Goal: Task Accomplishment & Management: Manage account settings

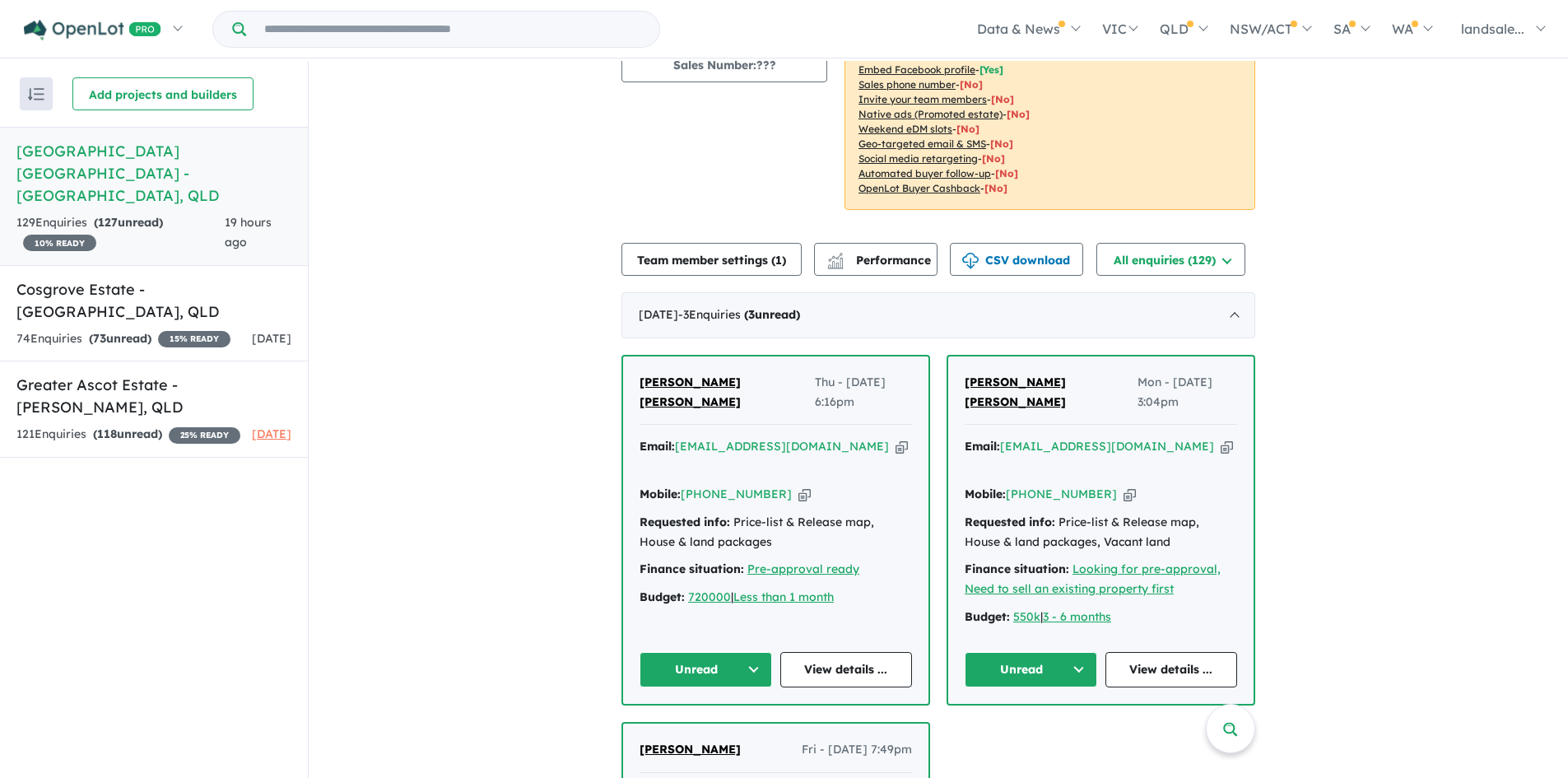
scroll to position [165, 0]
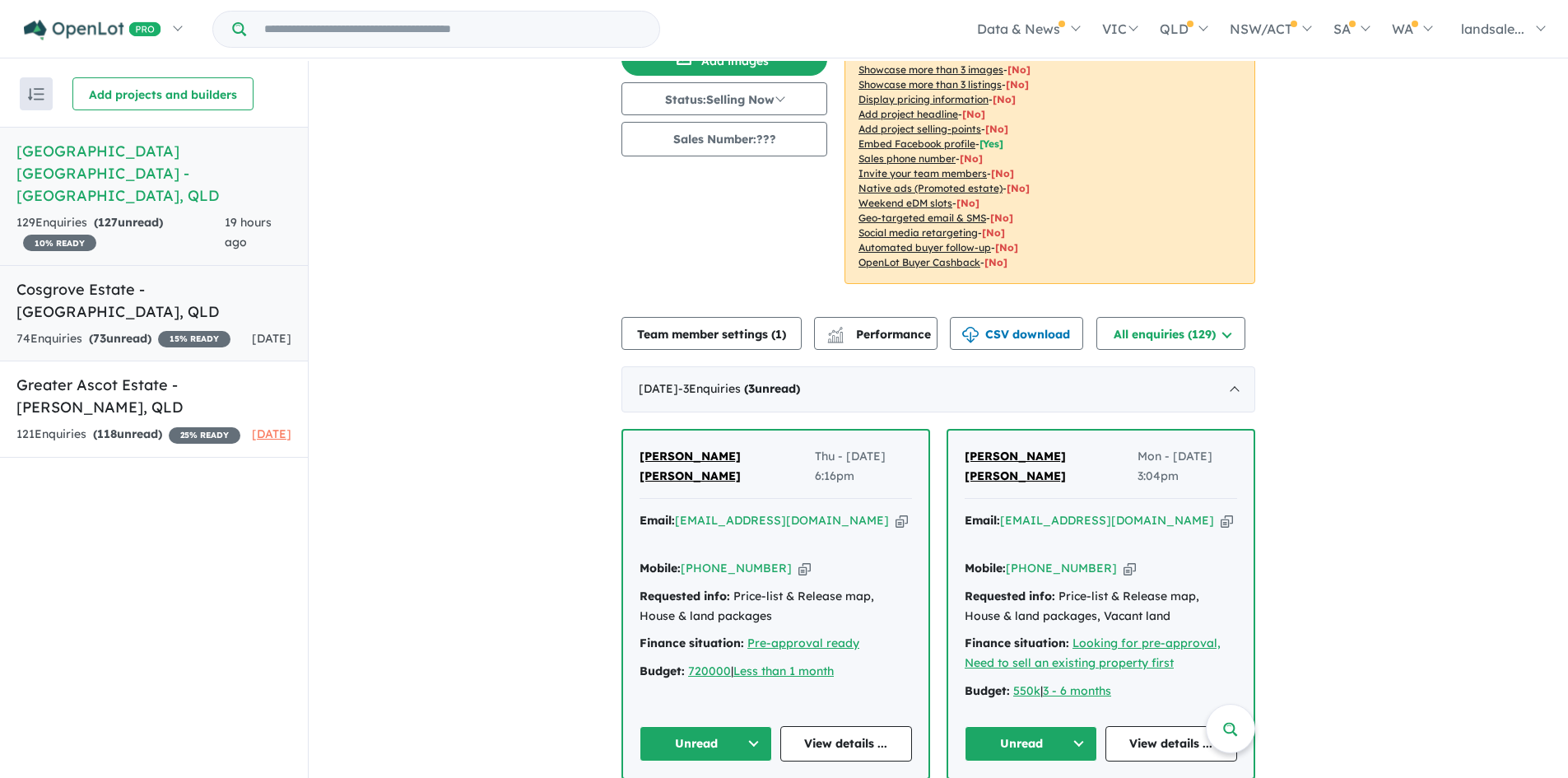
click at [79, 278] on h5 "Cosgrove Estate - [GEOGRAPHIC_DATA] , [GEOGRAPHIC_DATA]" at bounding box center [154, 300] width 275 height 45
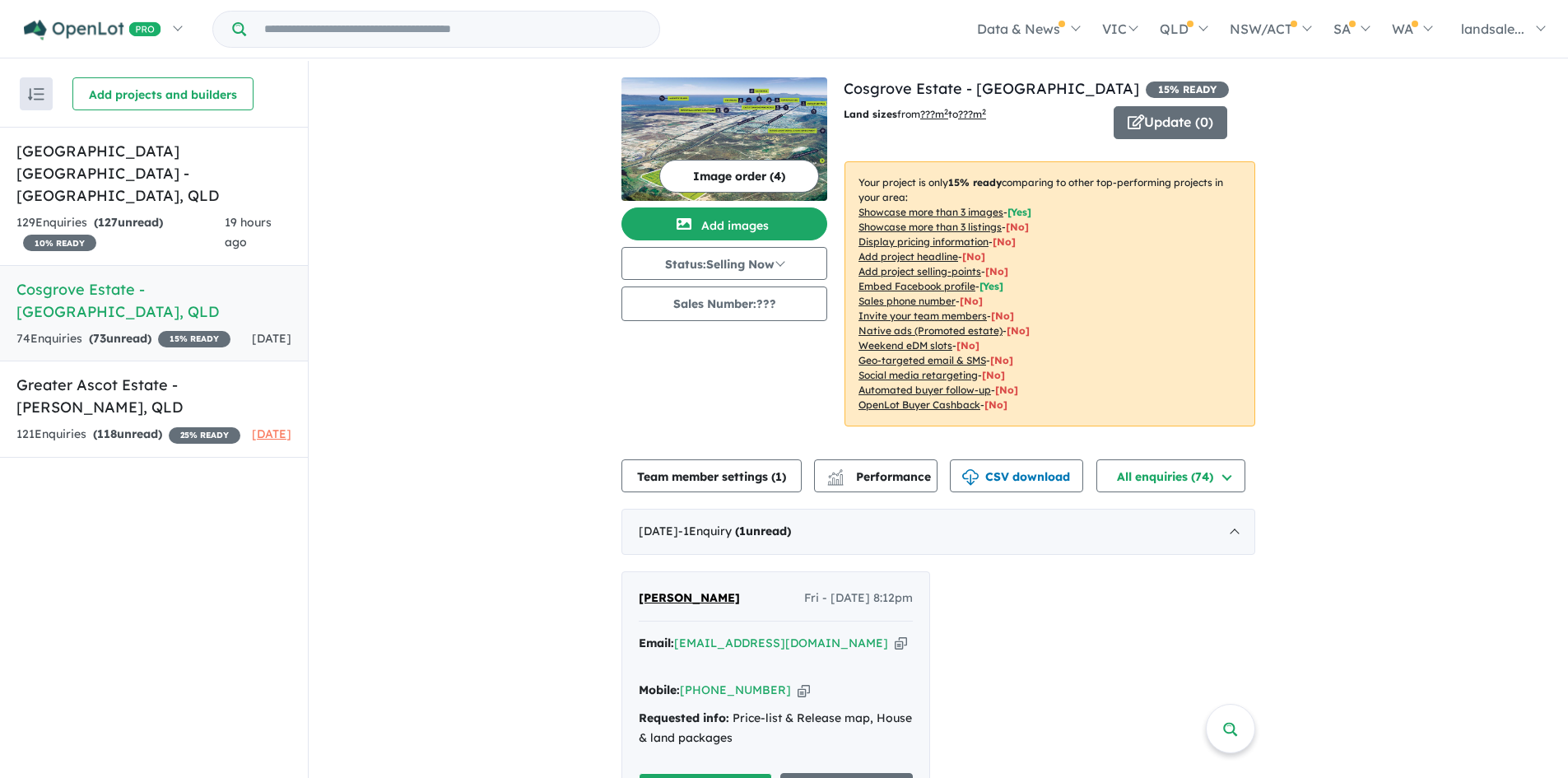
click at [724, 171] on button "Image order ( 4 )" at bounding box center [738, 176] width 160 height 33
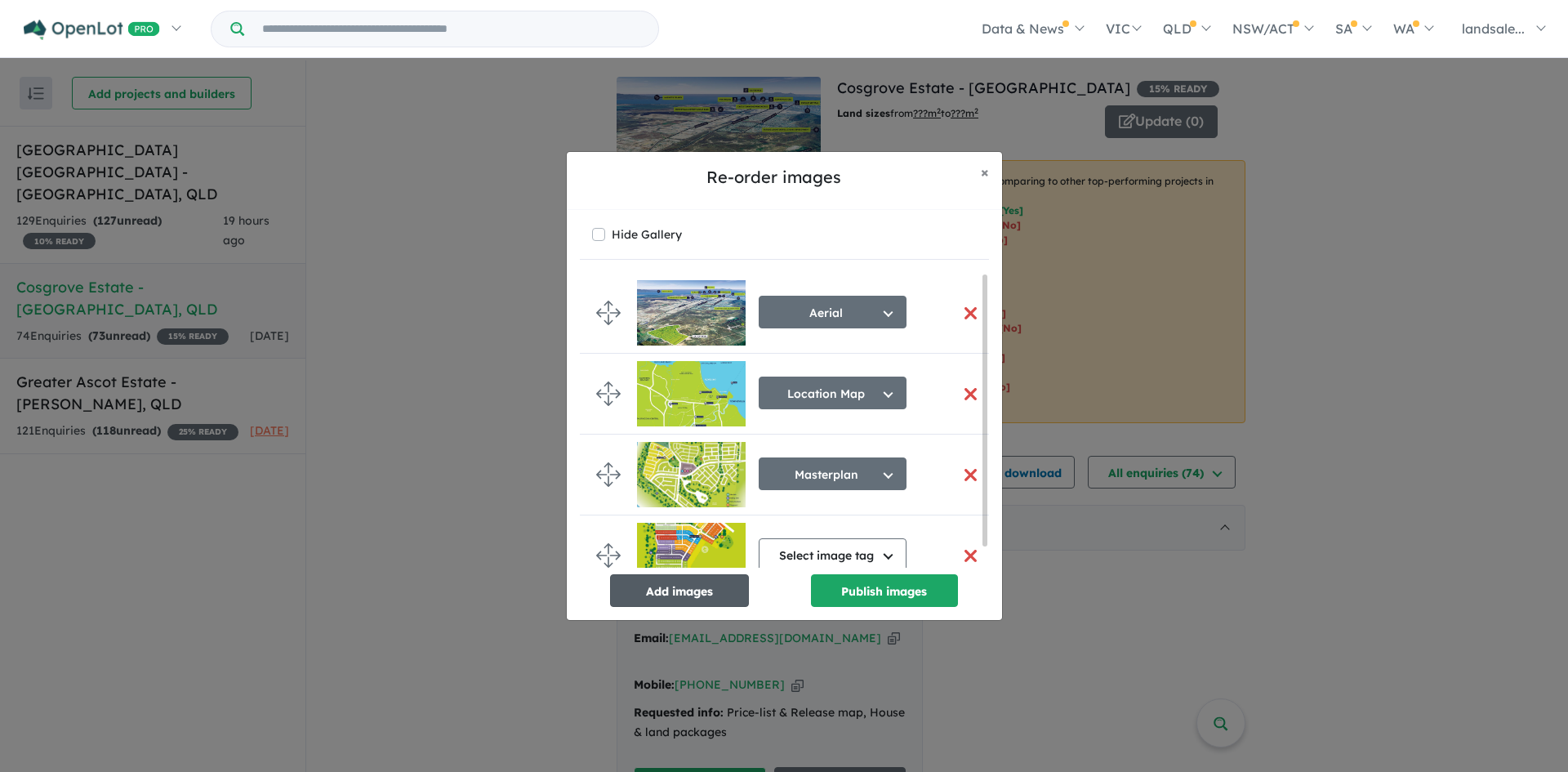
click at [692, 579] on button "Add images" at bounding box center [679, 590] width 139 height 33
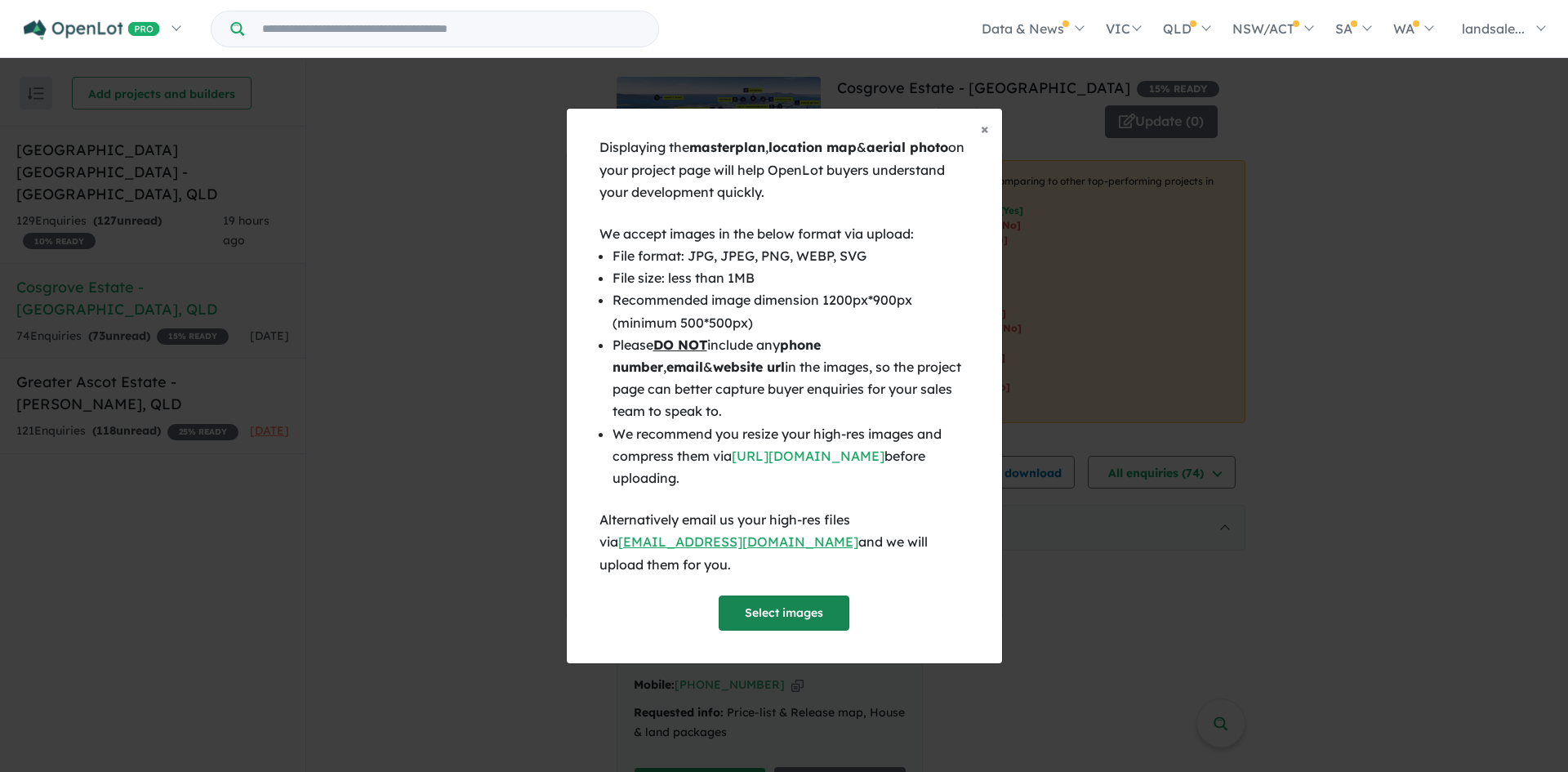
click at [782, 595] on button "Select images" at bounding box center [783, 613] width 130 height 35
click at [776, 595] on button "Select images" at bounding box center [783, 613] width 130 height 35
click at [984, 138] on span "×" at bounding box center [984, 128] width 8 height 19
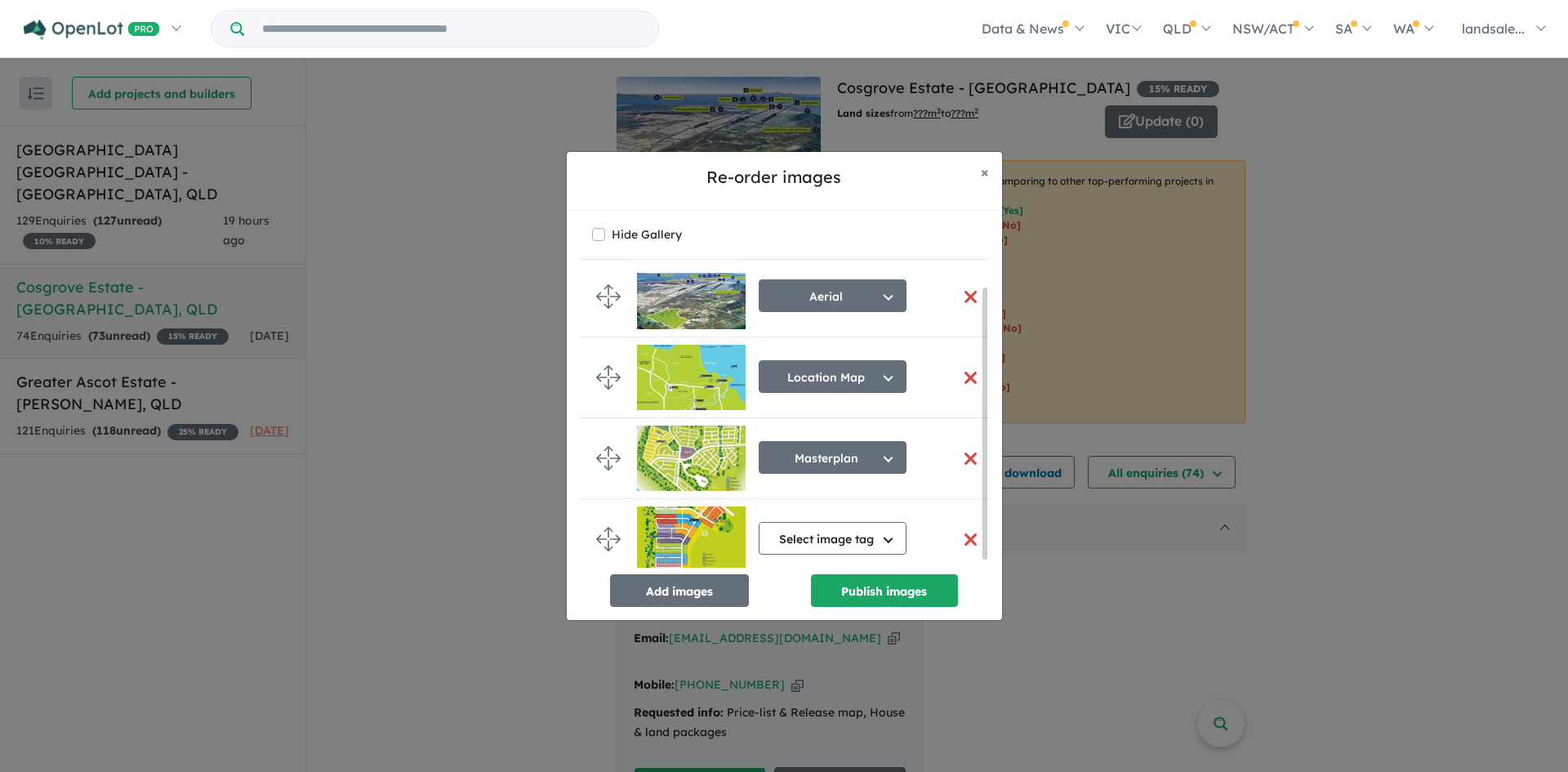
scroll to position [22, 0]
click at [690, 586] on button "Add images" at bounding box center [679, 590] width 139 height 33
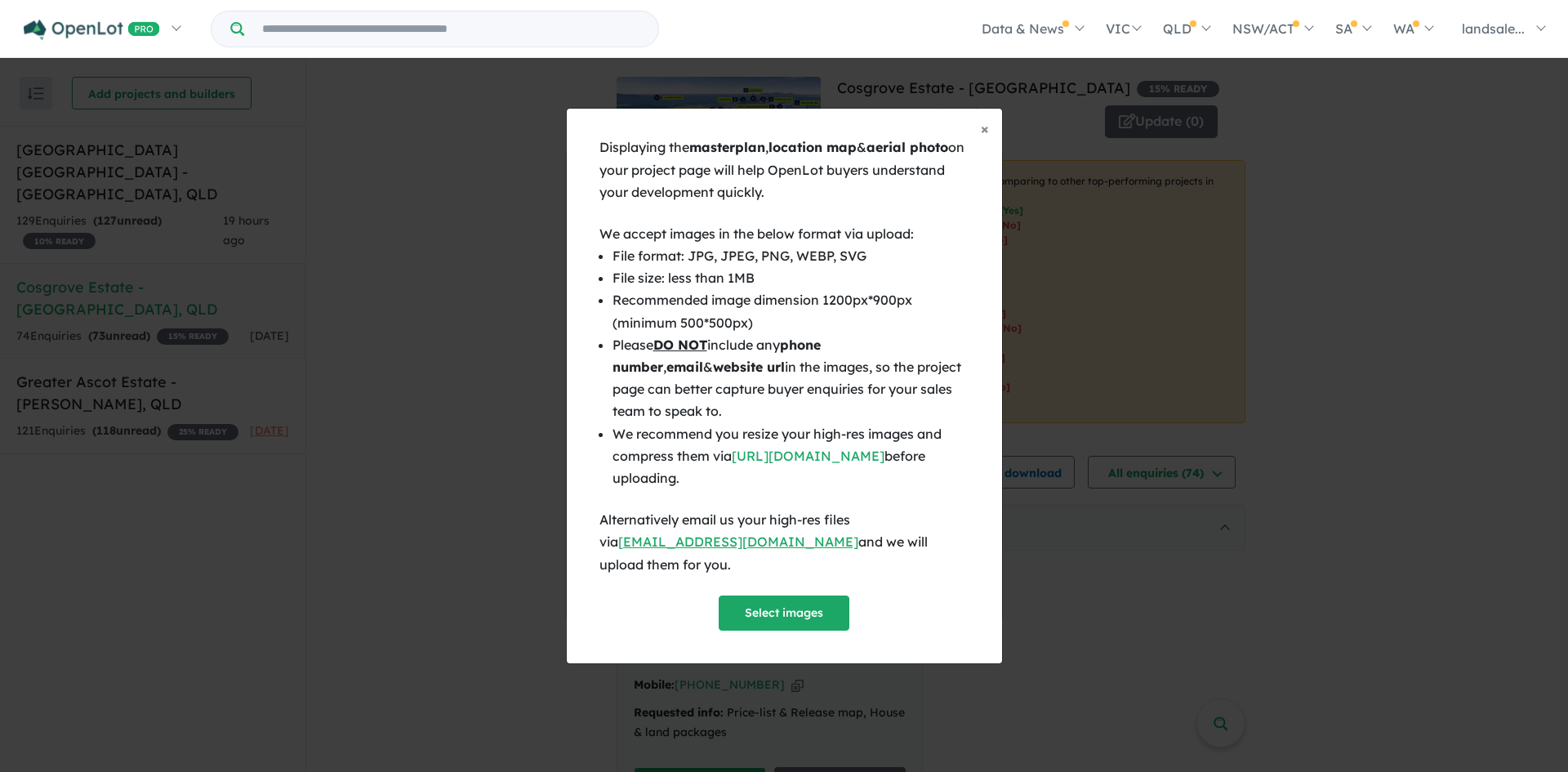
scroll to position [19, 0]
click at [984, 138] on span "×" at bounding box center [984, 128] width 8 height 19
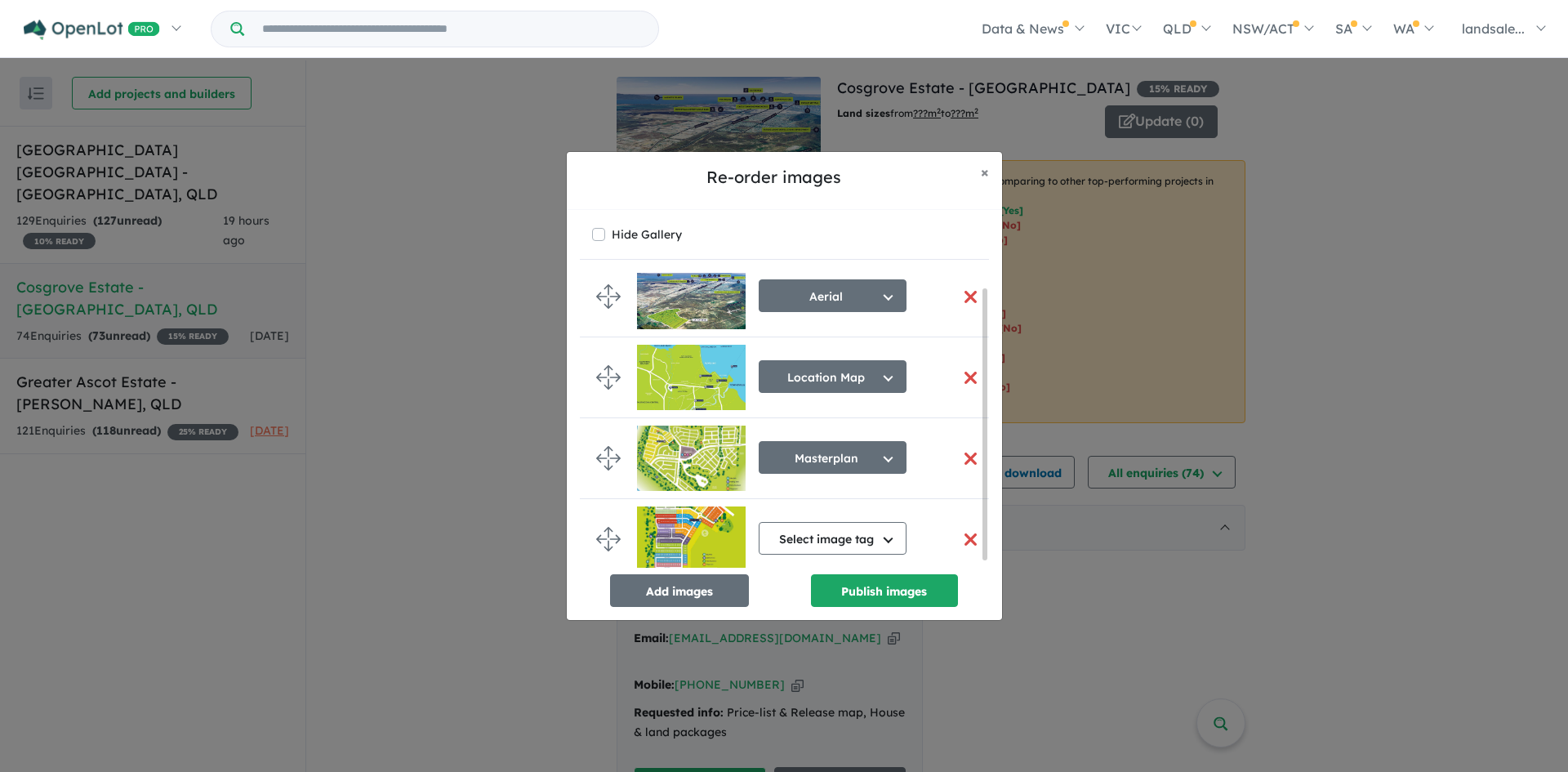
scroll to position [15, 0]
click at [667, 580] on button "Add images" at bounding box center [679, 590] width 139 height 33
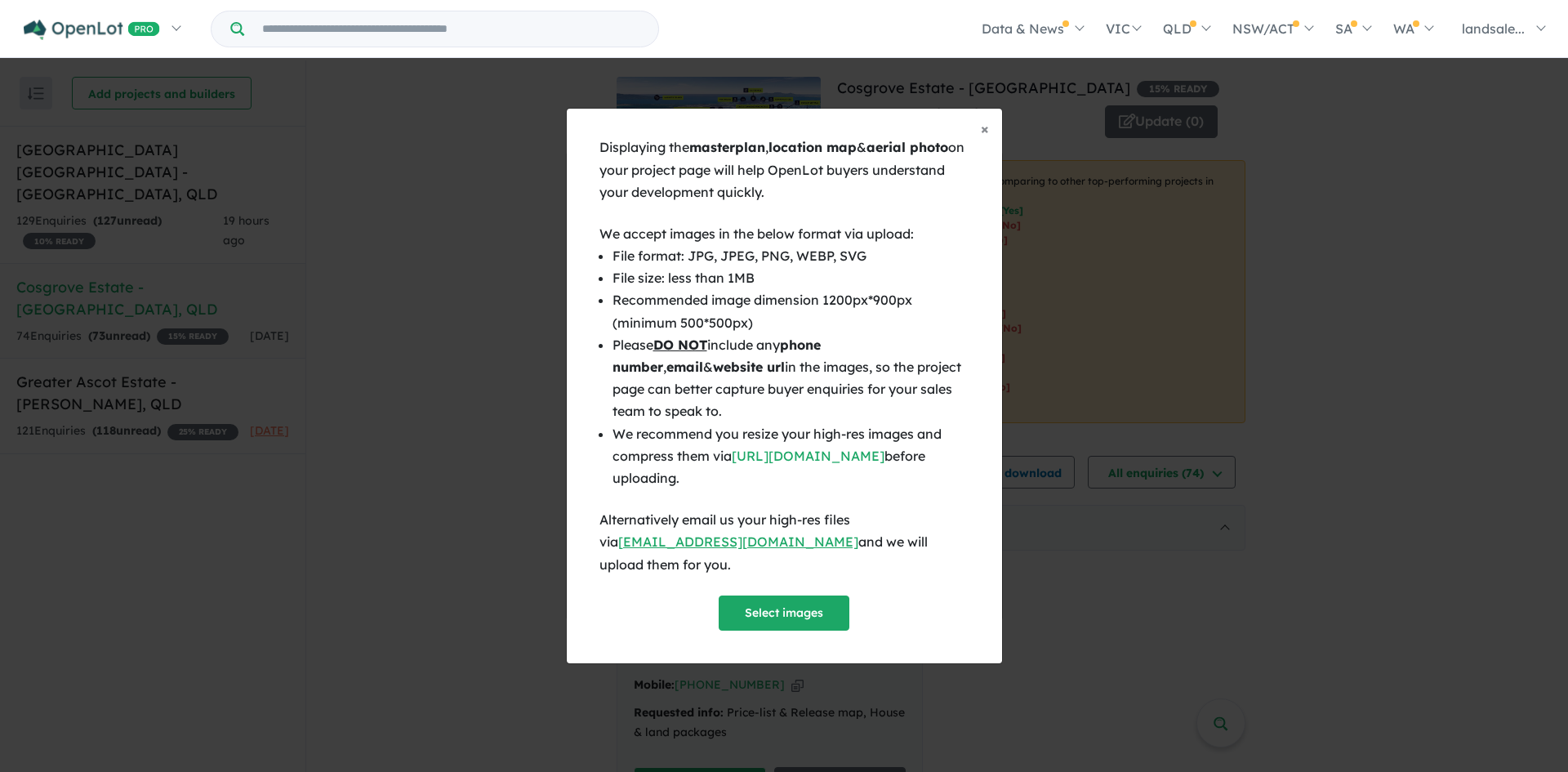
scroll to position [12, 0]
click at [785, 595] on button "Select images" at bounding box center [783, 613] width 130 height 35
click at [985, 138] on span "×" at bounding box center [984, 128] width 8 height 19
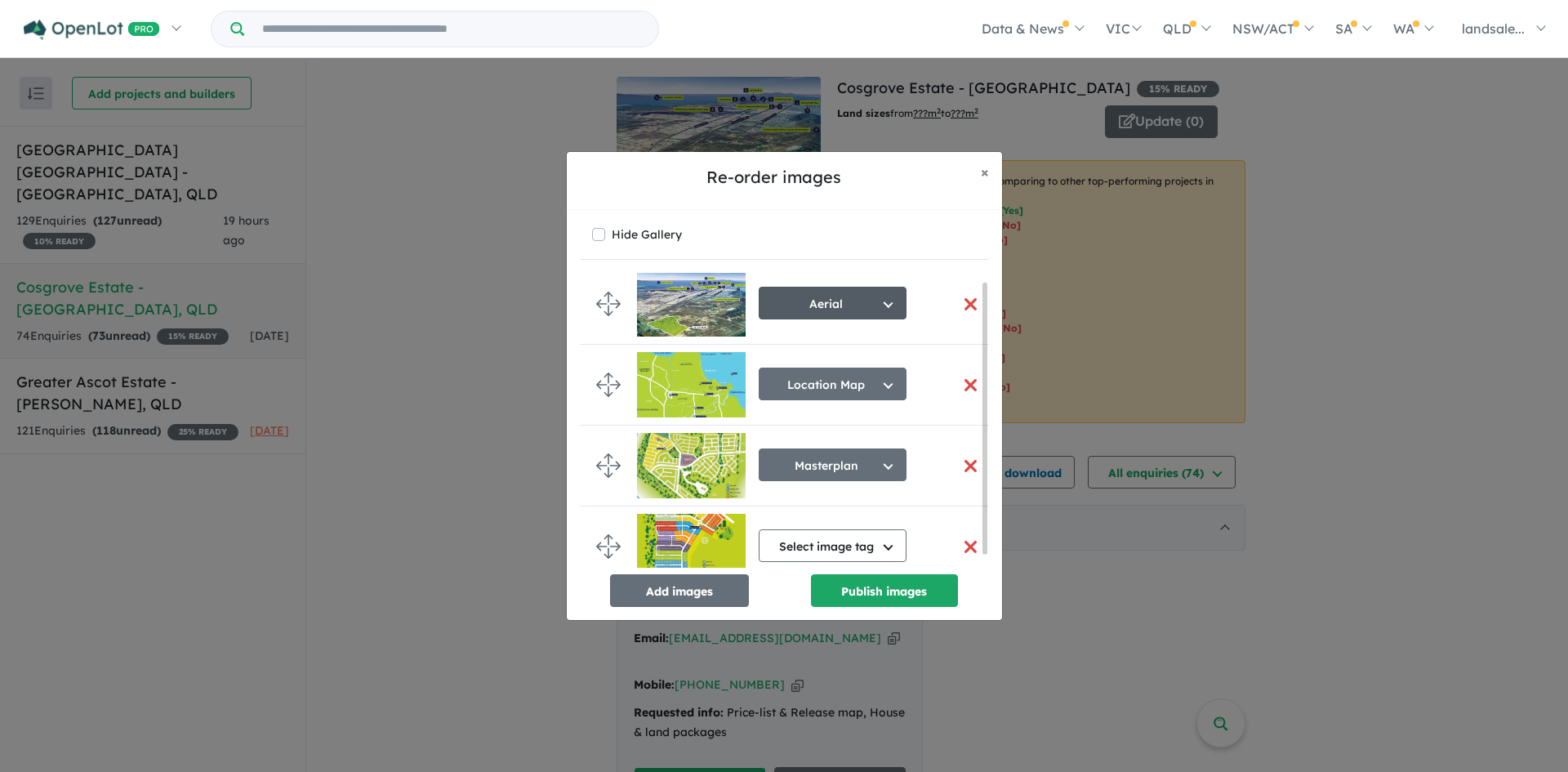
click at [889, 304] on button "Aerial" at bounding box center [832, 303] width 148 height 33
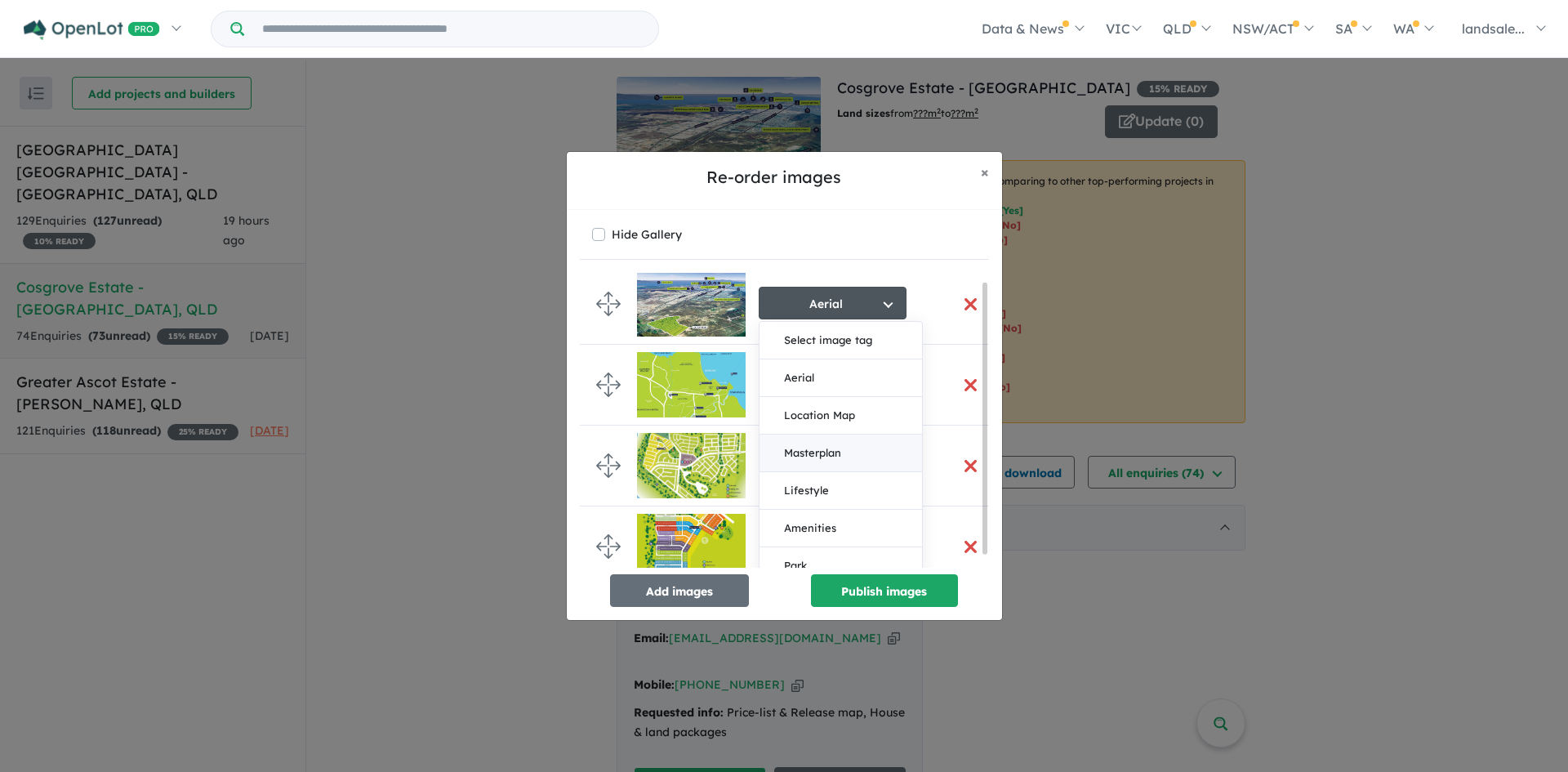
click at [823, 455] on button "Masterplan" at bounding box center [840, 453] width 162 height 37
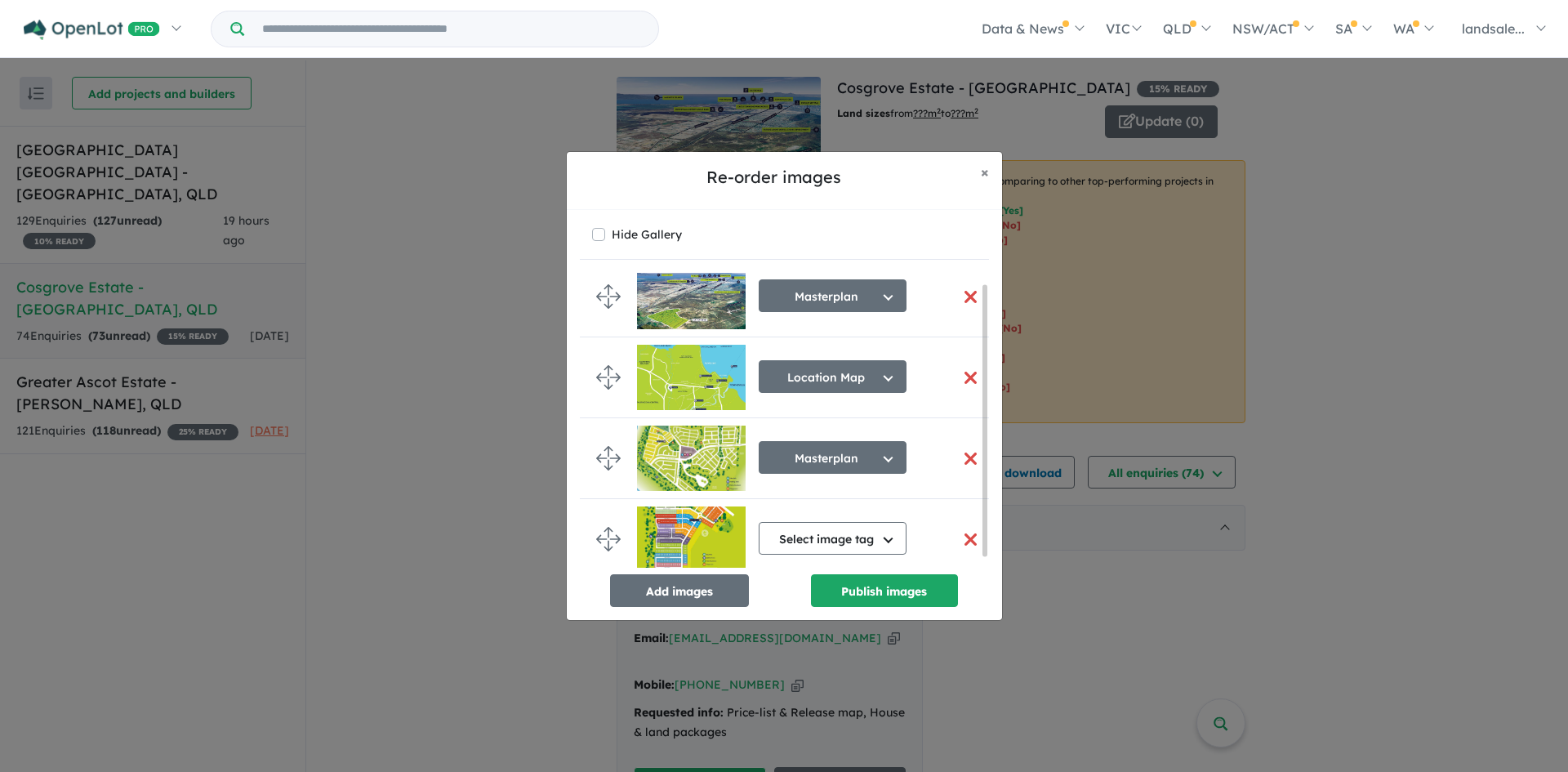
scroll to position [22, 0]
click at [685, 587] on button "Add images" at bounding box center [679, 590] width 139 height 33
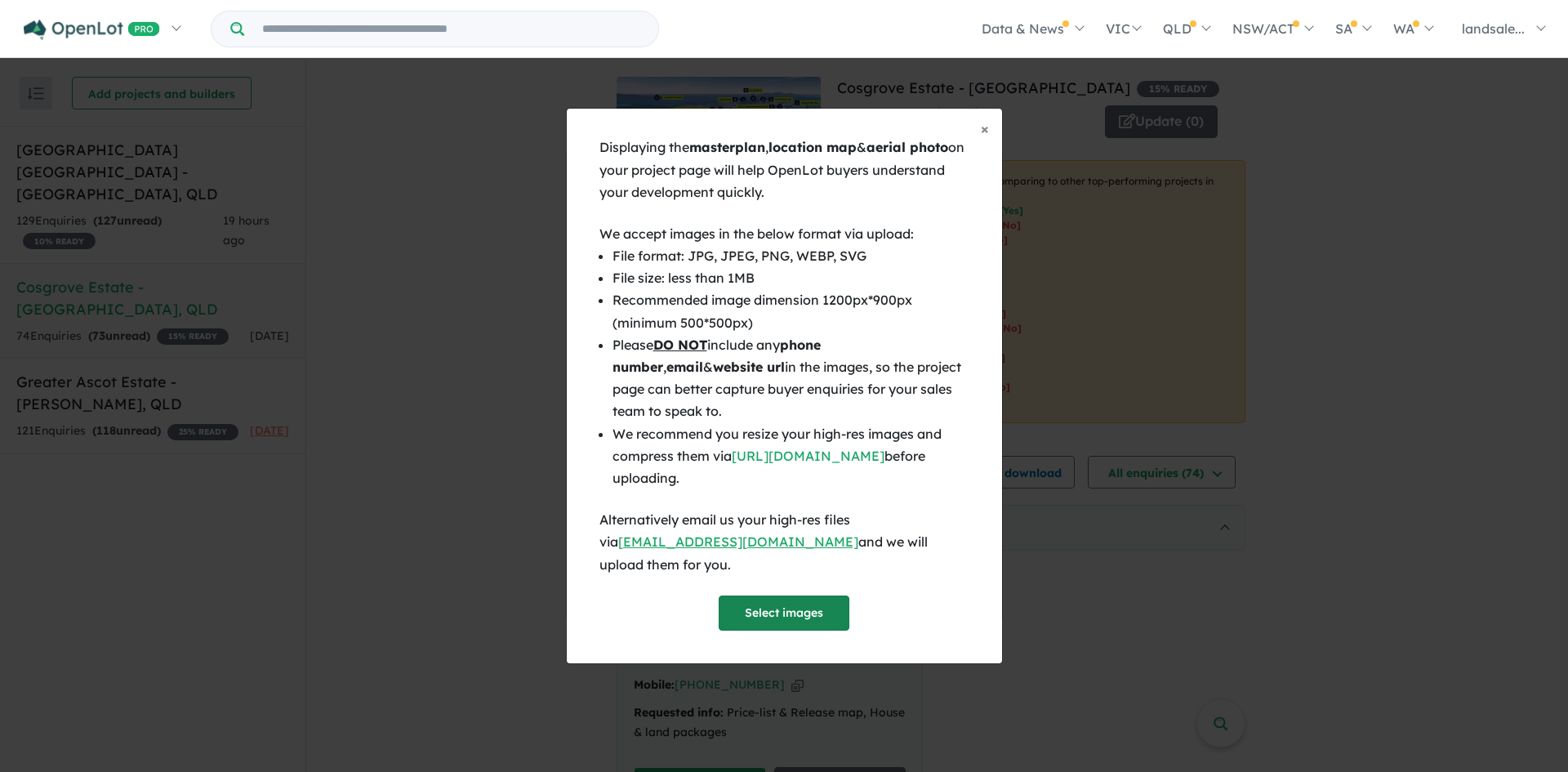
click at [783, 595] on button "Select images" at bounding box center [783, 613] width 130 height 35
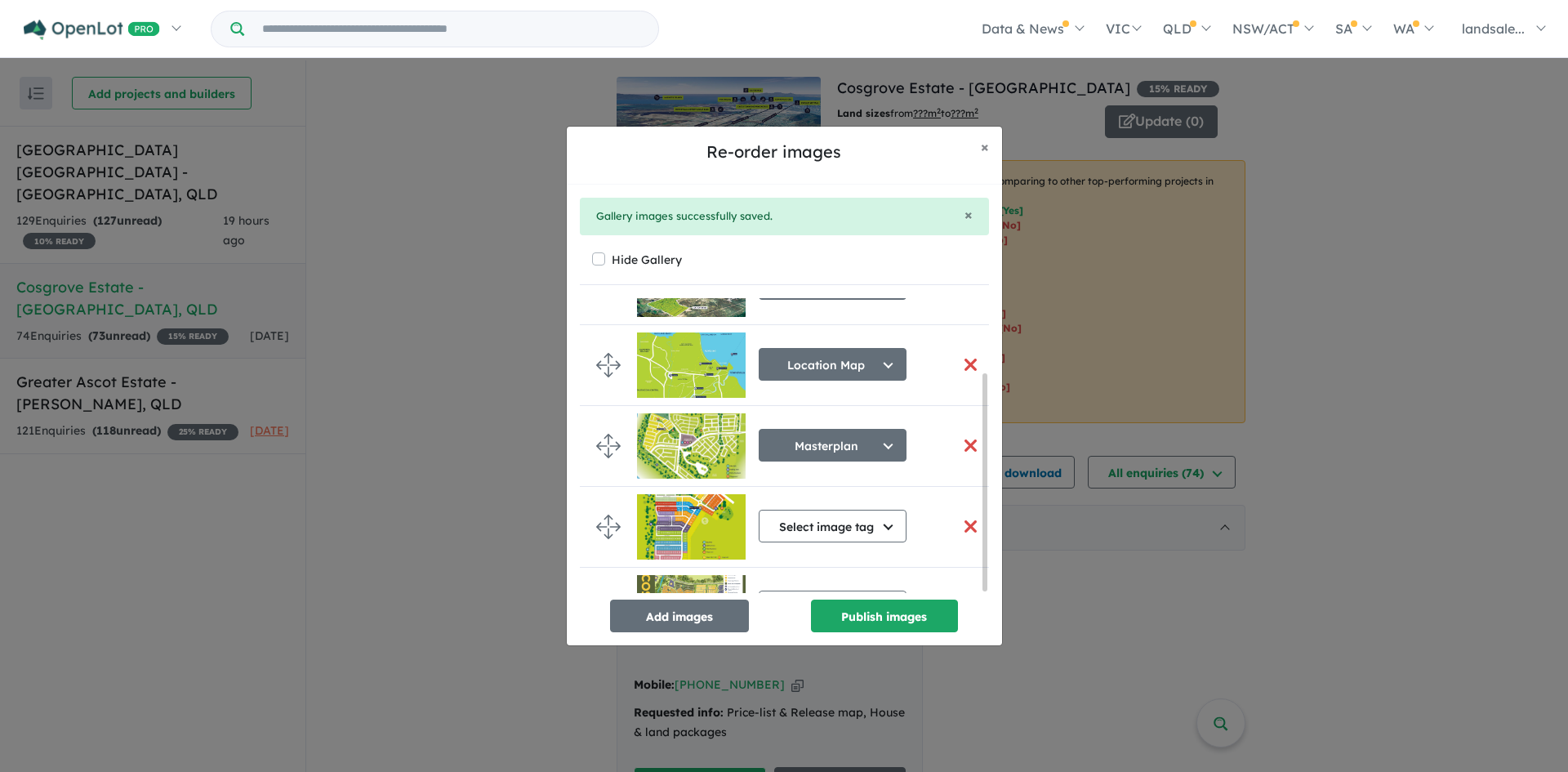
scroll to position [0, 0]
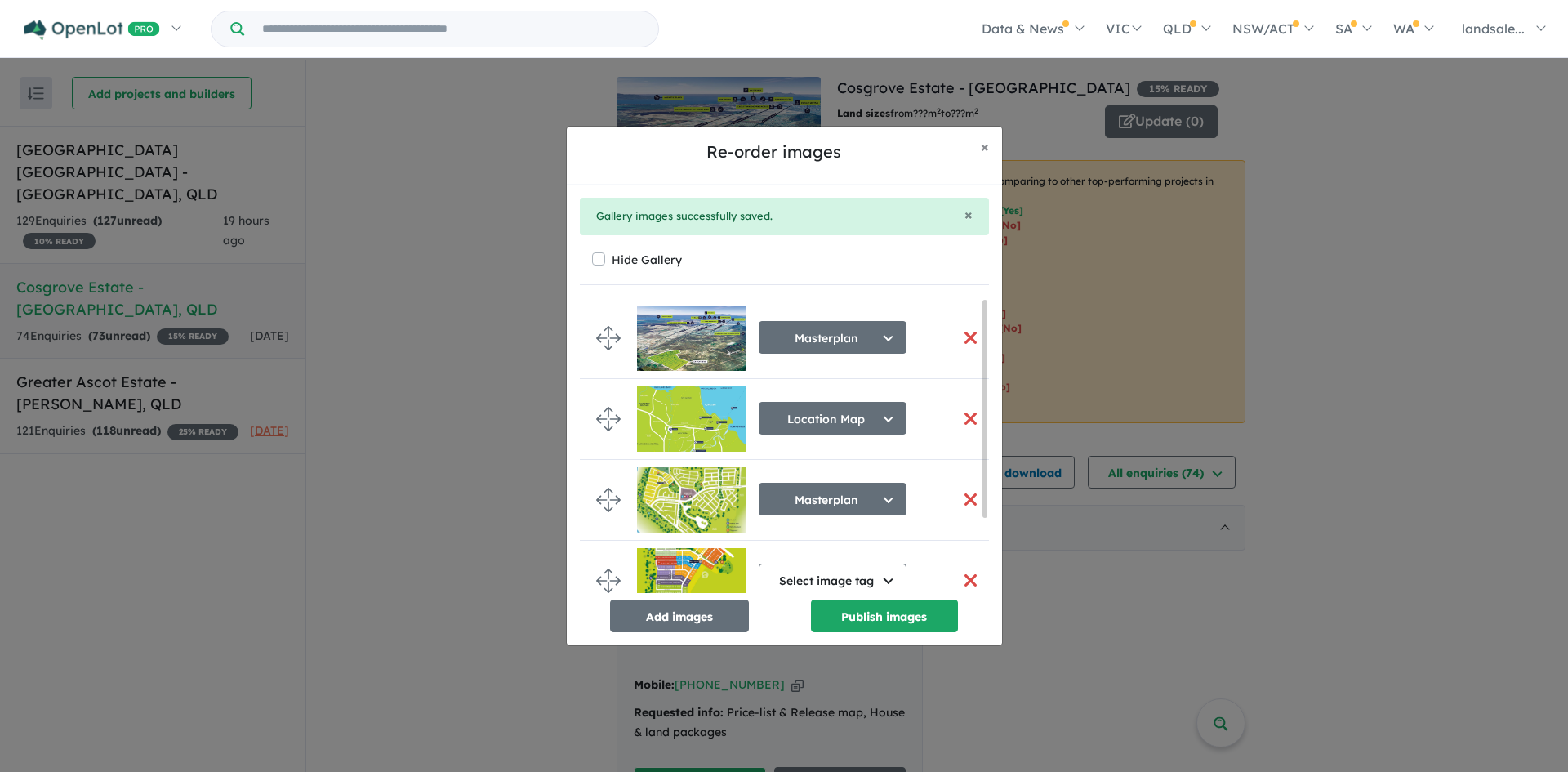
click at [966, 336] on button "button" at bounding box center [970, 338] width 35 height 35
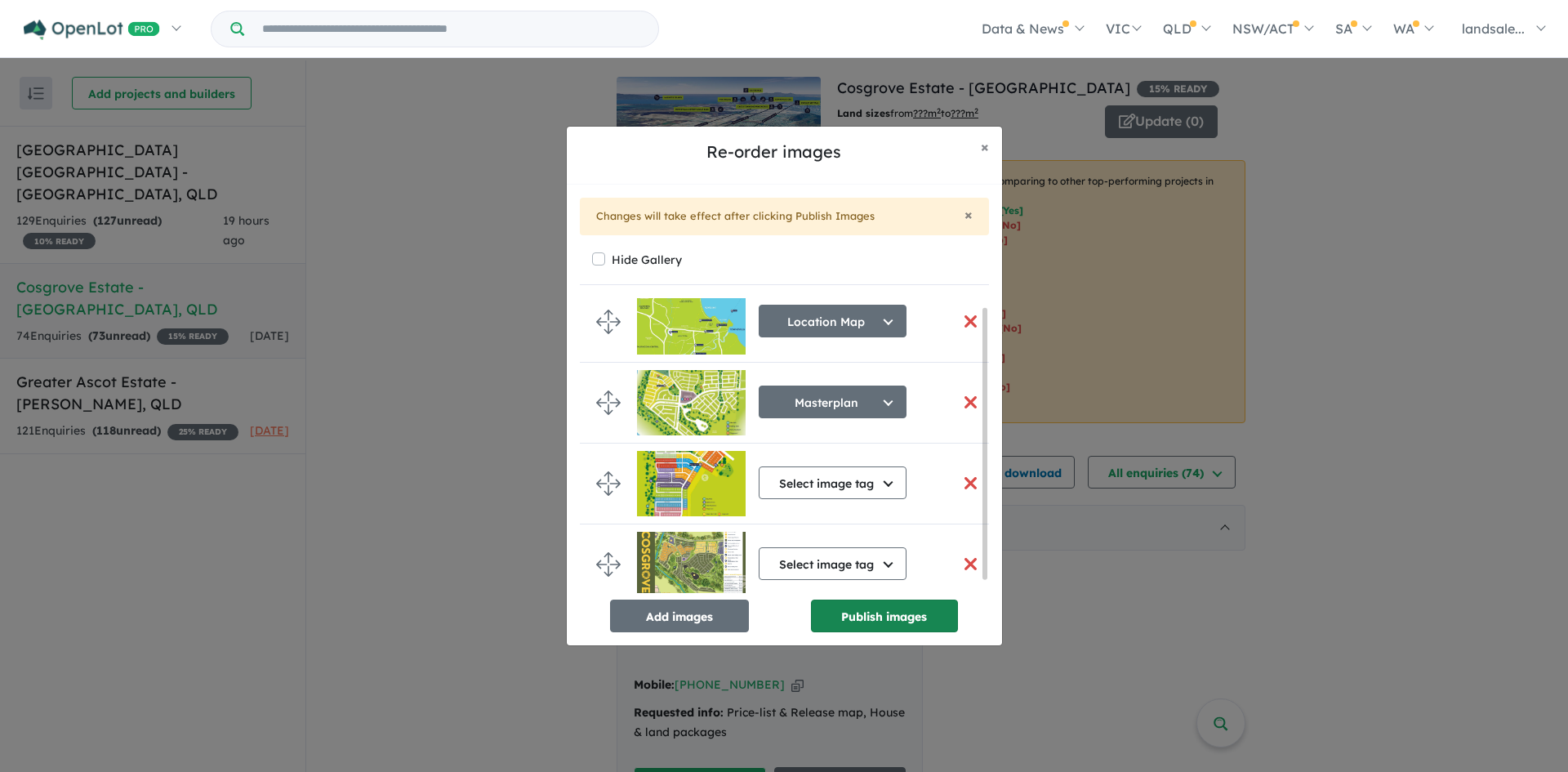
scroll to position [22, 0]
click at [882, 551] on button "Select image tag" at bounding box center [832, 563] width 148 height 33
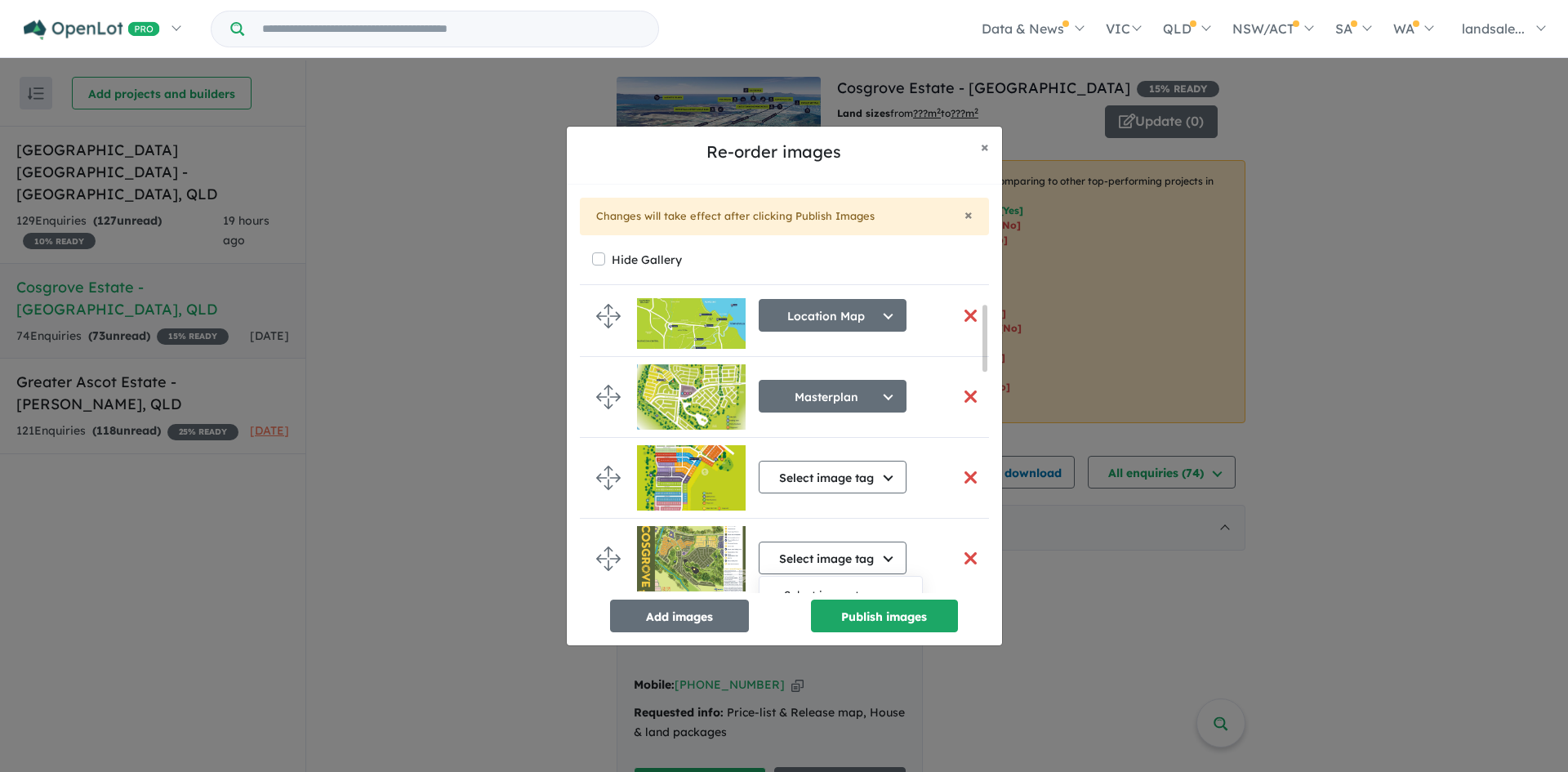
scroll to position [267, 0]
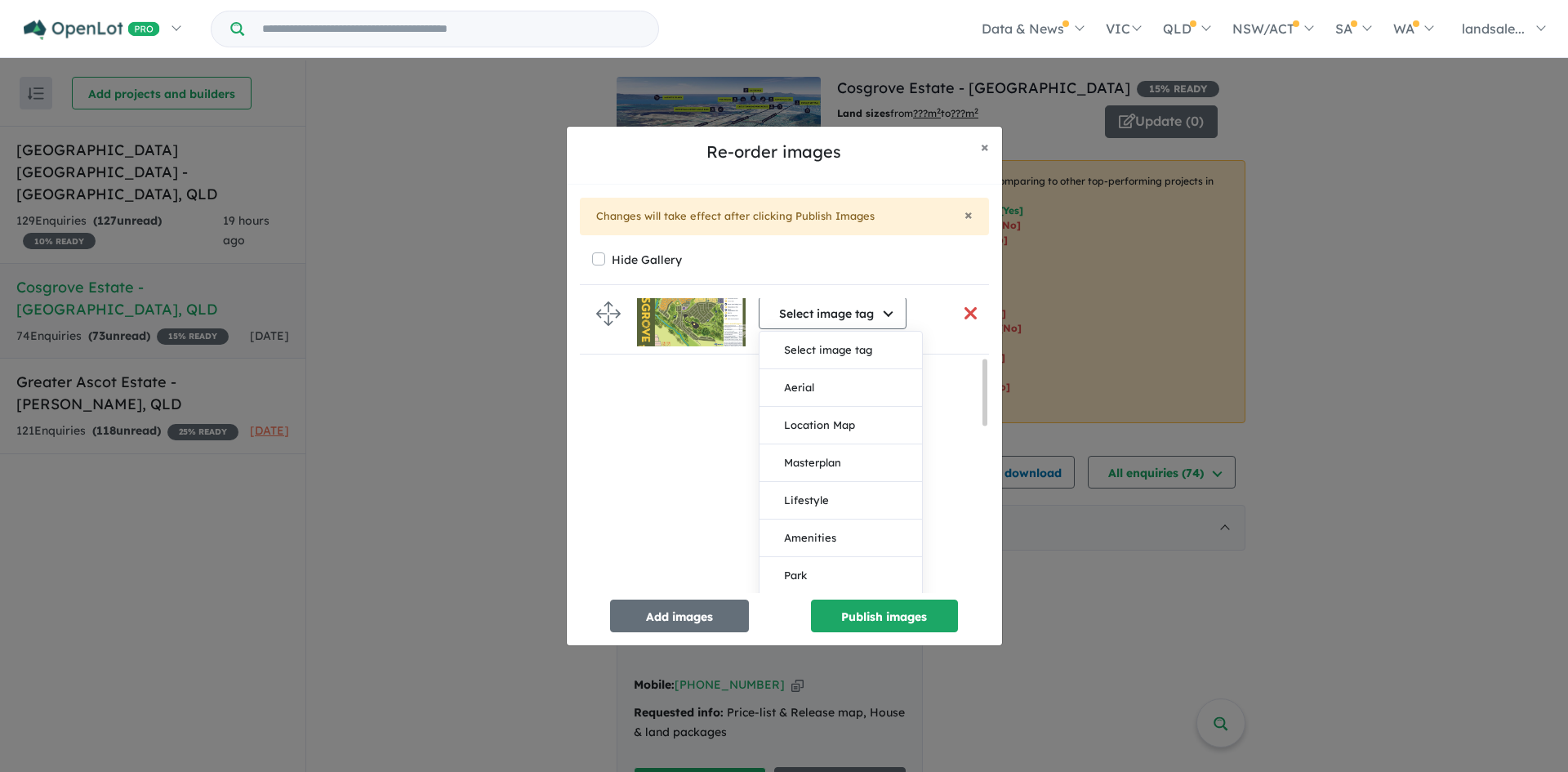
click at [841, 459] on button "Masterplan" at bounding box center [840, 463] width 162 height 37
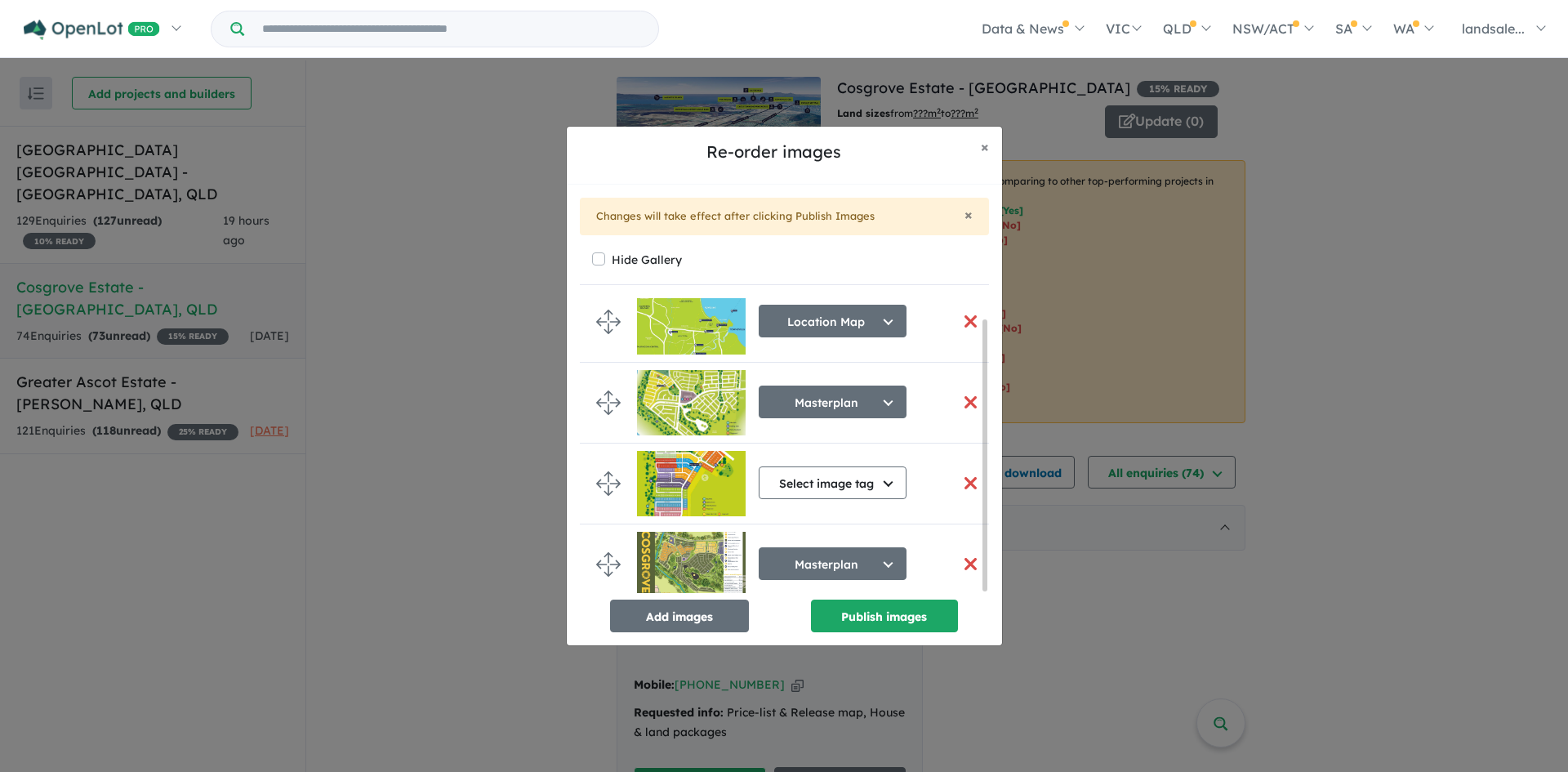
click at [963, 395] on button "button" at bounding box center [970, 403] width 35 height 35
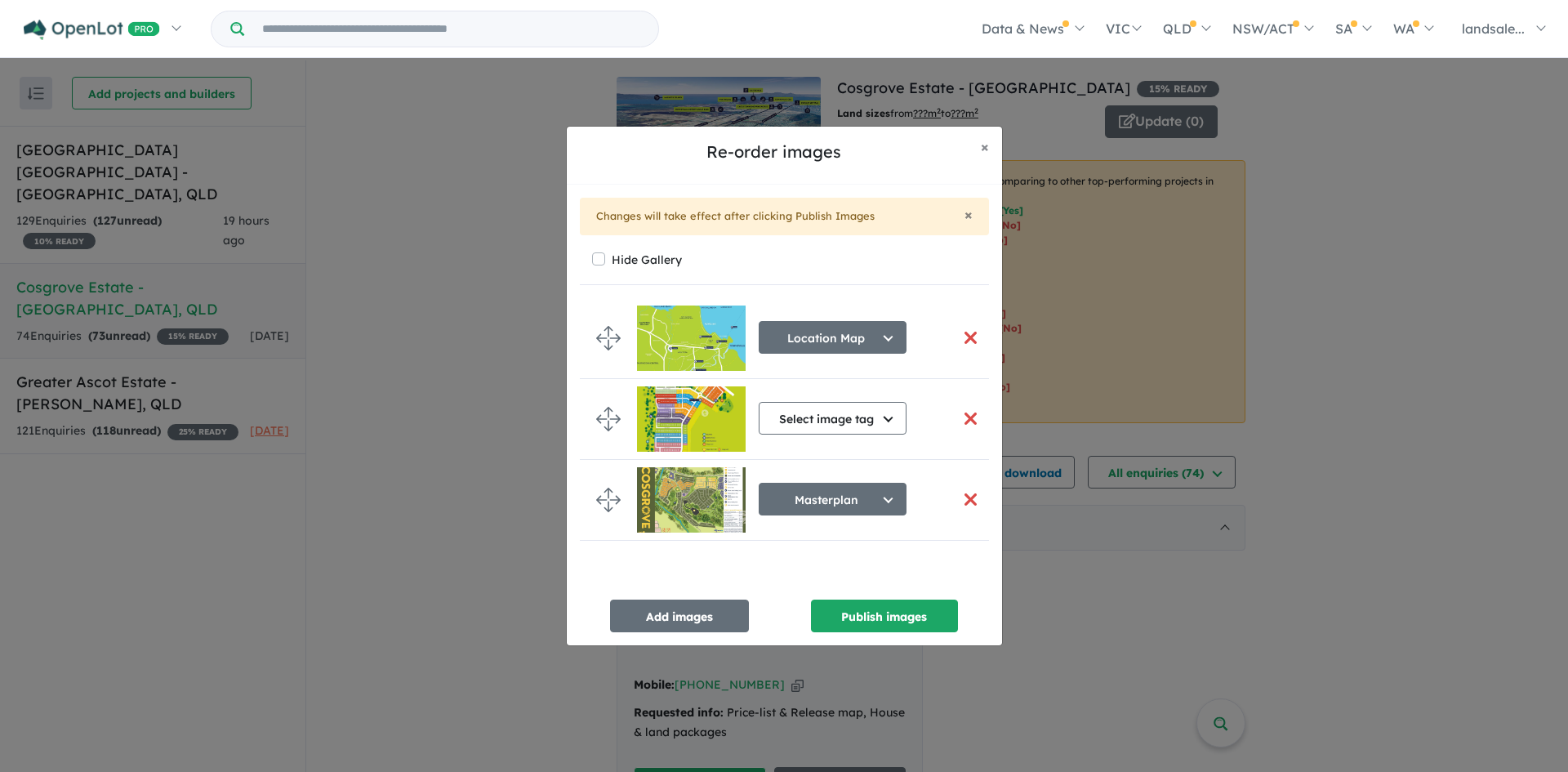
scroll to position [0, 0]
click at [667, 611] on button "Add images" at bounding box center [679, 616] width 139 height 33
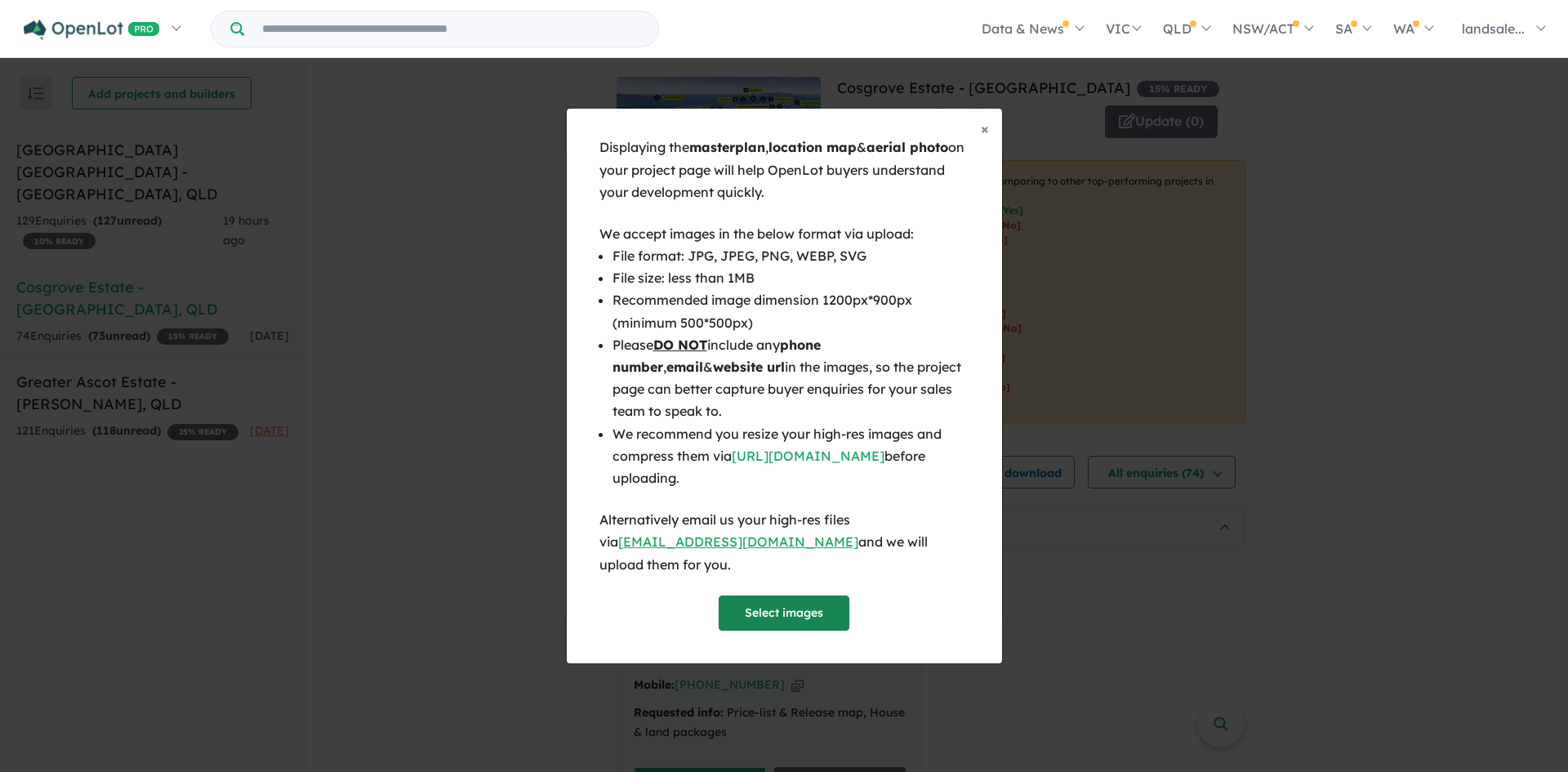
click at [777, 599] on button "Select images" at bounding box center [783, 613] width 130 height 35
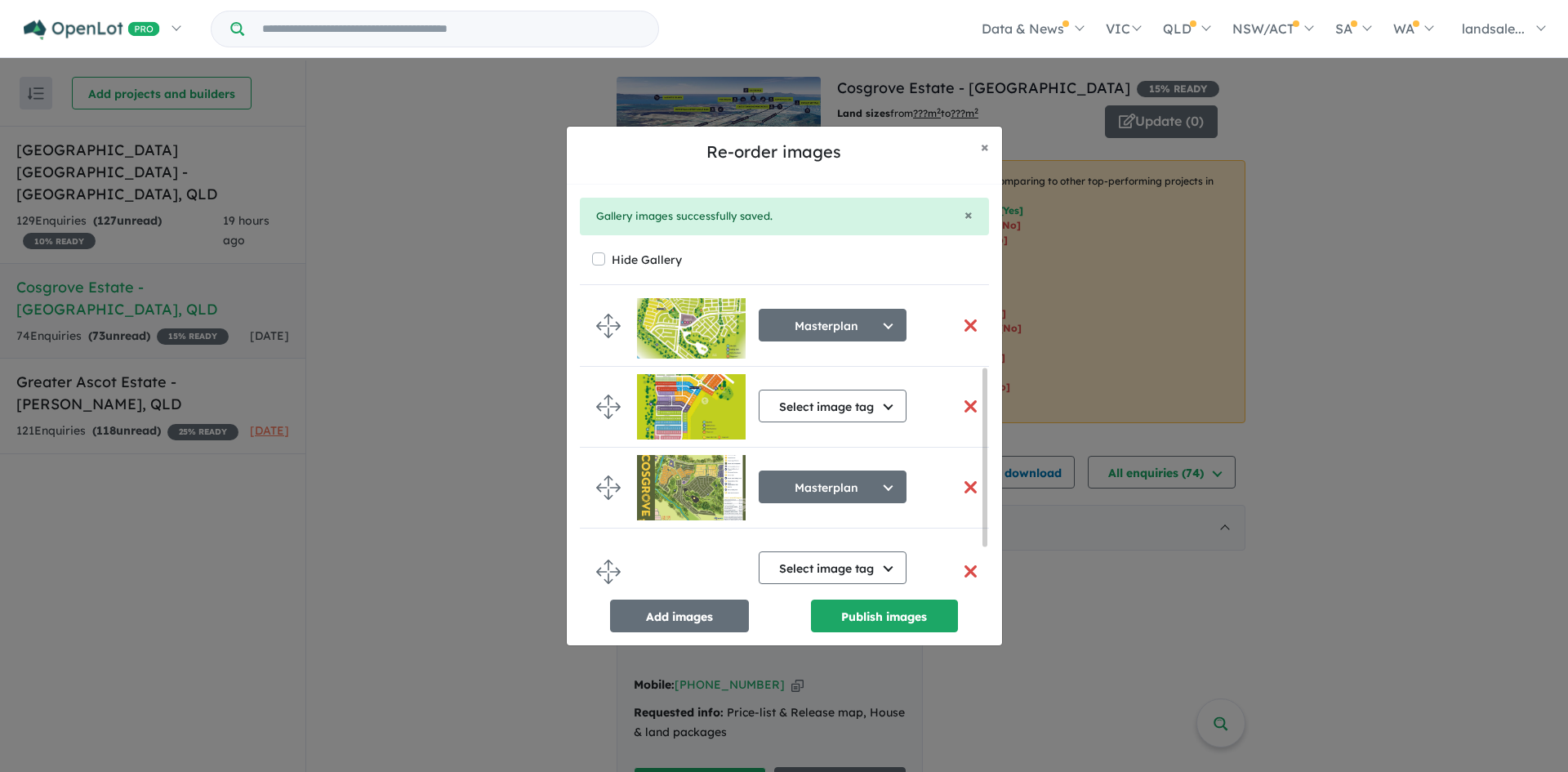
scroll to position [184, 0]
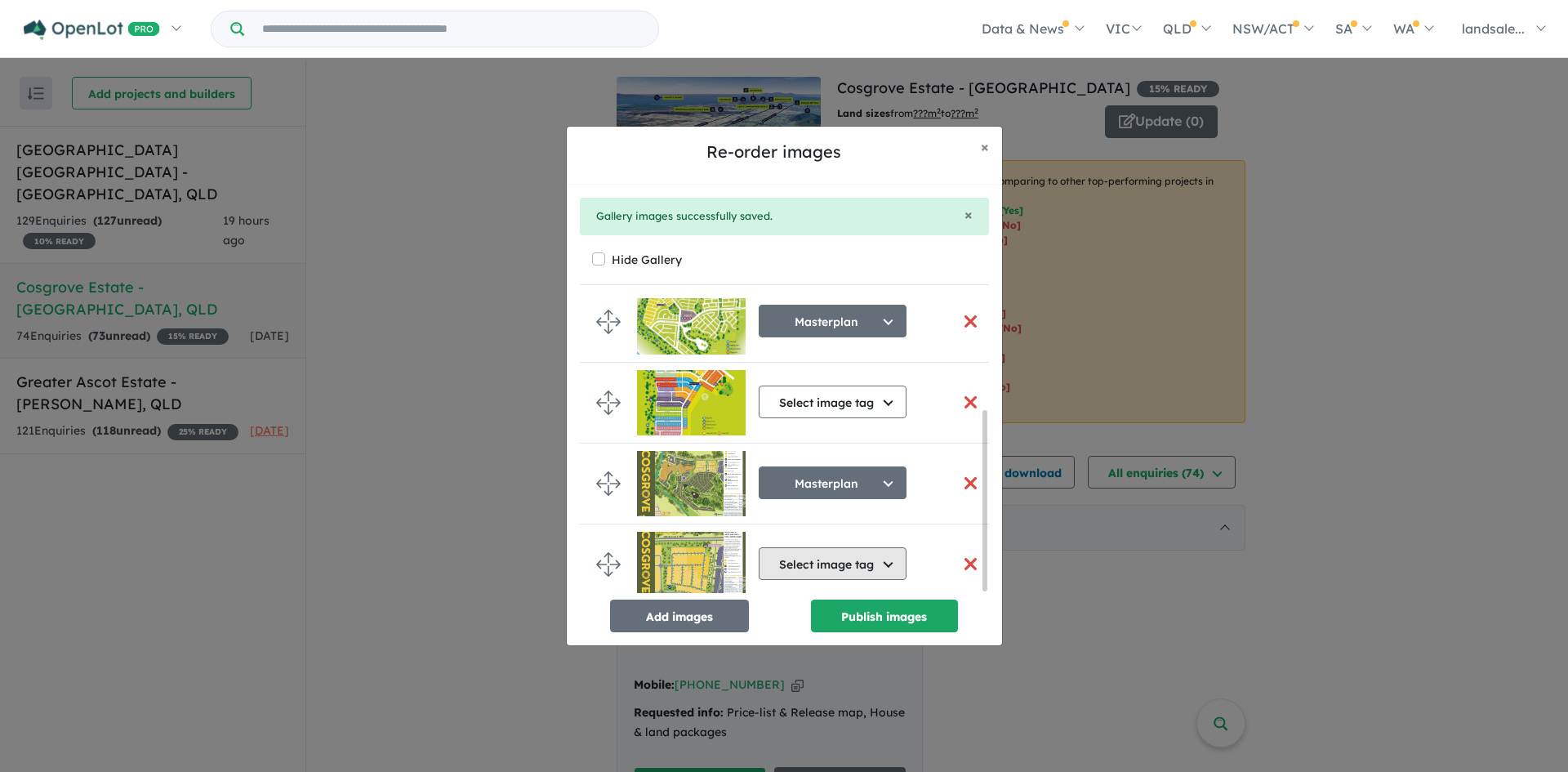
click at [877, 560] on button "Select image tag" at bounding box center [832, 563] width 148 height 33
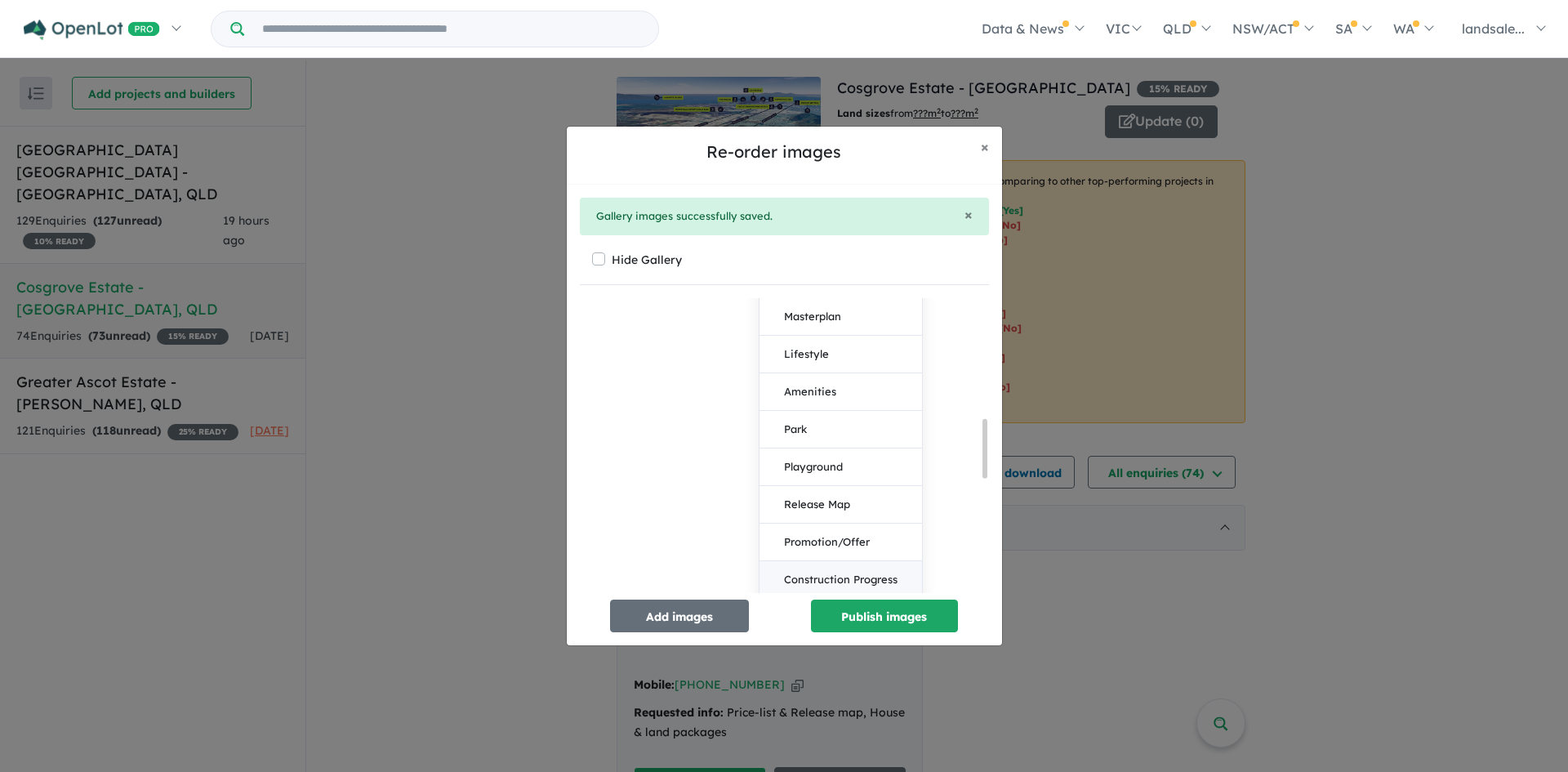
scroll to position [603, 0]
click at [821, 474] on button "Release Map" at bounding box center [840, 477] width 162 height 37
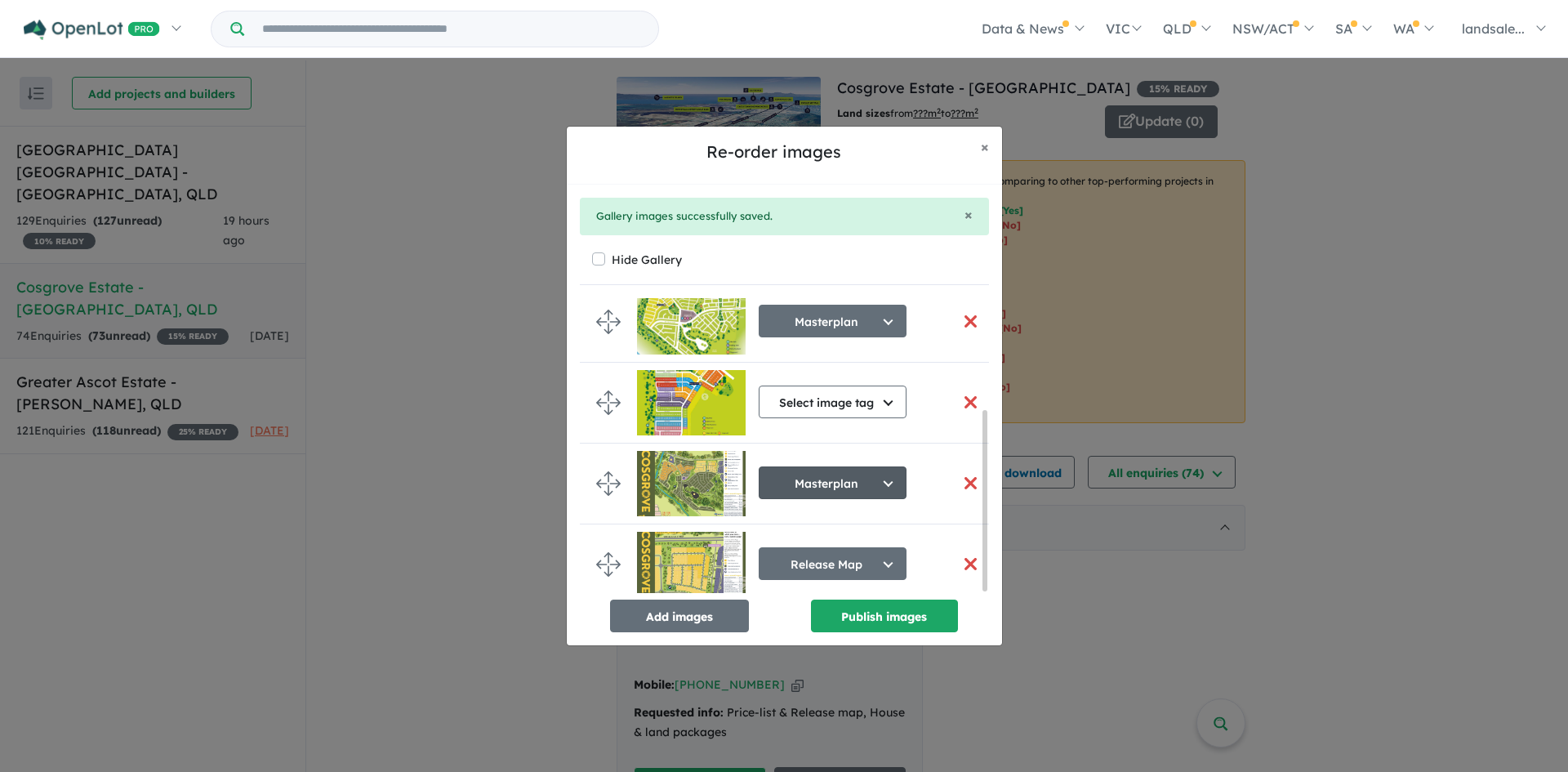
scroll to position [184, 0]
click at [962, 313] on button "button" at bounding box center [970, 321] width 35 height 35
click at [962, 312] on button "button" at bounding box center [970, 321] width 35 height 35
click at [674, 615] on button "Add images" at bounding box center [679, 616] width 139 height 33
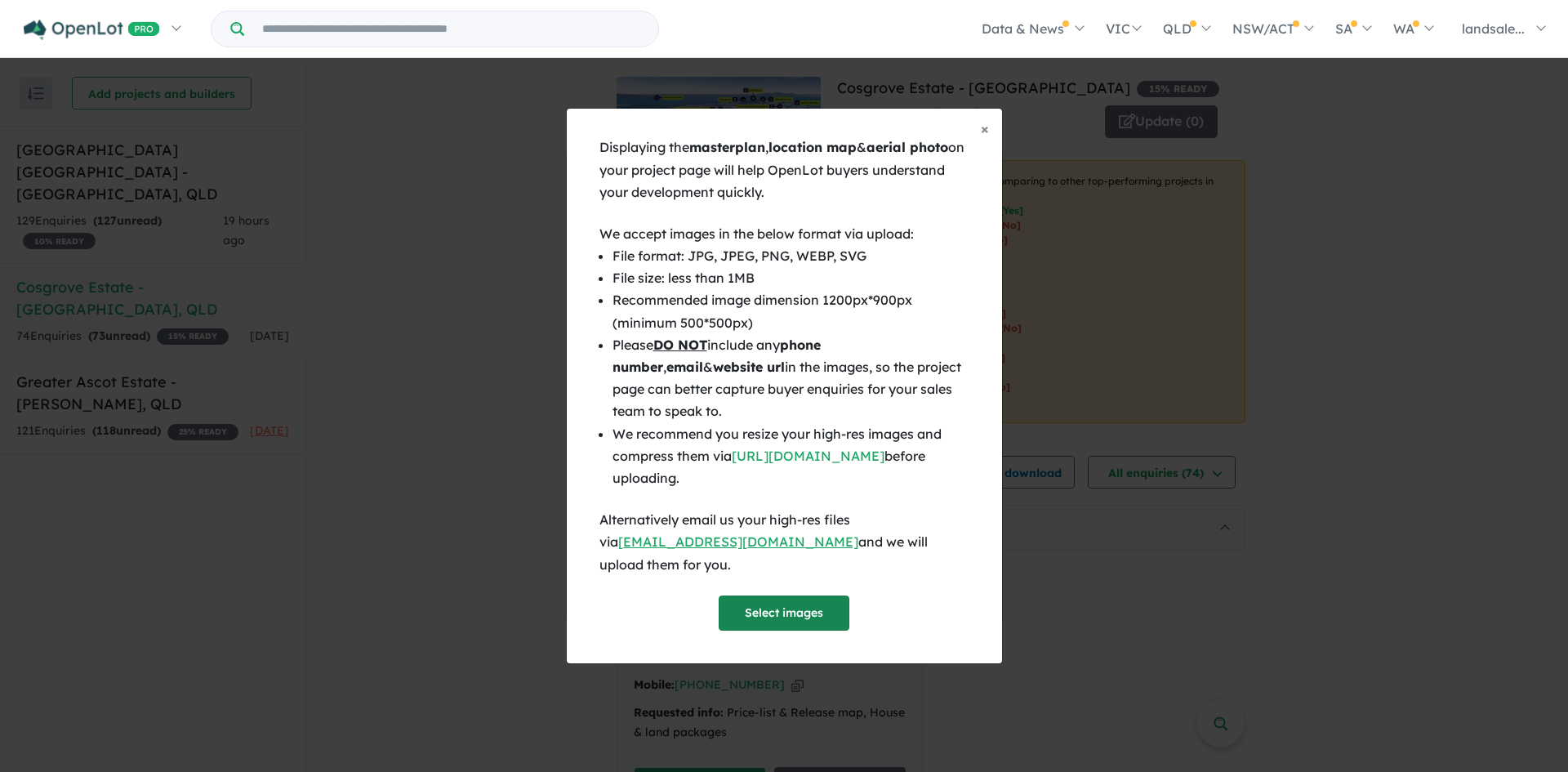
click at [775, 595] on button "Select images" at bounding box center [783, 613] width 130 height 35
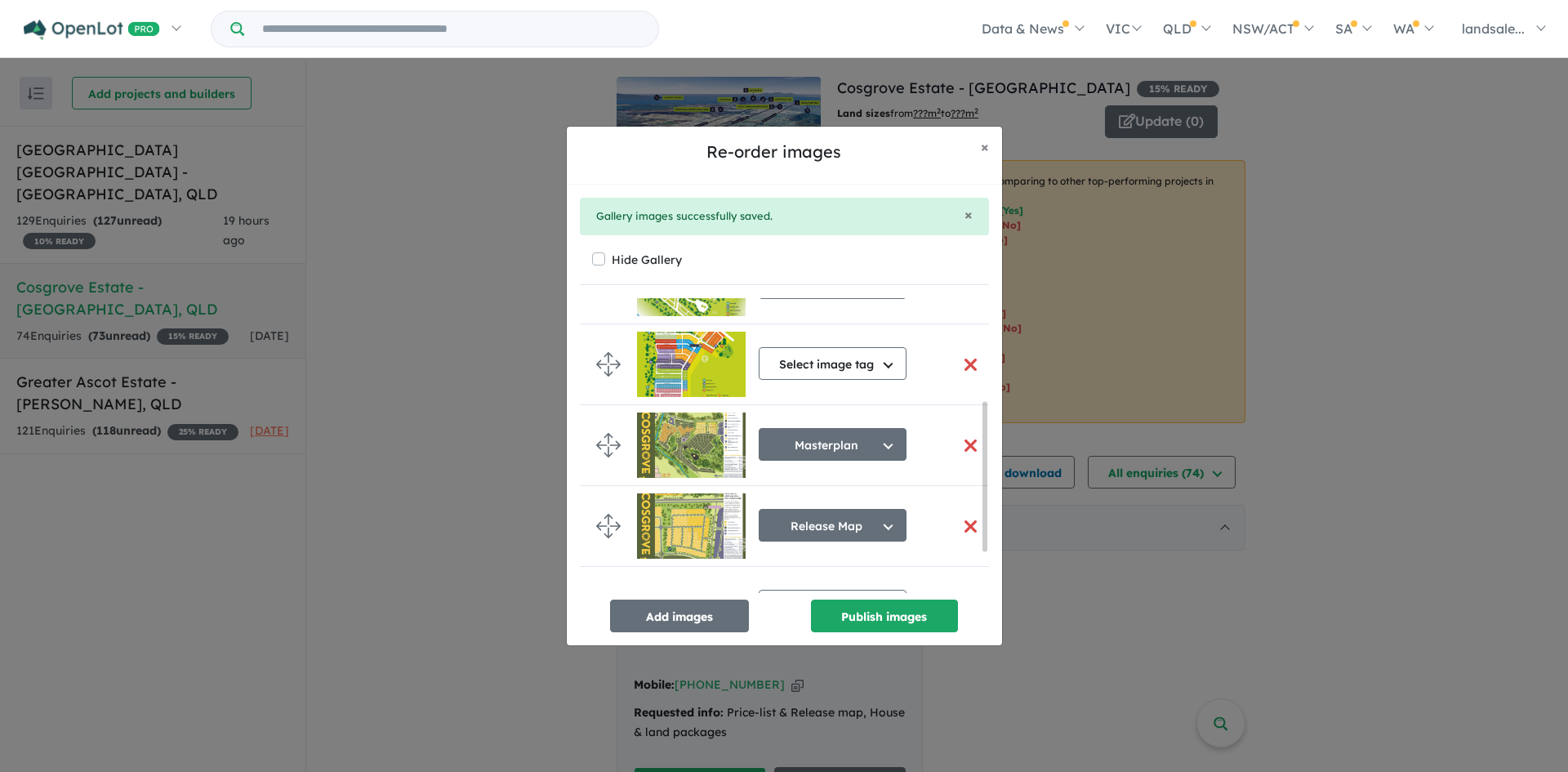
scroll to position [278, 0]
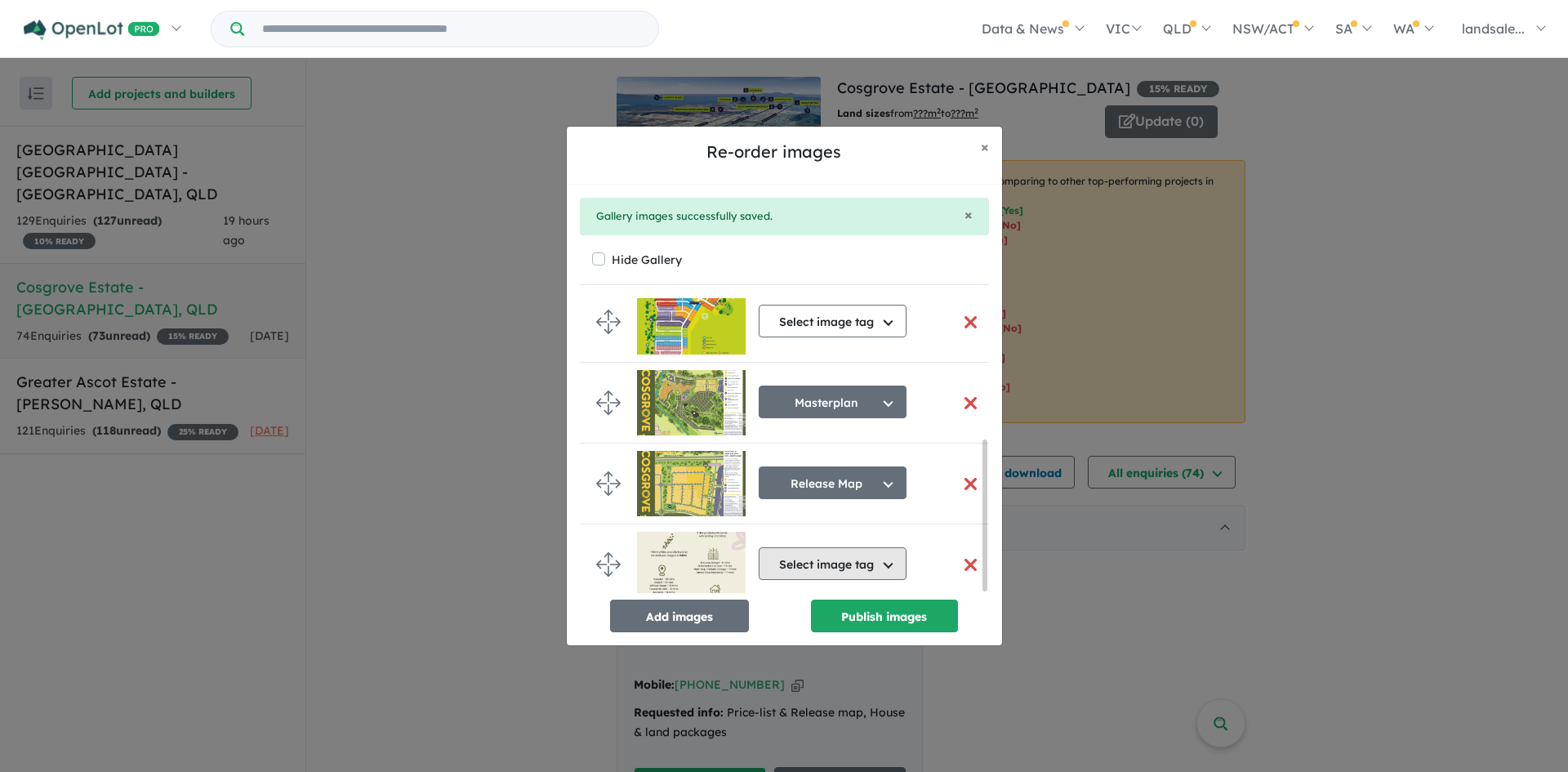
click at [890, 554] on button "Select image tag" at bounding box center [832, 563] width 148 height 33
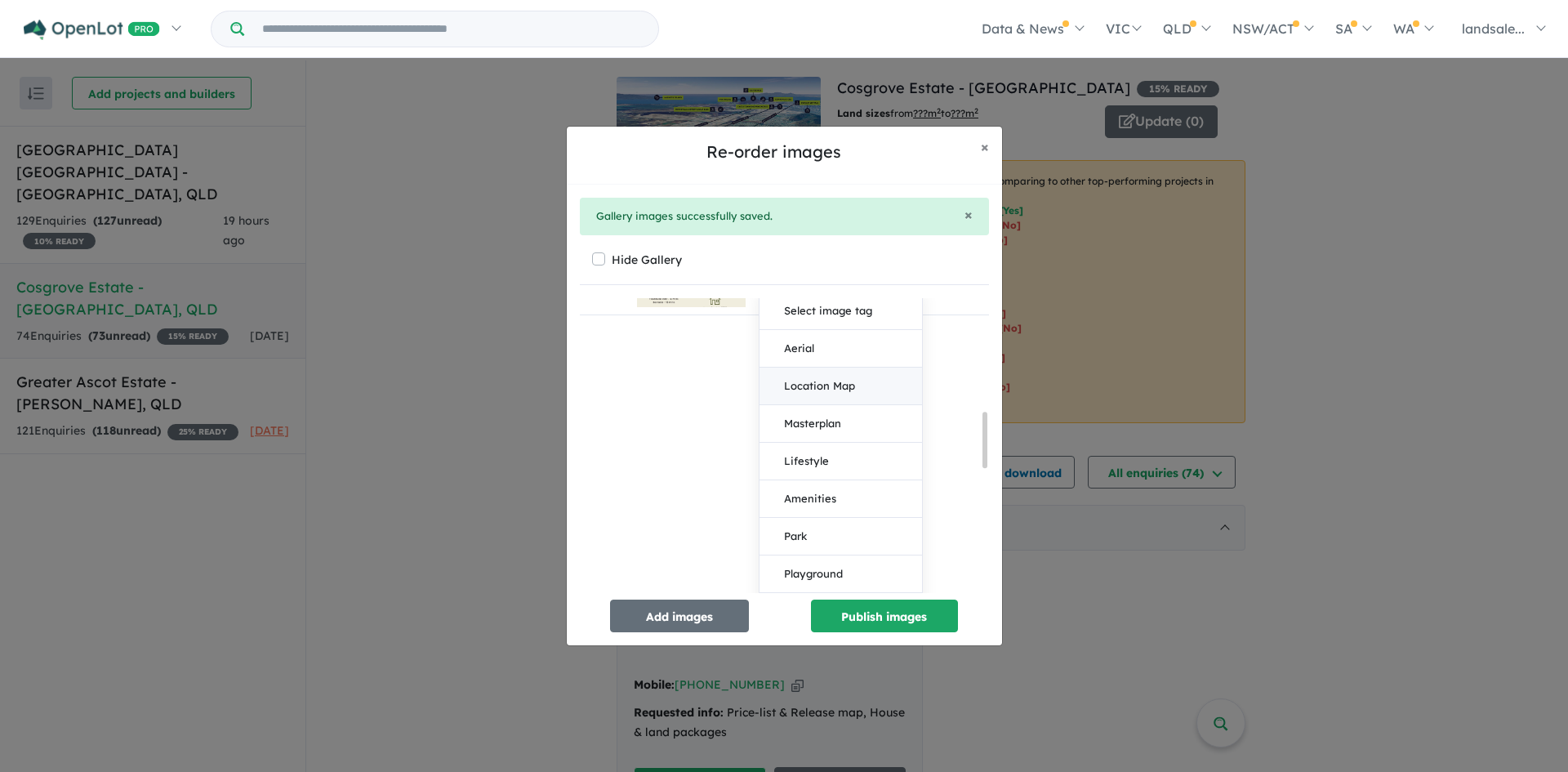
scroll to position [523, 0]
click at [817, 496] on button "Lifestyle" at bounding box center [840, 500] width 162 height 37
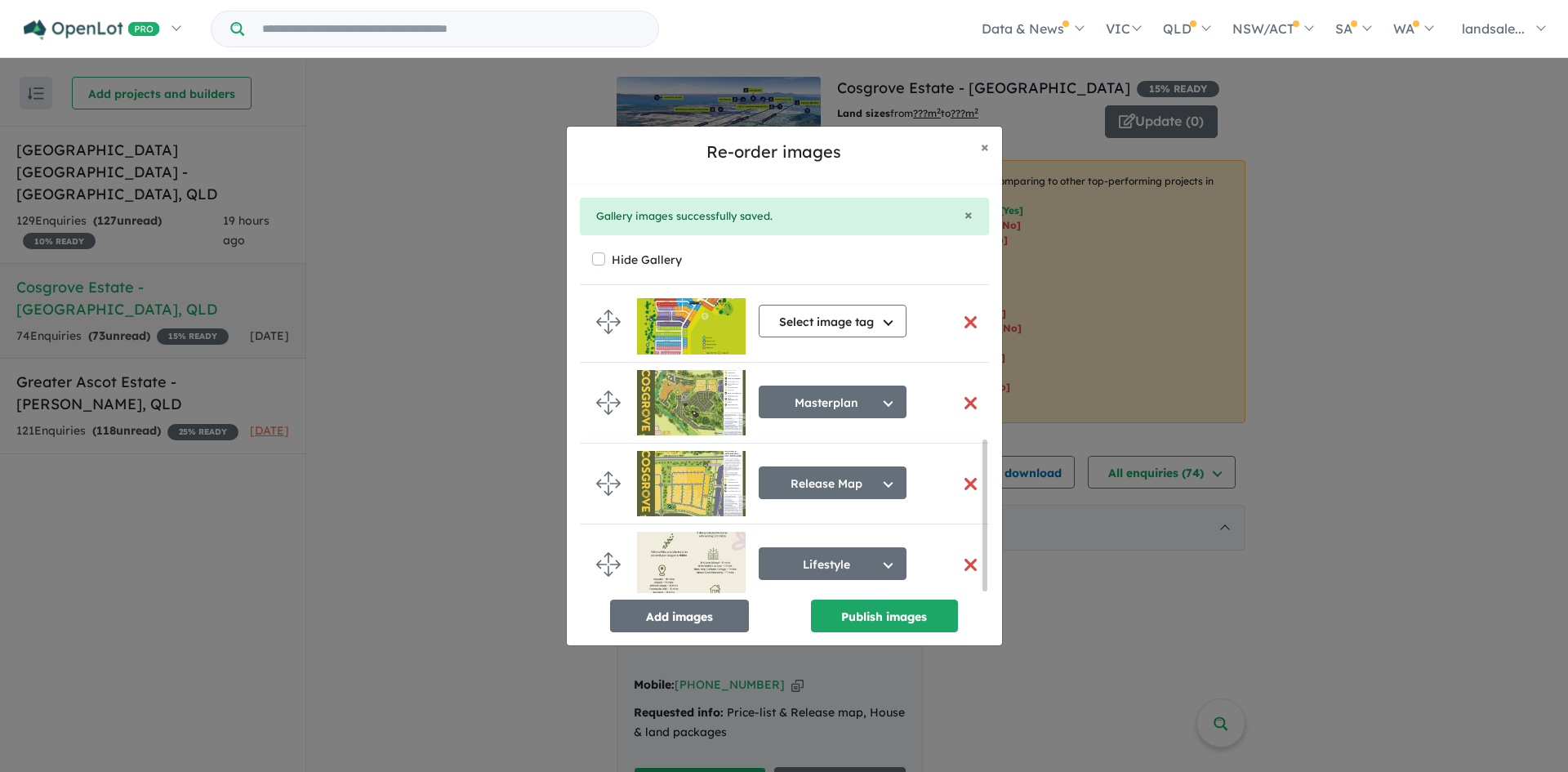
click at [965, 311] on button "button" at bounding box center [970, 322] width 35 height 35
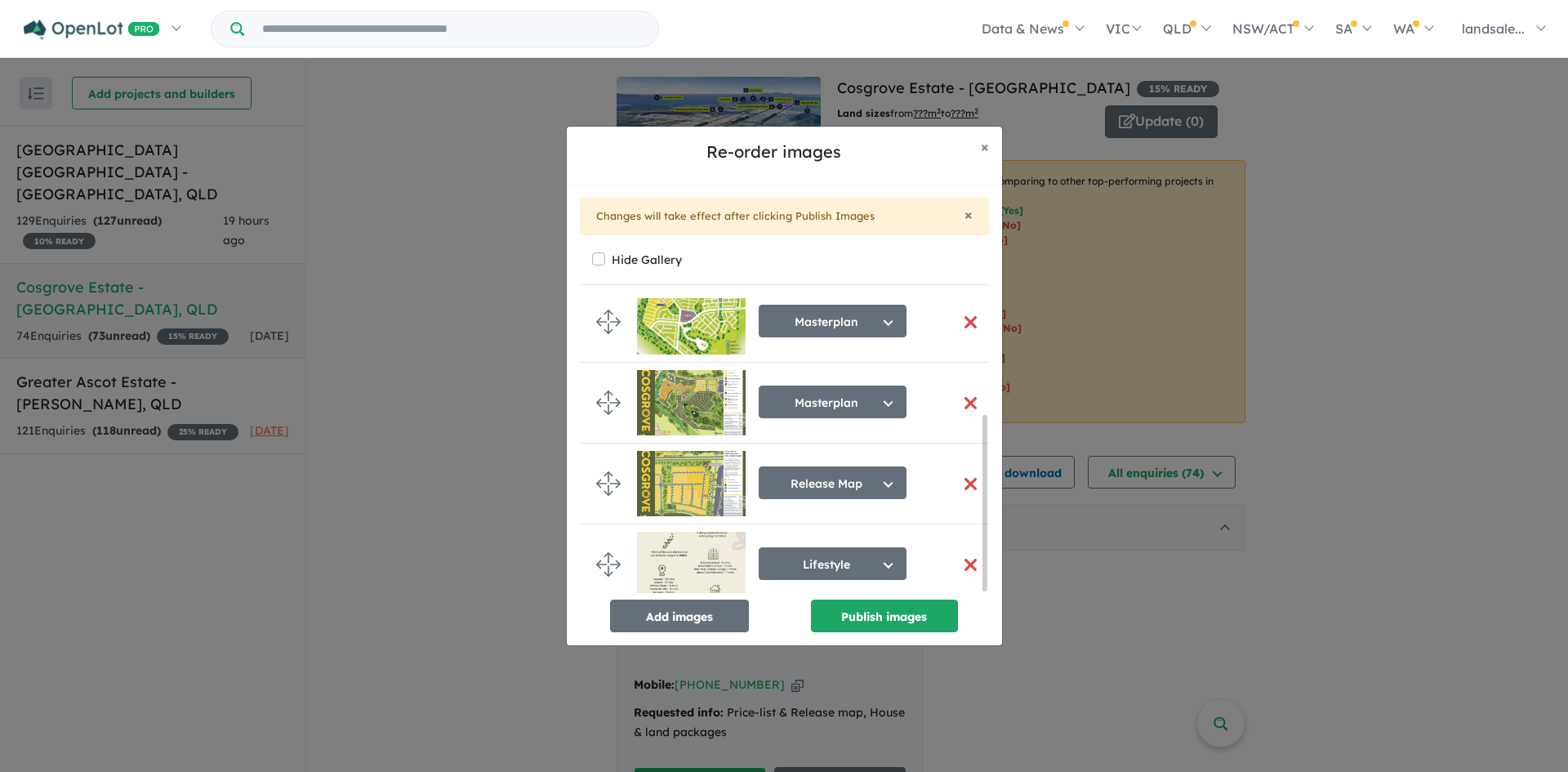
click at [964, 316] on button "button" at bounding box center [970, 322] width 35 height 35
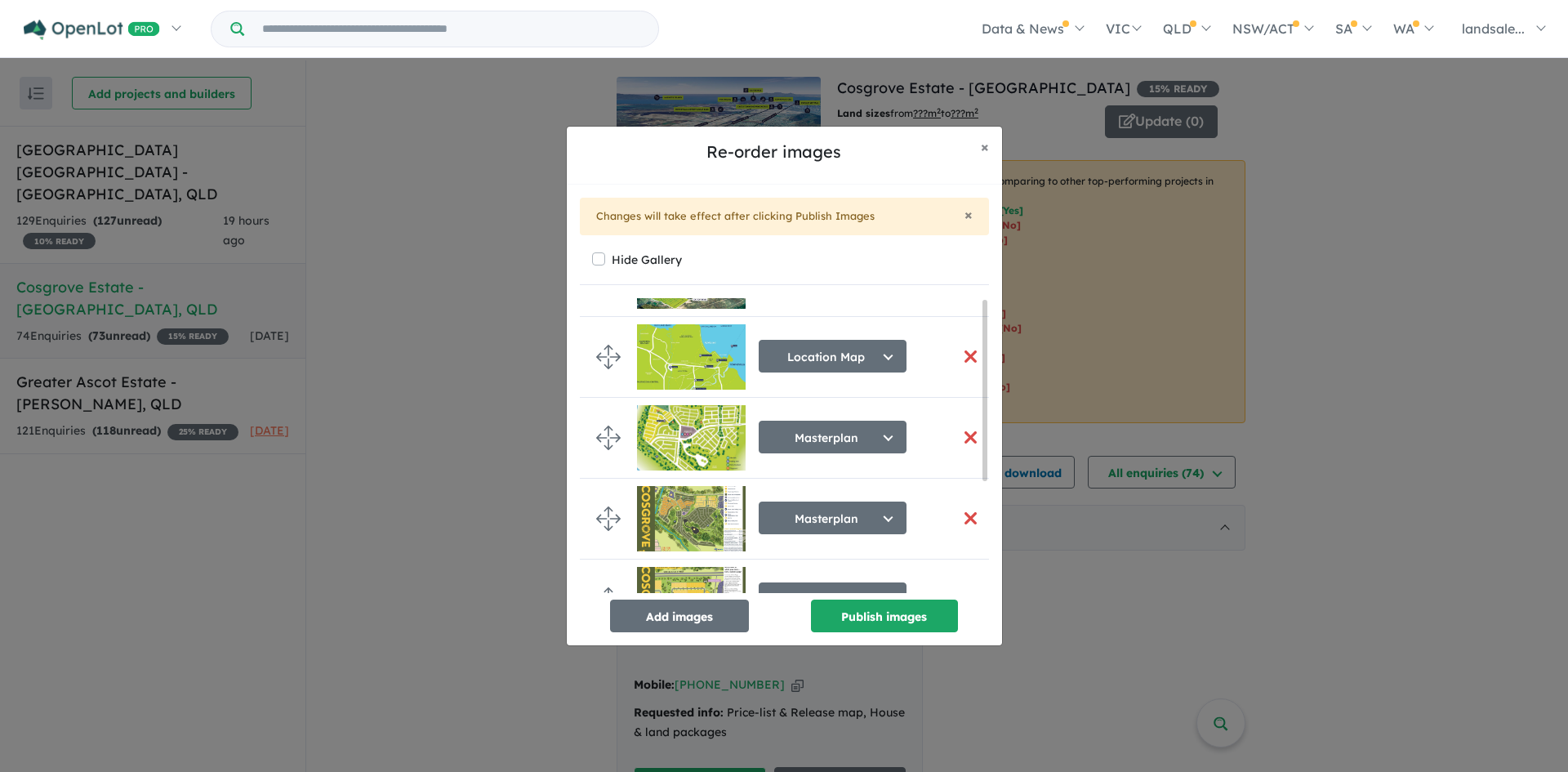
scroll to position [0, 0]
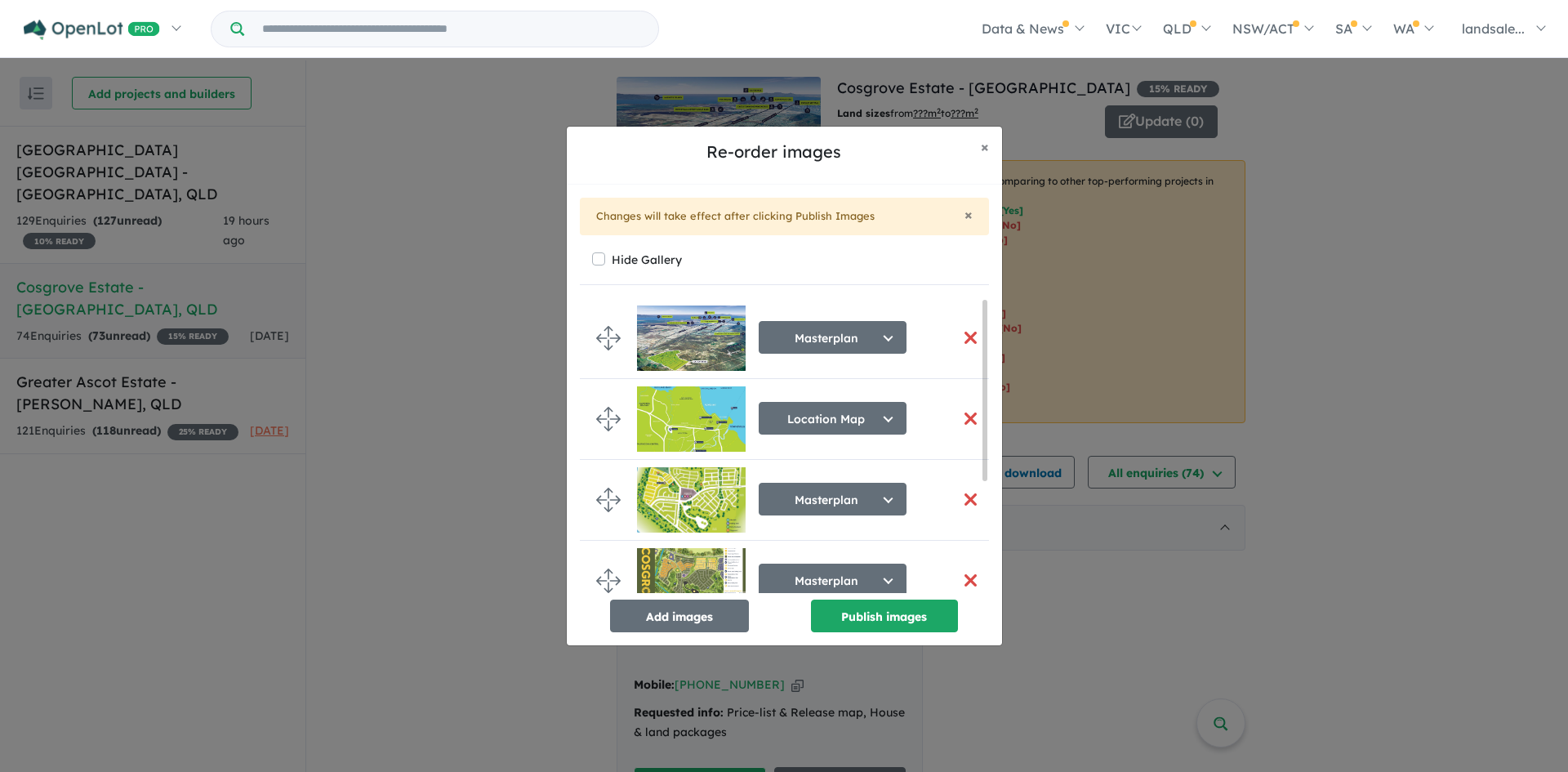
drag, startPoint x: 986, startPoint y: 432, endPoint x: 983, endPoint y: 268, distance: 164.0
click at [983, 265] on div "Hide Gallery Masterplan Select image tag Aerial Location Map Masterplan Lifesty…" at bounding box center [784, 440] width 409 height 384
click at [966, 335] on button "button" at bounding box center [970, 338] width 35 height 35
click at [968, 214] on span "×" at bounding box center [968, 214] width 8 height 19
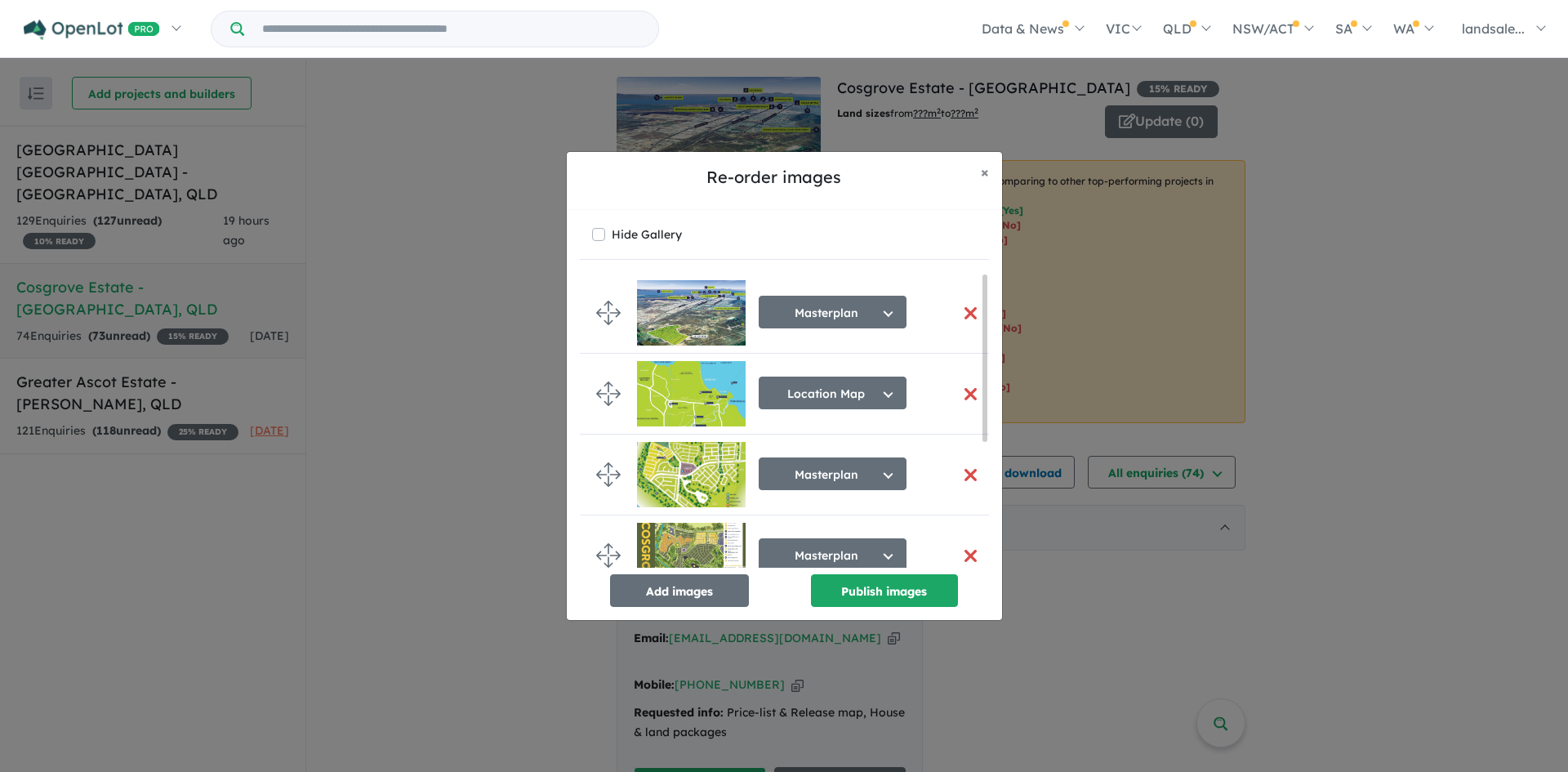
click at [963, 313] on button "button" at bounding box center [970, 313] width 35 height 35
click at [890, 314] on button "Masterplan" at bounding box center [832, 311] width 148 height 33
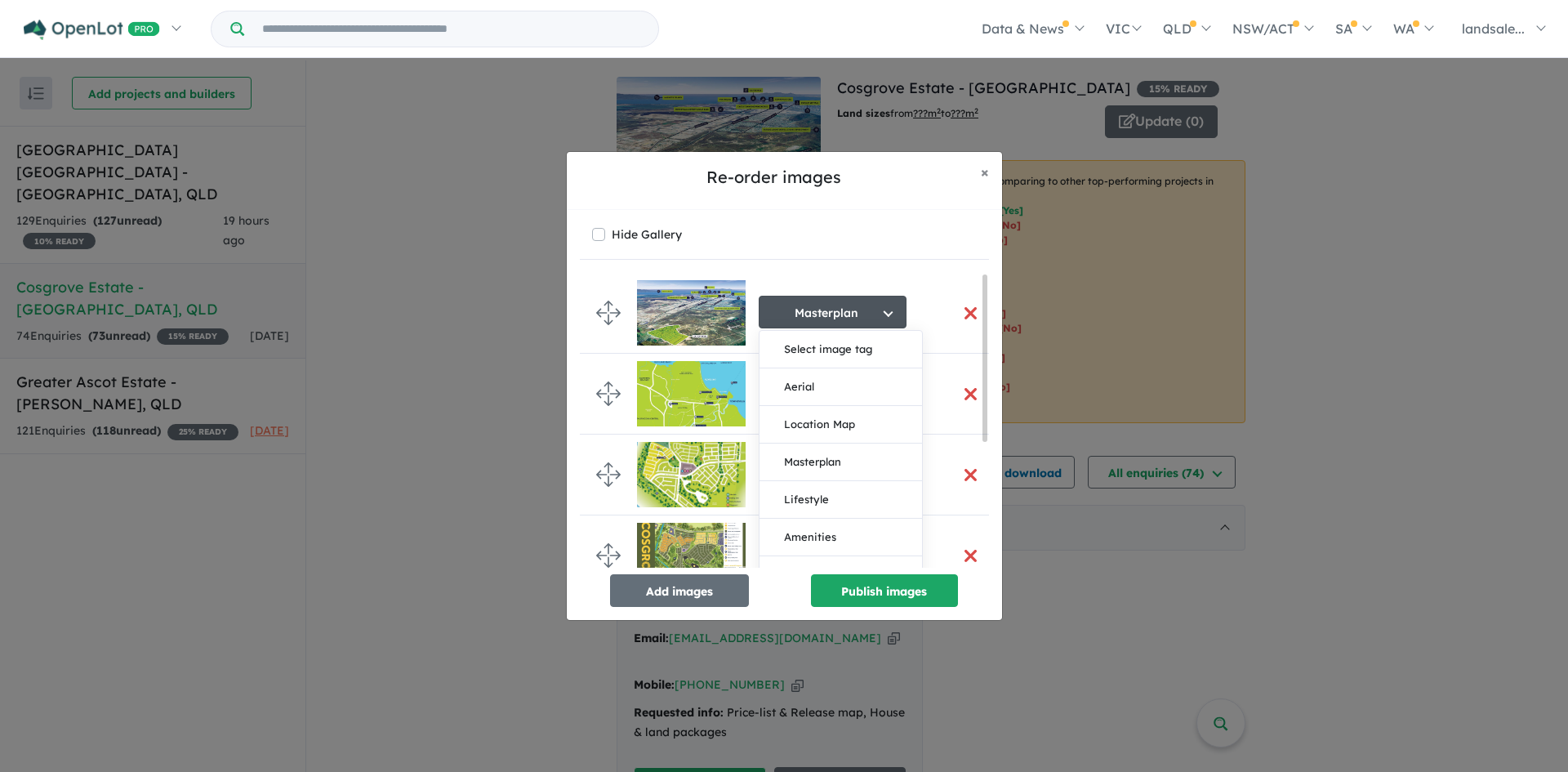
click at [931, 292] on div "Masterplan Select image tag Aerial Location Map Masterplan Lifestyle Amenities …" at bounding box center [795, 313] width 317 height 80
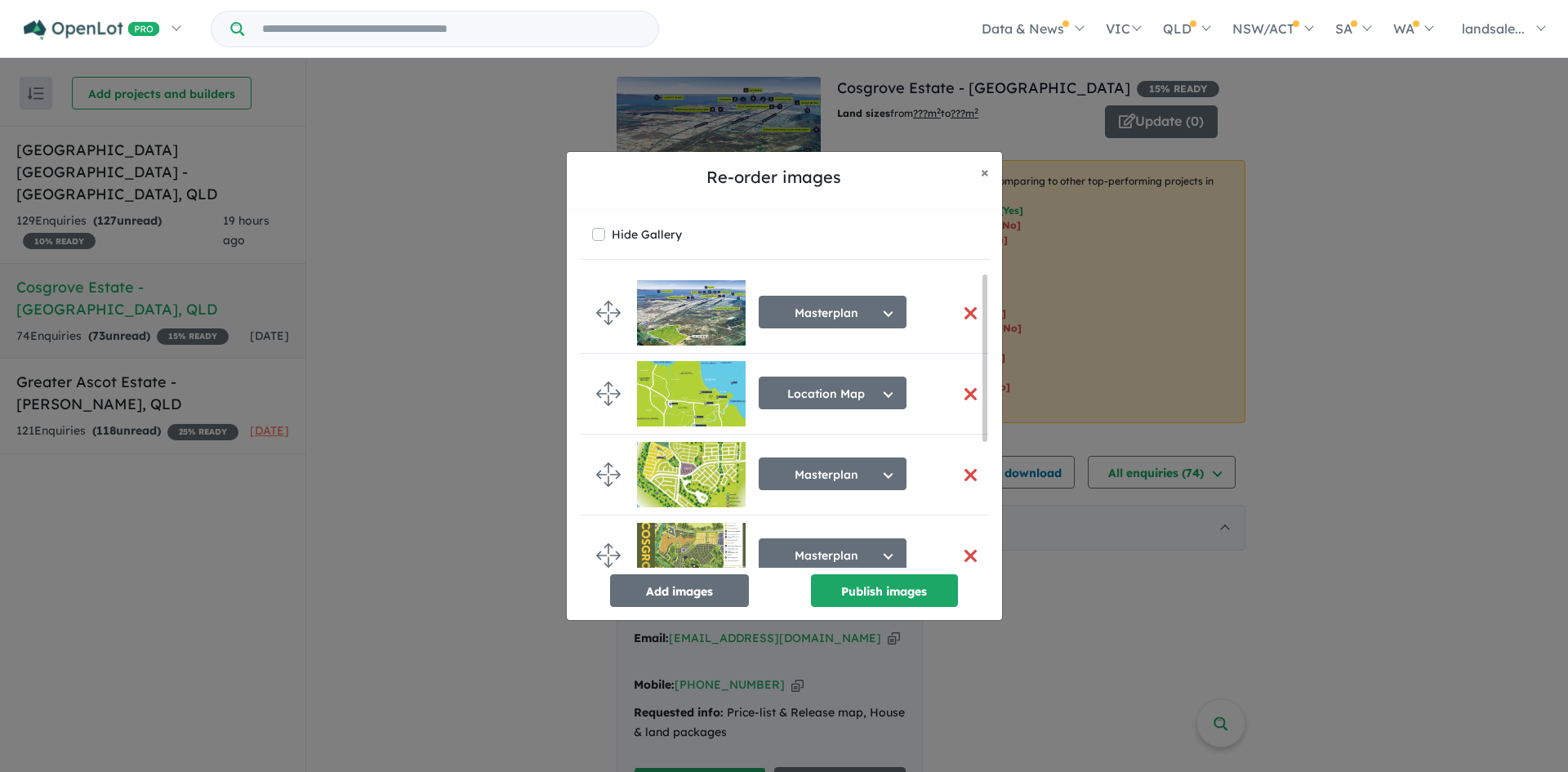
click at [962, 392] on button "button" at bounding box center [970, 394] width 35 height 35
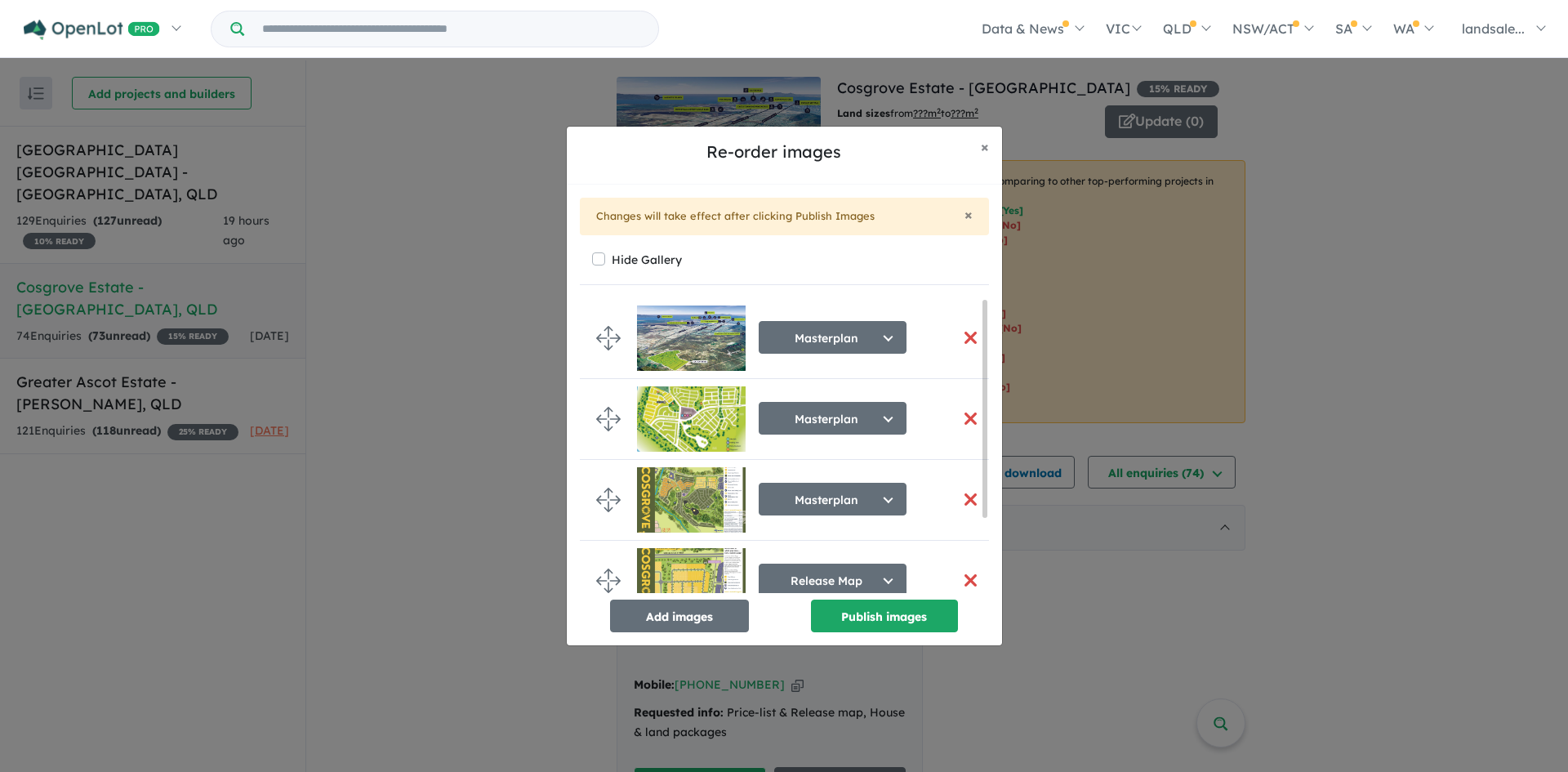
click at [962, 417] on button "button" at bounding box center [970, 419] width 35 height 35
click at [971, 211] on span "×" at bounding box center [968, 214] width 8 height 19
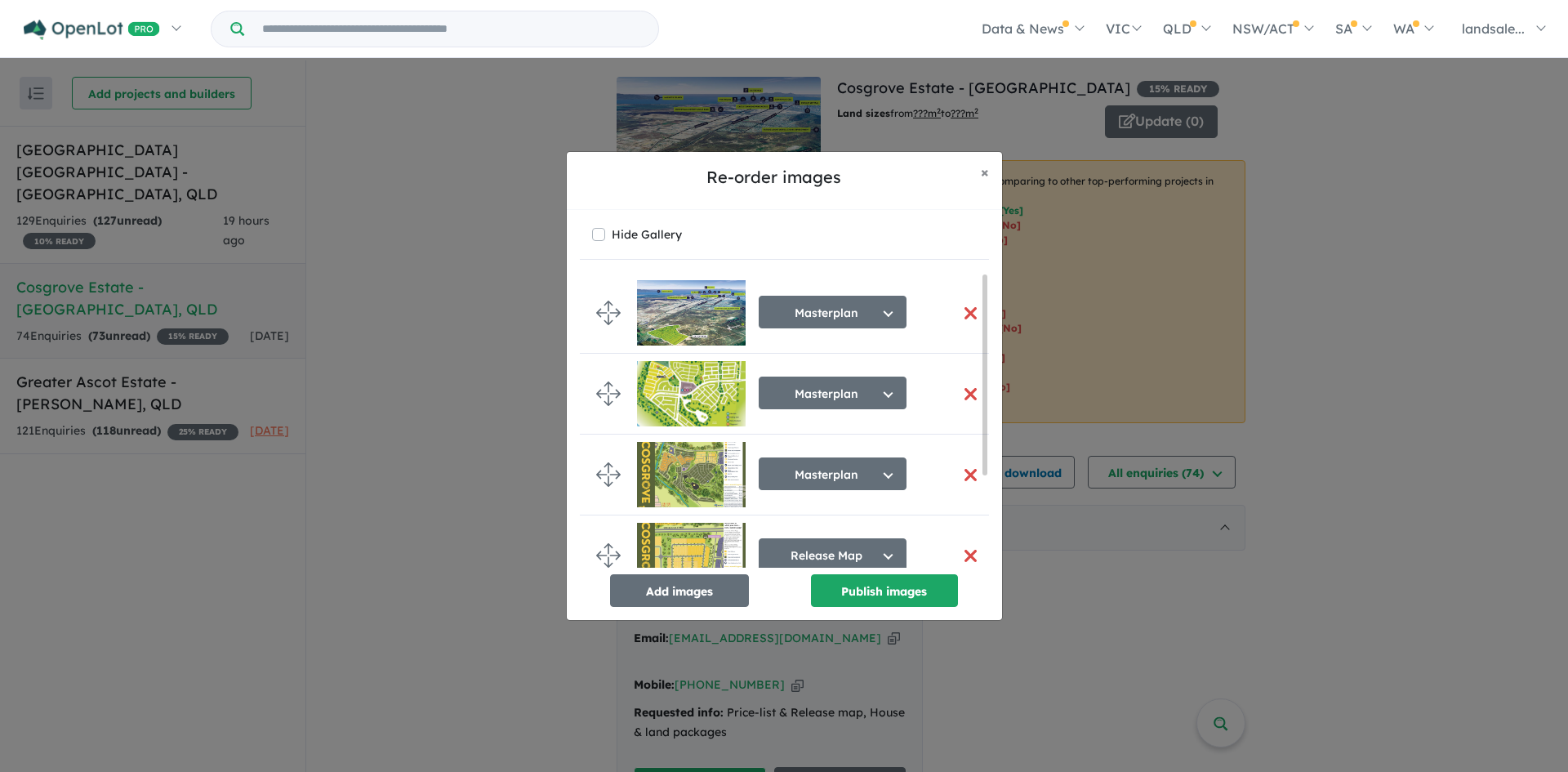
click at [963, 390] on button "button" at bounding box center [970, 394] width 35 height 35
click at [963, 388] on button "button" at bounding box center [970, 394] width 35 height 35
click at [964, 310] on button "button" at bounding box center [970, 313] width 35 height 35
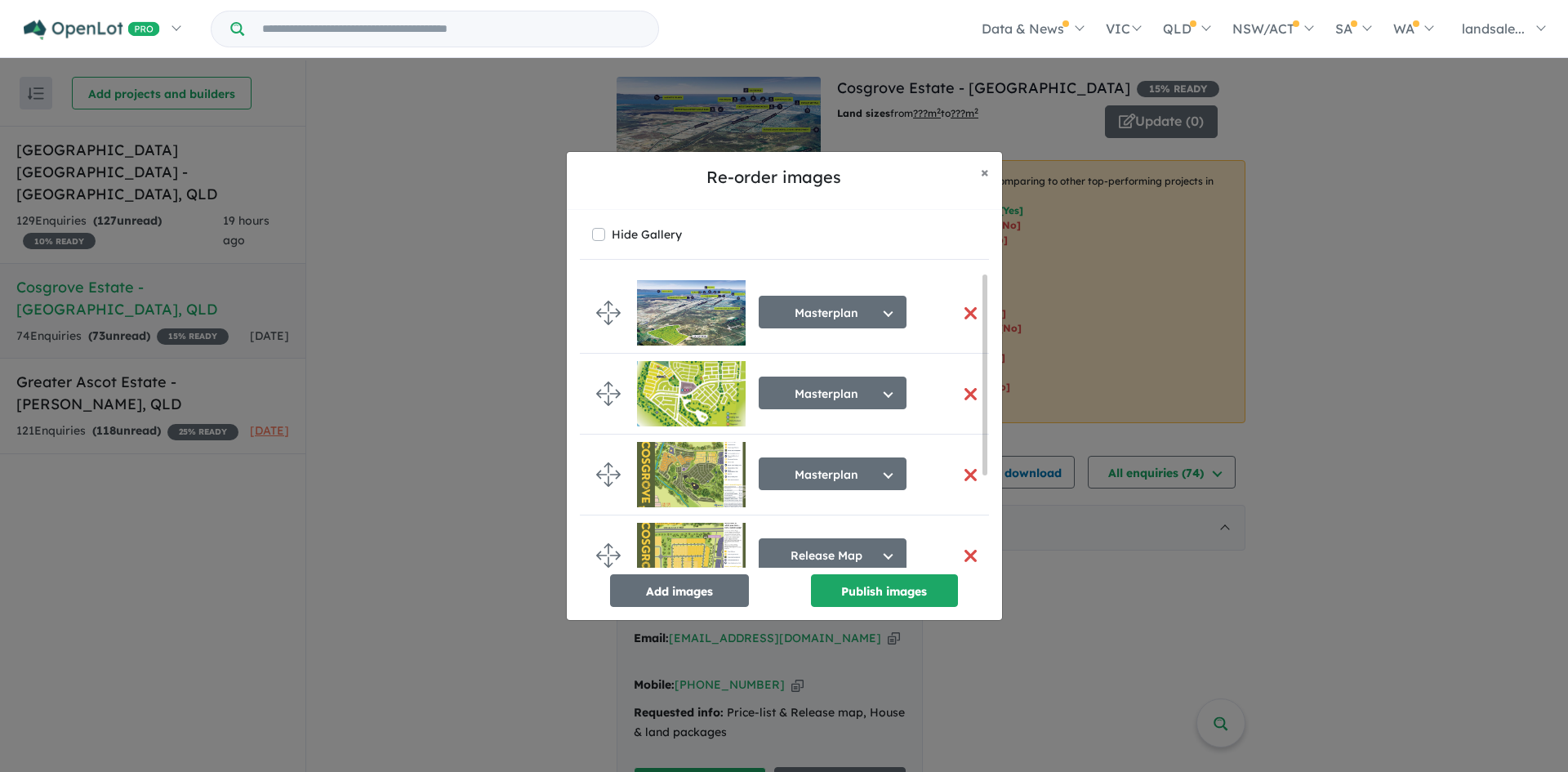
click at [963, 311] on button "button" at bounding box center [970, 313] width 35 height 35
click at [880, 303] on button "Masterplan" at bounding box center [832, 311] width 148 height 33
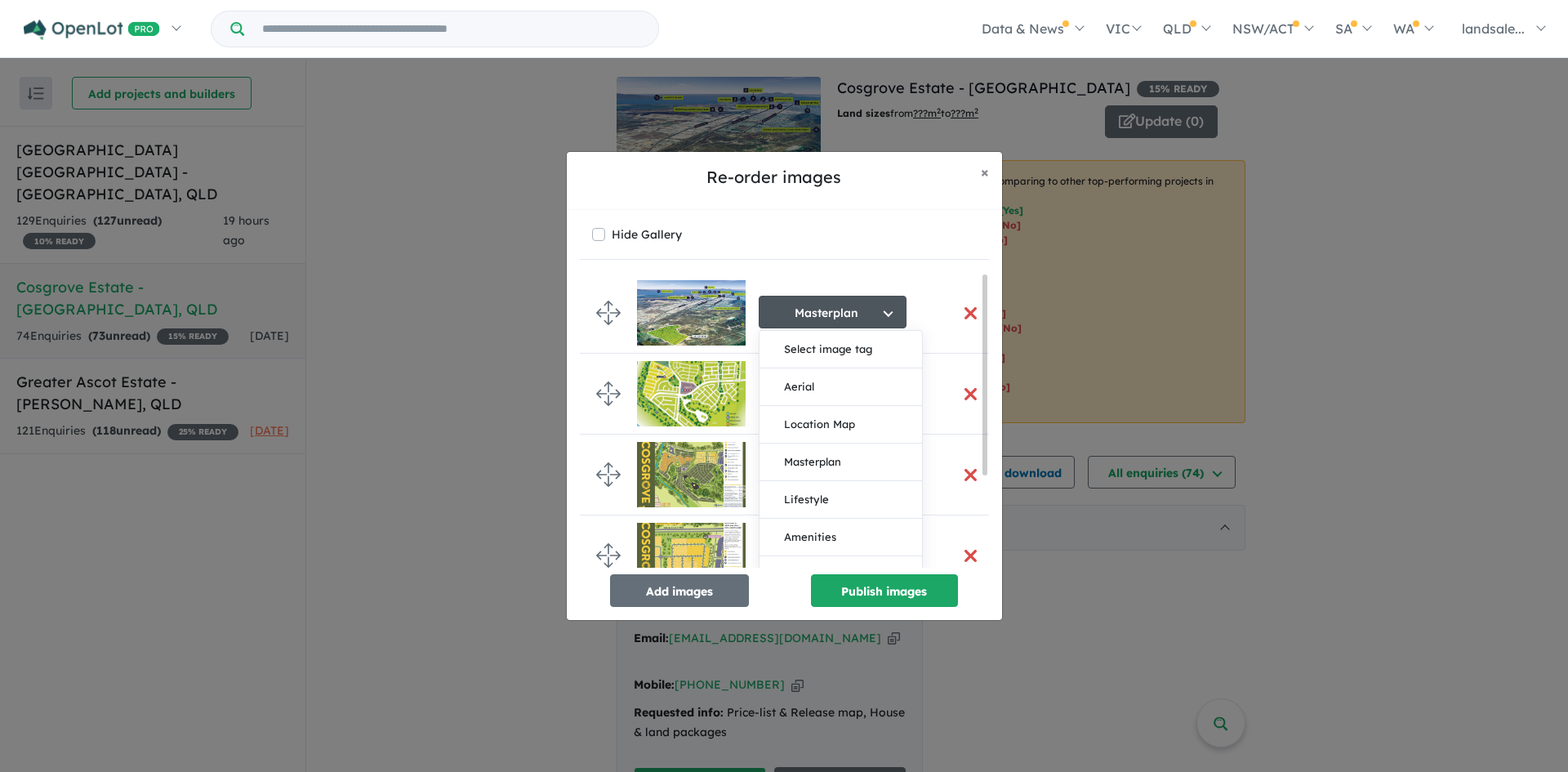
click at [879, 349] on button "Select image tag" at bounding box center [840, 350] width 162 height 37
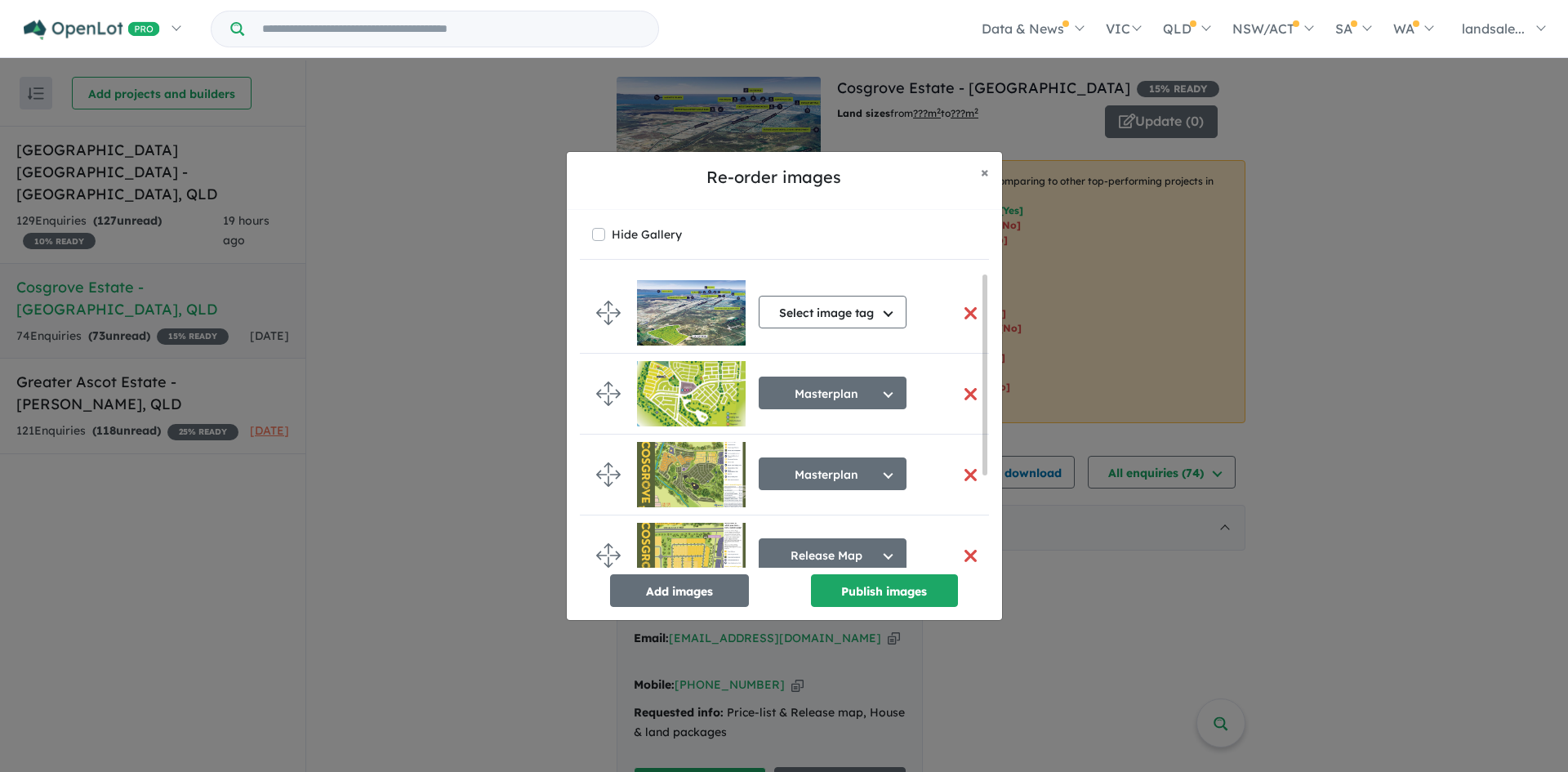
click at [965, 310] on button "button" at bounding box center [970, 313] width 35 height 35
click at [957, 303] on button "button" at bounding box center [970, 313] width 35 height 35
click at [960, 310] on button "button" at bounding box center [970, 313] width 35 height 35
click at [962, 312] on button "button" at bounding box center [970, 313] width 35 height 35
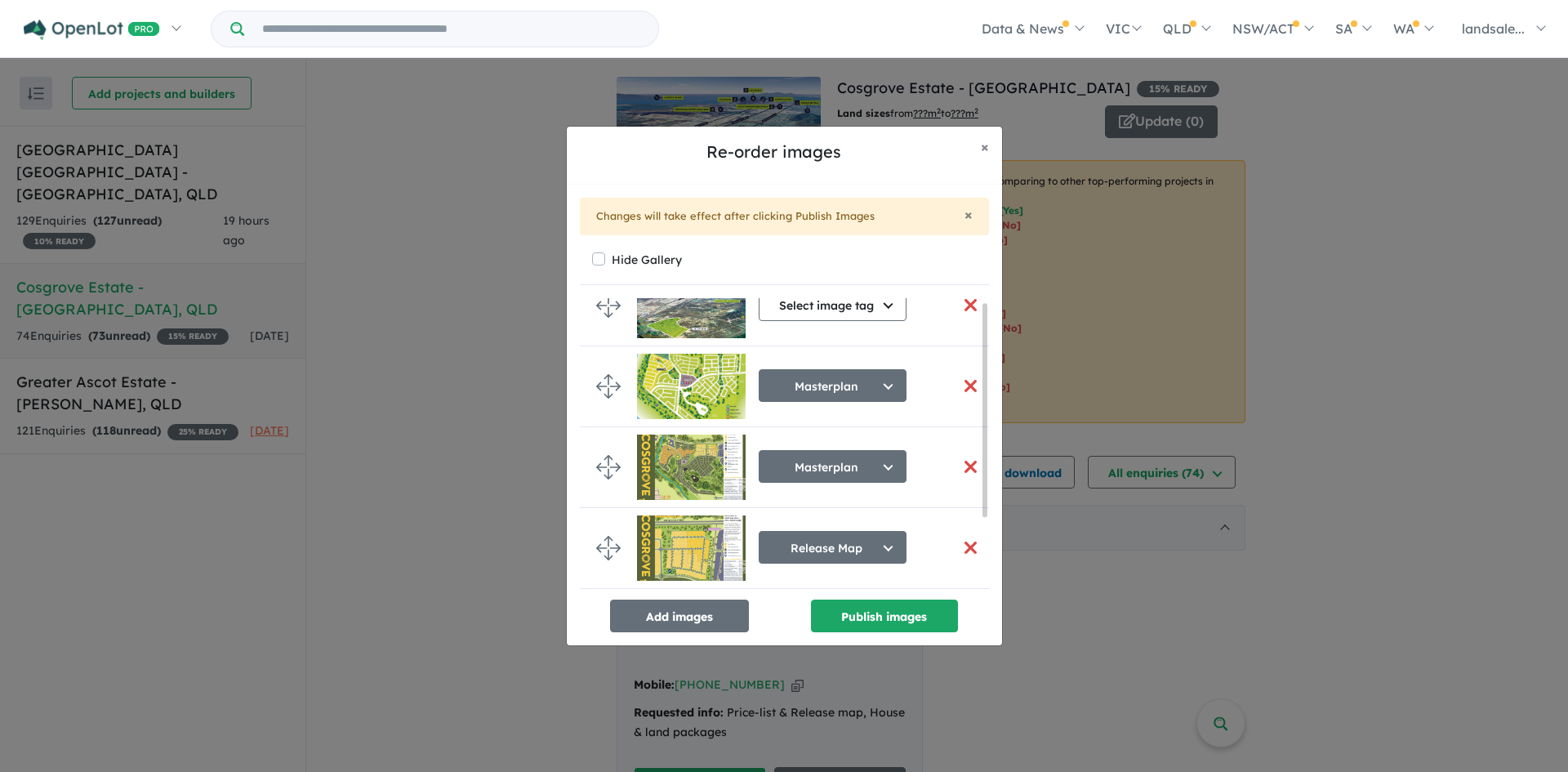
scroll to position [82, 0]
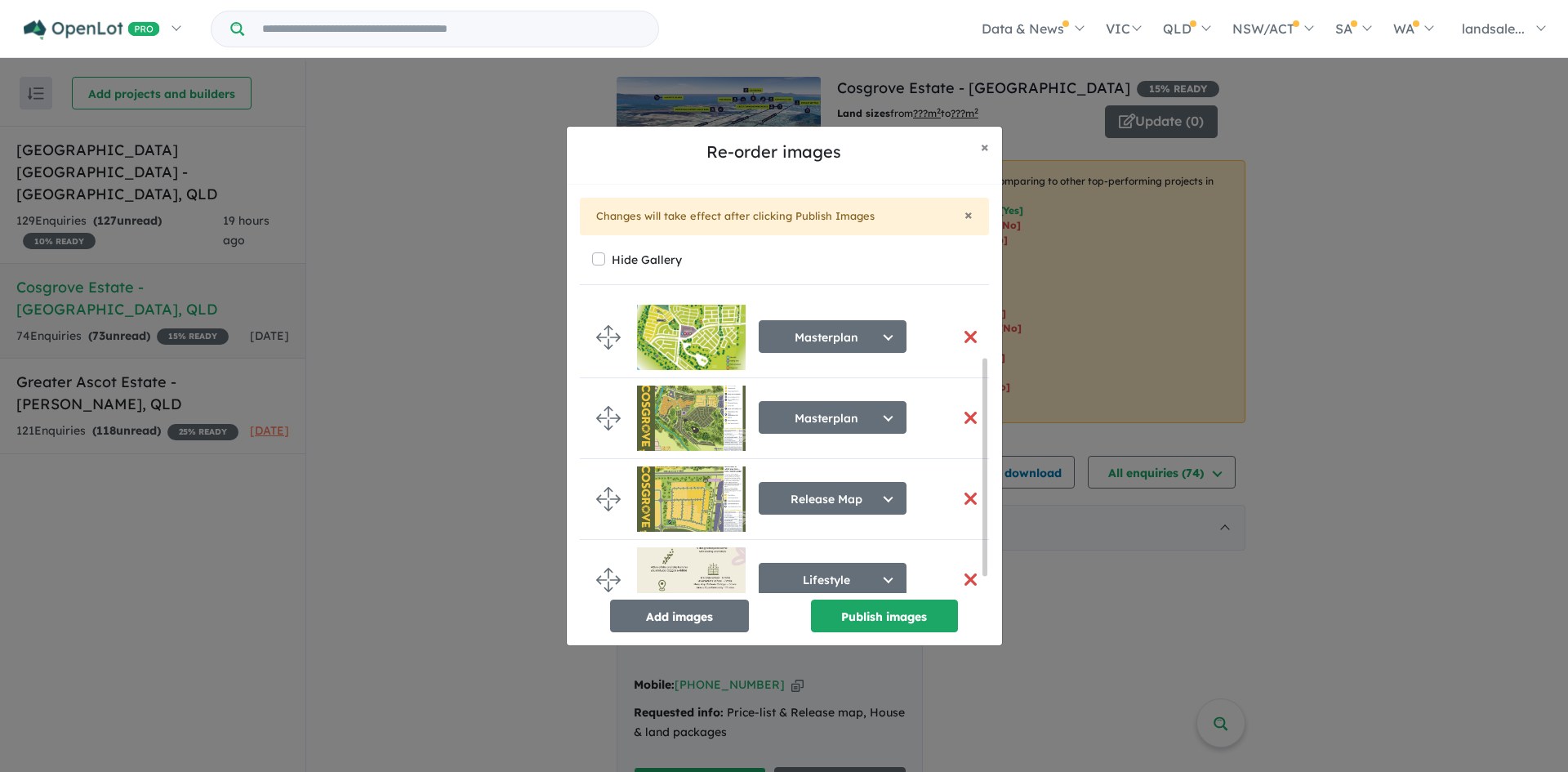
click at [964, 335] on button "button" at bounding box center [970, 337] width 35 height 35
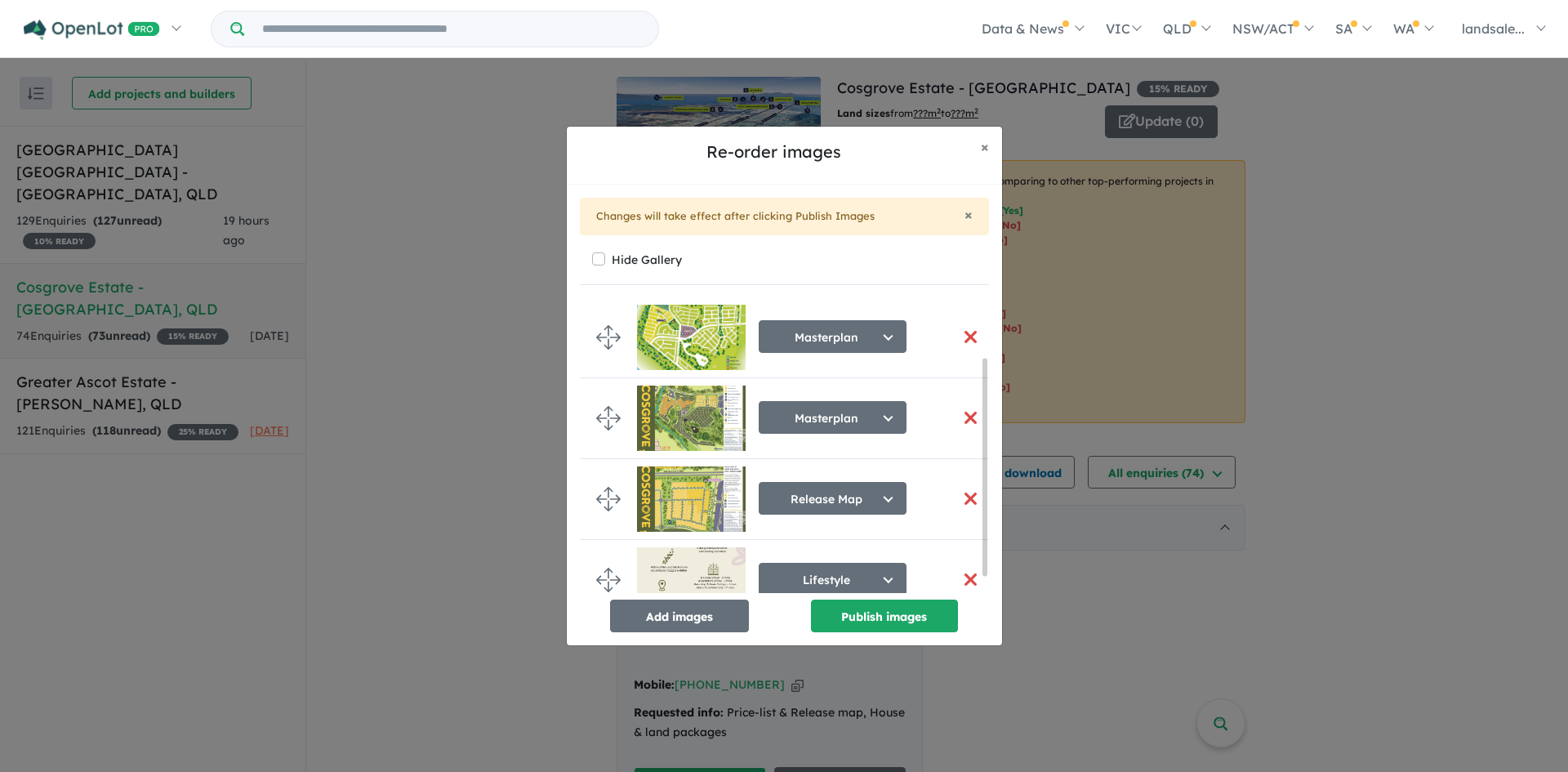
click at [964, 335] on button "button" at bounding box center [970, 337] width 35 height 35
click at [963, 335] on button "button" at bounding box center [970, 337] width 35 height 35
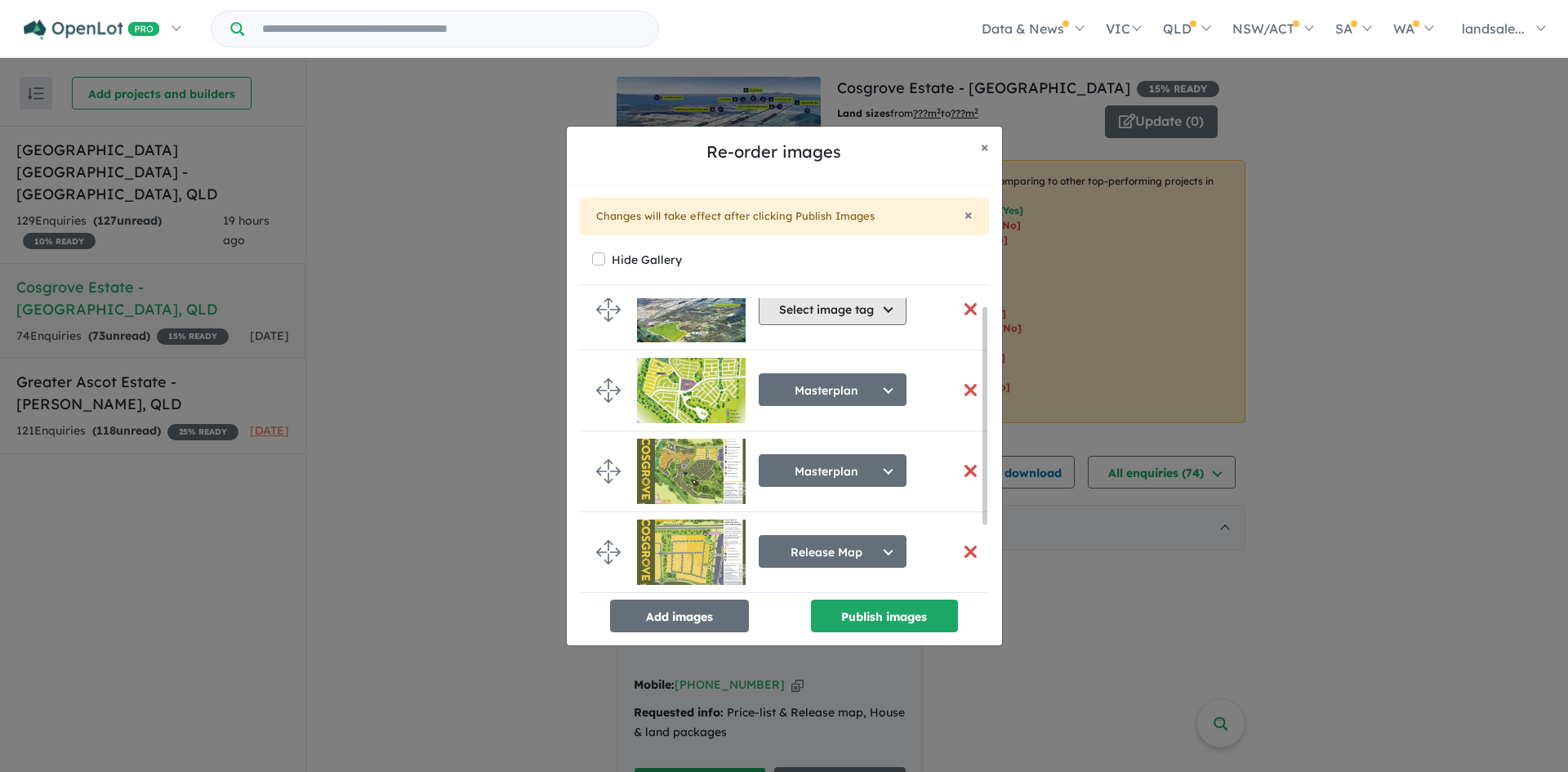
scroll to position [0, 0]
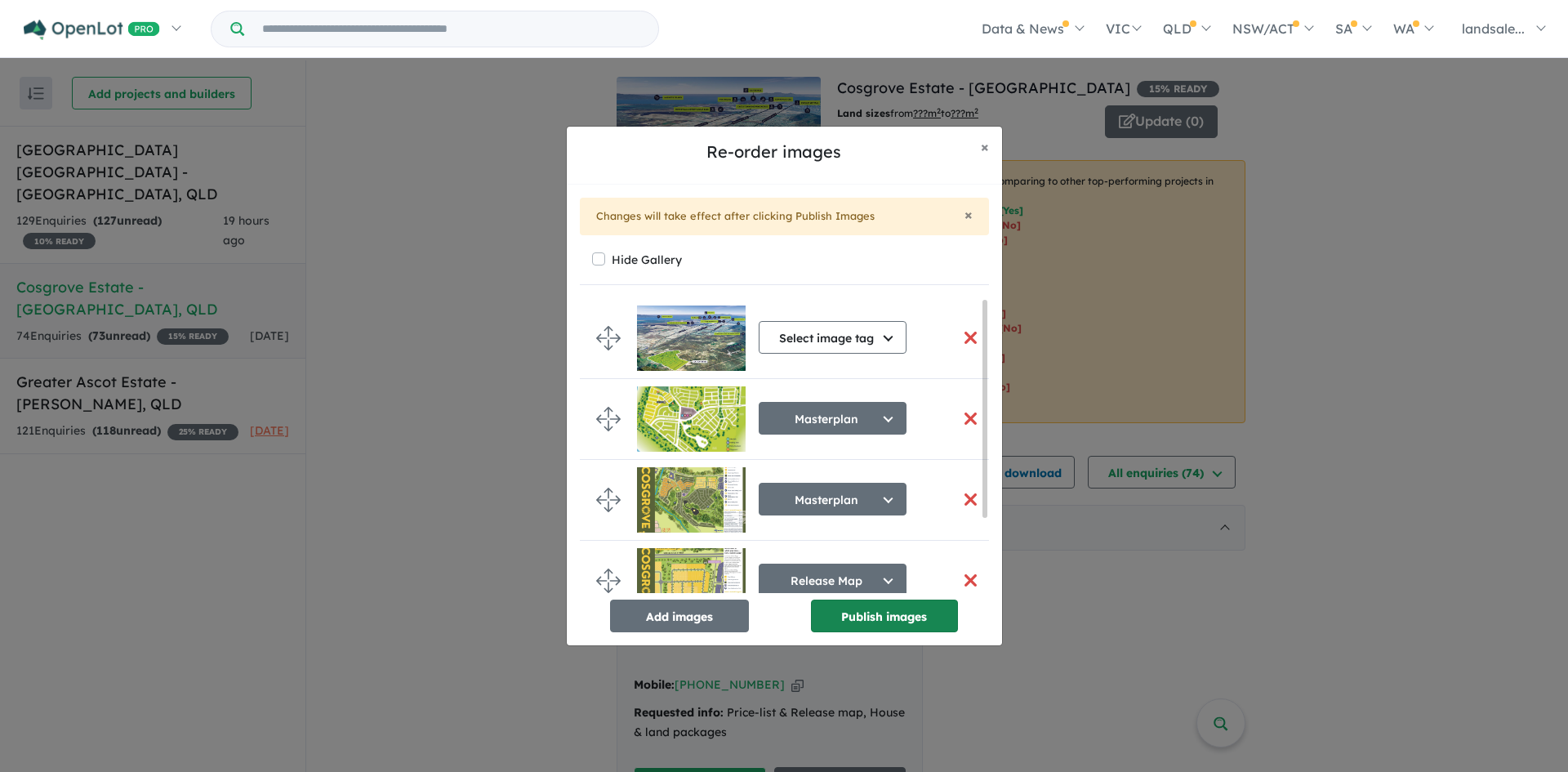
click at [880, 606] on button "Publish images" at bounding box center [884, 616] width 147 height 33
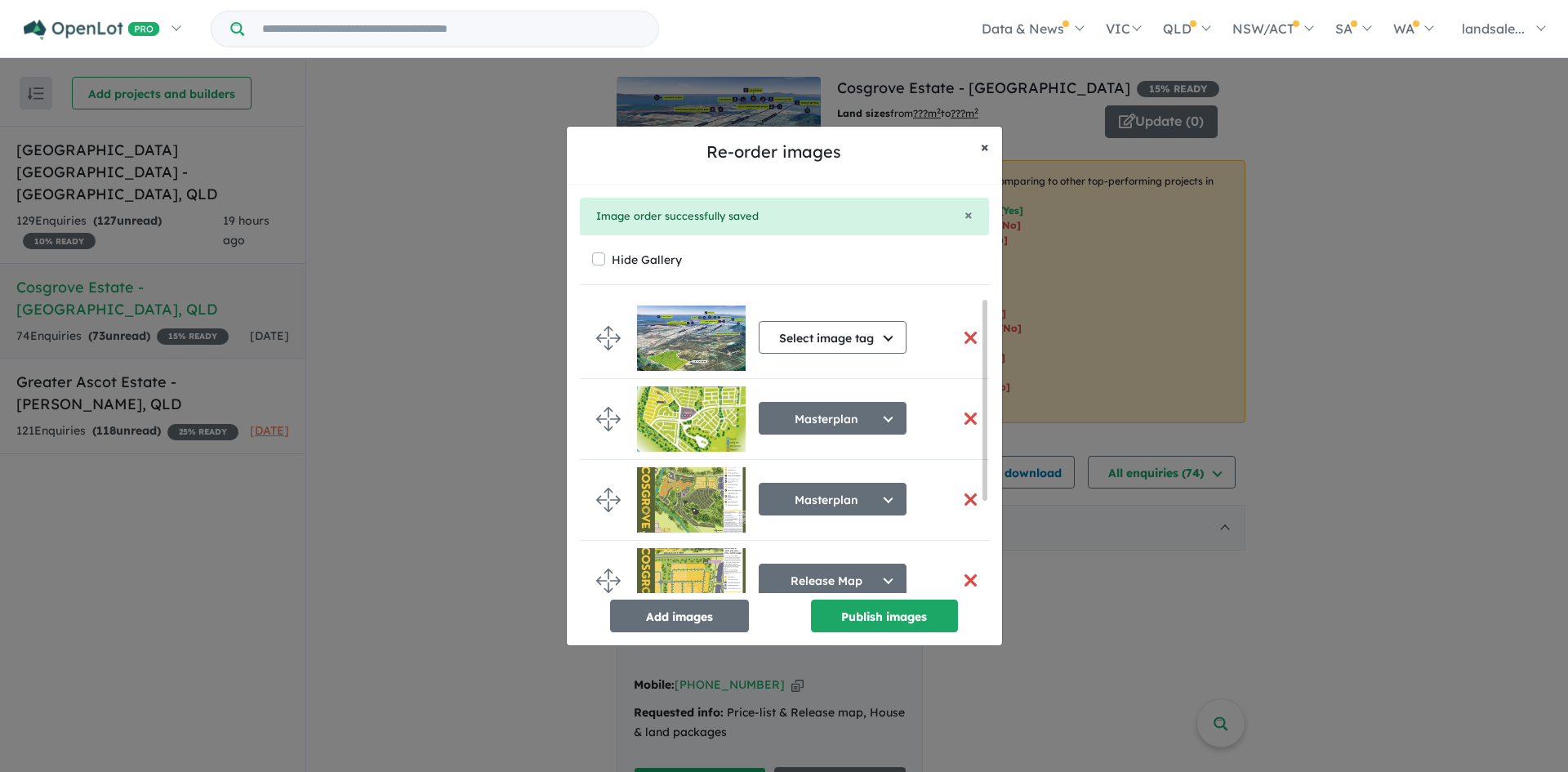
click at [982, 153] on span "×" at bounding box center [984, 146] width 8 height 19
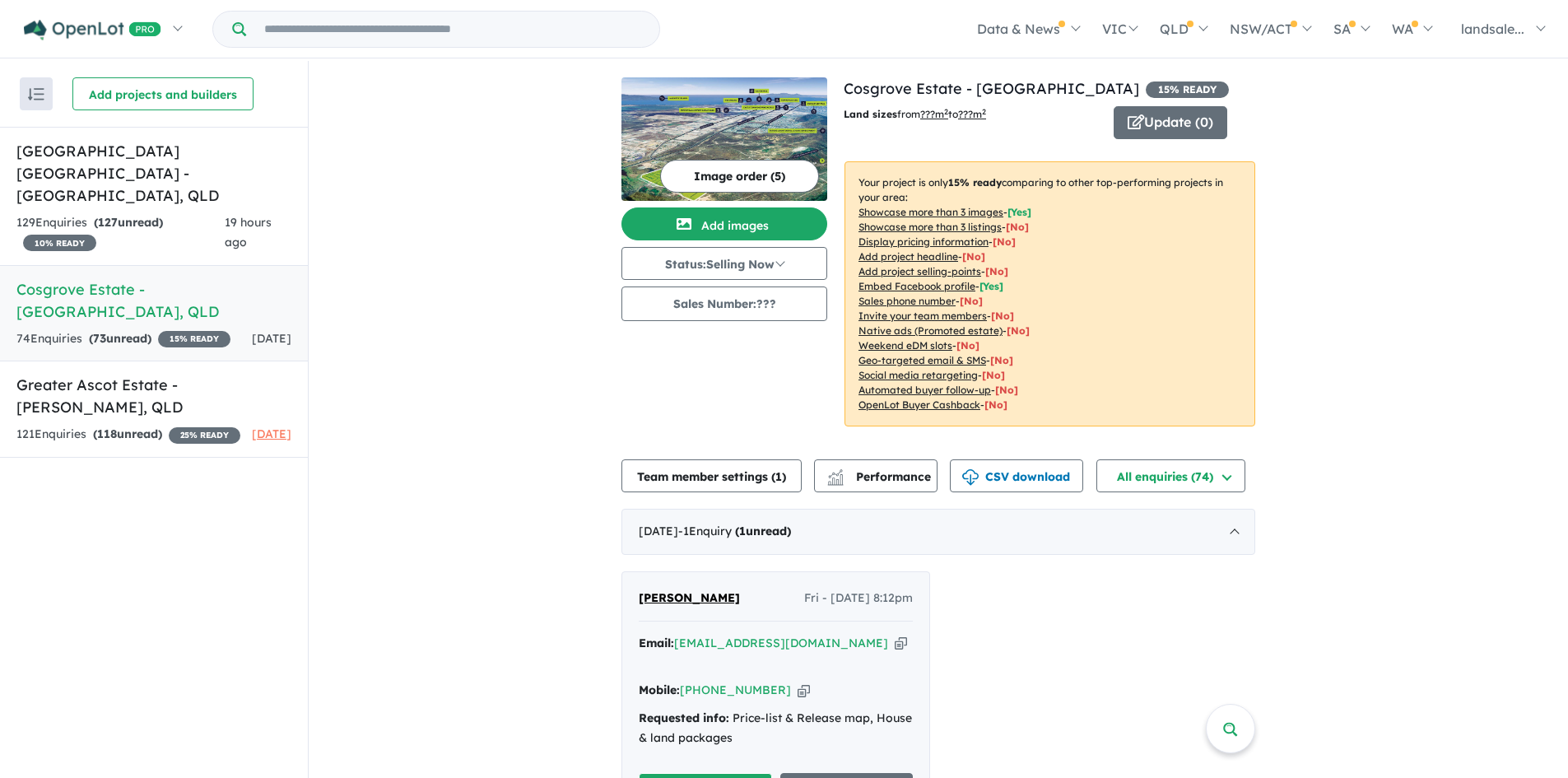
click at [719, 171] on button "Image order ( 5 )" at bounding box center [739, 176] width 159 height 33
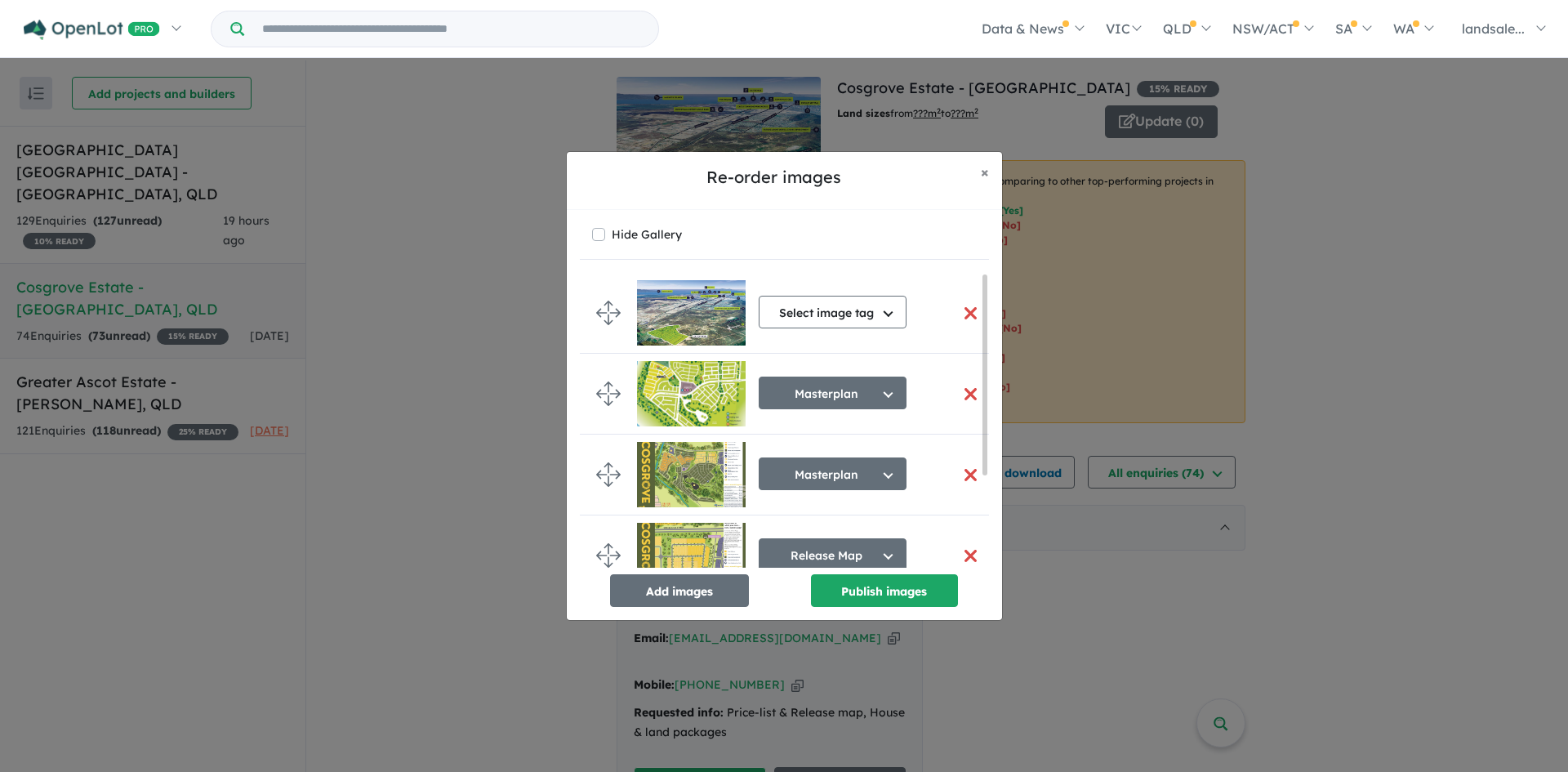
click at [964, 390] on button "button" at bounding box center [970, 394] width 35 height 35
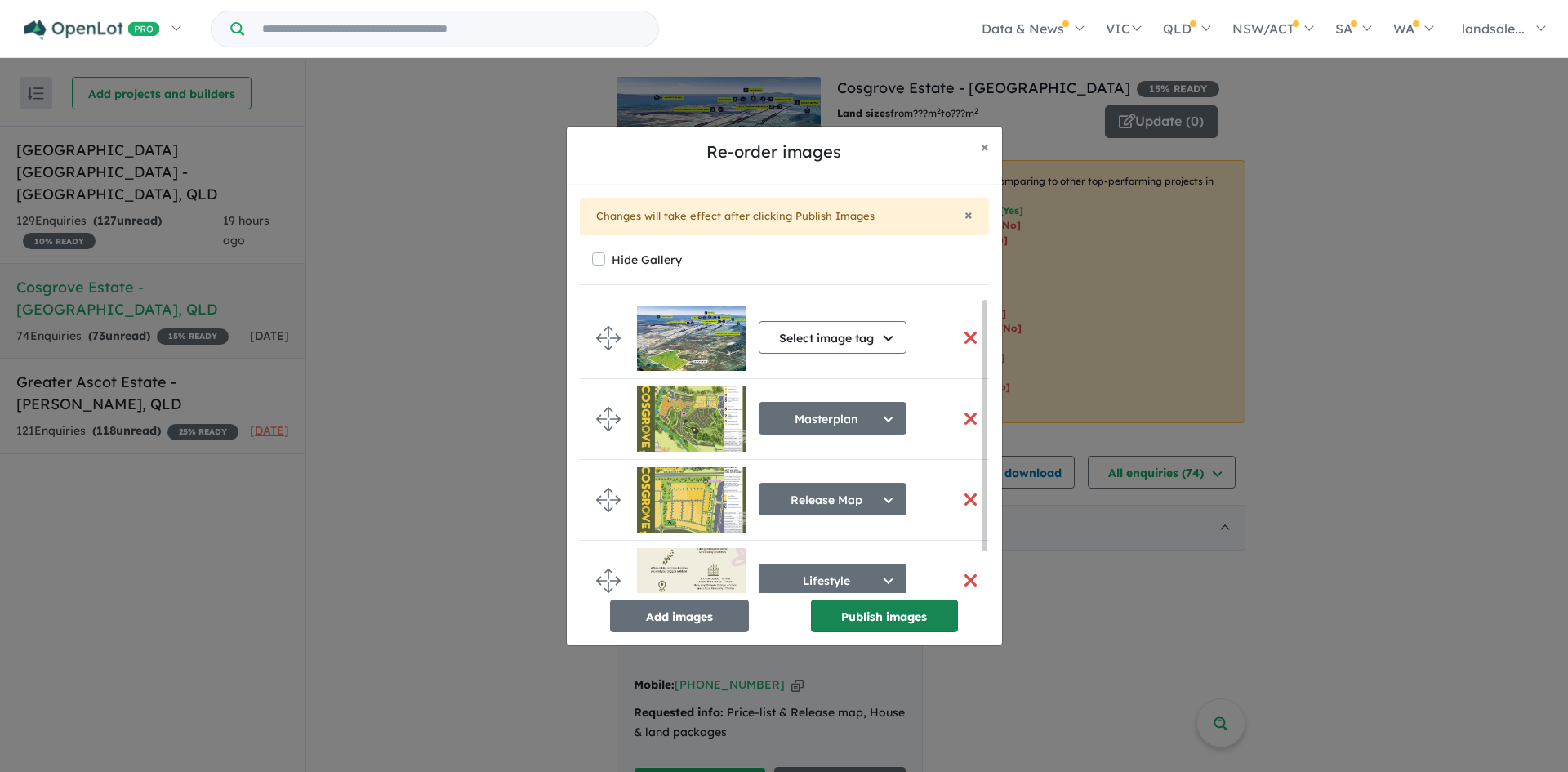
click at [897, 618] on button "Publish images" at bounding box center [884, 616] width 147 height 33
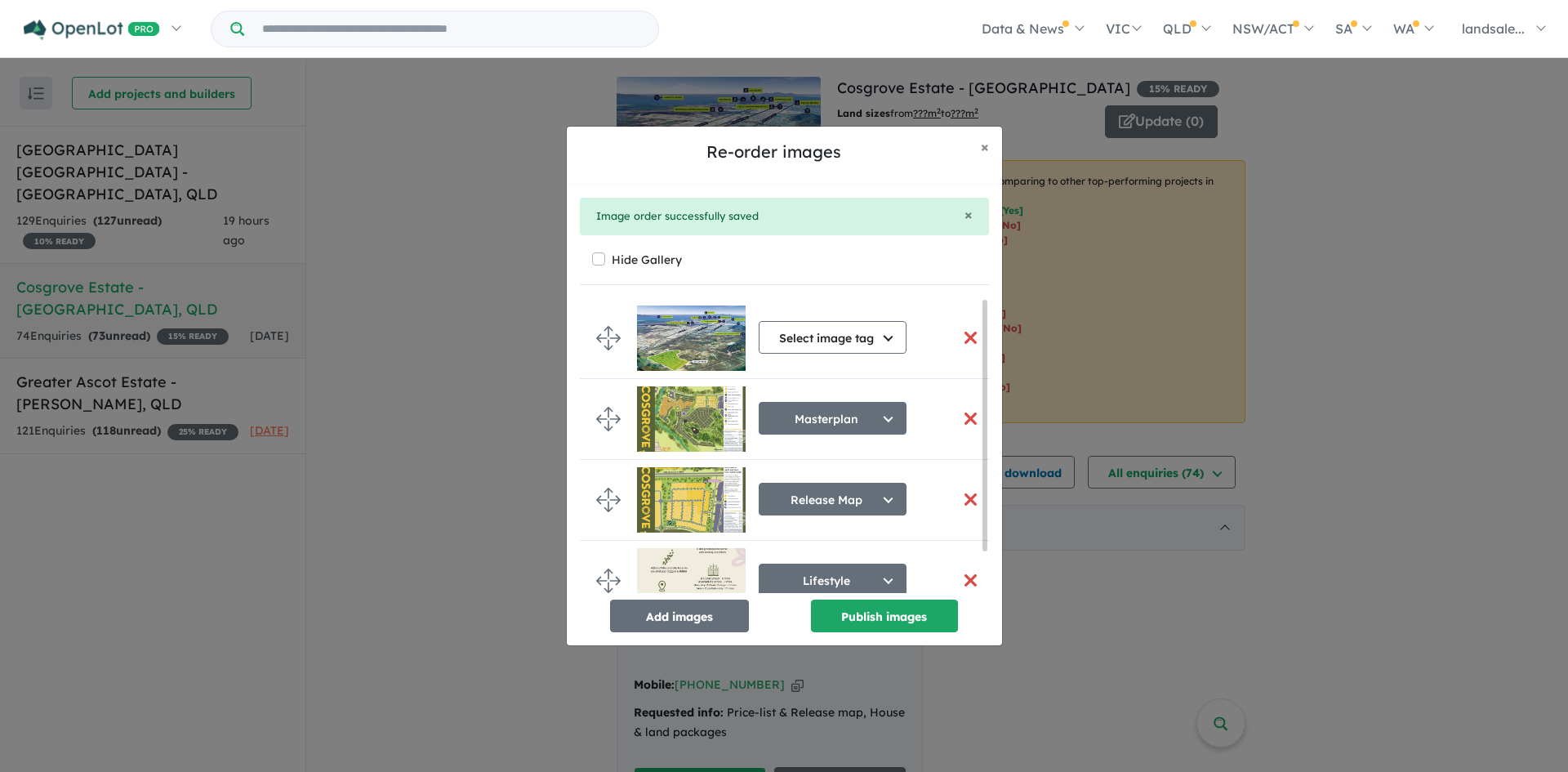
click at [962, 334] on button "button" at bounding box center [970, 338] width 35 height 35
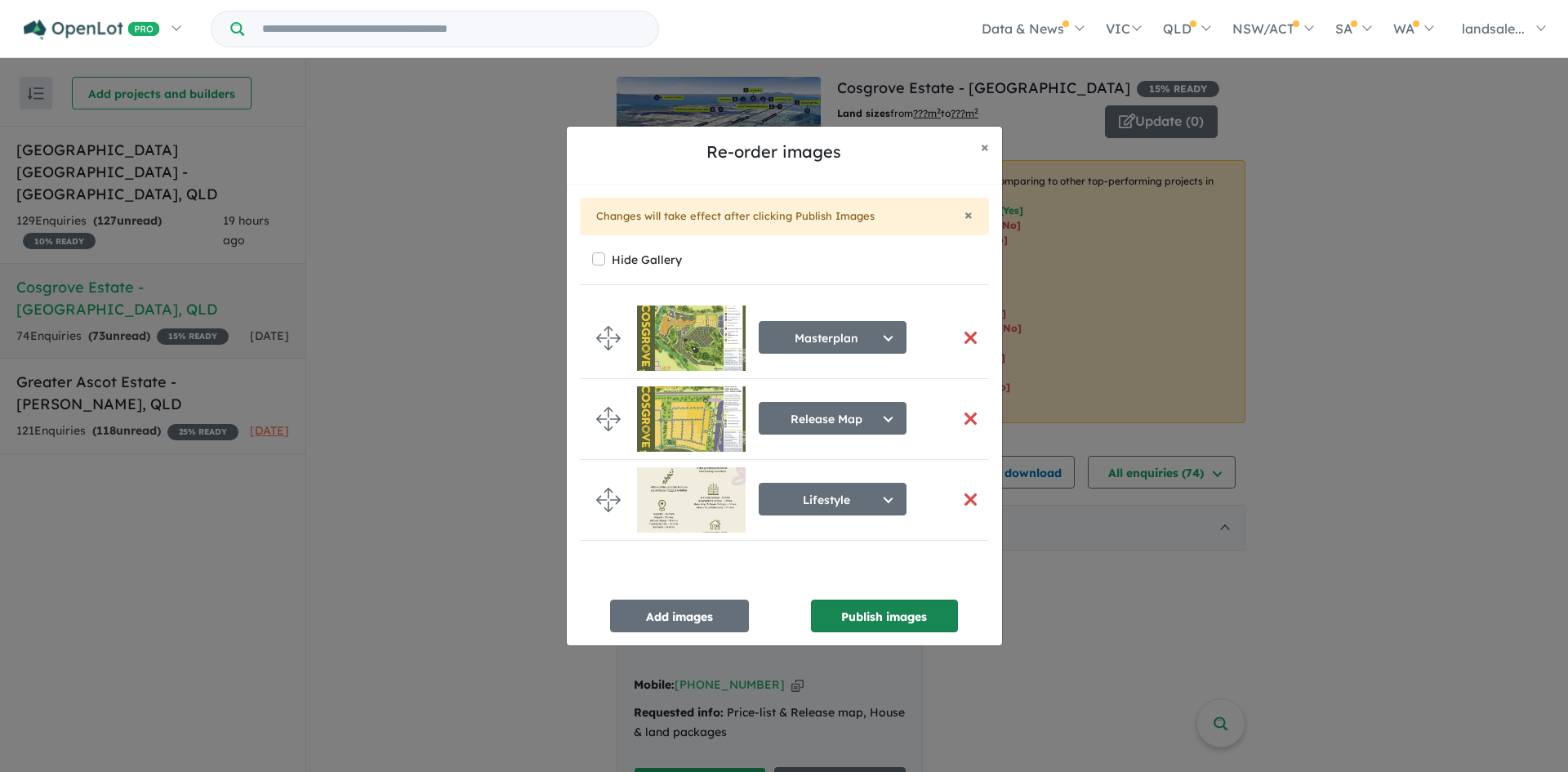
click at [900, 606] on button "Publish images" at bounding box center [884, 616] width 147 height 33
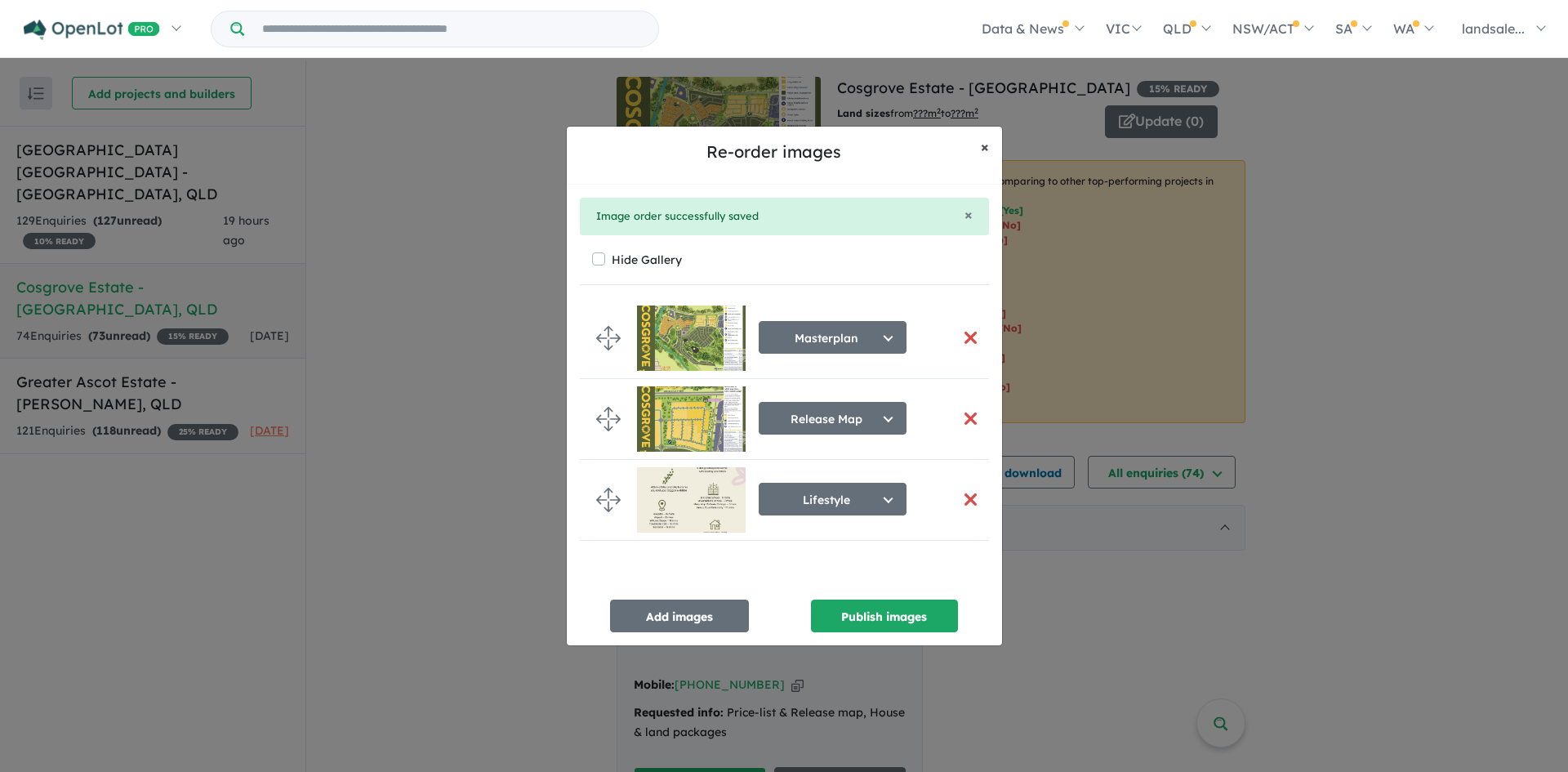
click at [983, 146] on span "×" at bounding box center [984, 146] width 8 height 19
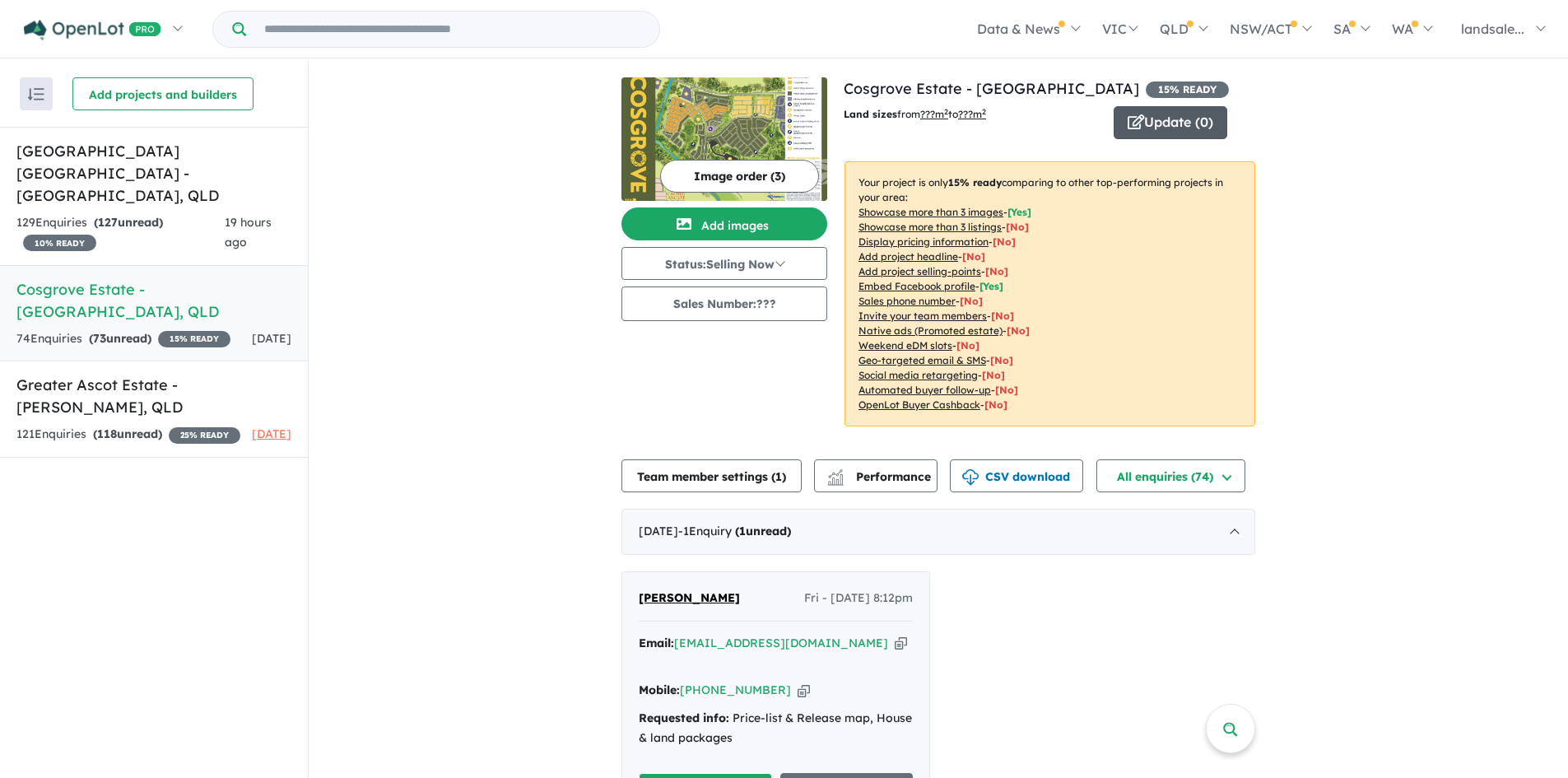
click at [1151, 119] on button "Update ( 0 )" at bounding box center [1170, 123] width 114 height 33
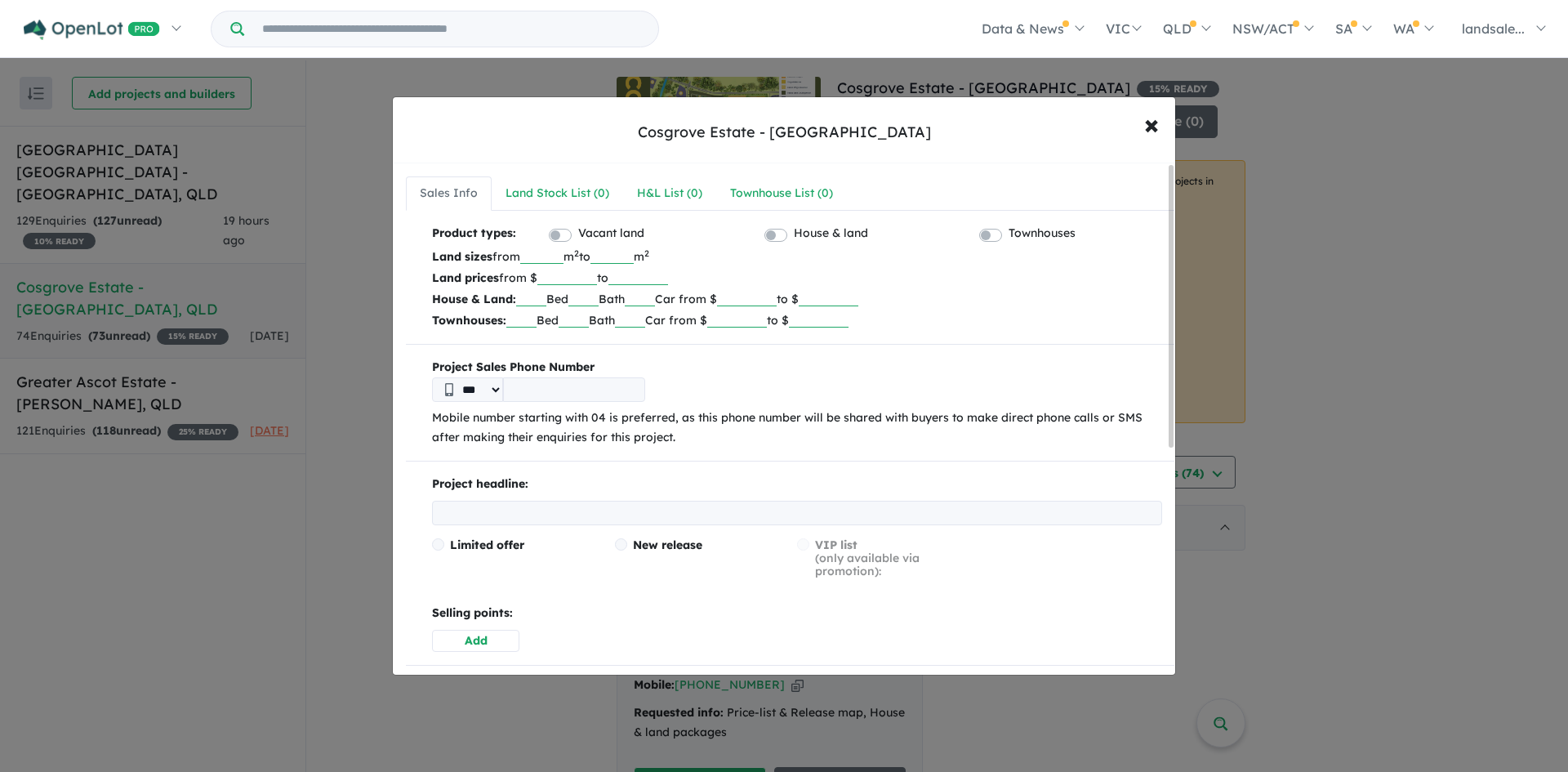
click at [530, 391] on input "tel" at bounding box center [574, 390] width 142 height 25
click at [521, 387] on input "tel" at bounding box center [574, 390] width 142 height 25
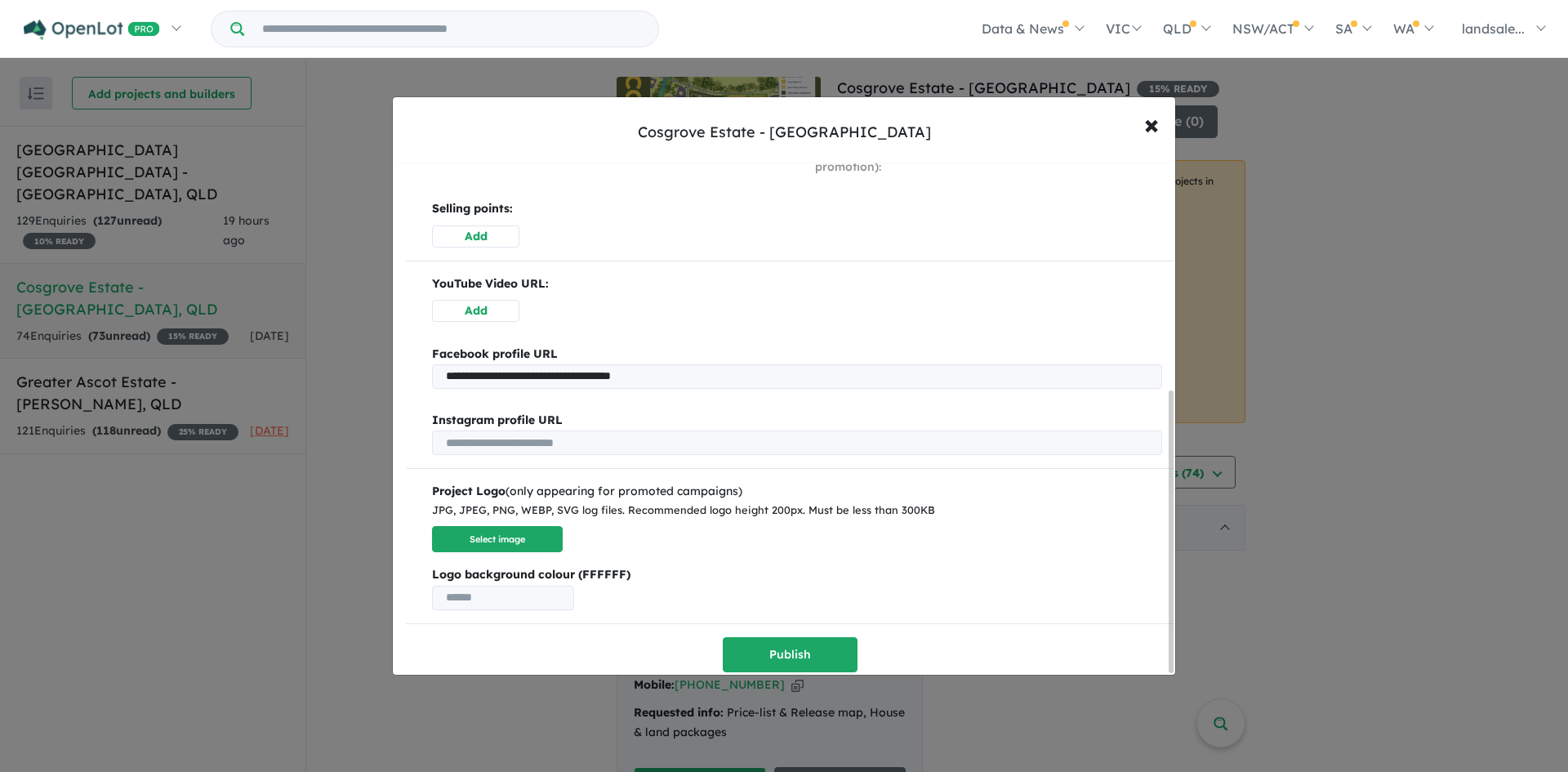
scroll to position [414, 0]
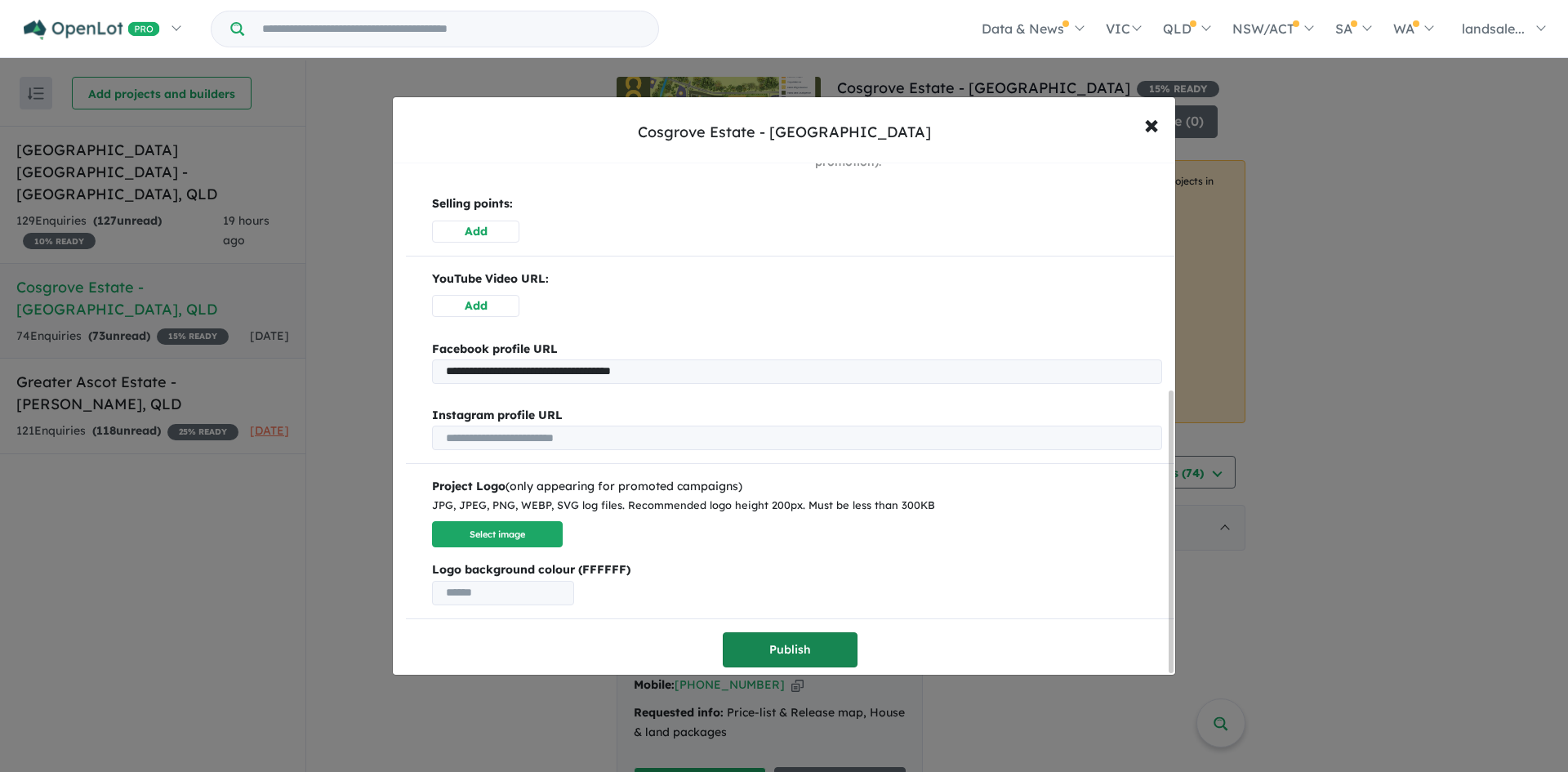
type input "*********"
click at [796, 638] on button "Publish" at bounding box center [790, 650] width 135 height 35
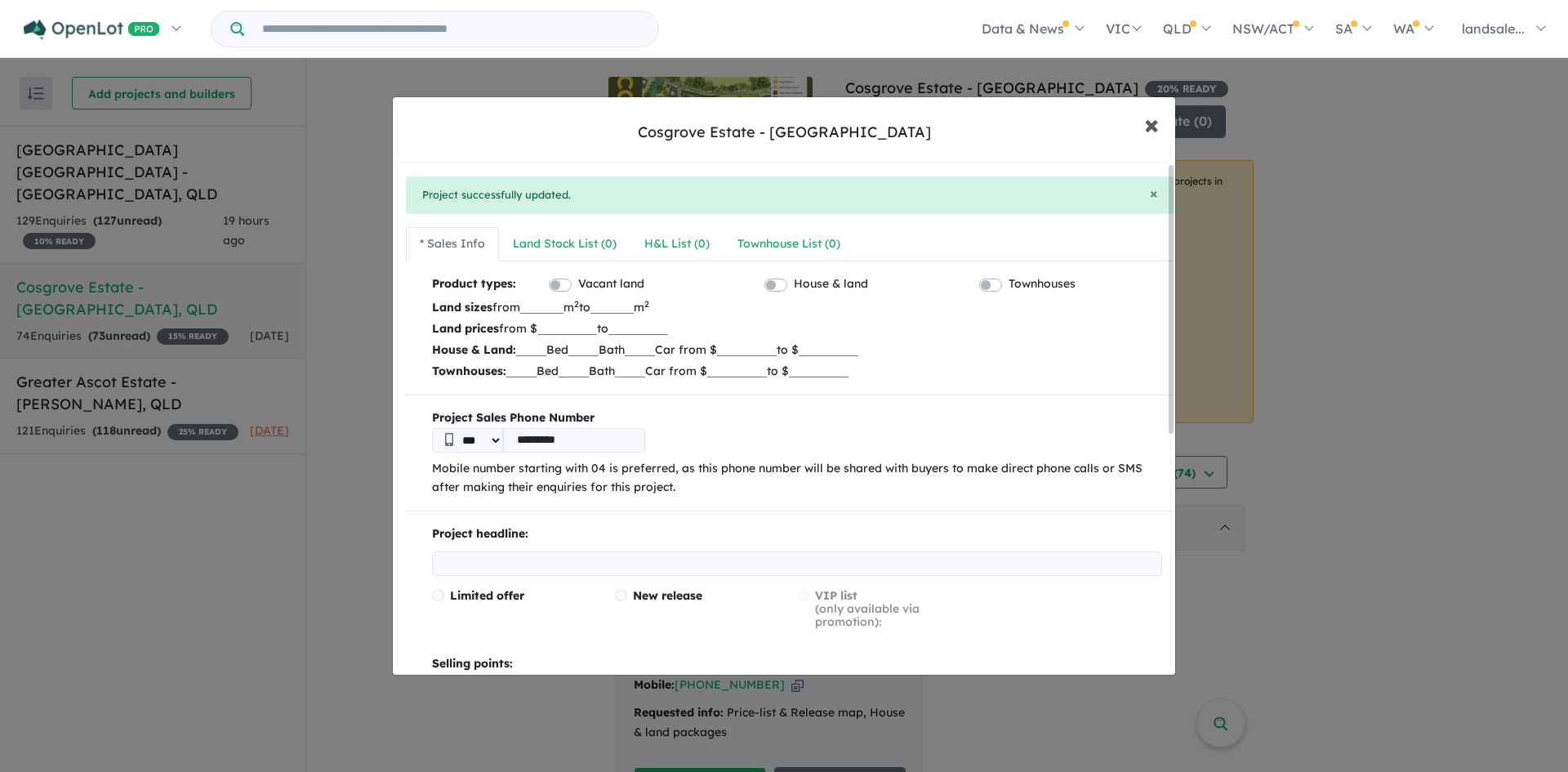
click at [1149, 125] on span "×" at bounding box center [1151, 124] width 15 height 35
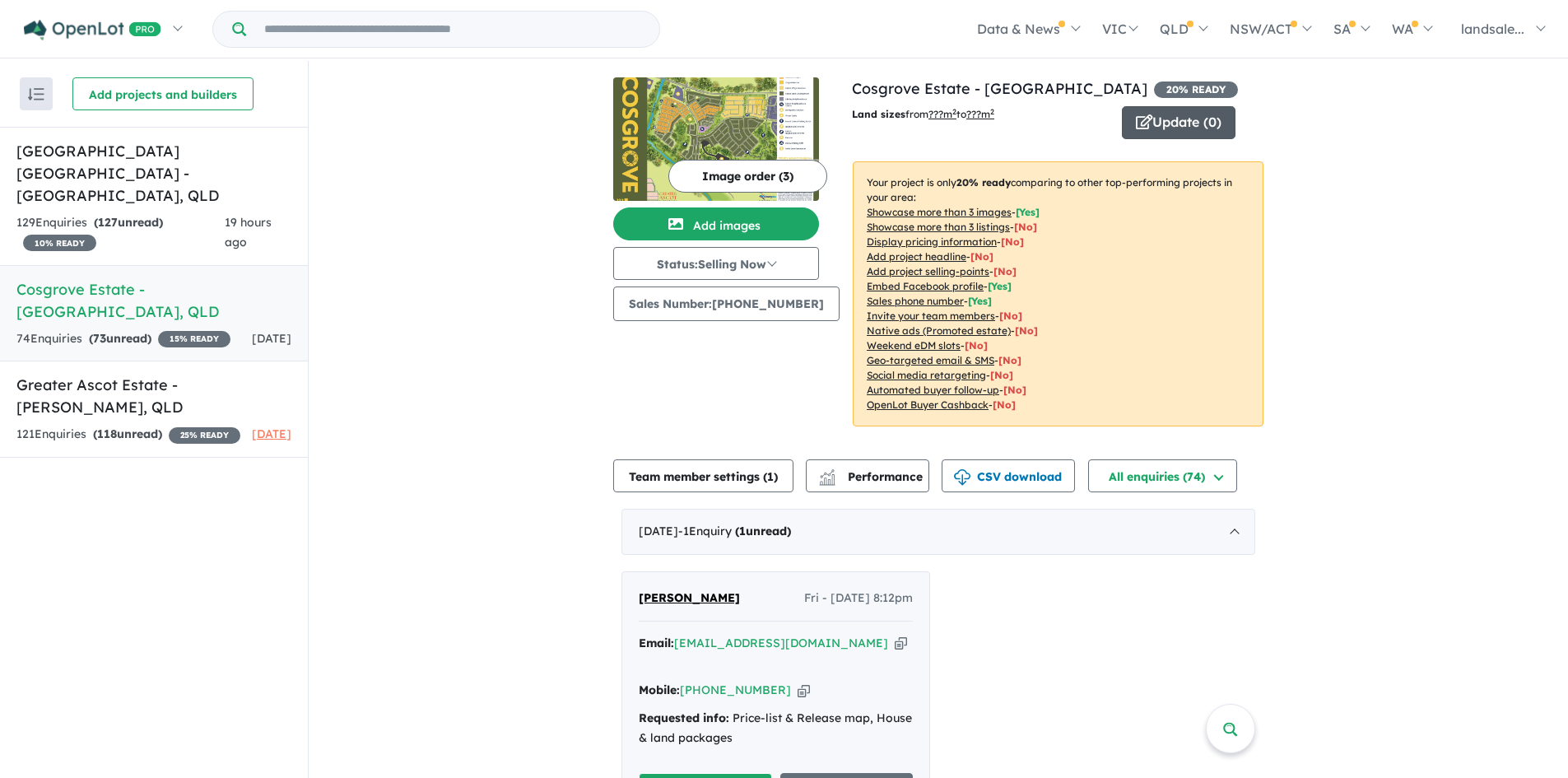
click at [1165, 119] on button "Update ( 0 )" at bounding box center [1178, 123] width 114 height 33
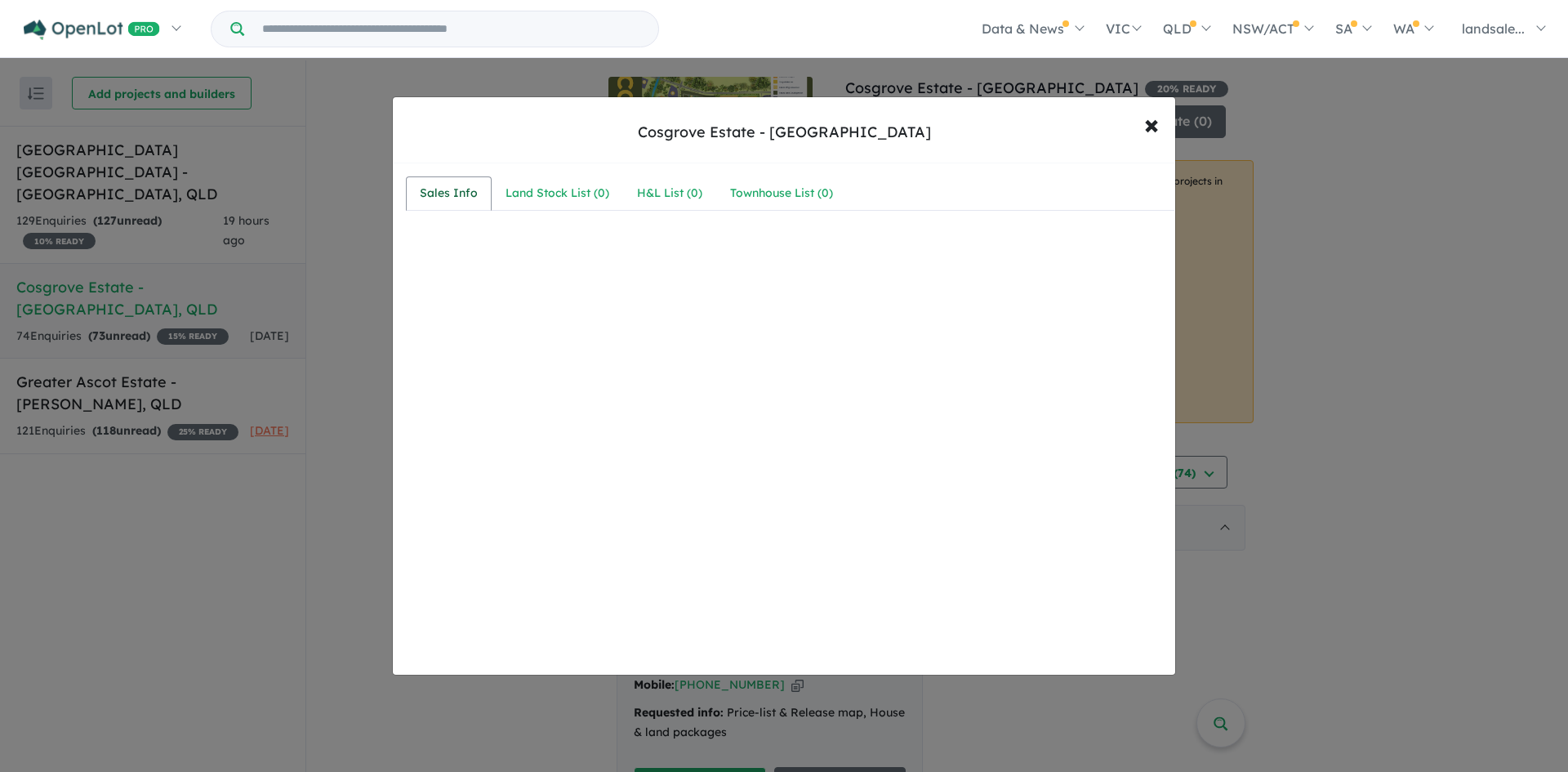
click at [458, 191] on div "Sales Info" at bounding box center [448, 193] width 58 height 20
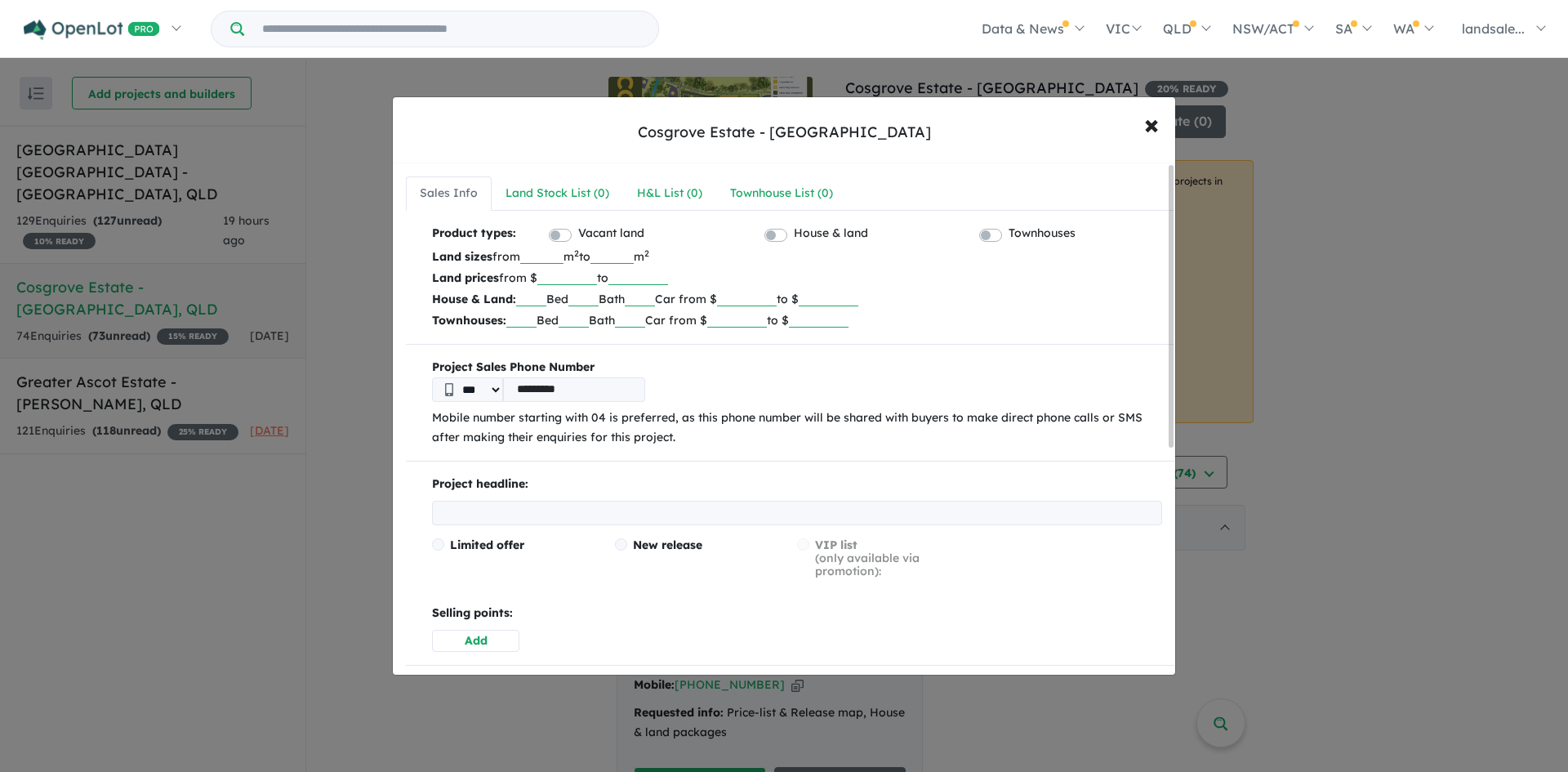
click at [545, 254] on input "number" at bounding box center [541, 256] width 43 height 16
click at [1148, 127] on span "×" at bounding box center [1151, 124] width 15 height 35
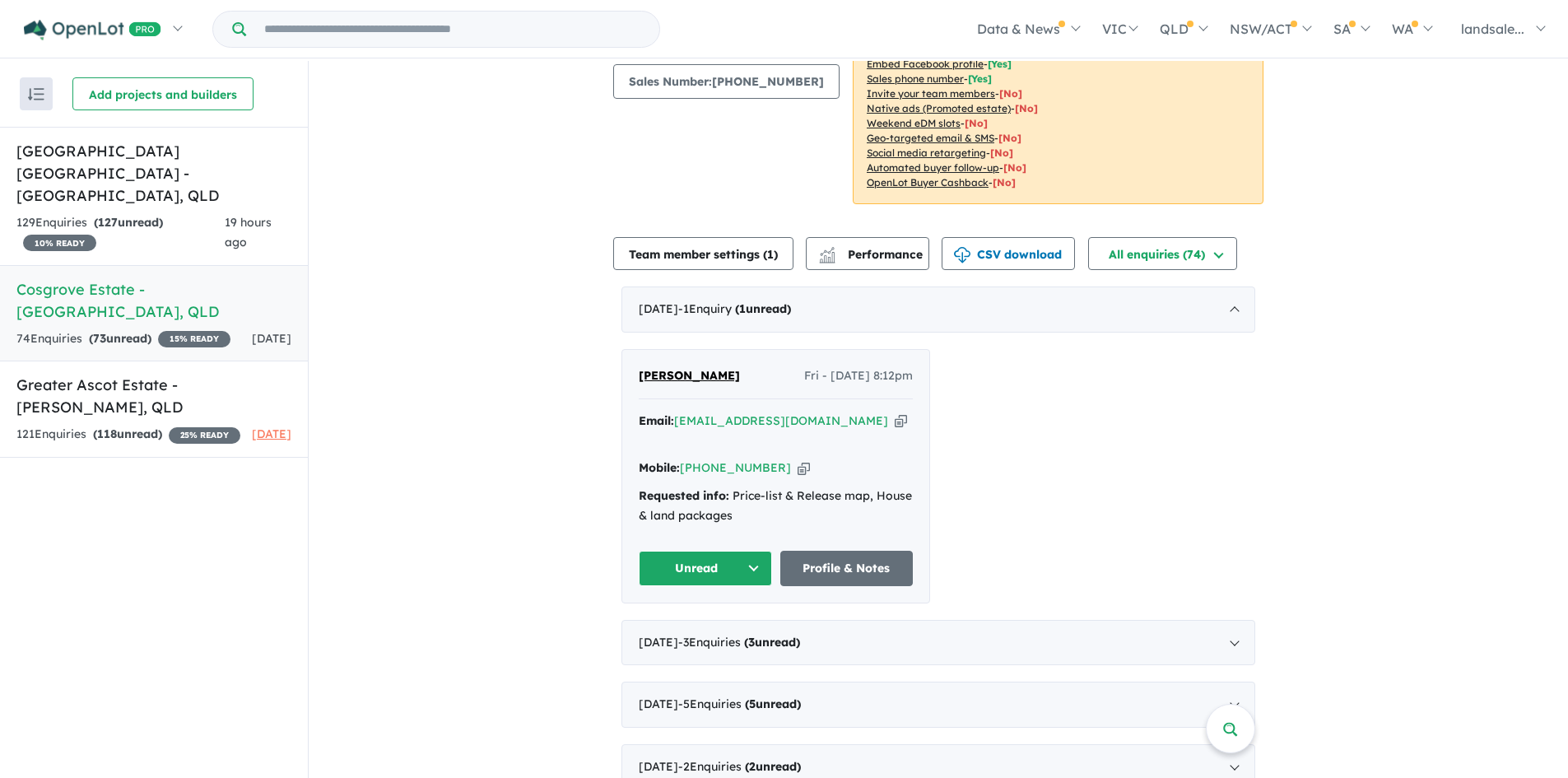
scroll to position [247, 0]
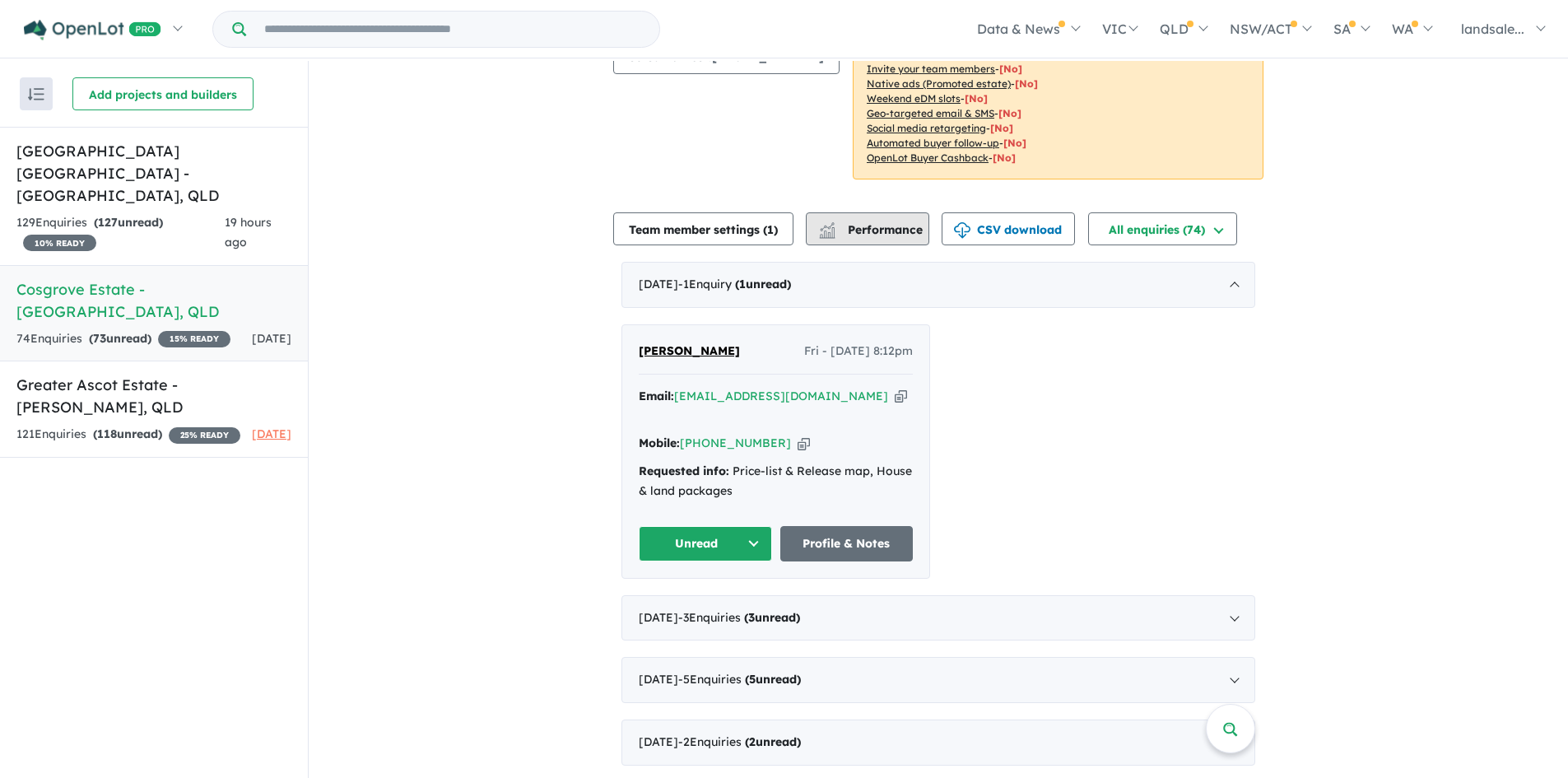
click at [862, 223] on span "Performance" at bounding box center [872, 230] width 101 height 15
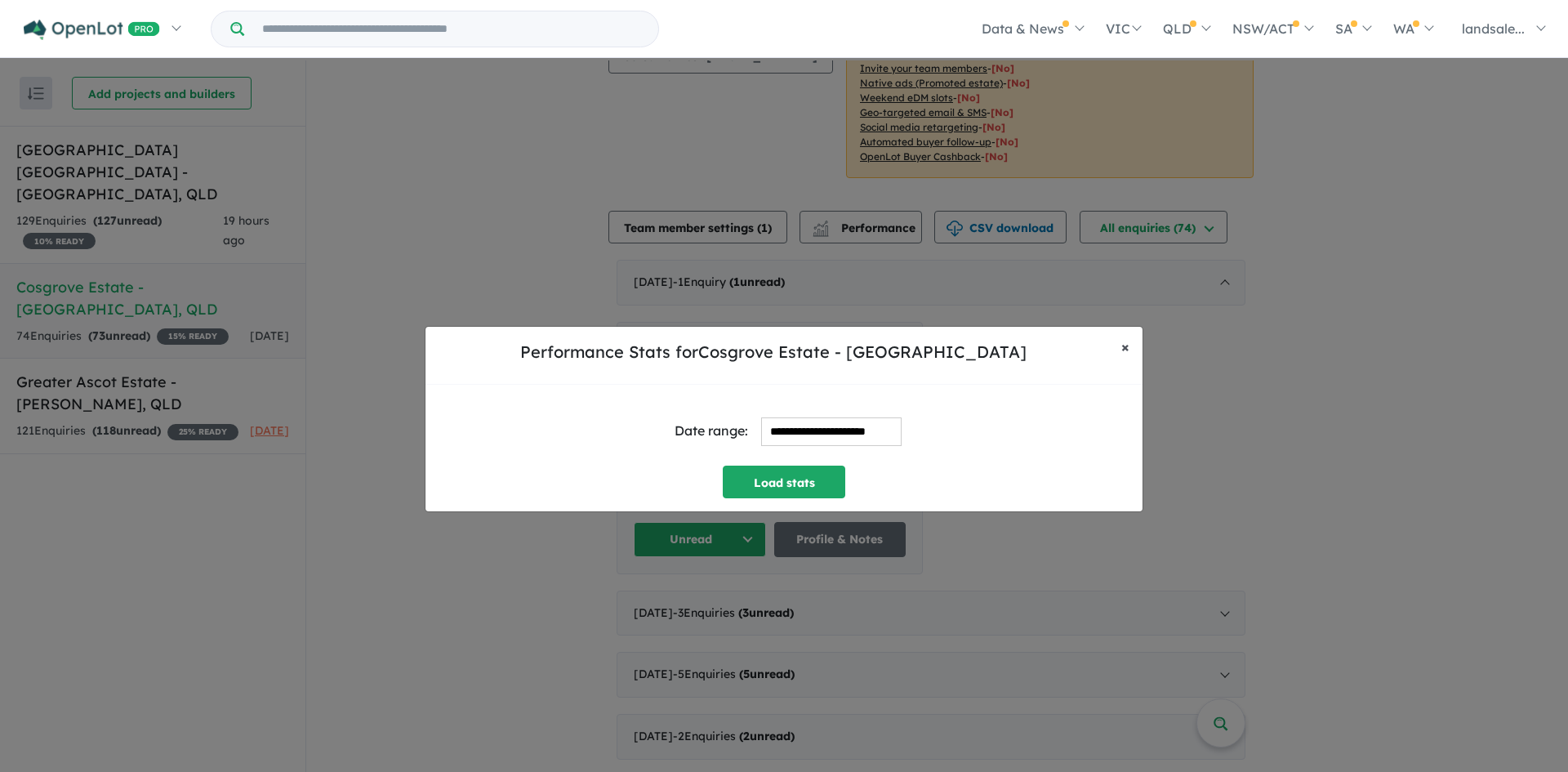
click at [1122, 349] on span "×" at bounding box center [1125, 346] width 8 height 19
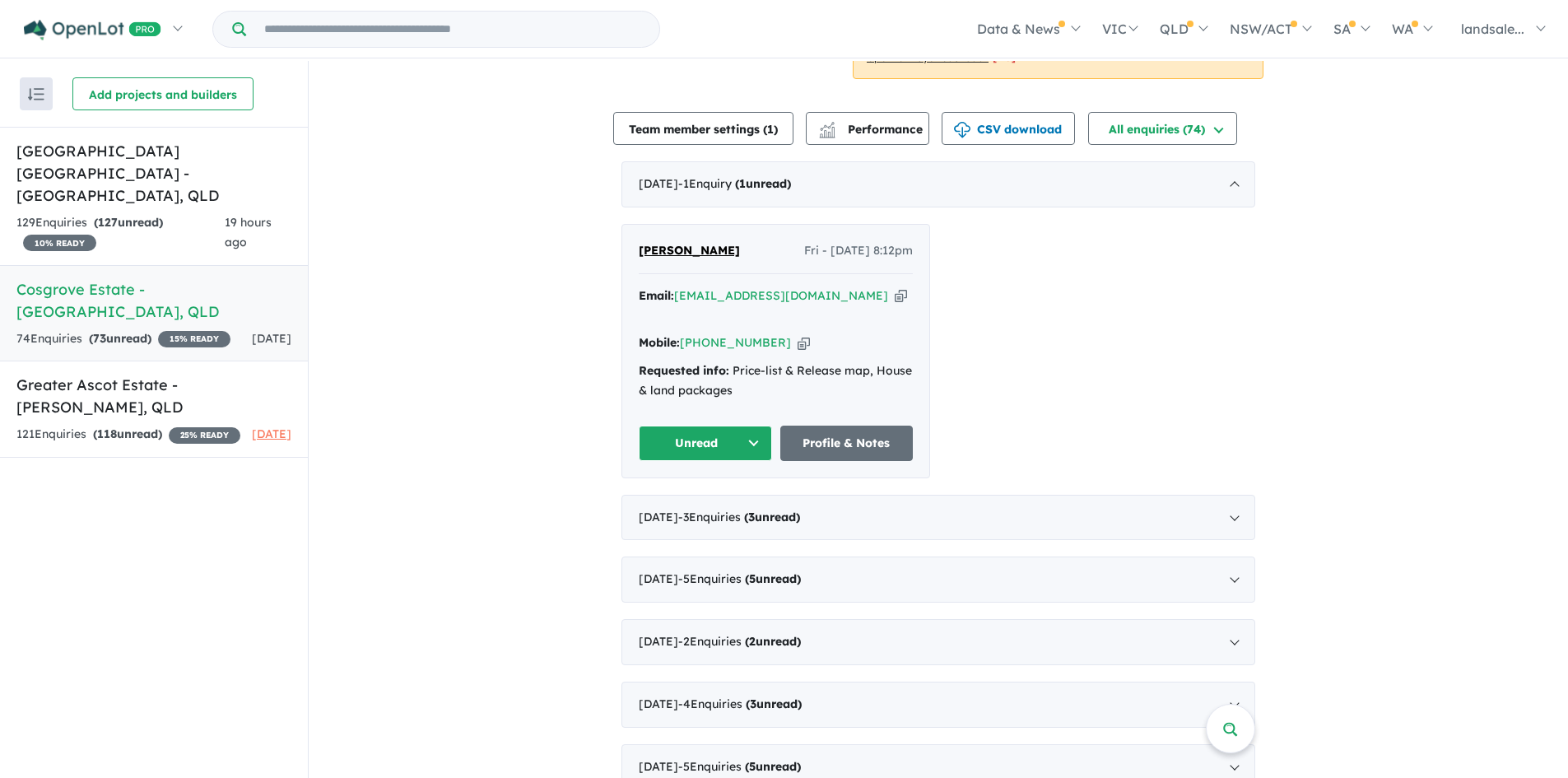
scroll to position [576, 0]
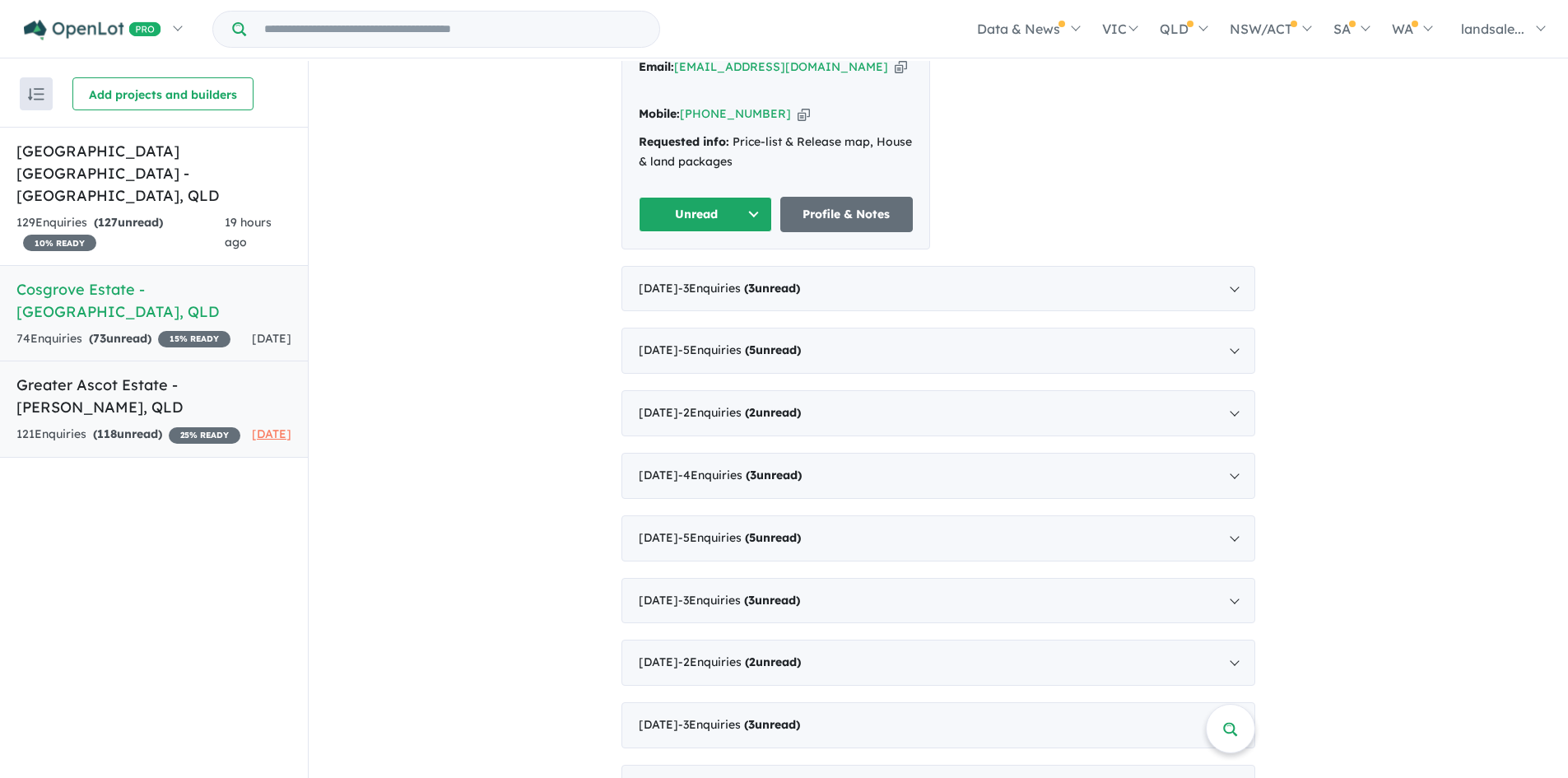
click at [65, 374] on h5 "Greater Ascot Estate - [GEOGRAPHIC_DATA] , [GEOGRAPHIC_DATA]" at bounding box center [154, 396] width 275 height 45
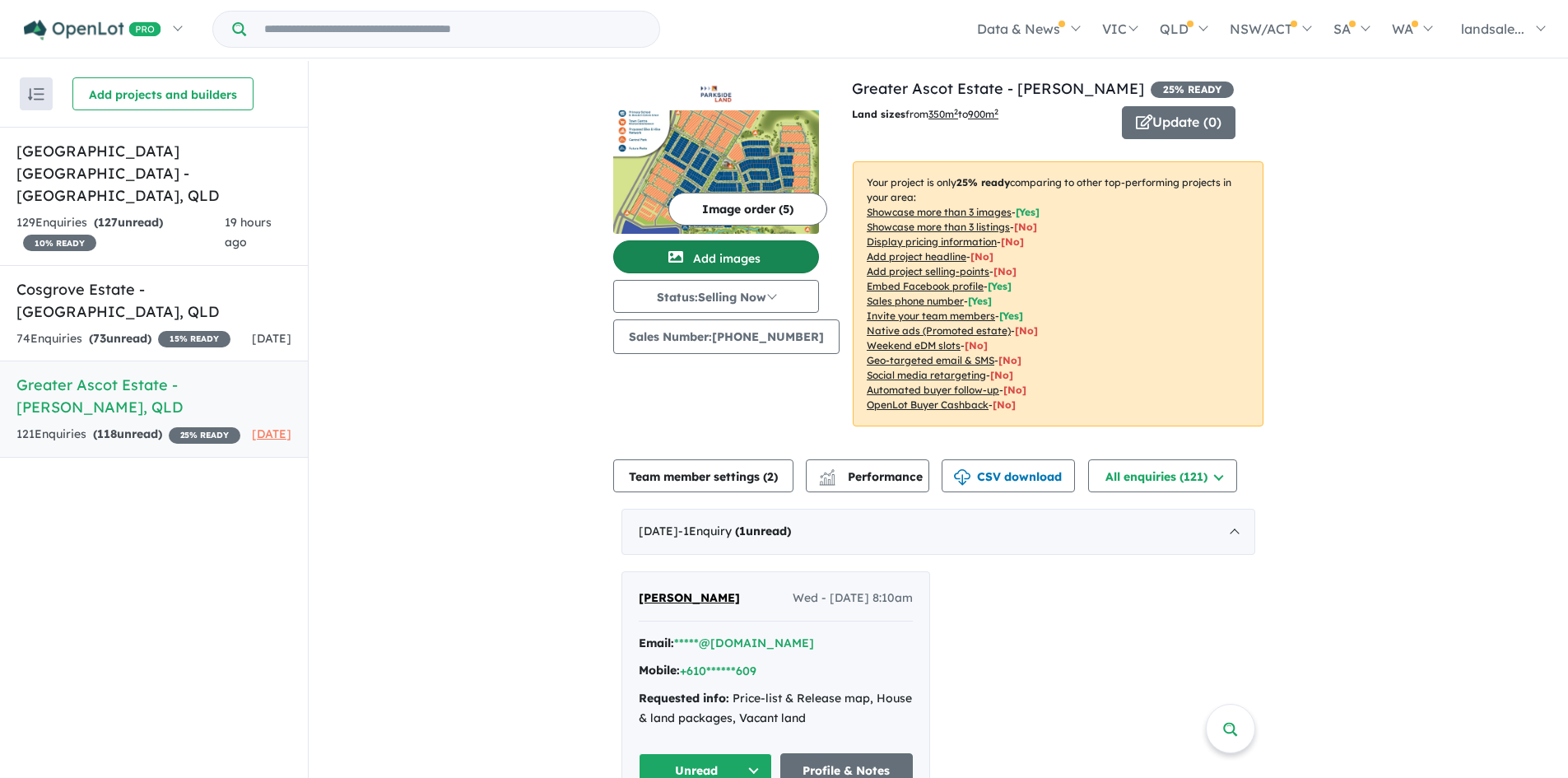
click at [724, 254] on button "Add images" at bounding box center [716, 257] width 206 height 33
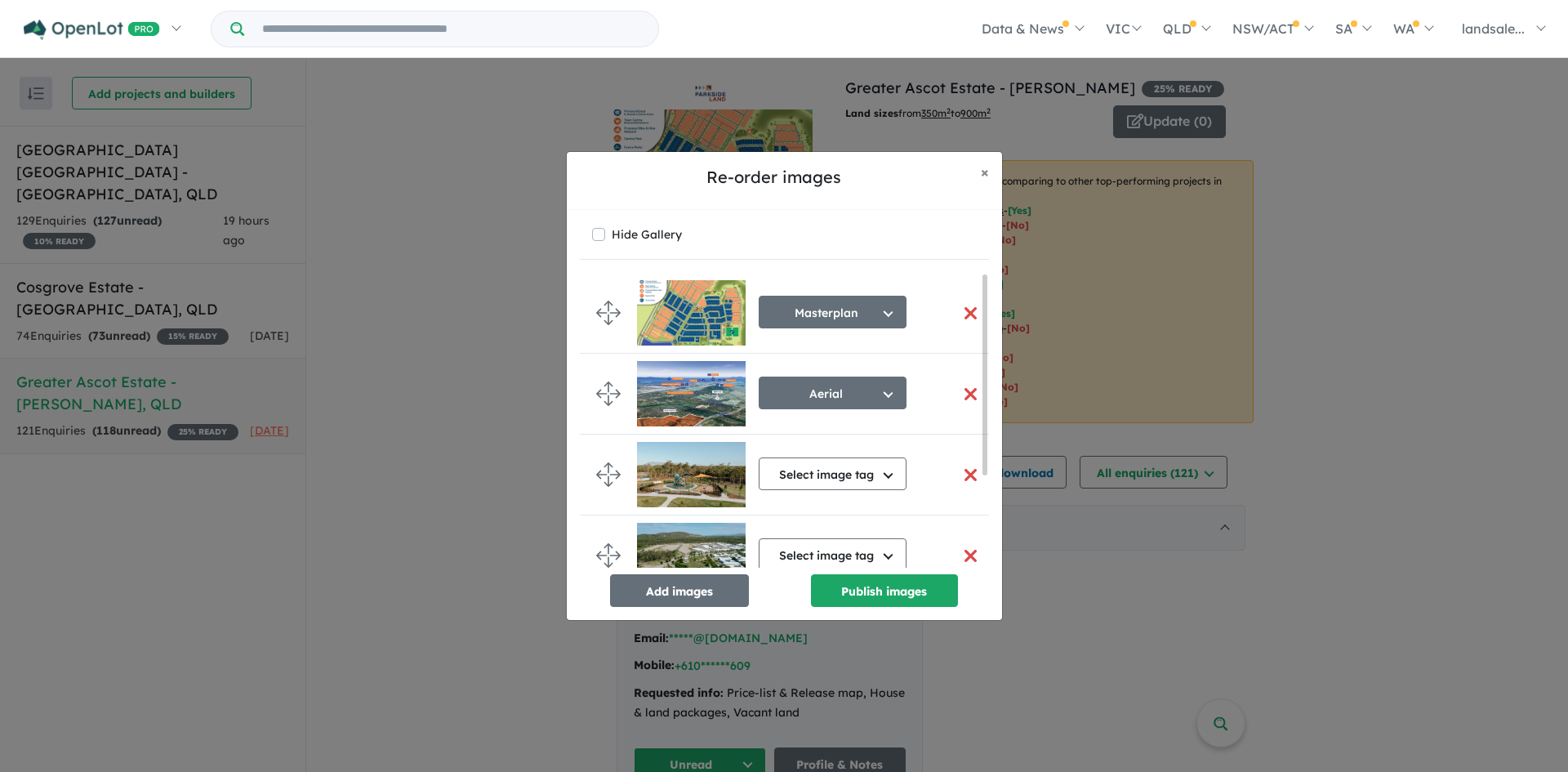
click at [961, 312] on button "button" at bounding box center [970, 313] width 35 height 35
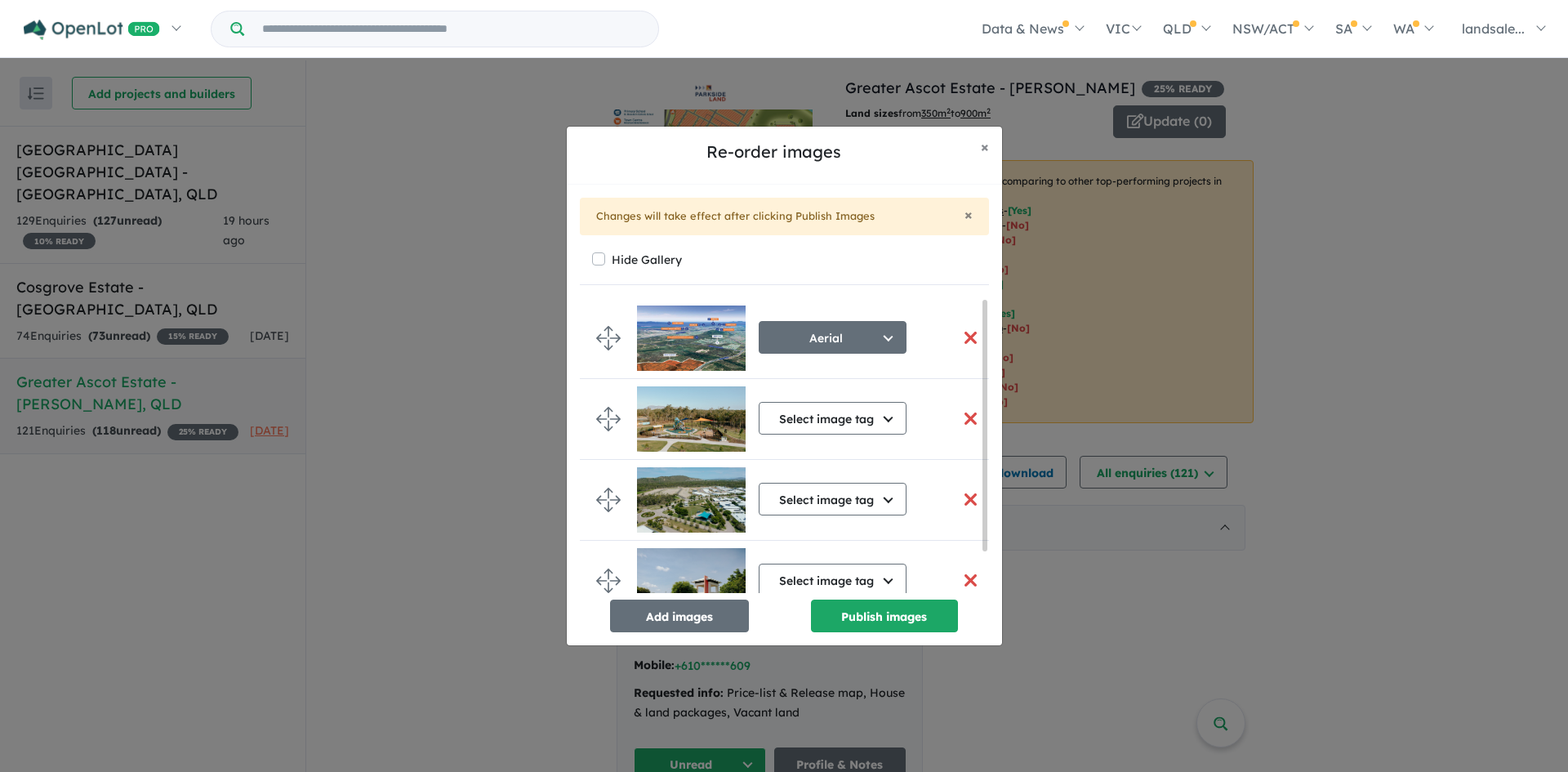
click at [967, 336] on button "button" at bounding box center [970, 338] width 35 height 35
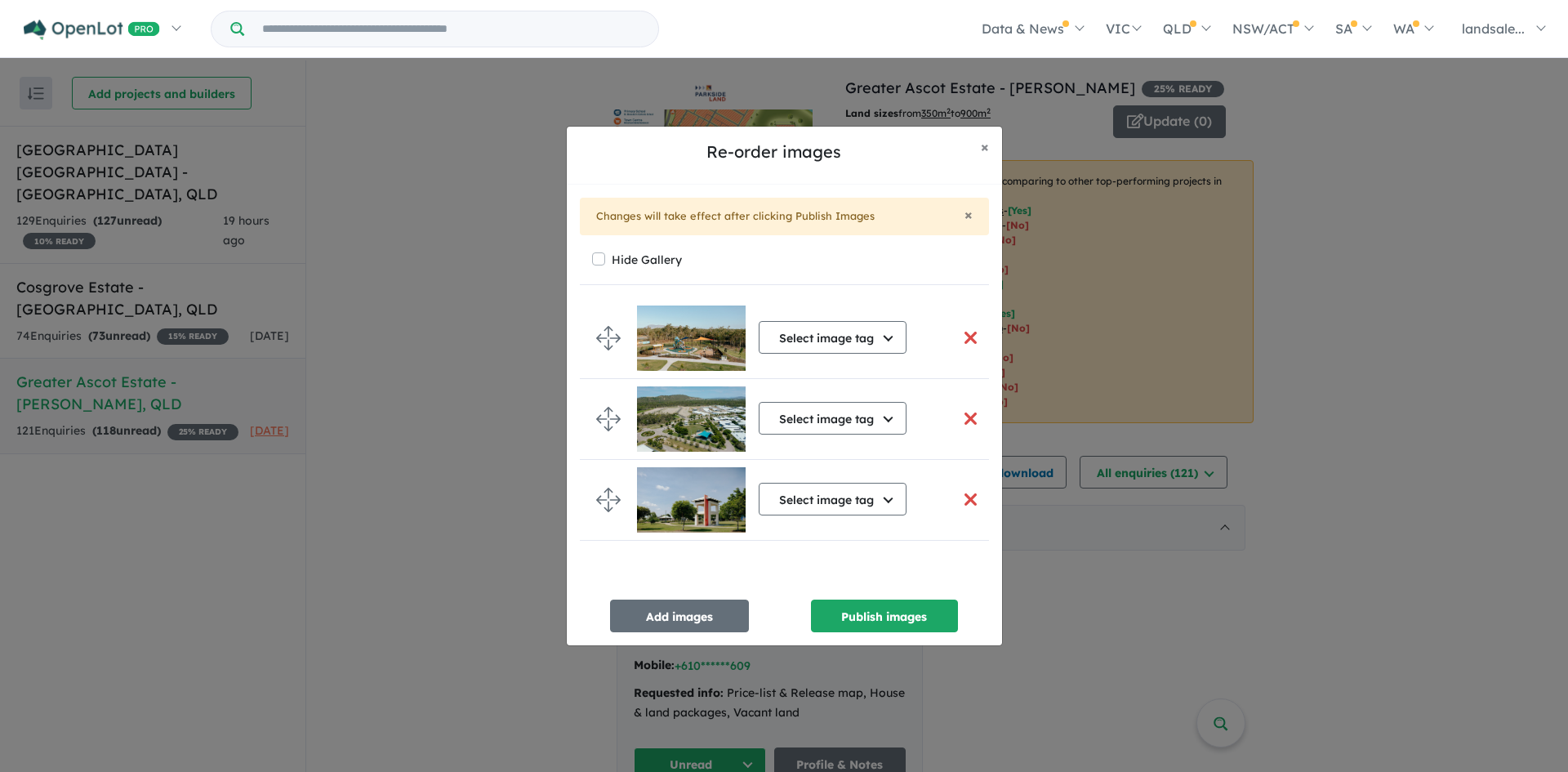
click at [964, 338] on button "button" at bounding box center [970, 338] width 35 height 35
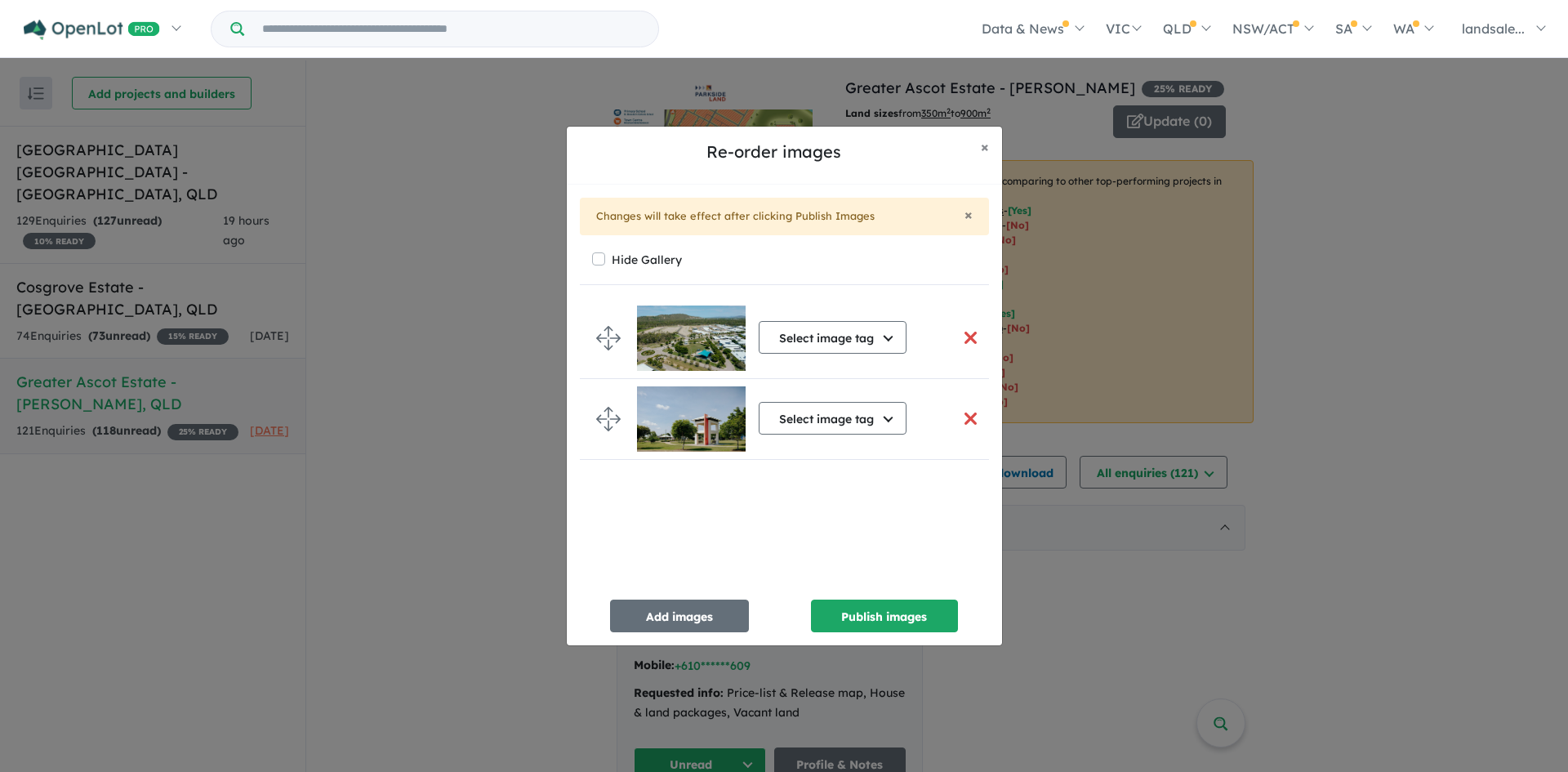
click at [963, 338] on button "button" at bounding box center [970, 338] width 35 height 35
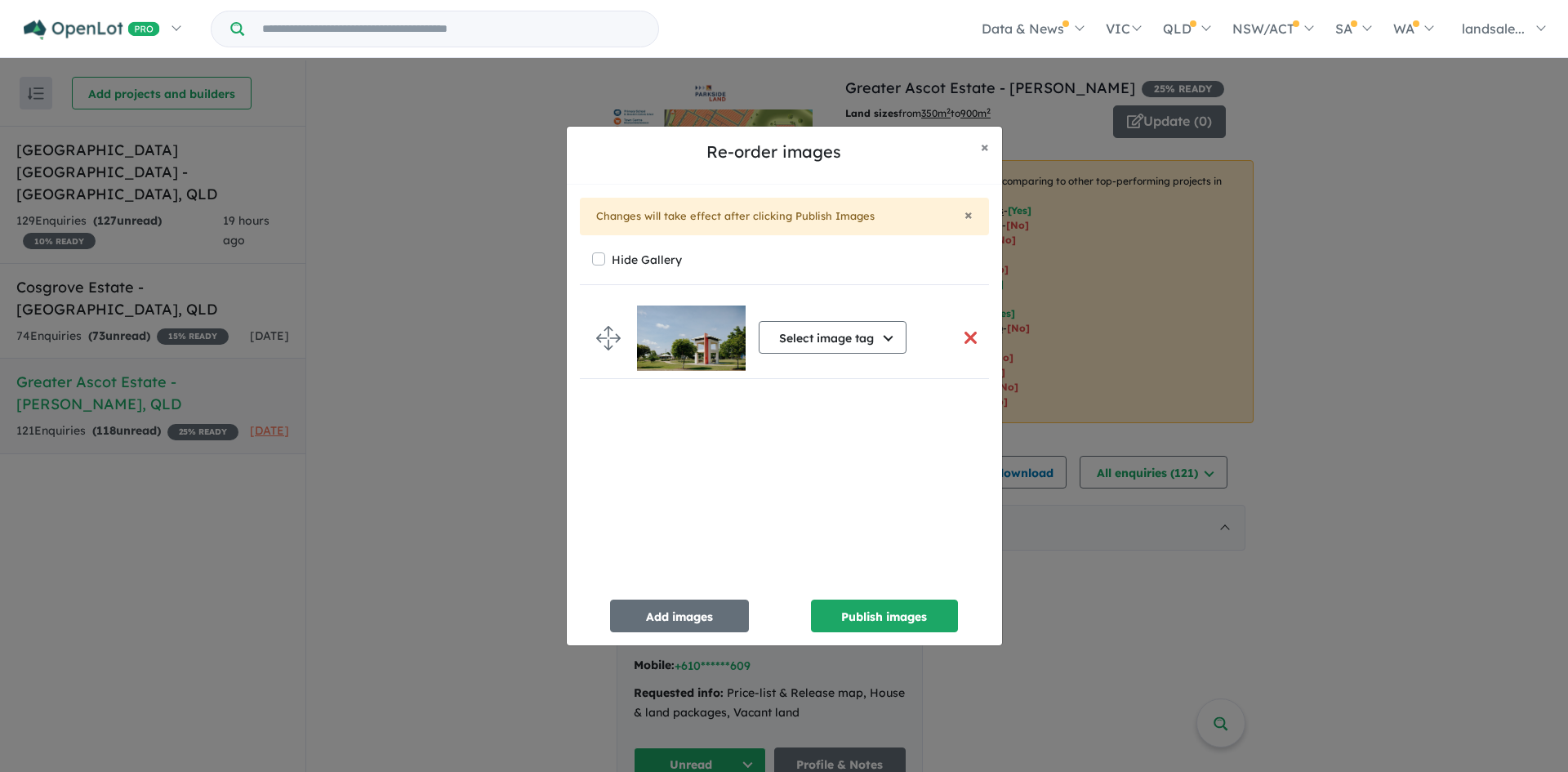
click at [966, 335] on button "button" at bounding box center [970, 338] width 35 height 35
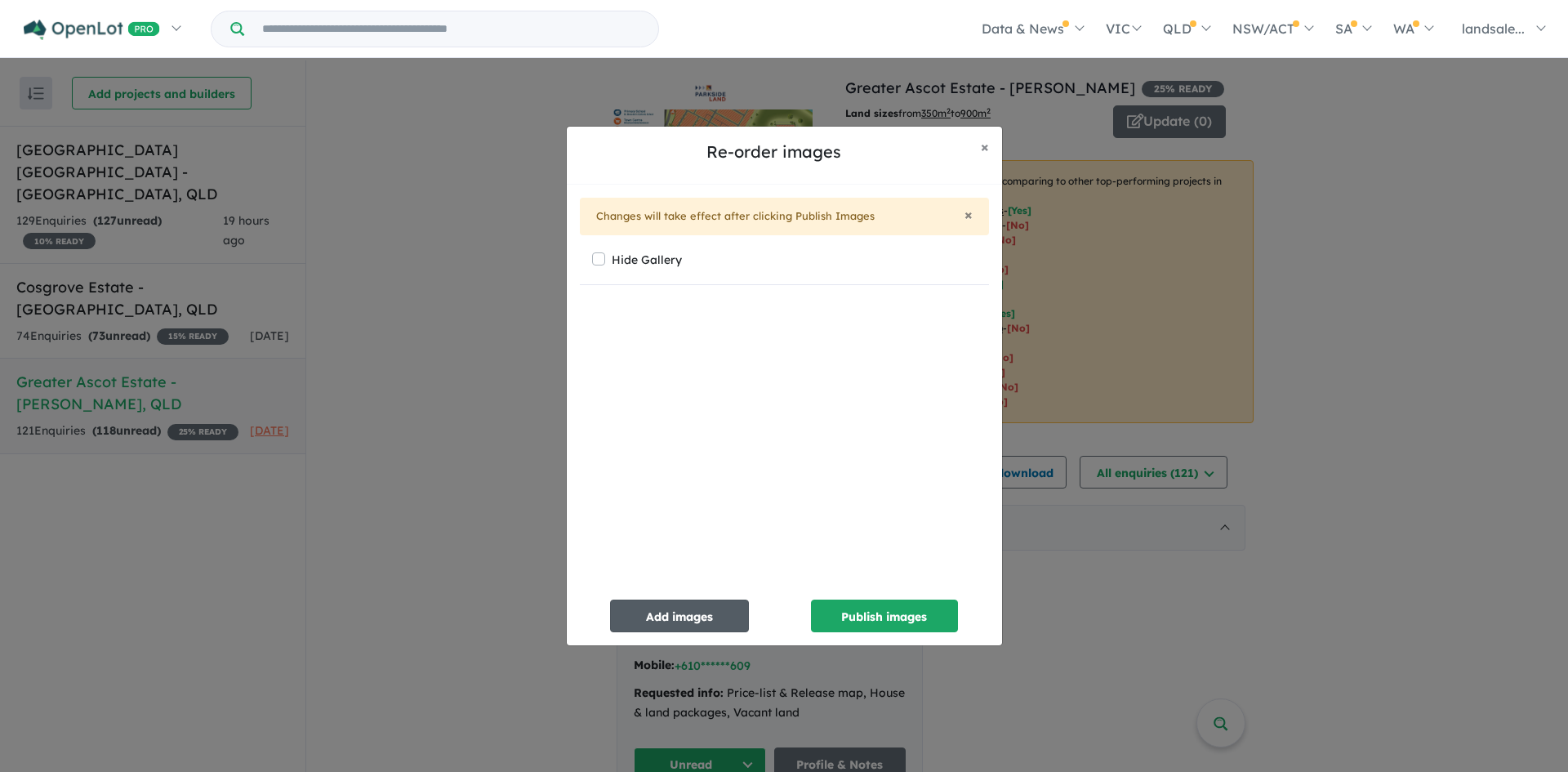
click at [670, 608] on button "Add images" at bounding box center [679, 616] width 139 height 33
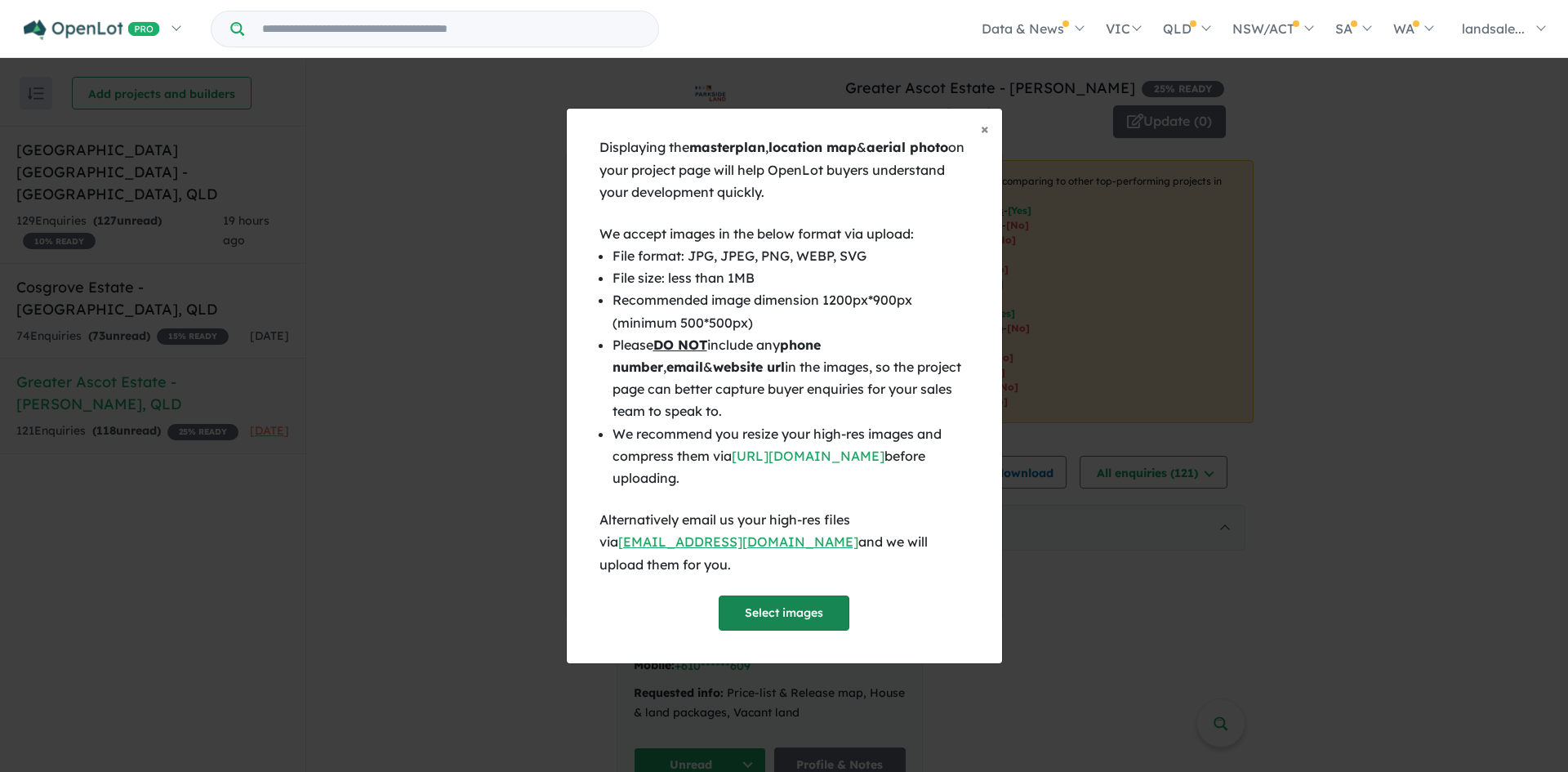
click at [778, 595] on button "Select images" at bounding box center [783, 613] width 130 height 35
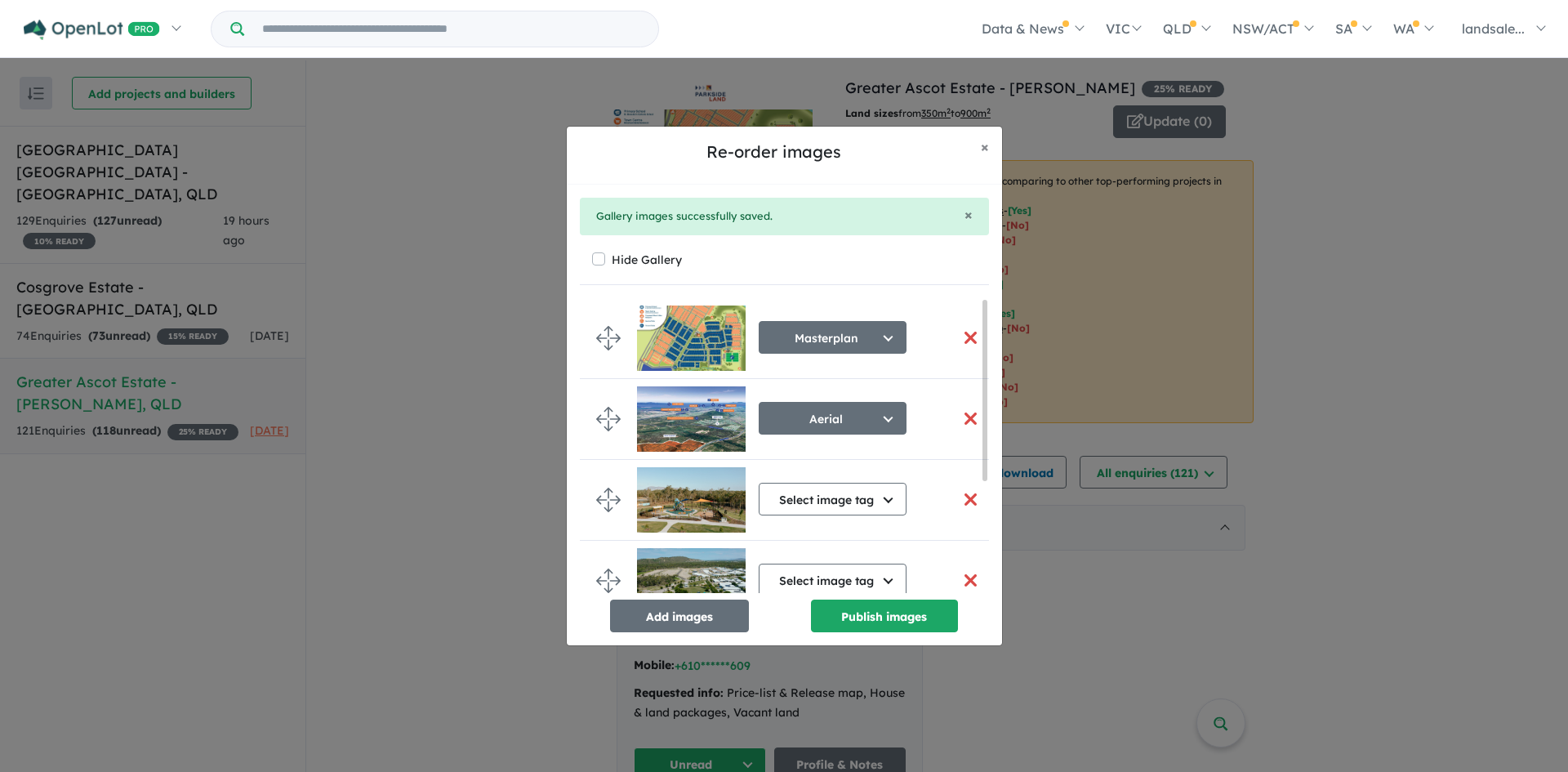
click at [964, 335] on button "button" at bounding box center [970, 338] width 35 height 35
click at [961, 335] on button "button" at bounding box center [970, 338] width 35 height 35
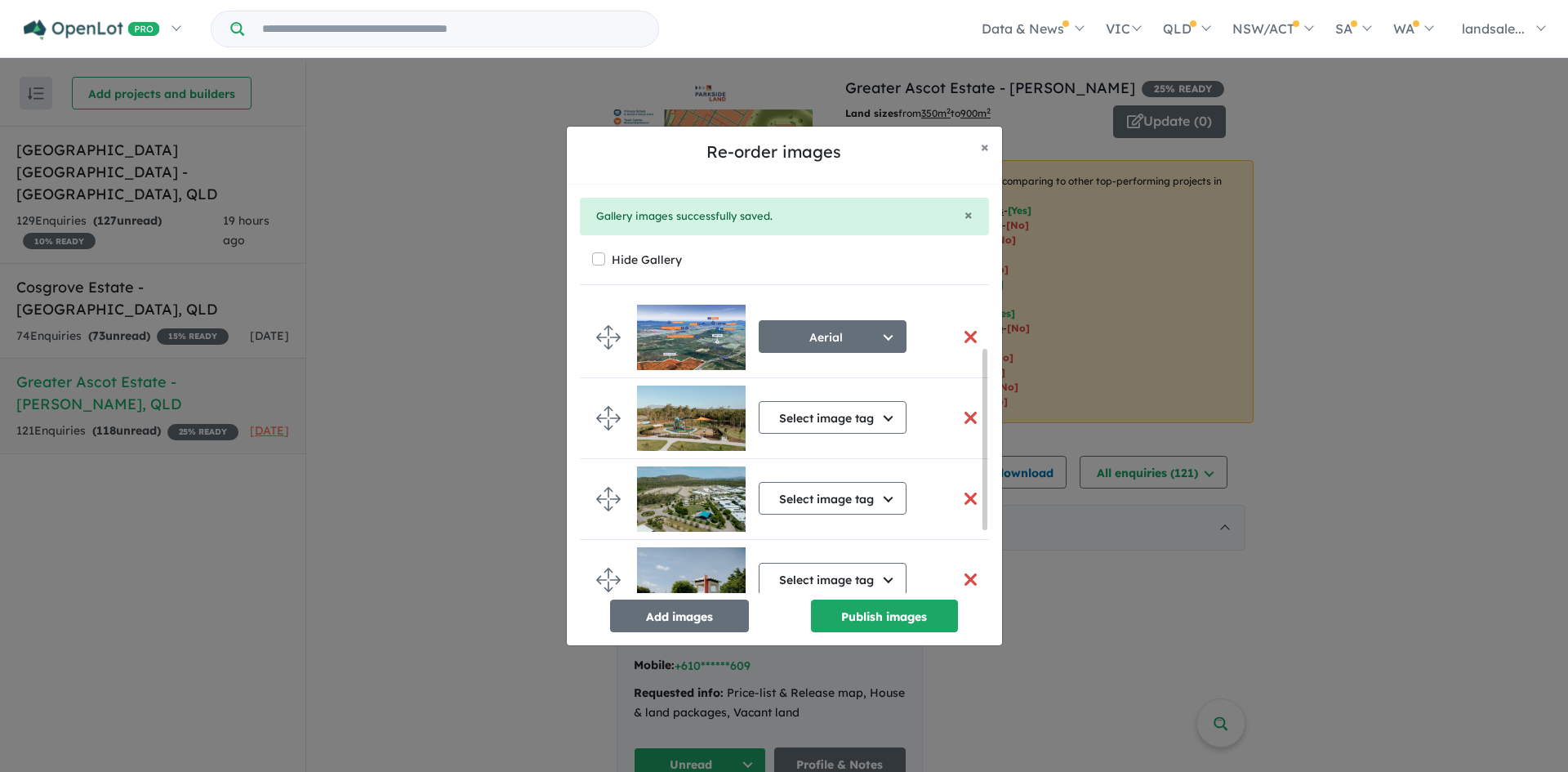
click at [960, 333] on button "button" at bounding box center [970, 337] width 35 height 35
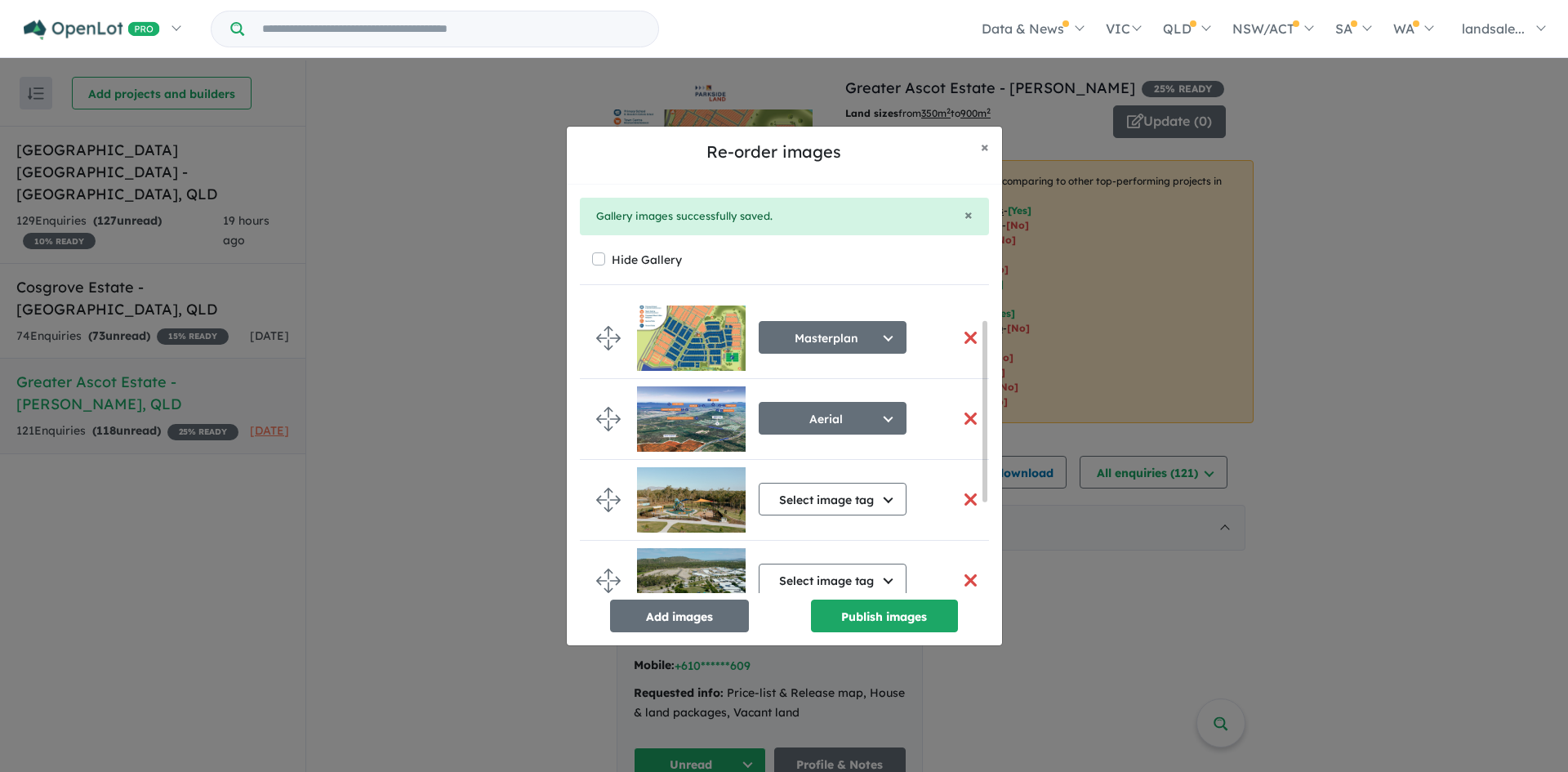
drag, startPoint x: 986, startPoint y: 353, endPoint x: 987, endPoint y: 280, distance: 73.0
click at [992, 264] on div "× Gallery images successfully saved. Hide Gallery Masterplan Select image tag A…" at bounding box center [784, 414] width 435 height 461
click at [968, 335] on button "button" at bounding box center [970, 338] width 35 height 35
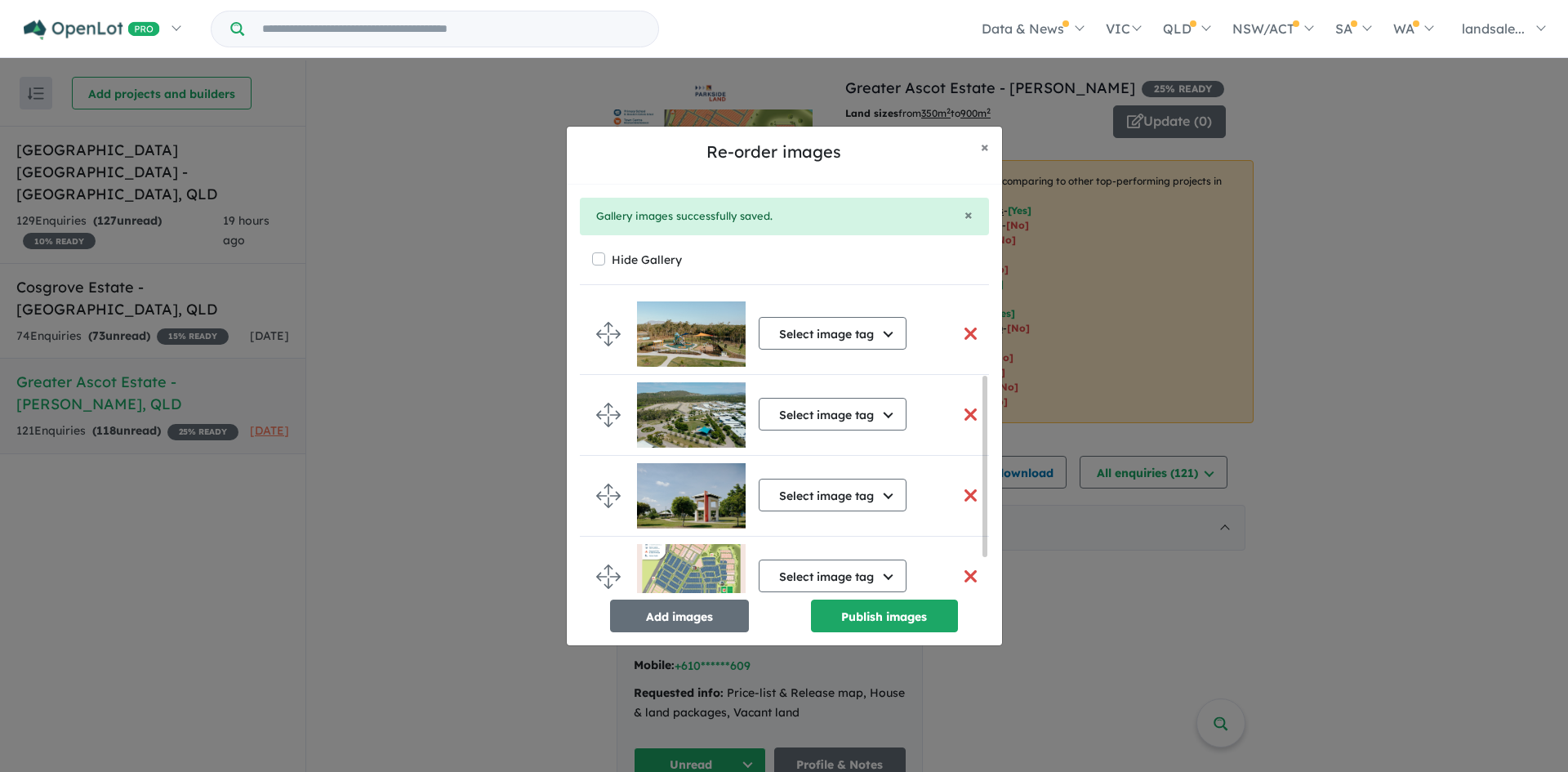
scroll to position [184, 0]
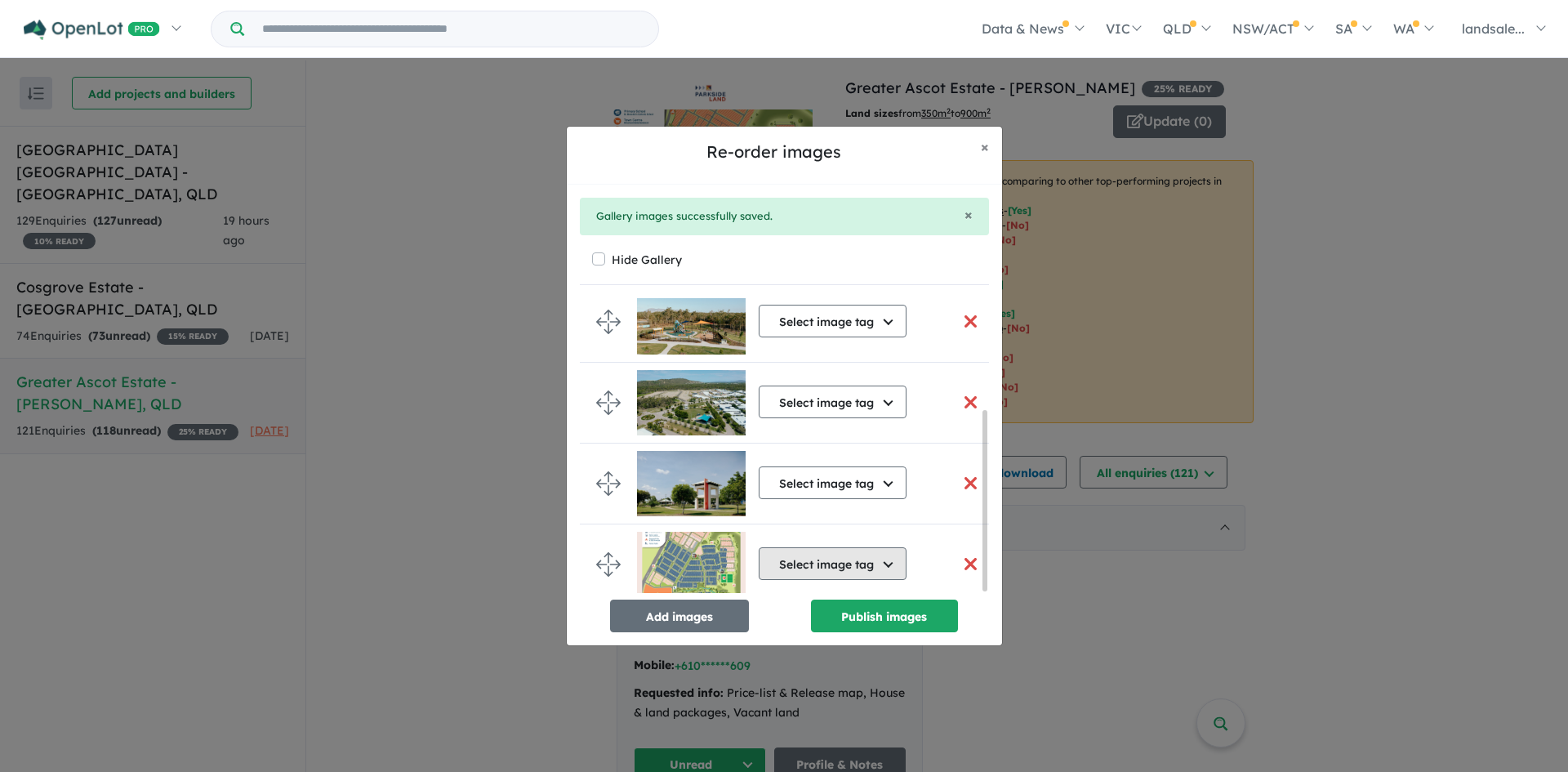
click at [889, 555] on button "Select image tag" at bounding box center [832, 563] width 148 height 33
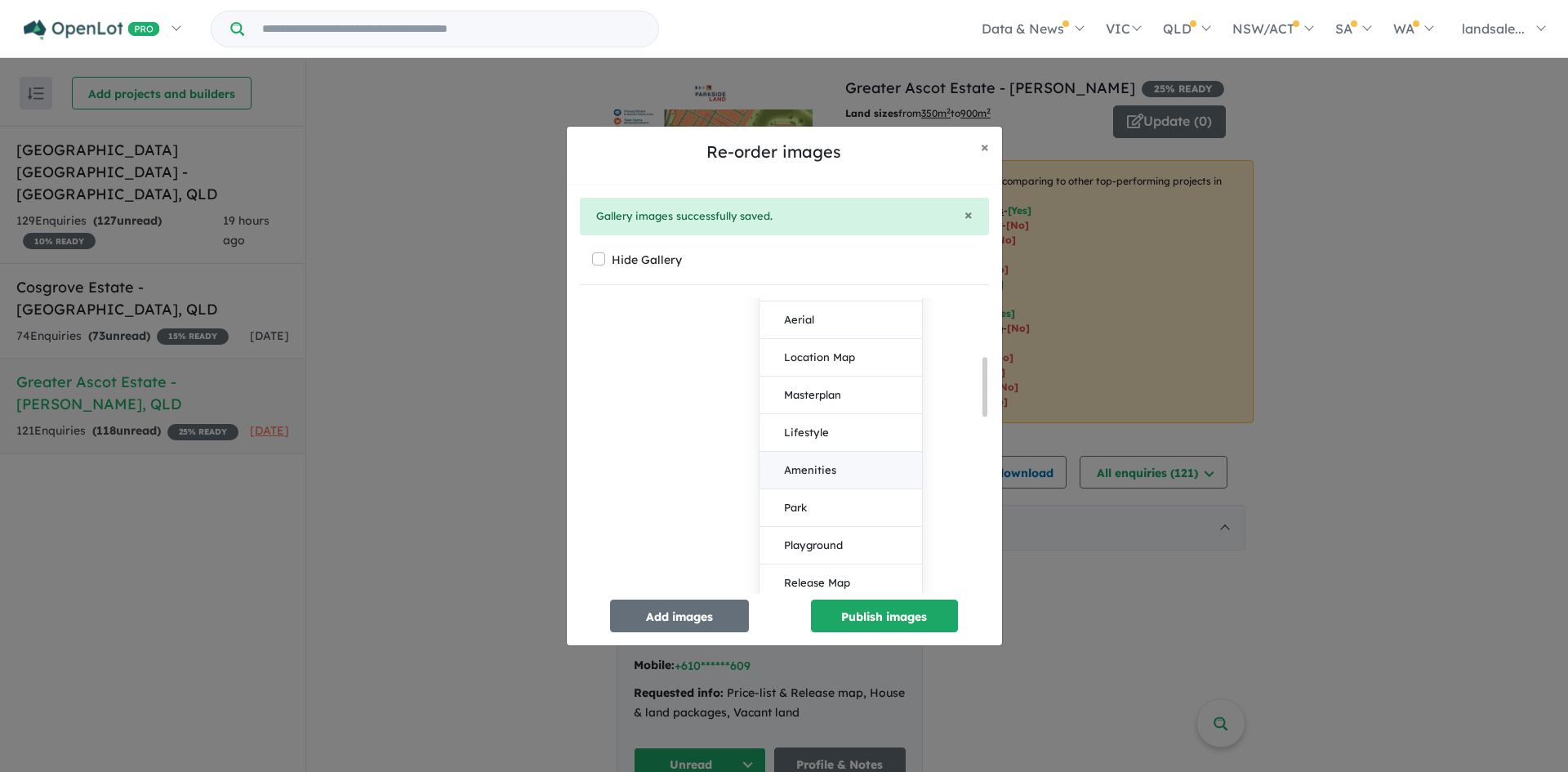
scroll to position [510, 0]
click at [841, 377] on button "Masterplan" at bounding box center [840, 382] width 162 height 37
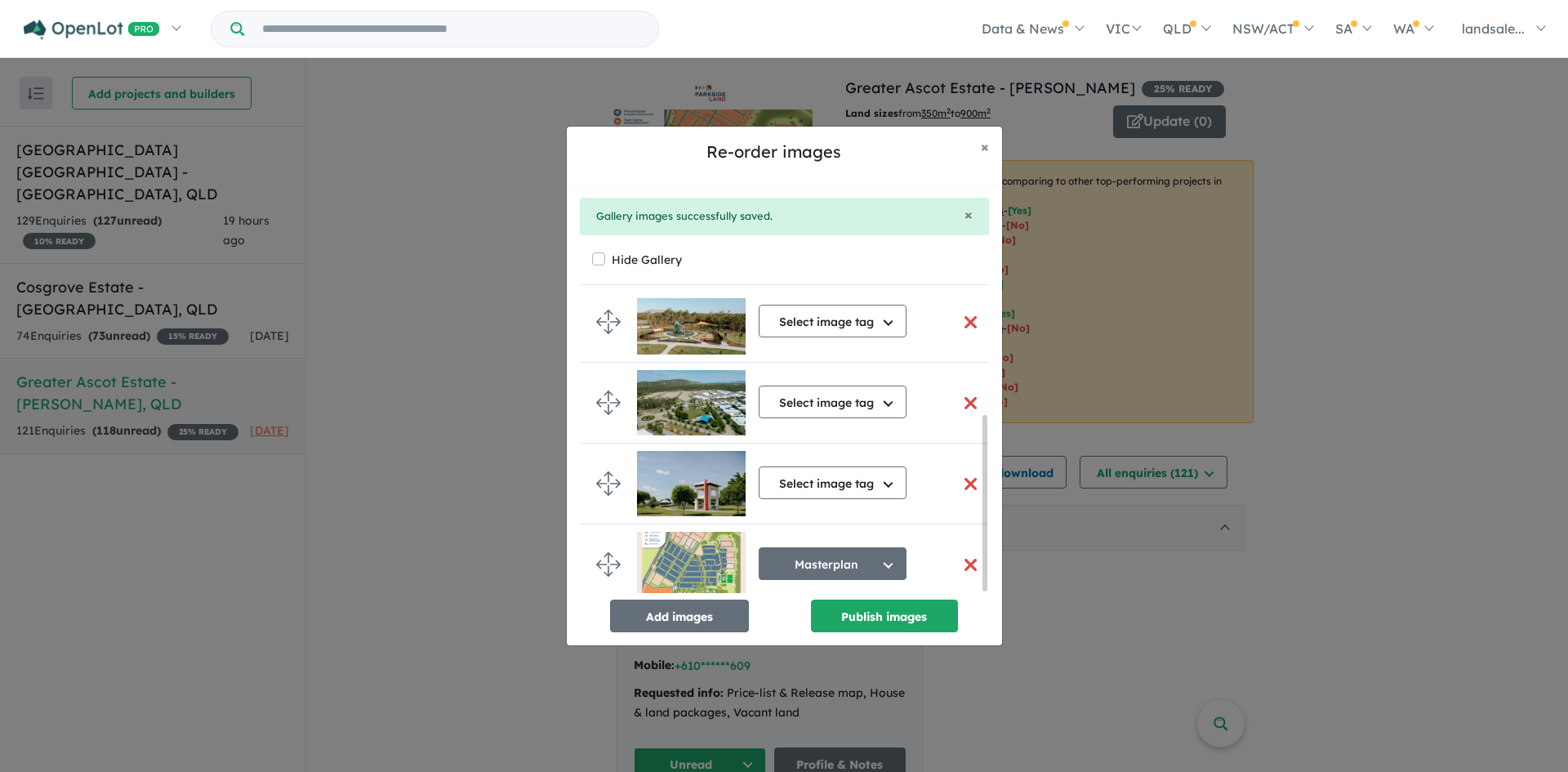
click at [963, 479] on button "button" at bounding box center [970, 484] width 35 height 35
click at [966, 473] on button "button" at bounding box center [970, 484] width 35 height 35
click at [967, 473] on button "button" at bounding box center [970, 484] width 35 height 35
click at [865, 614] on button "Publish images" at bounding box center [884, 616] width 147 height 33
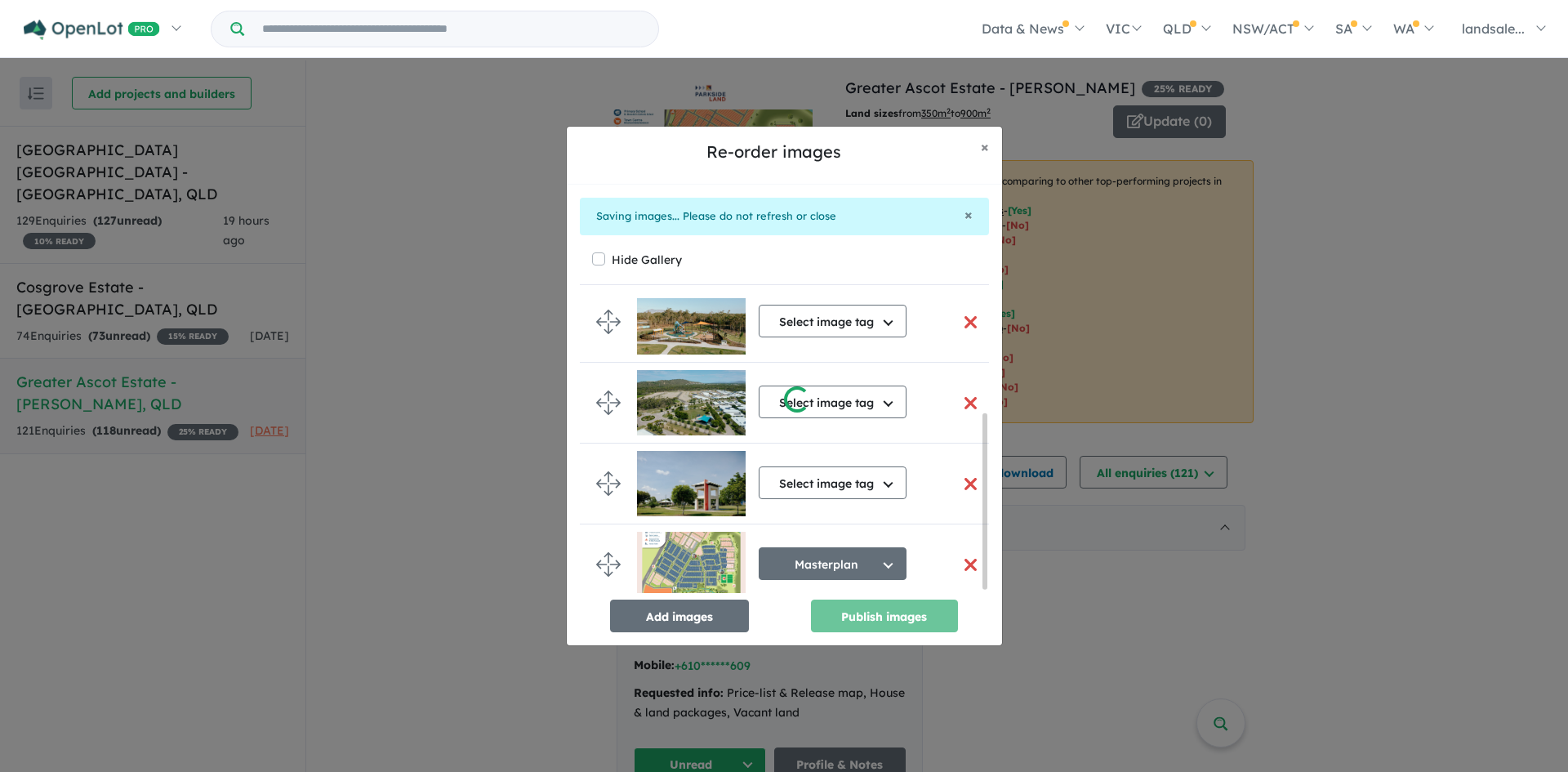
scroll to position [191, 0]
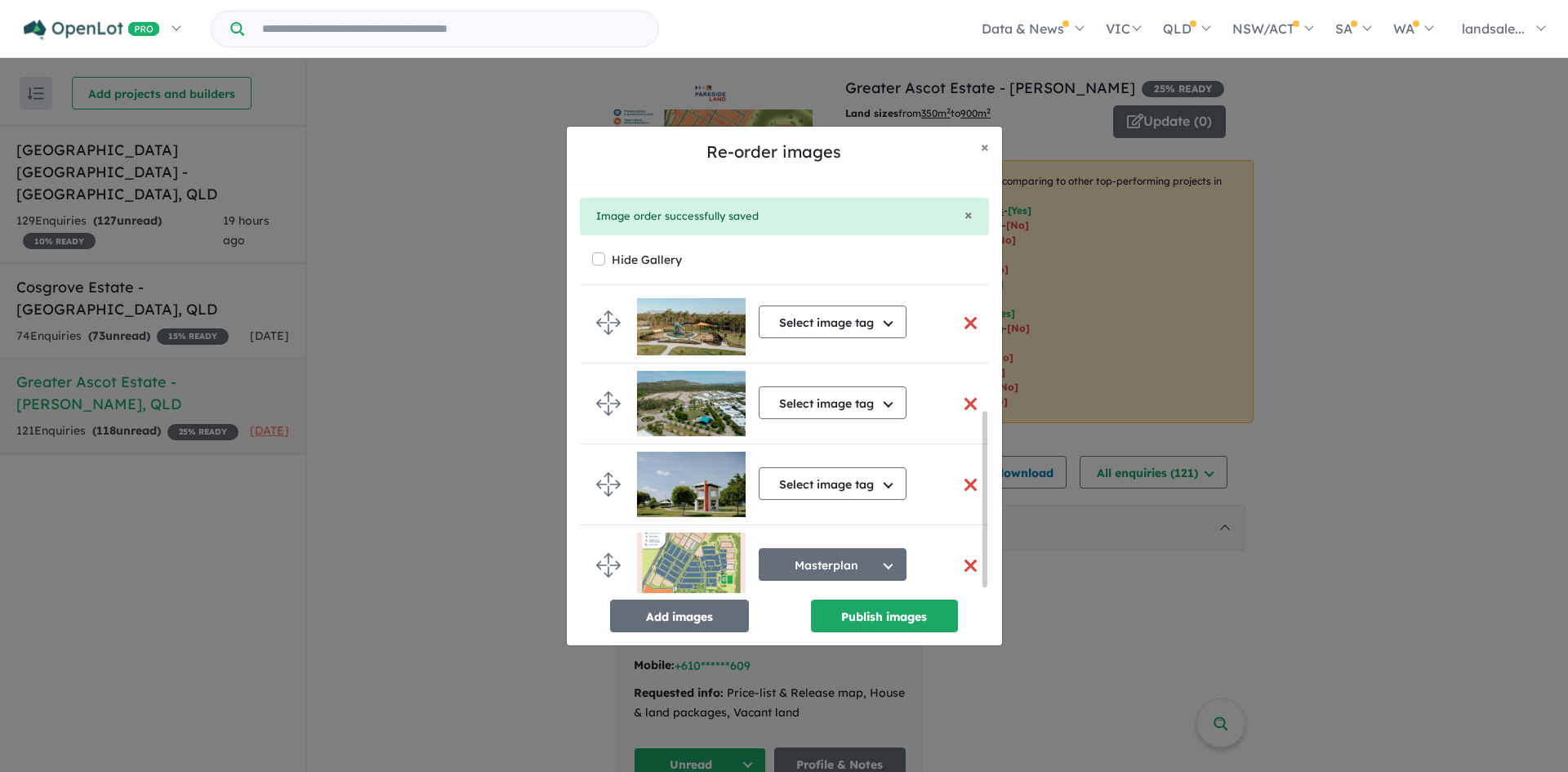
click at [964, 321] on button "button" at bounding box center [970, 323] width 35 height 35
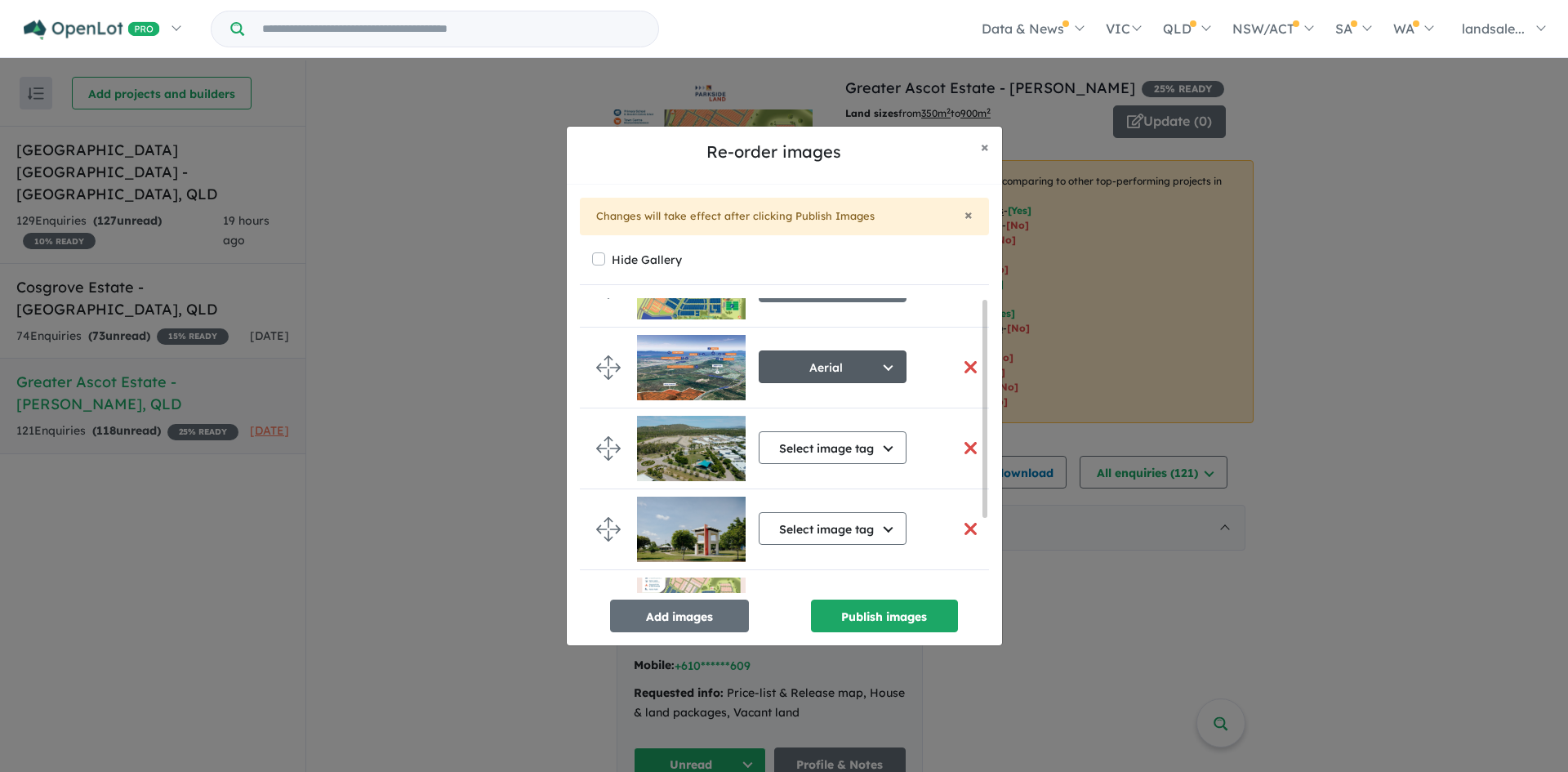
scroll to position [0, 0]
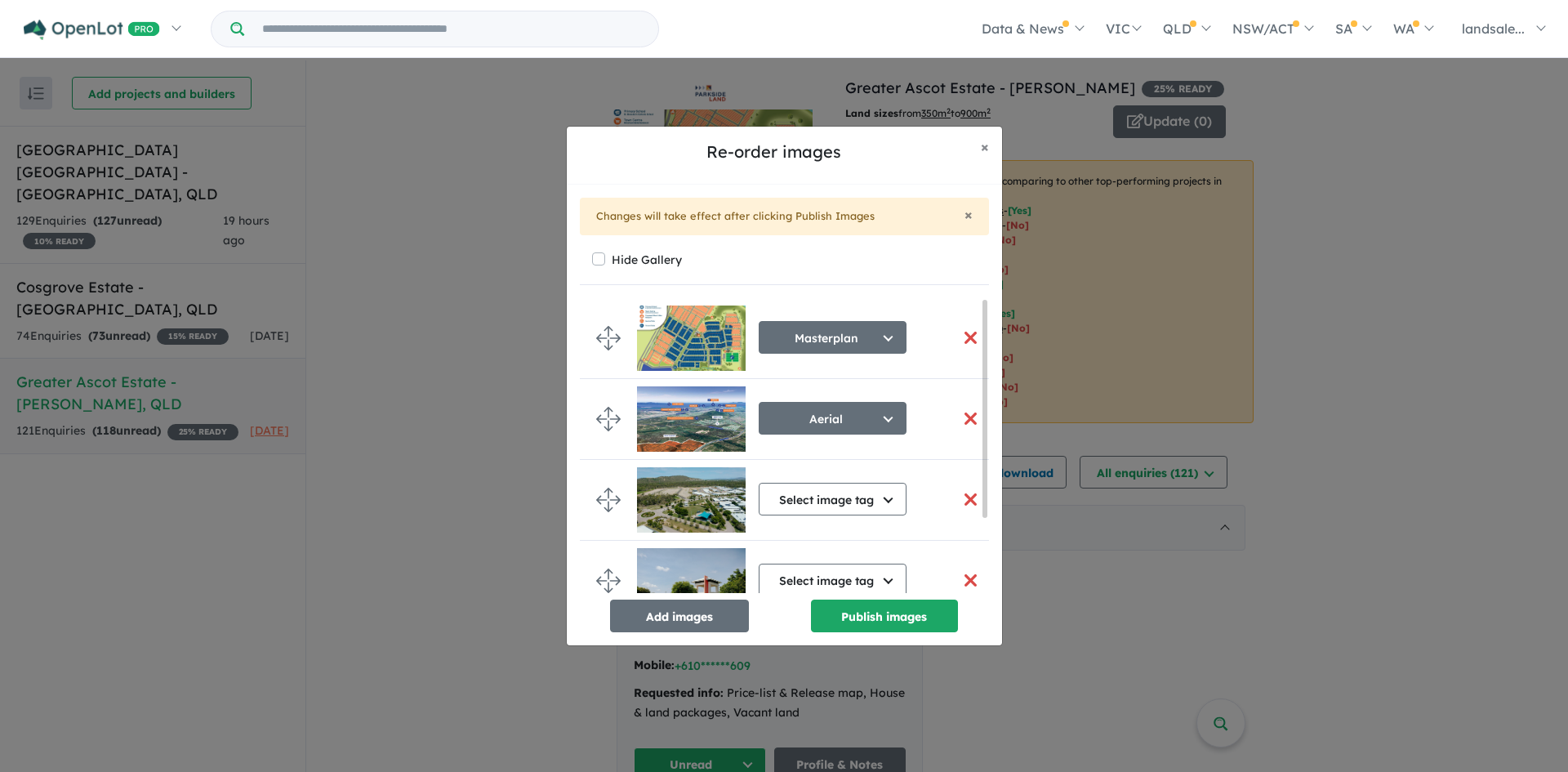
click at [962, 335] on button "button" at bounding box center [970, 338] width 35 height 35
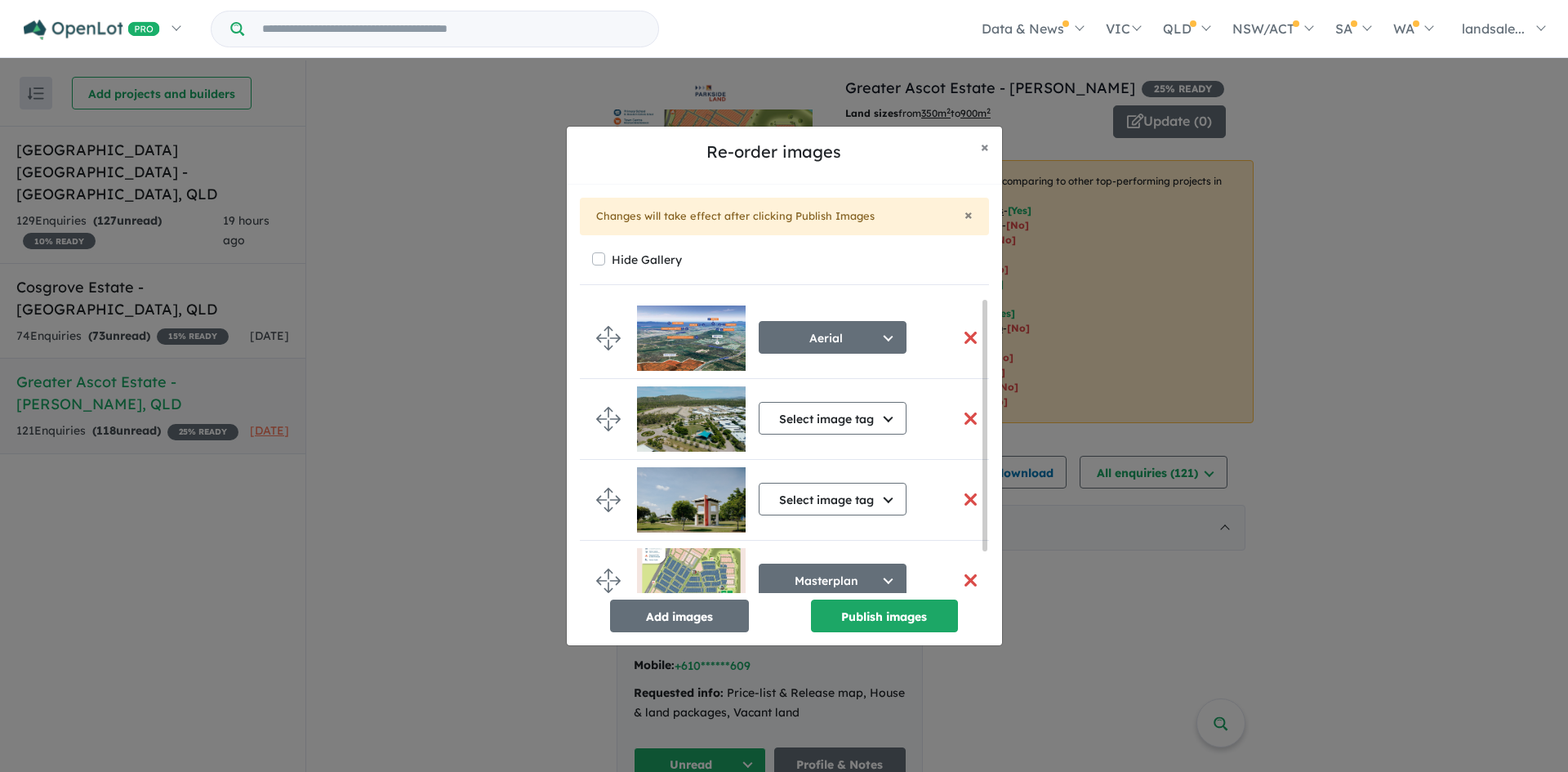
click at [966, 335] on button "button" at bounding box center [970, 338] width 35 height 35
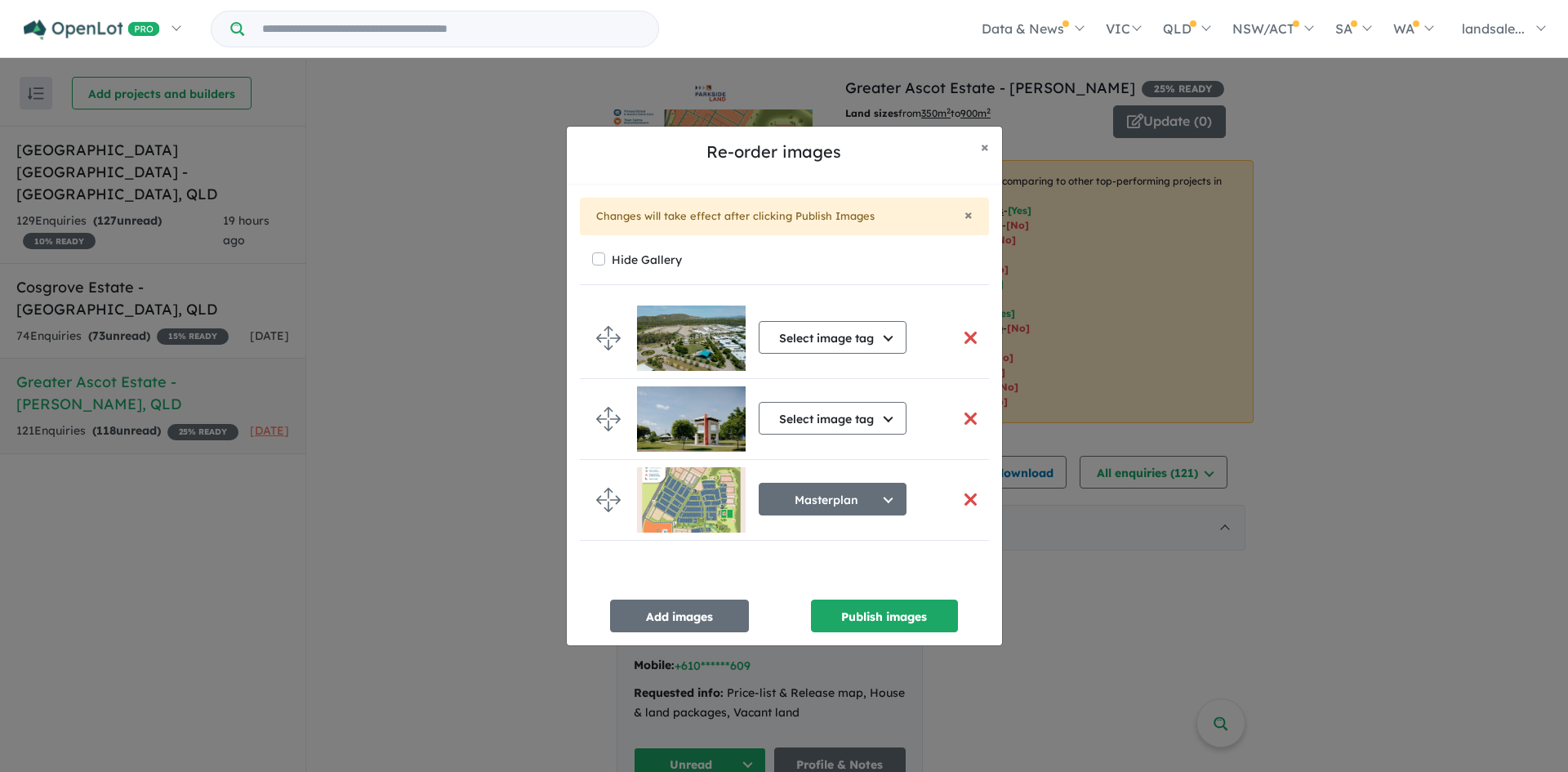
click at [963, 332] on button "button" at bounding box center [970, 338] width 35 height 35
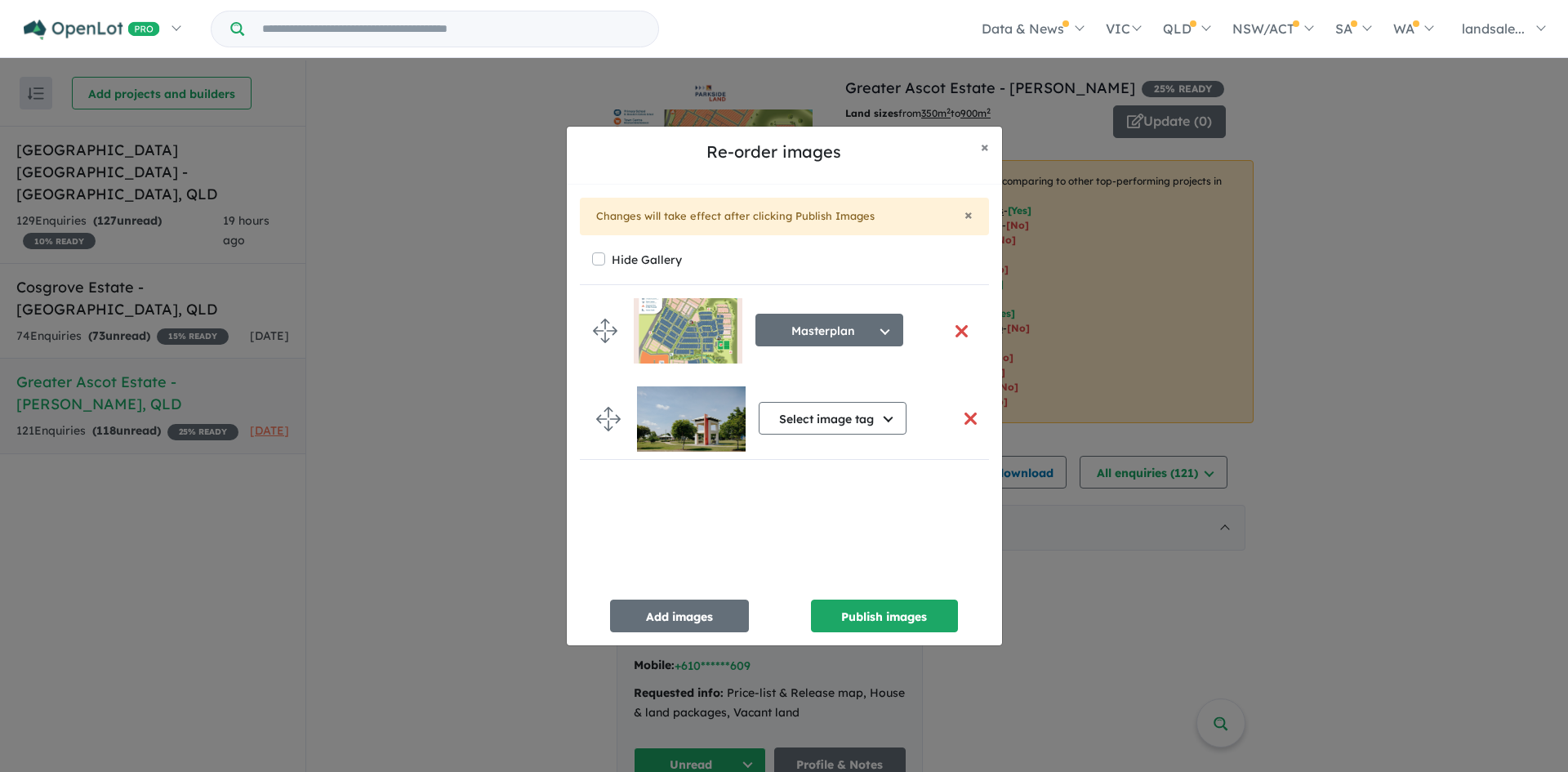
drag, startPoint x: 608, startPoint y: 417, endPoint x: 605, endPoint y: 329, distance: 88.1
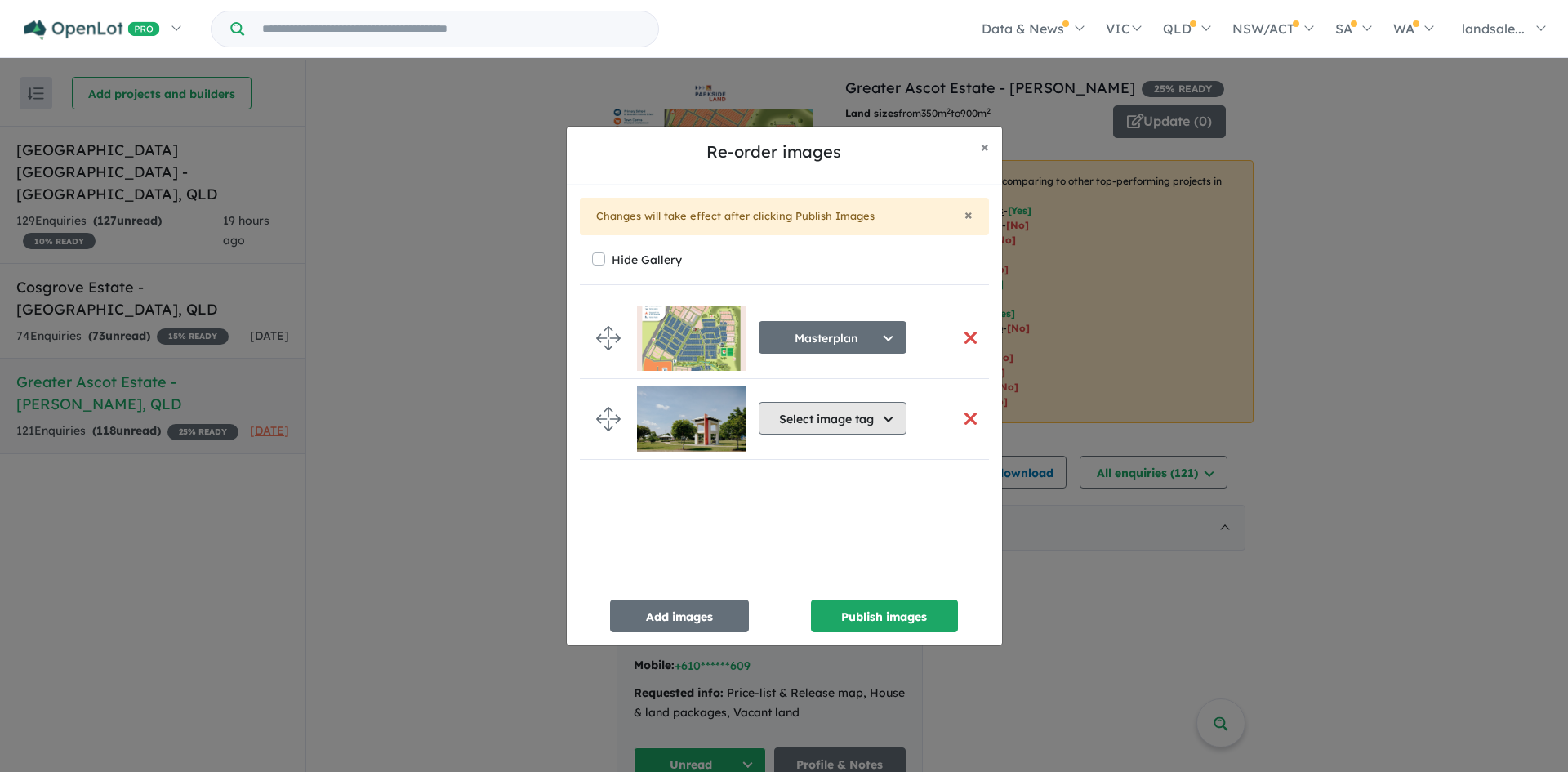
click at [887, 414] on button "Select image tag" at bounding box center [832, 418] width 148 height 33
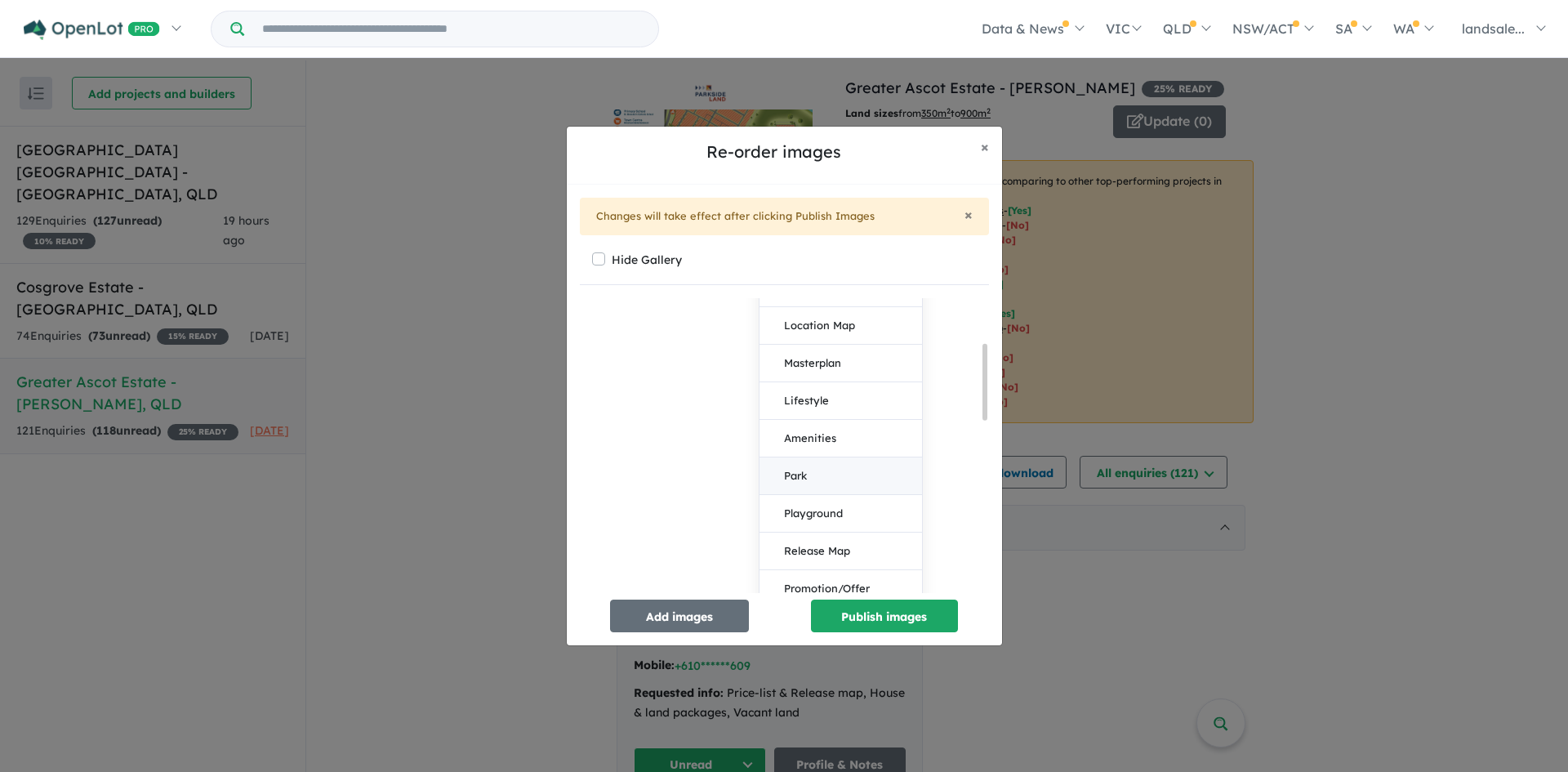
scroll to position [245, 0]
click at [799, 428] on button "Park" at bounding box center [840, 436] width 162 height 37
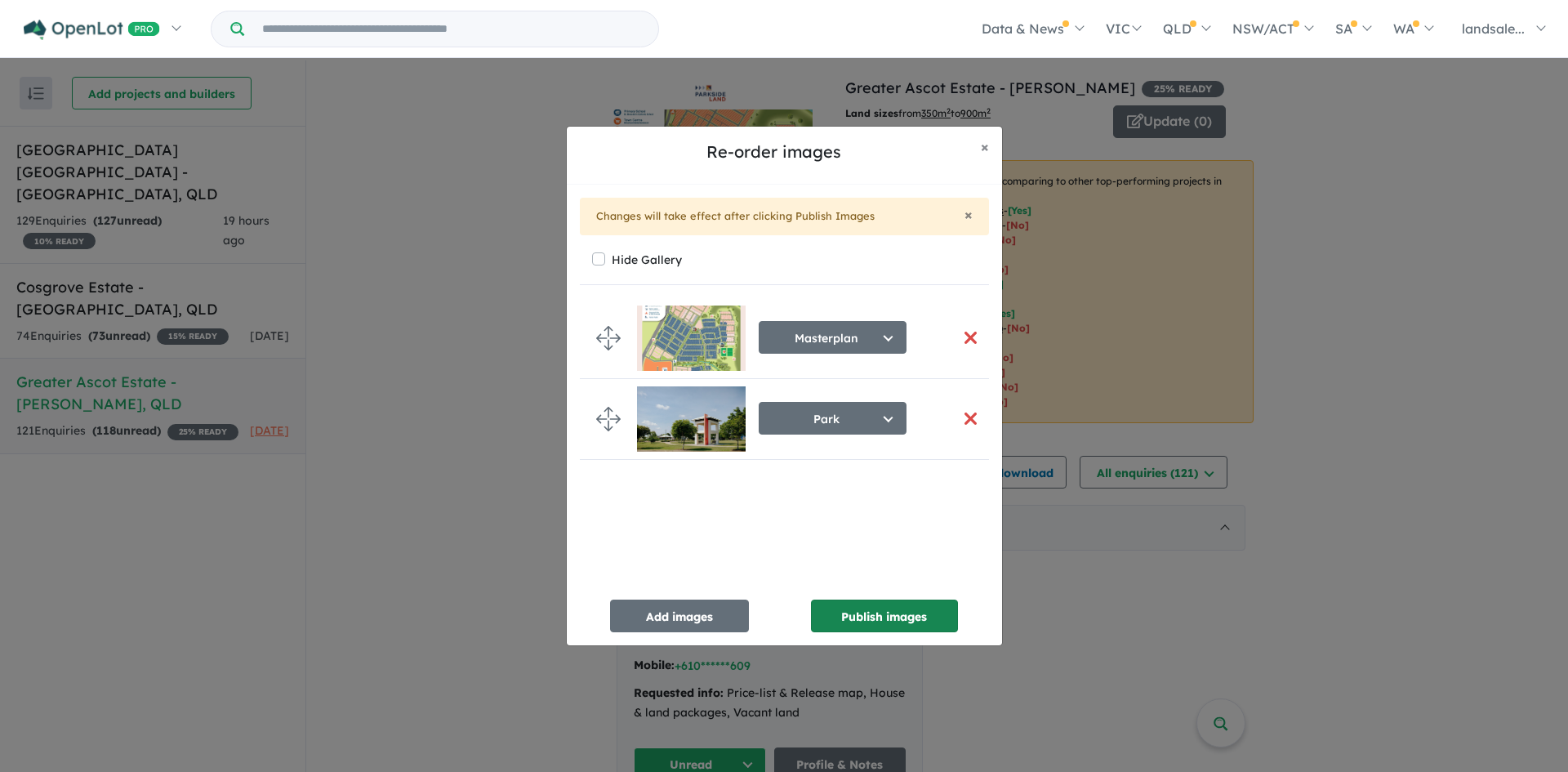
click at [870, 616] on button "Publish images" at bounding box center [884, 616] width 147 height 33
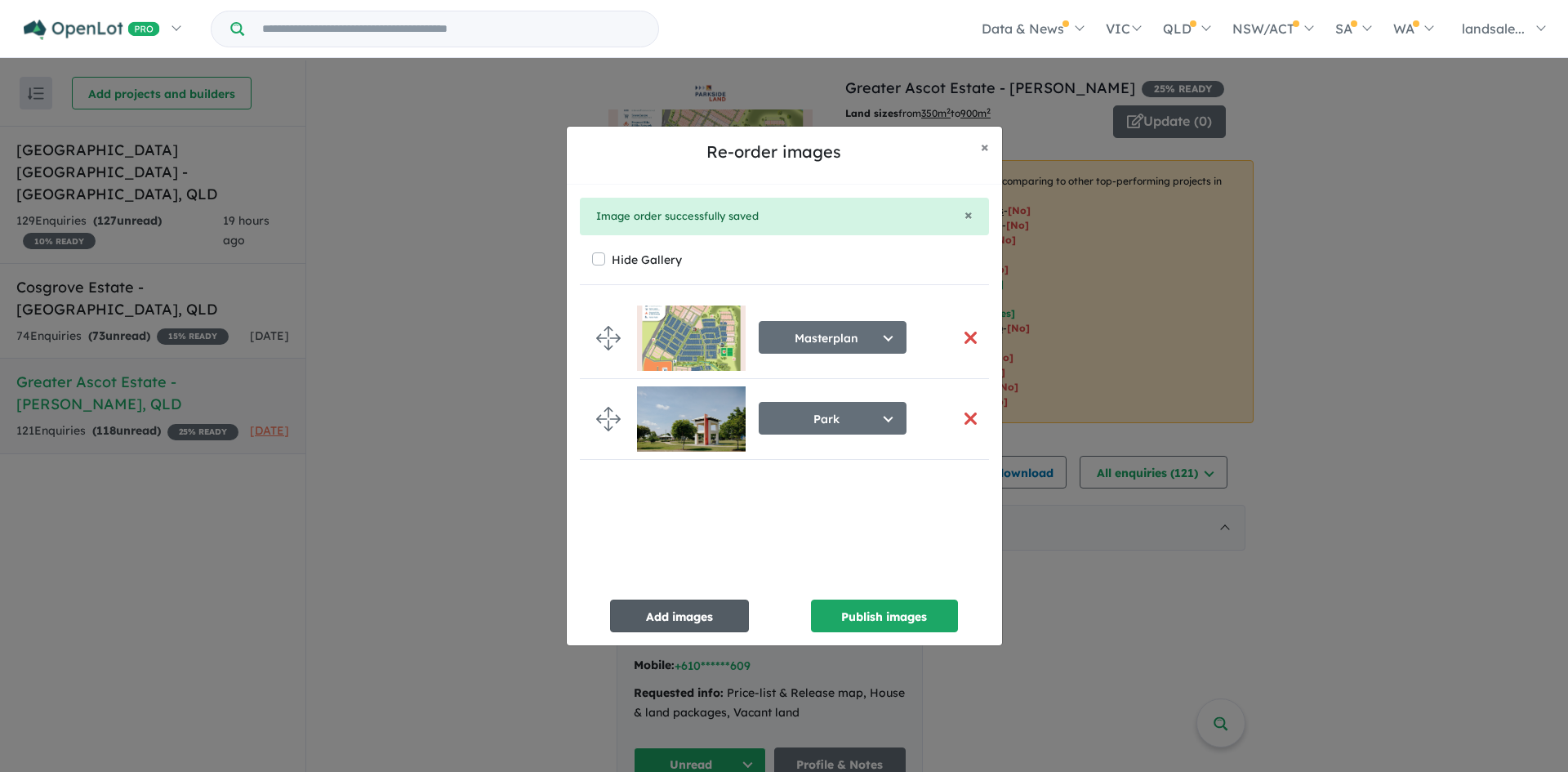
click at [678, 612] on button "Add images" at bounding box center [679, 616] width 139 height 33
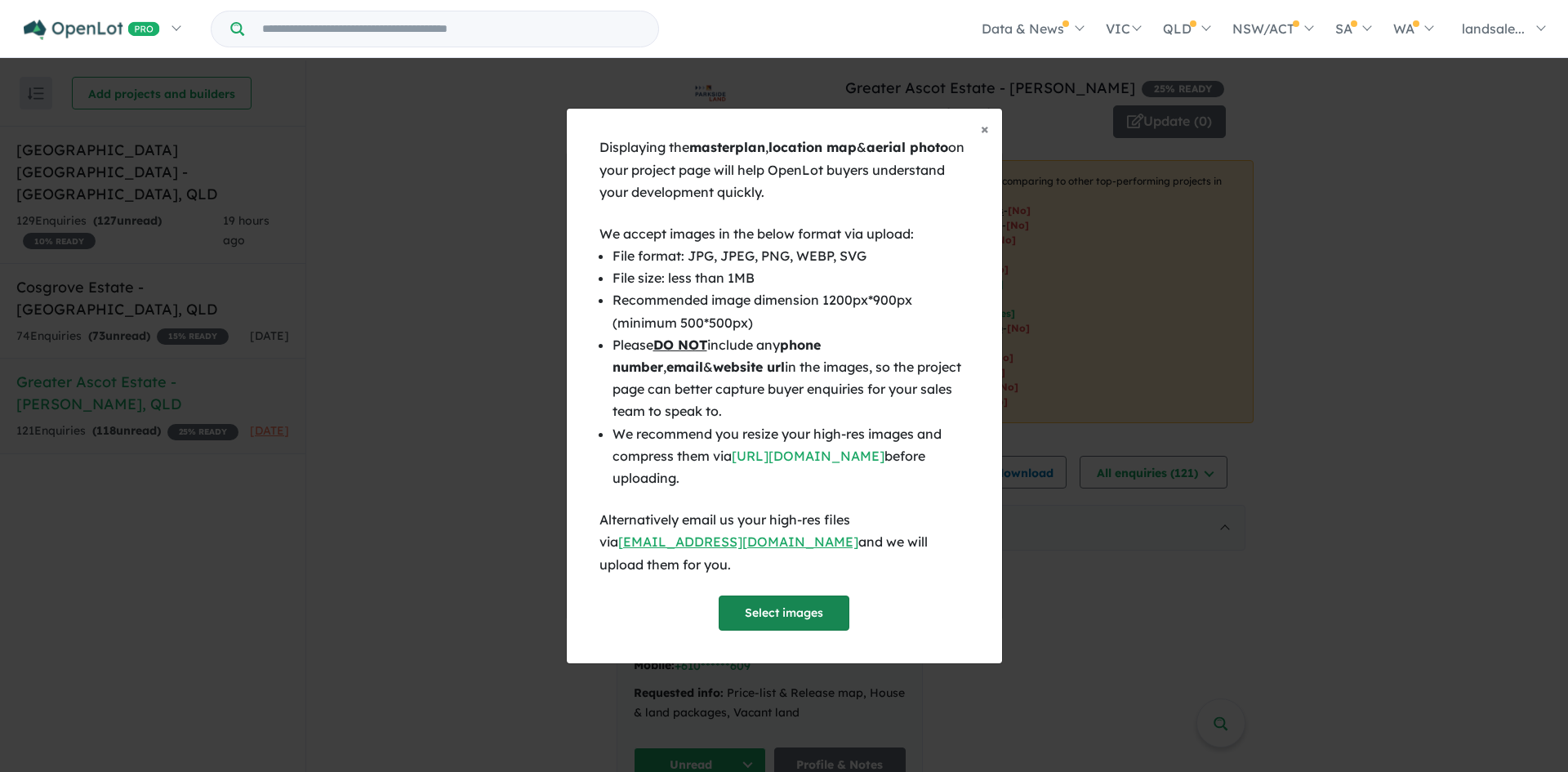
click at [780, 597] on button "Select images" at bounding box center [783, 613] width 130 height 35
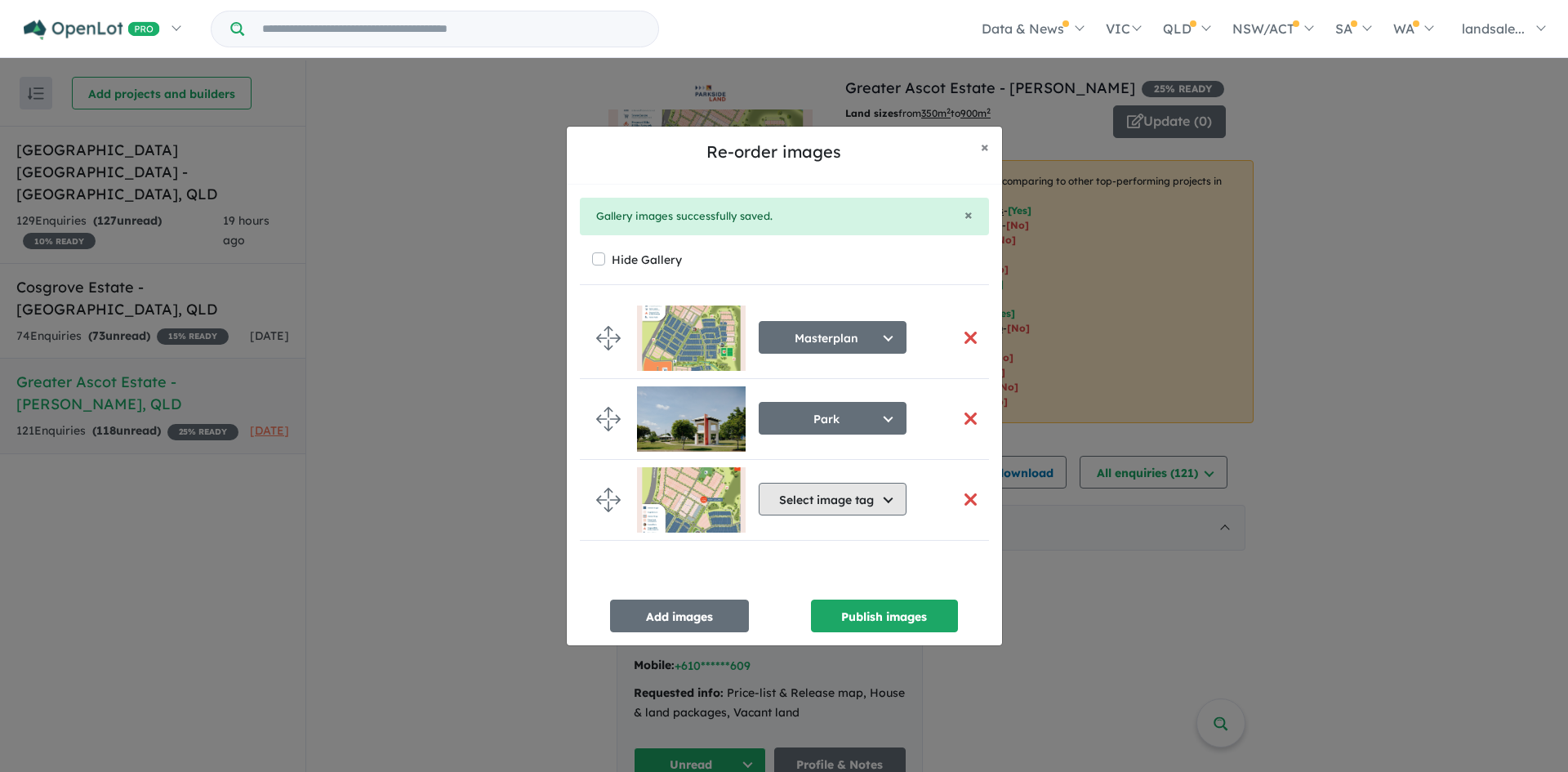
click at [855, 502] on button "Select image tag" at bounding box center [832, 499] width 148 height 33
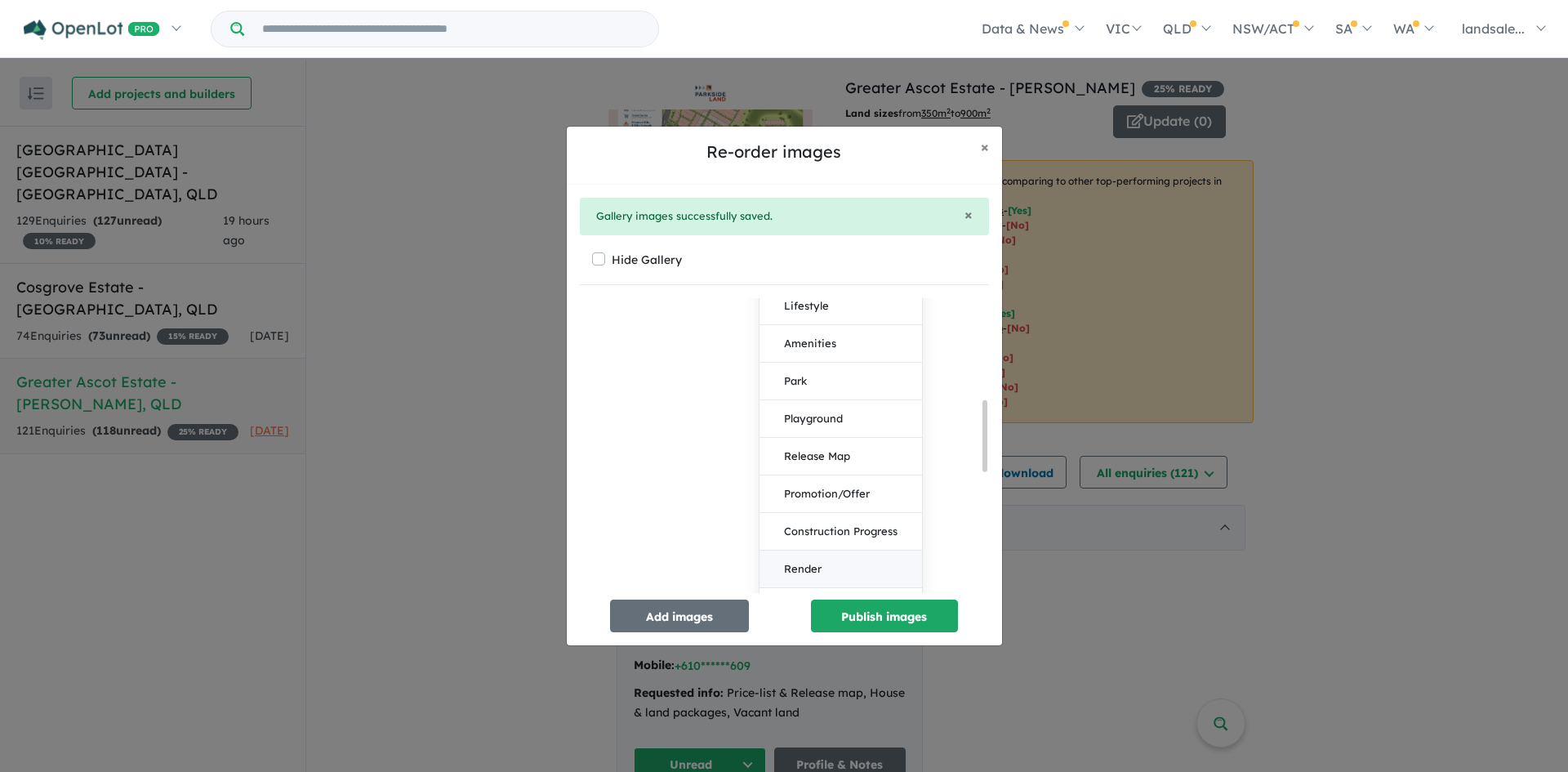
scroll to position [490, 0]
click at [831, 343] on button "Release Map" at bounding box center [840, 347] width 162 height 37
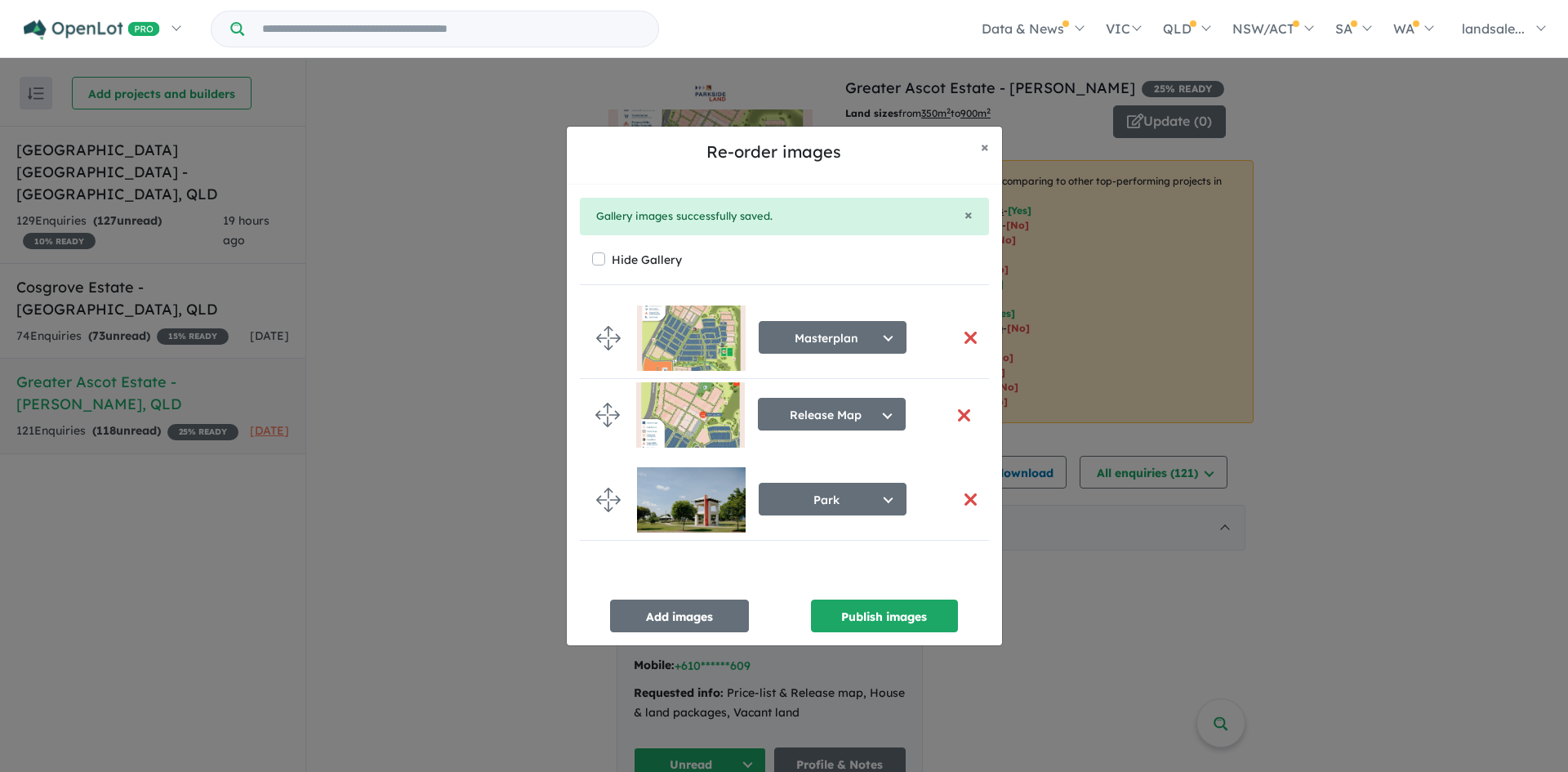
drag, startPoint x: 605, startPoint y: 498, endPoint x: 604, endPoint y: 414, distance: 84.0
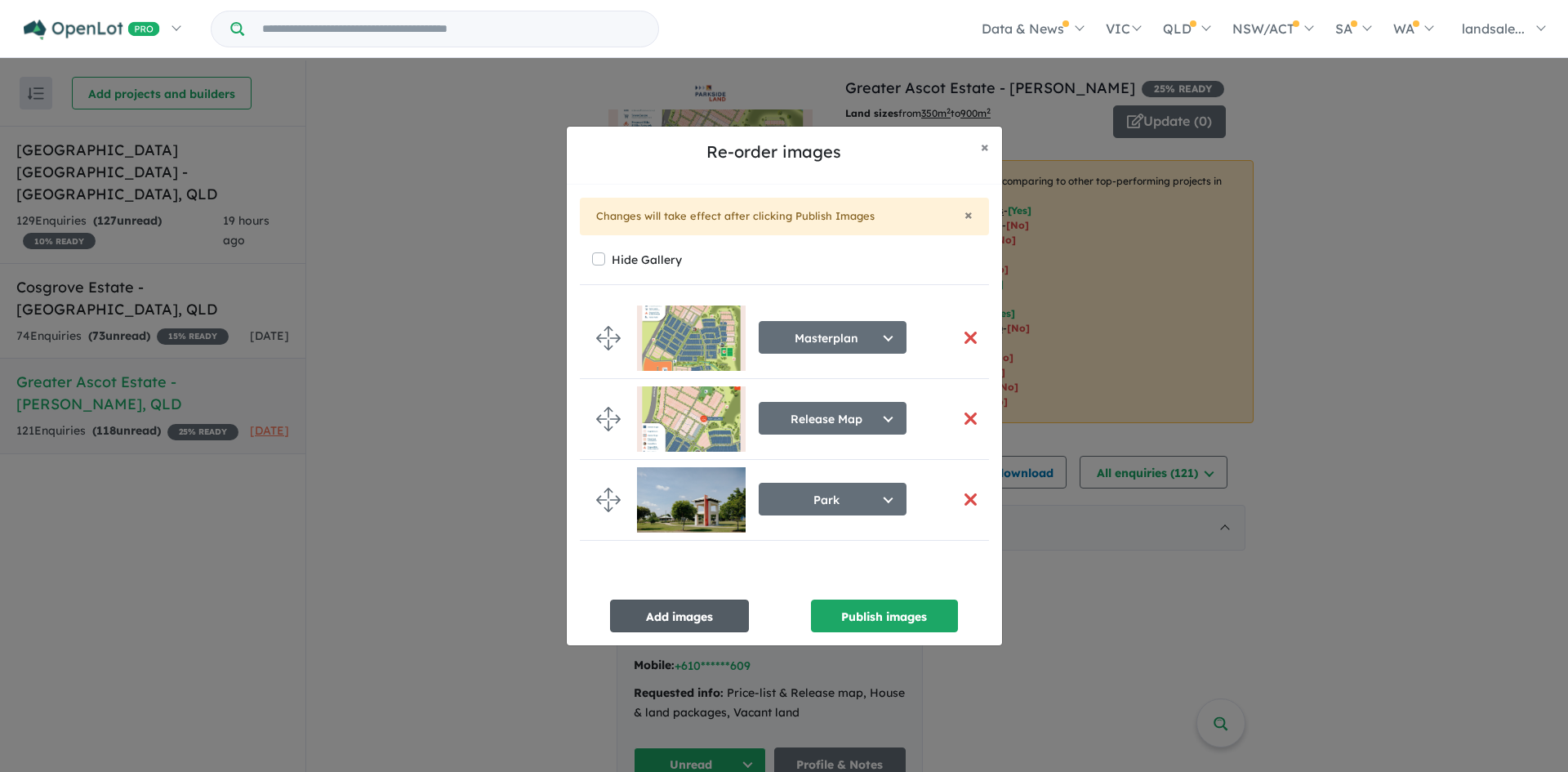
click at [683, 612] on button "Add images" at bounding box center [679, 616] width 139 height 33
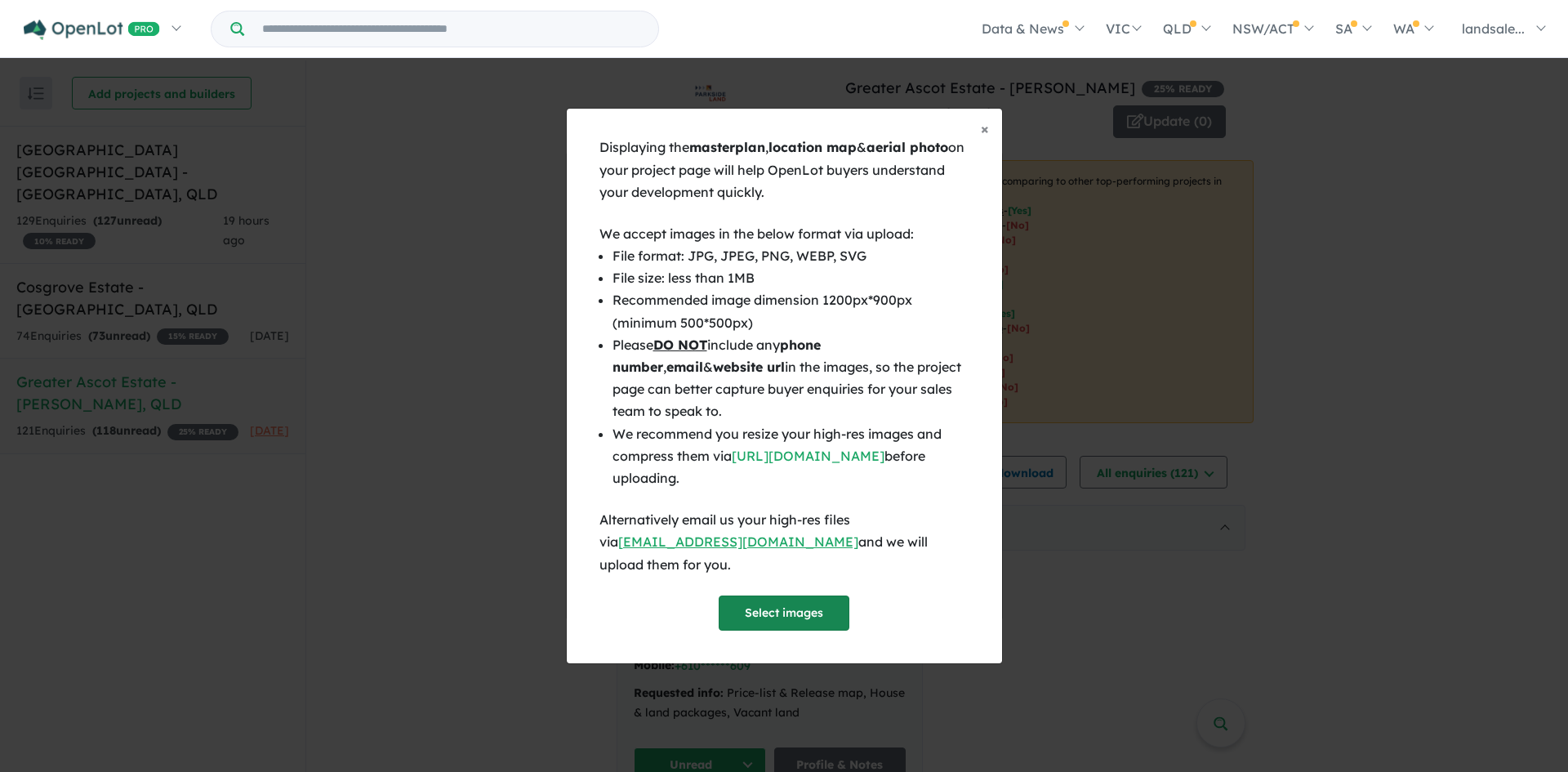
click at [777, 597] on button "Select images" at bounding box center [783, 613] width 130 height 35
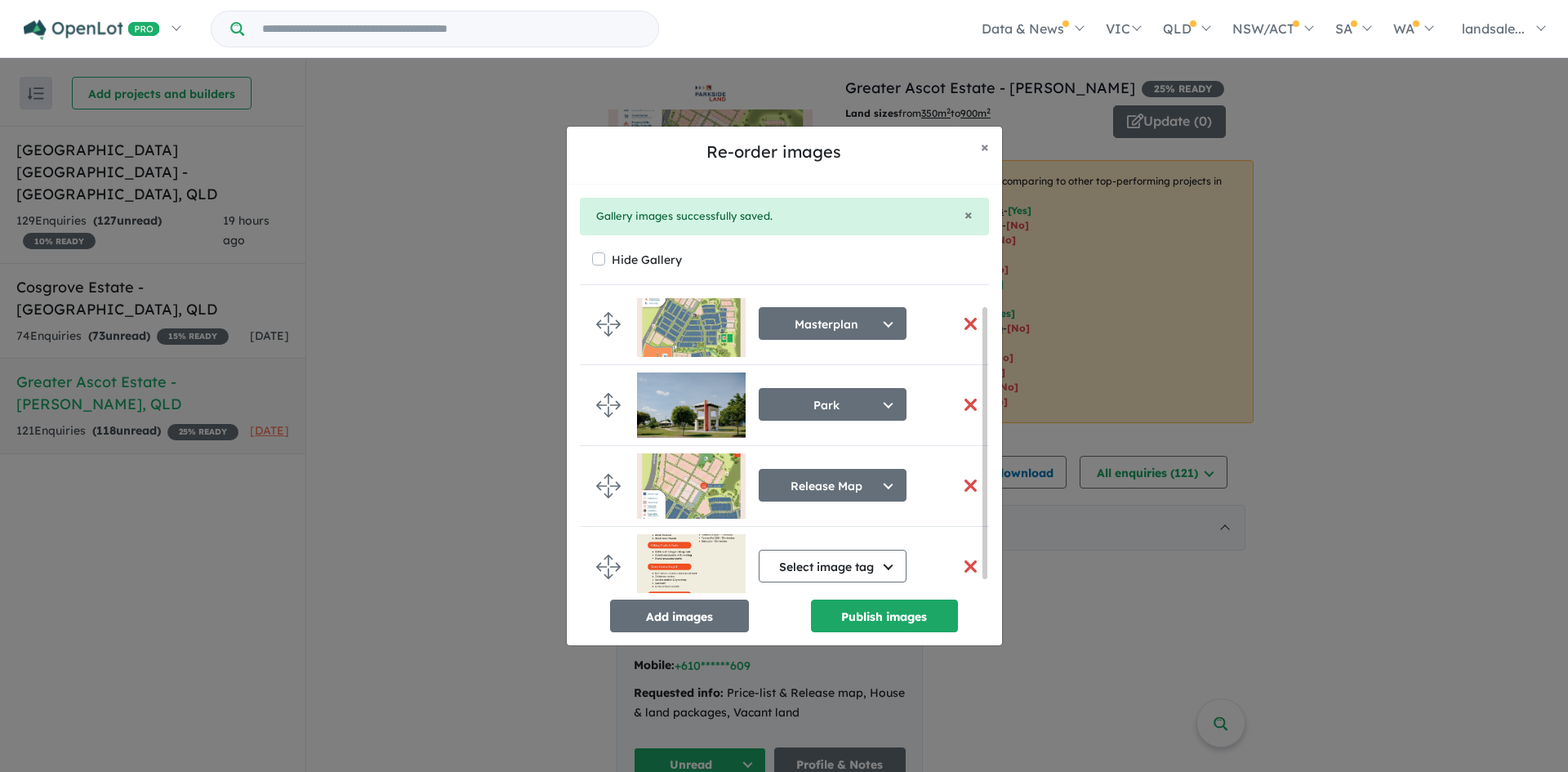
scroll to position [22, 0]
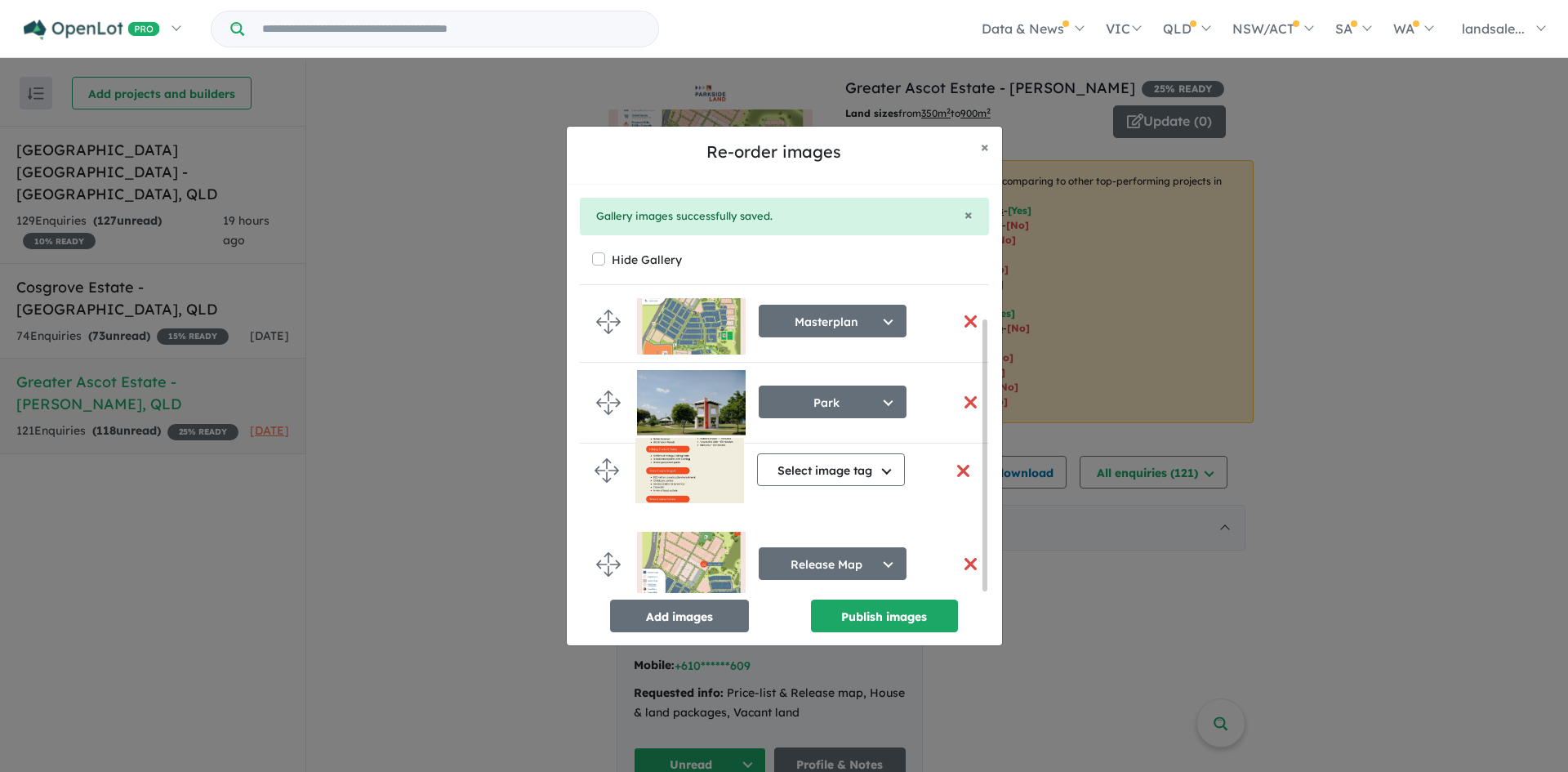
drag, startPoint x: 609, startPoint y: 555, endPoint x: 607, endPoint y: 470, distance: 85.0
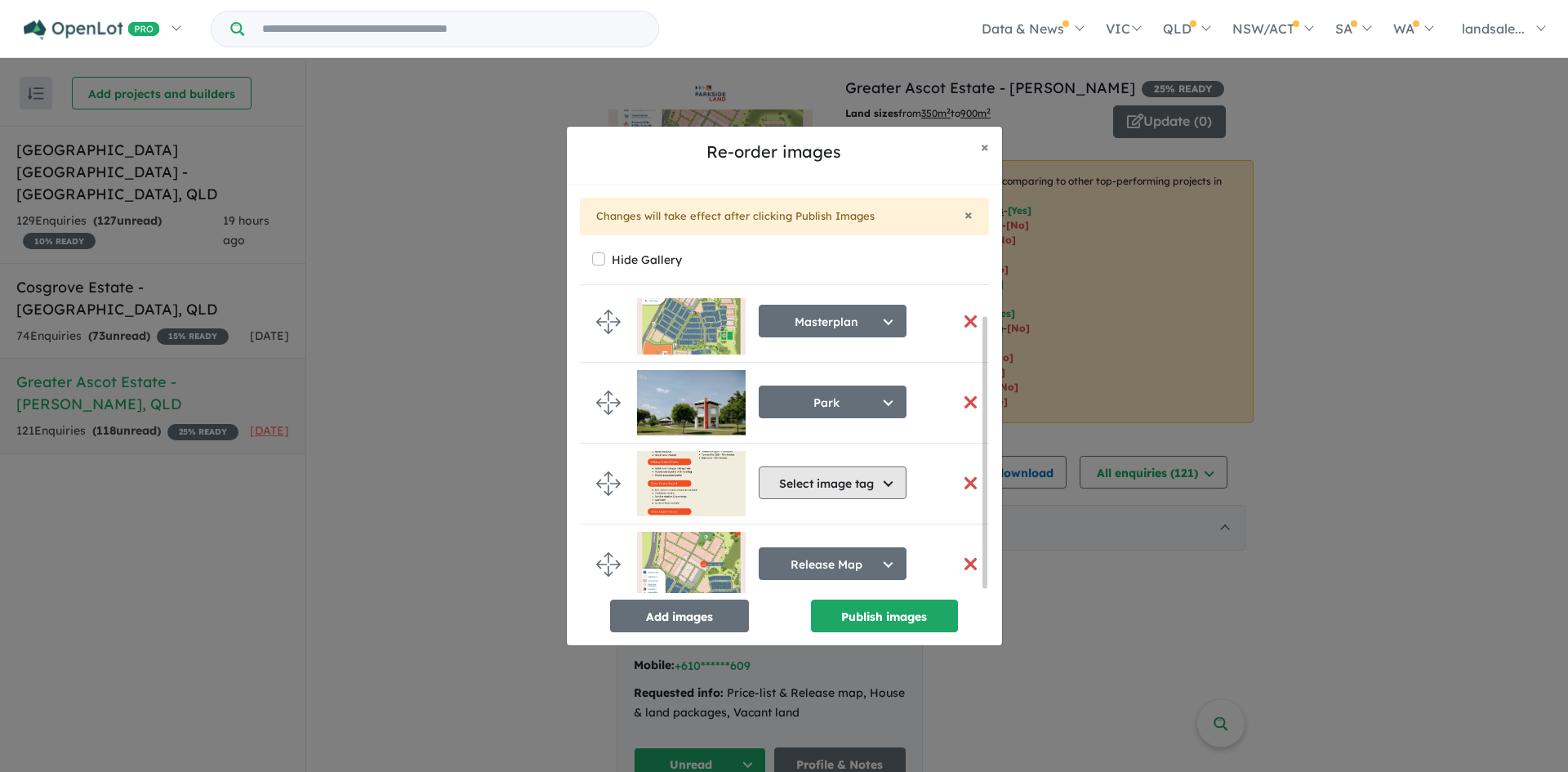
click at [889, 475] on button "Select image tag" at bounding box center [832, 483] width 148 height 33
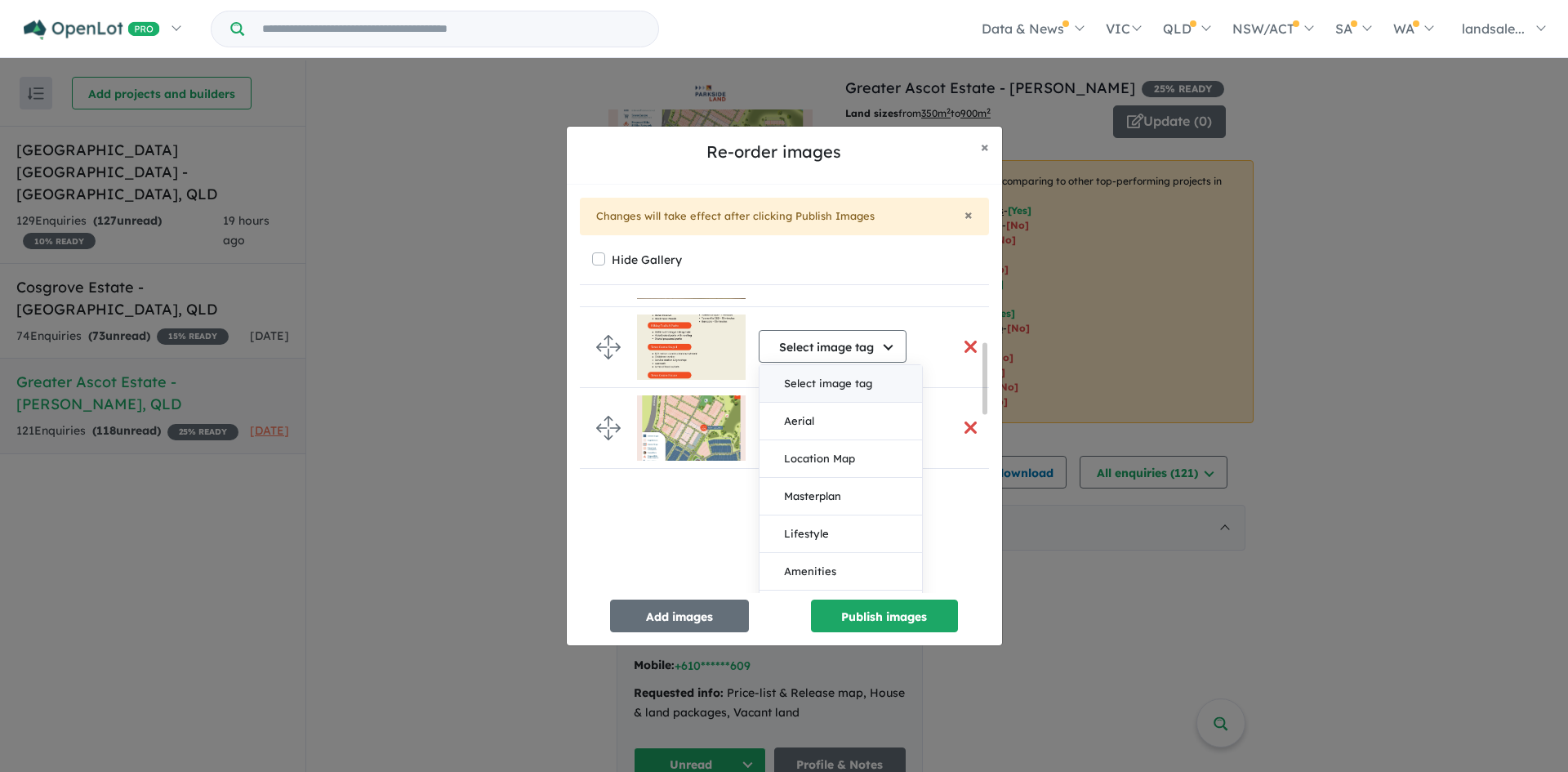
scroll to position [182, 0]
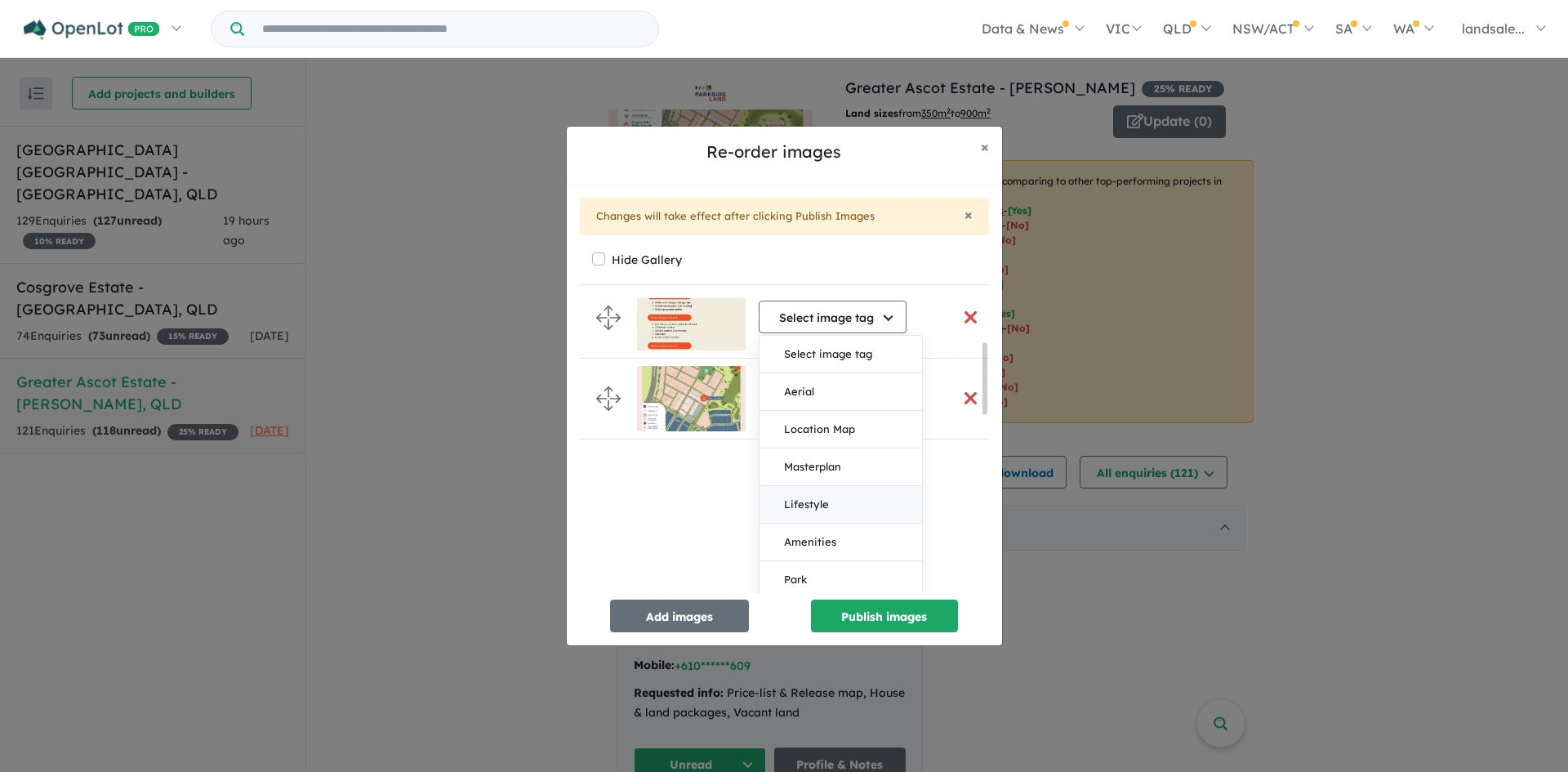
click at [835, 500] on button "Lifestyle" at bounding box center [840, 505] width 162 height 37
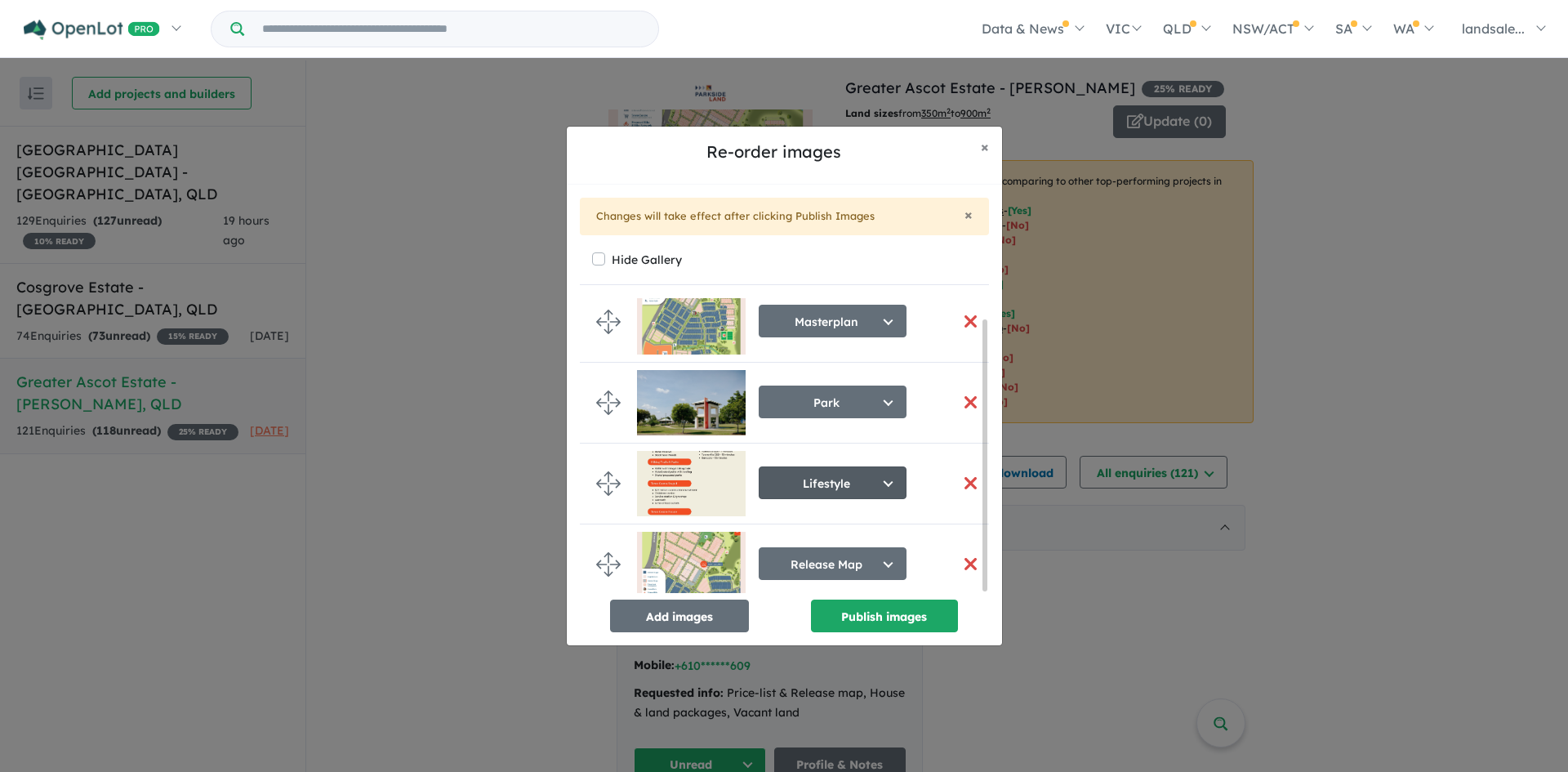
click at [890, 474] on button "Lifestyle" at bounding box center [832, 483] width 148 height 33
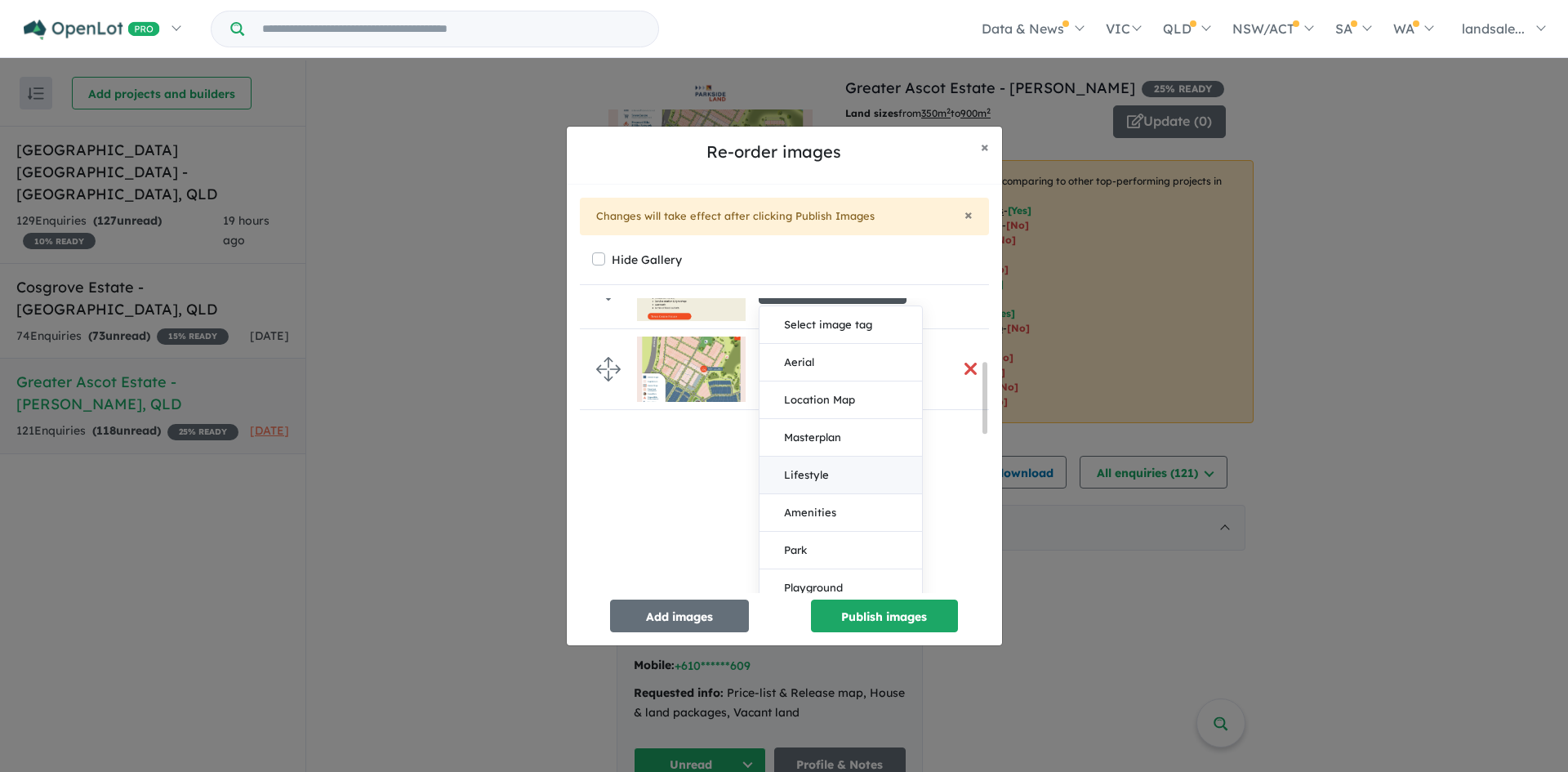
scroll to position [267, 0]
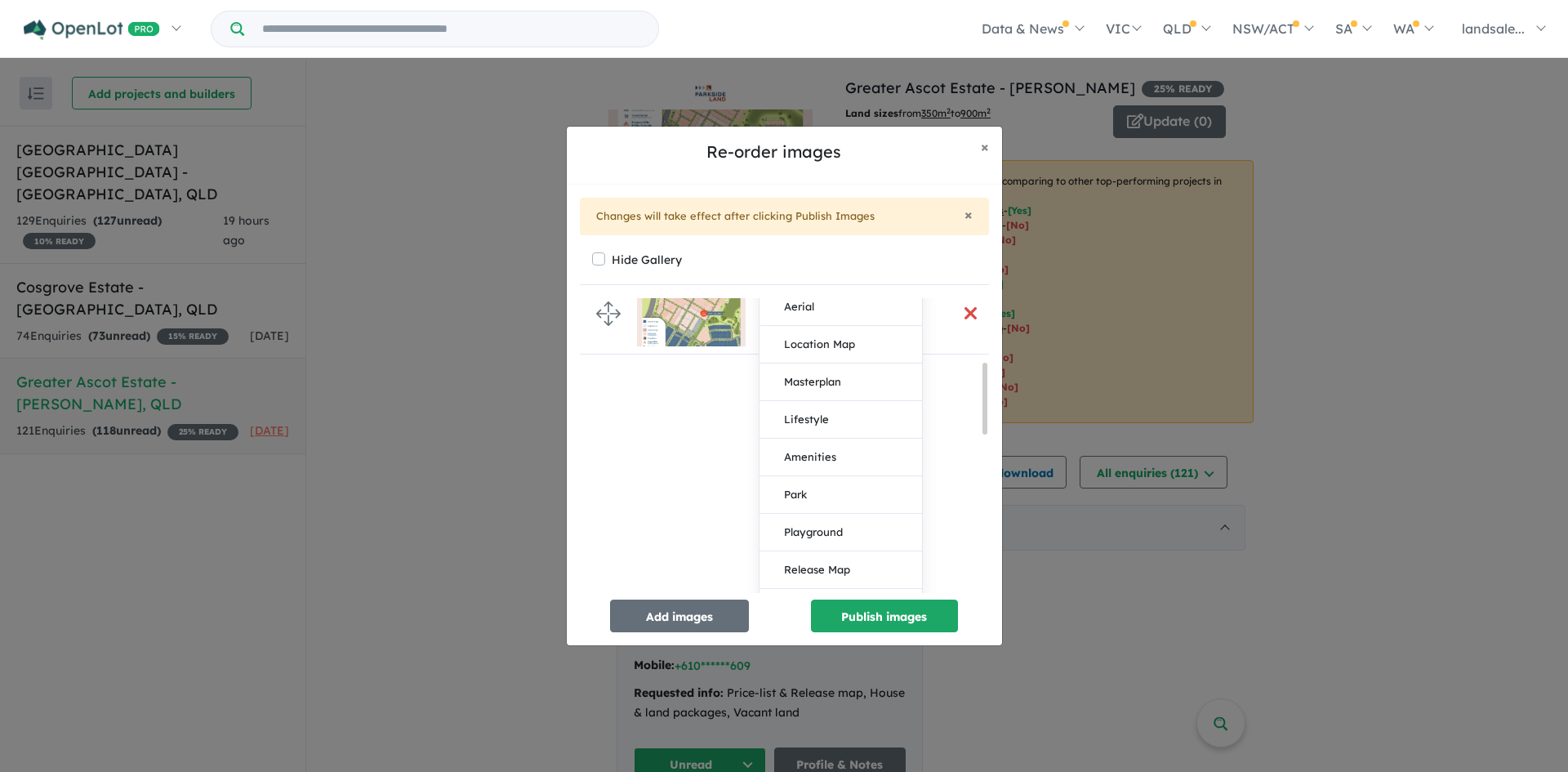
click at [818, 419] on button "Lifestyle" at bounding box center [840, 420] width 162 height 37
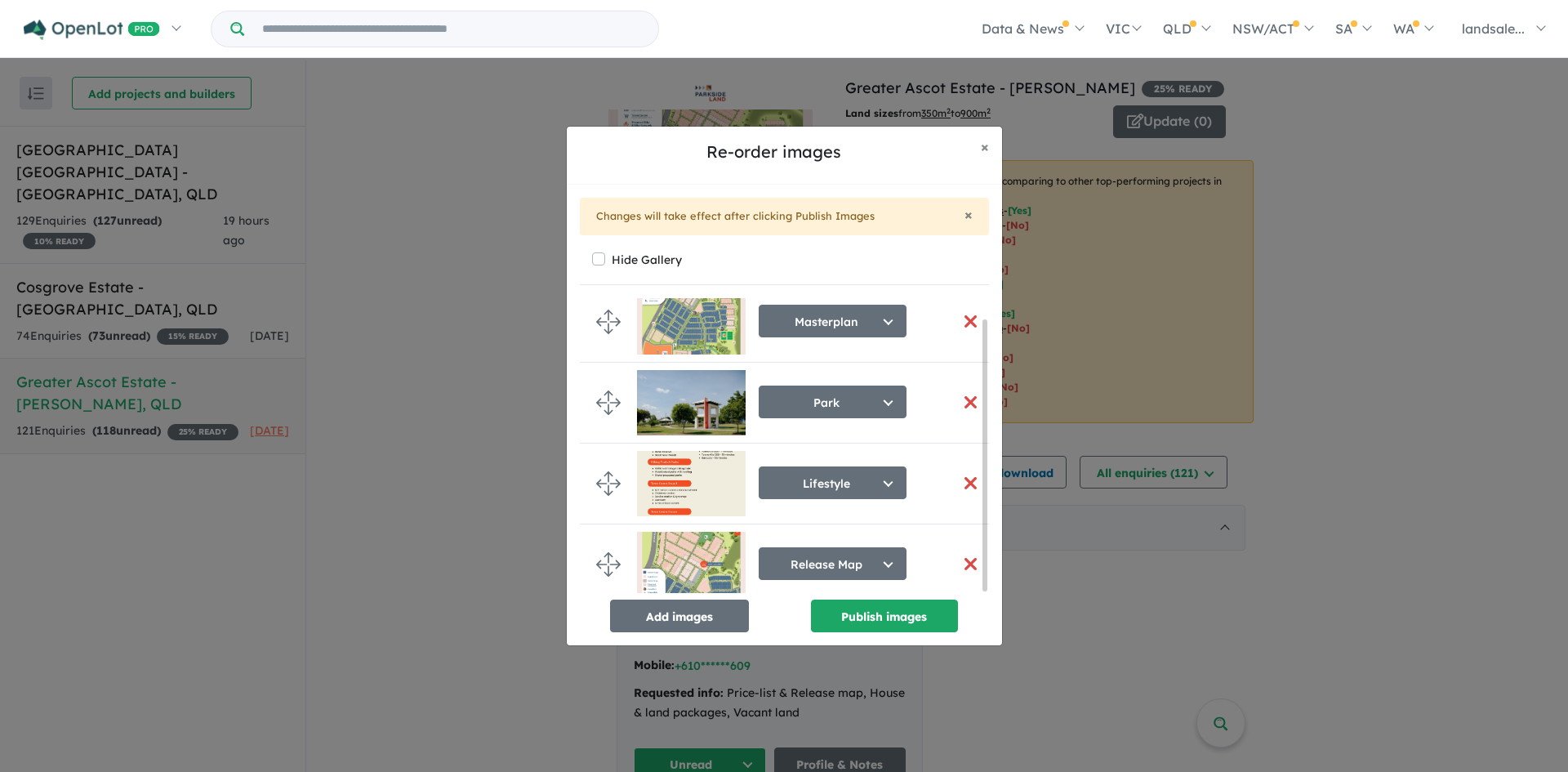
scroll to position [22, 0]
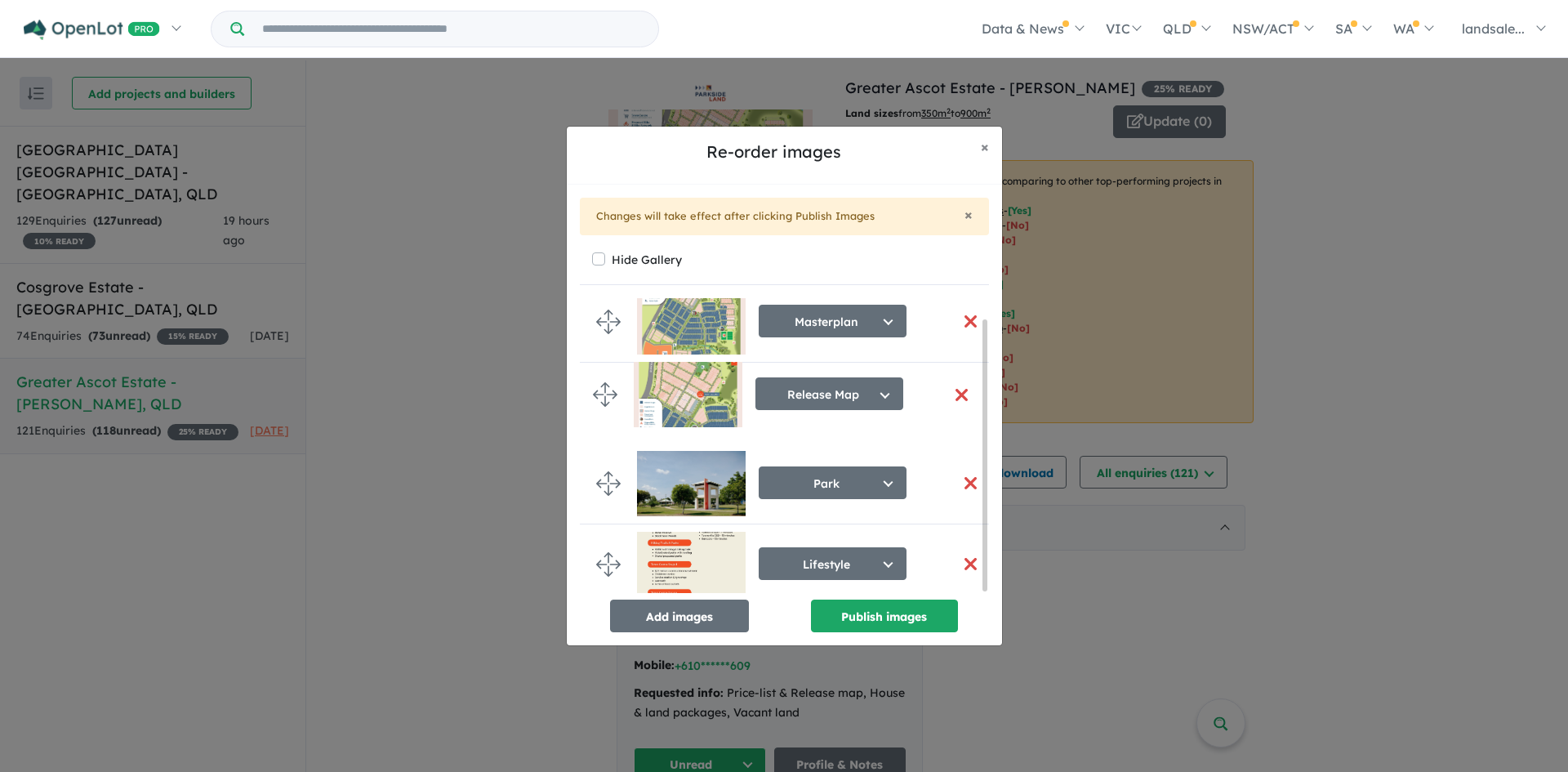
drag, startPoint x: 606, startPoint y: 551, endPoint x: 602, endPoint y: 387, distance: 164.0
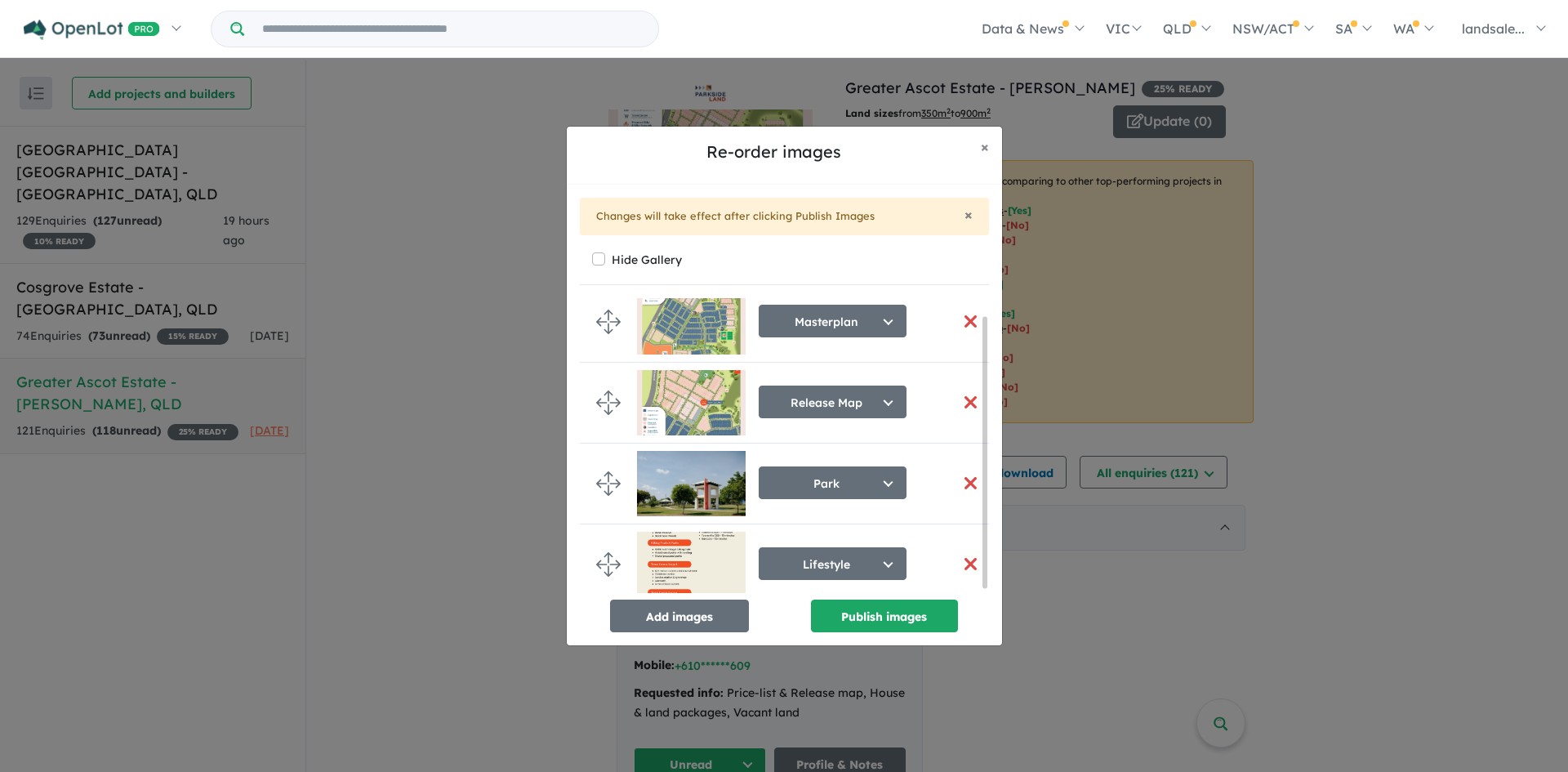
scroll to position [19, 0]
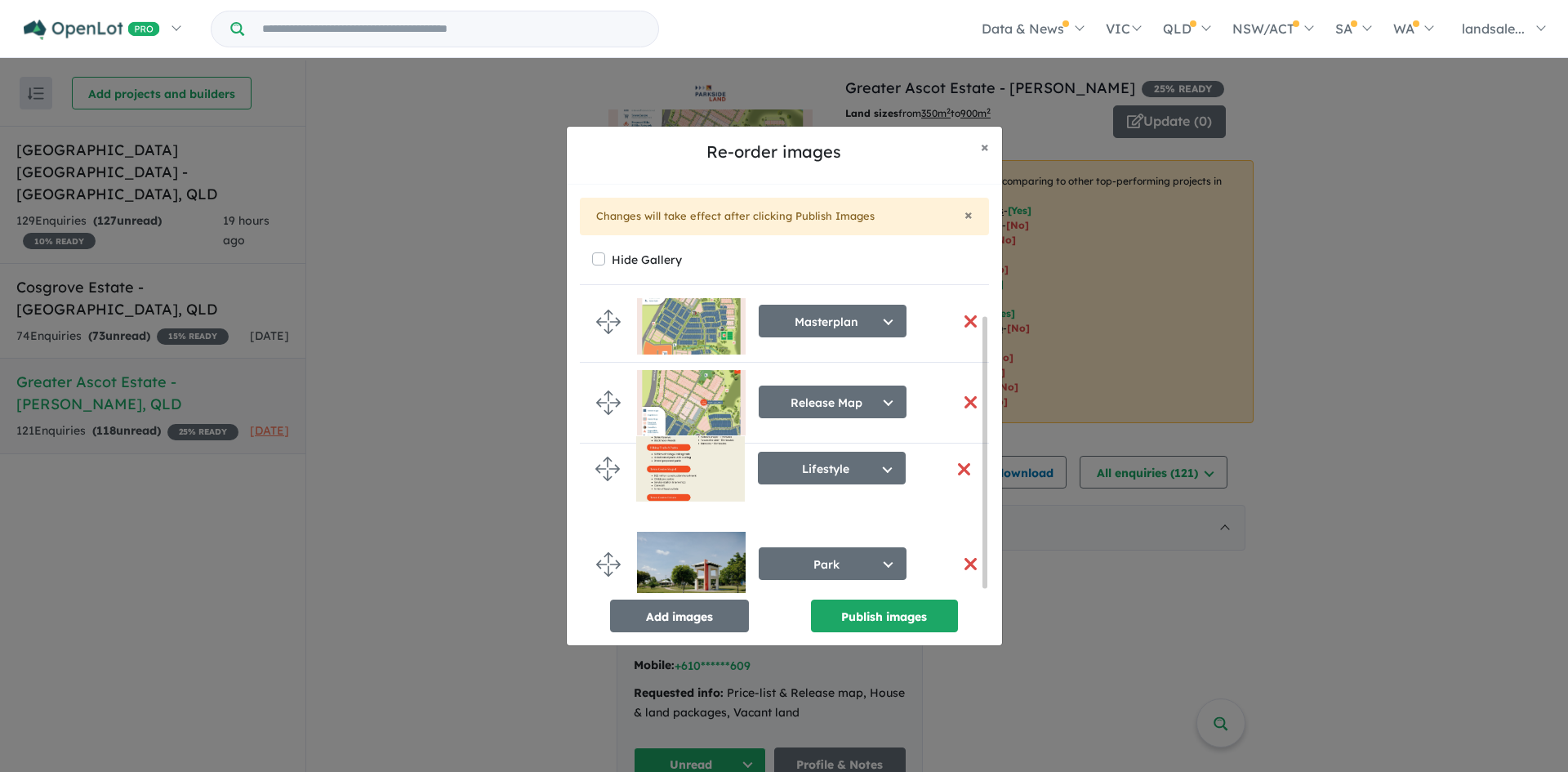
drag, startPoint x: 612, startPoint y: 562, endPoint x: 611, endPoint y: 470, distance: 92.0
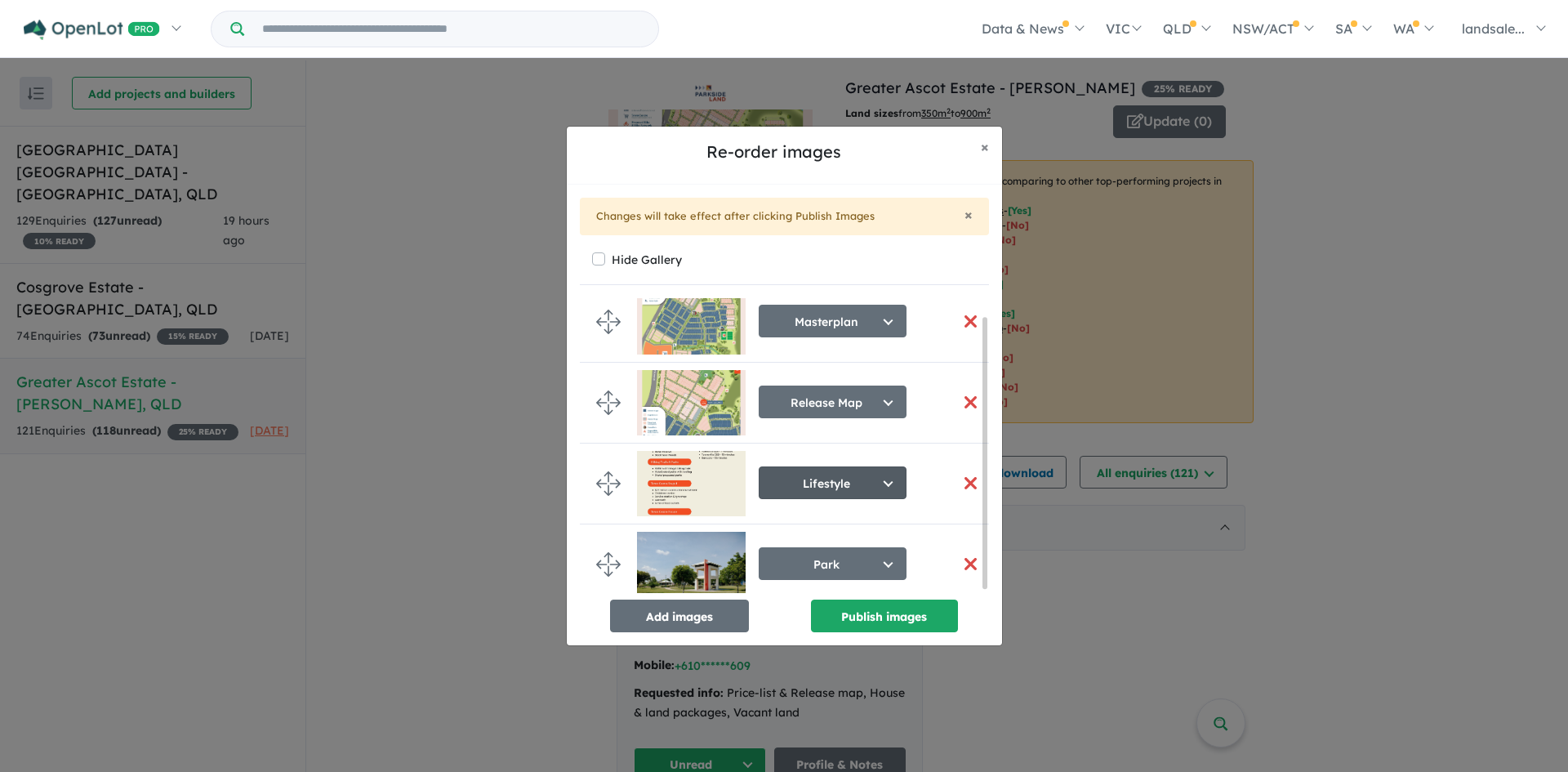
scroll to position [22, 0]
click at [674, 610] on button "Add images" at bounding box center [679, 616] width 139 height 33
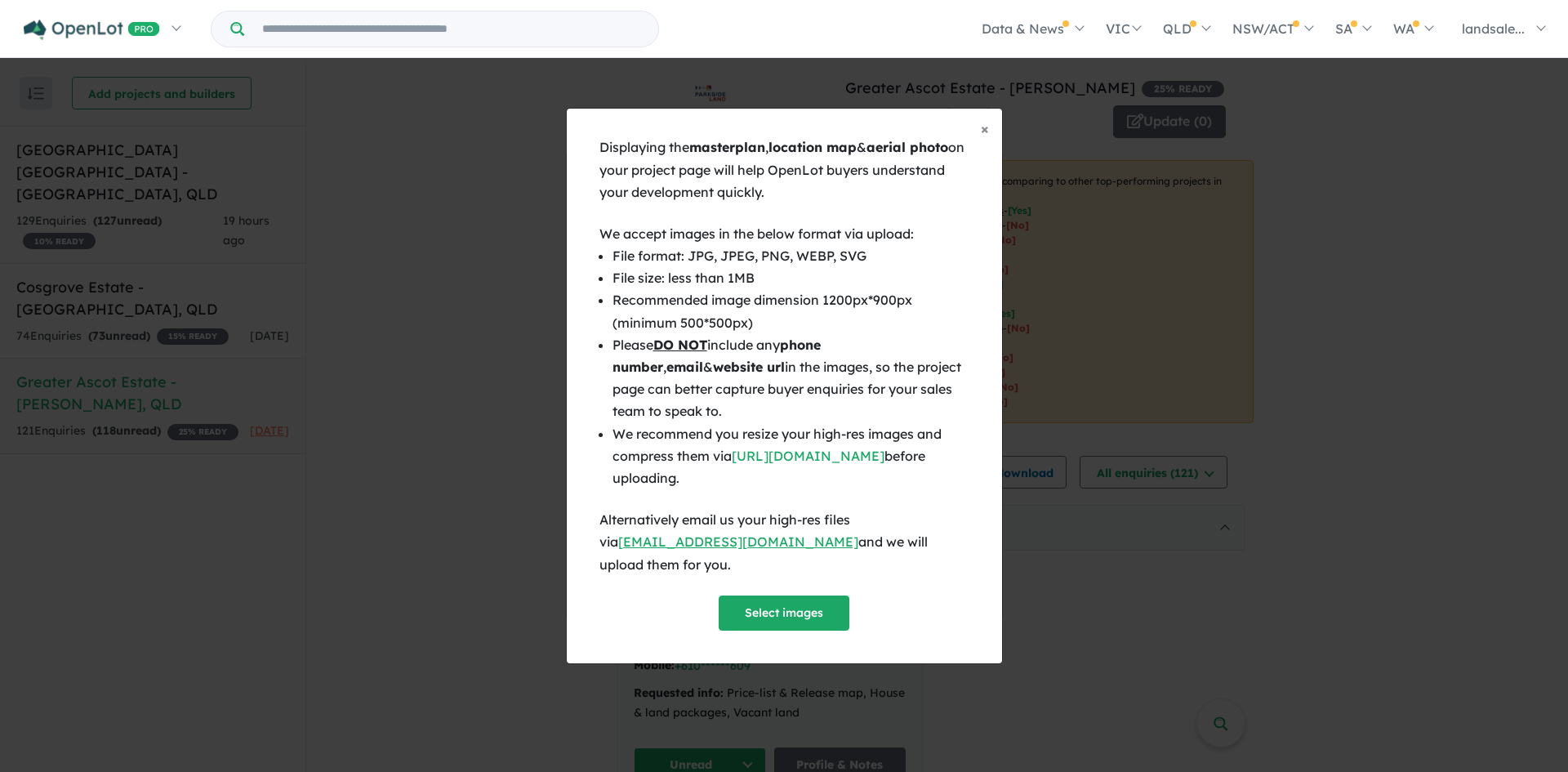
scroll to position [19, 0]
click at [758, 602] on button "Select images" at bounding box center [783, 613] width 130 height 35
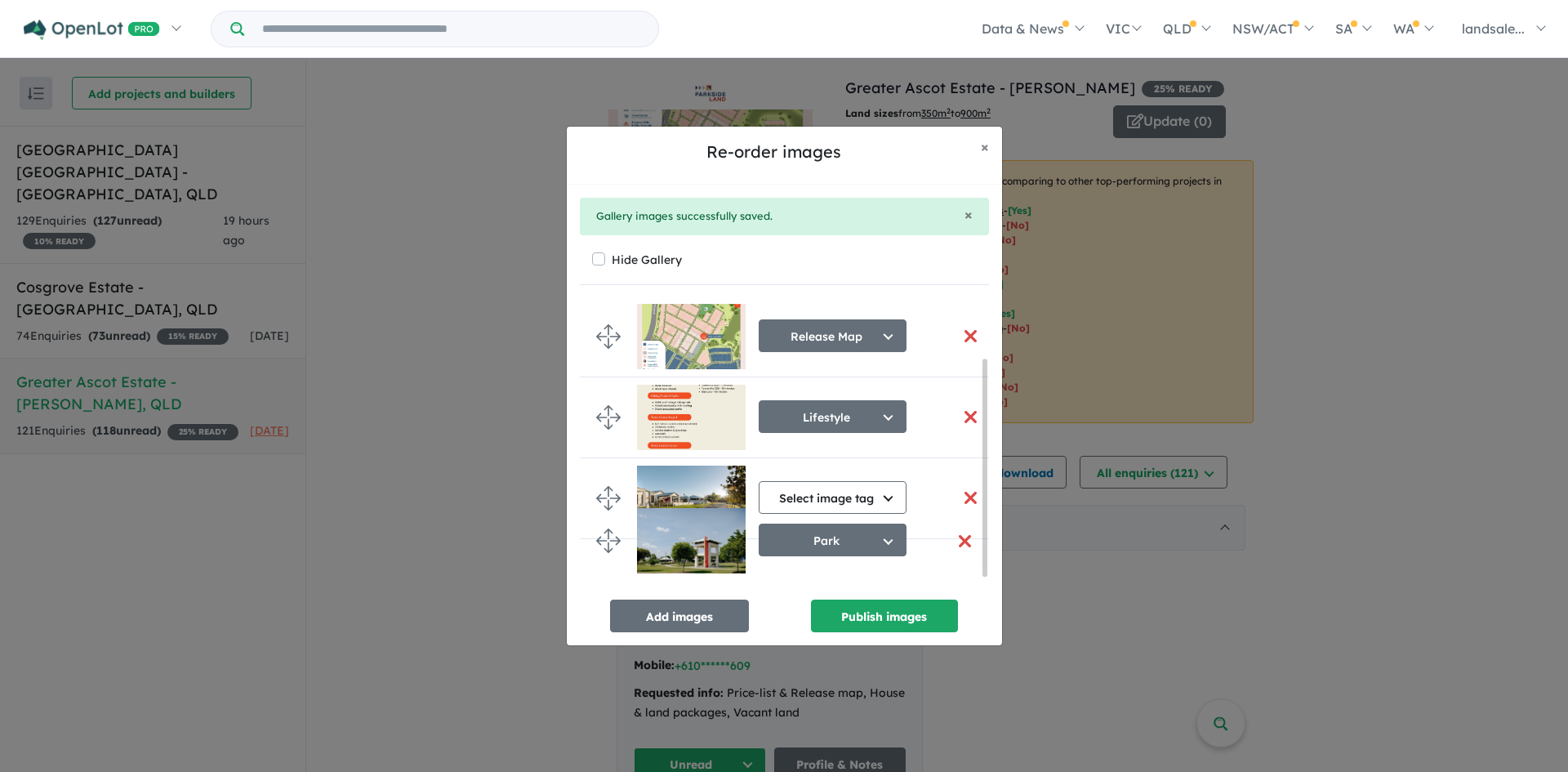
scroll to position [103, 0]
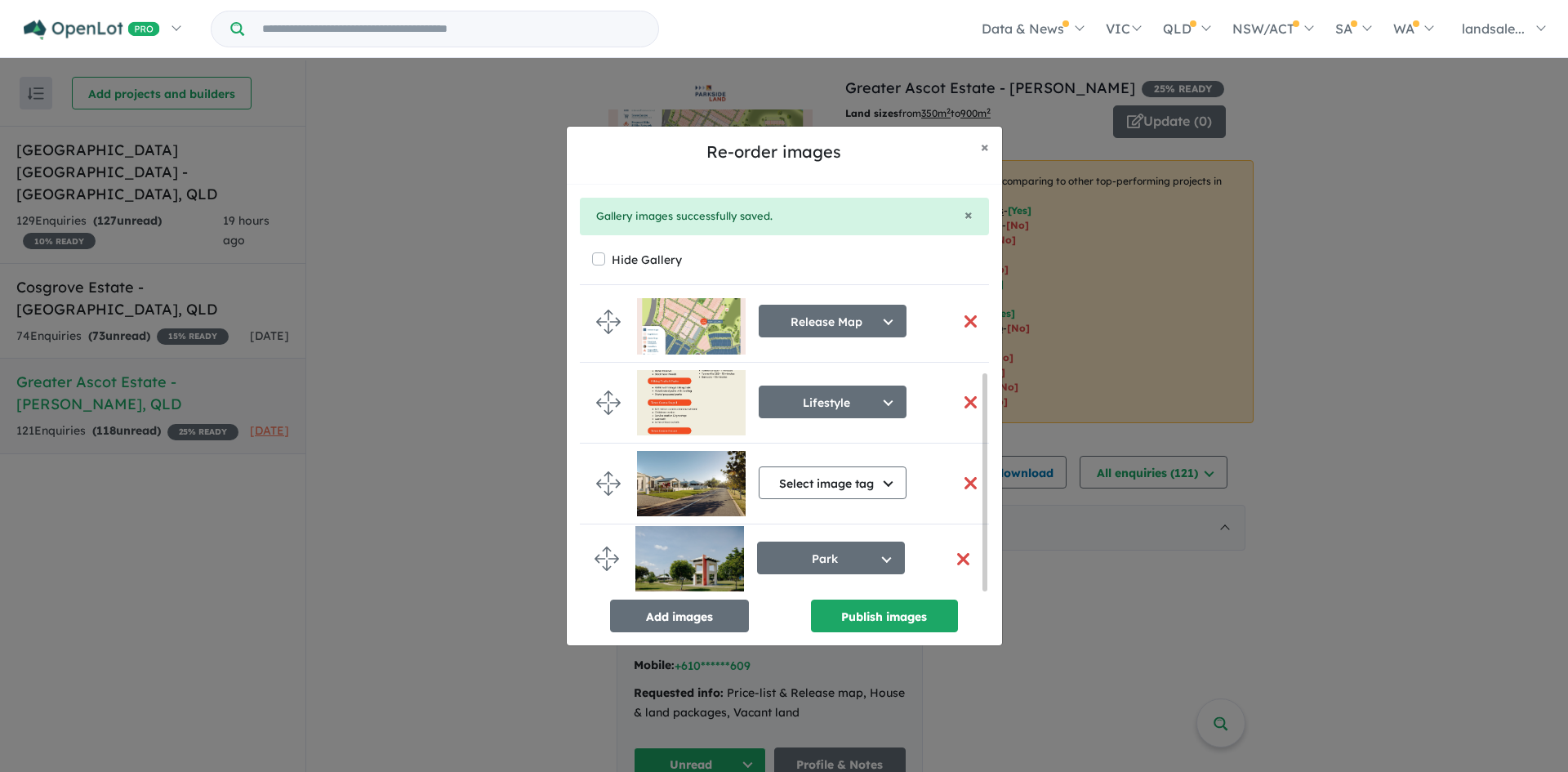
drag, startPoint x: 608, startPoint y: 312, endPoint x: 607, endPoint y: 555, distance: 243.0
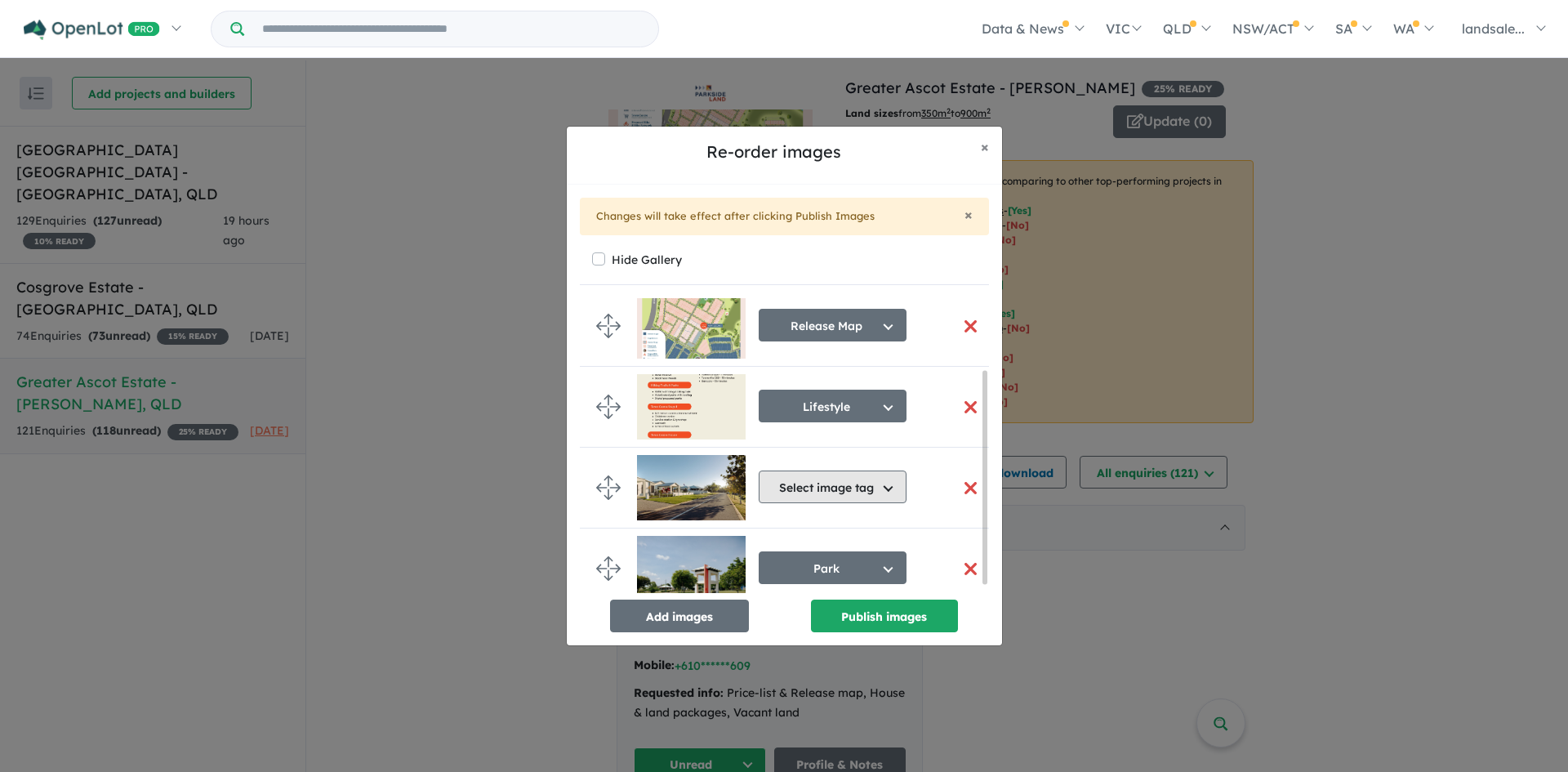
click at [889, 485] on button "Select image tag" at bounding box center [832, 486] width 148 height 33
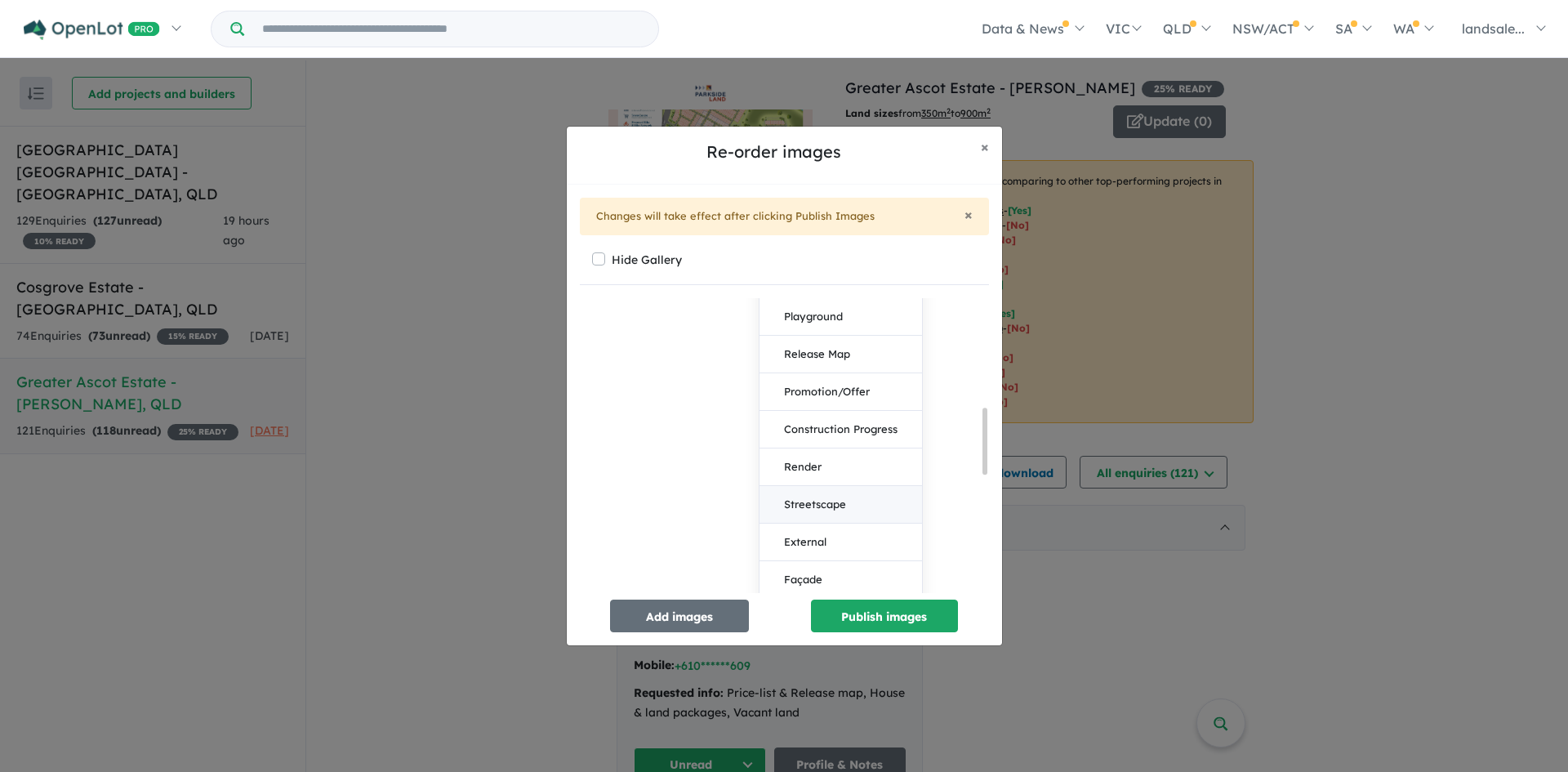
scroll to position [590, 0]
click at [833, 483] on button "Streetscape" at bounding box center [840, 485] width 162 height 37
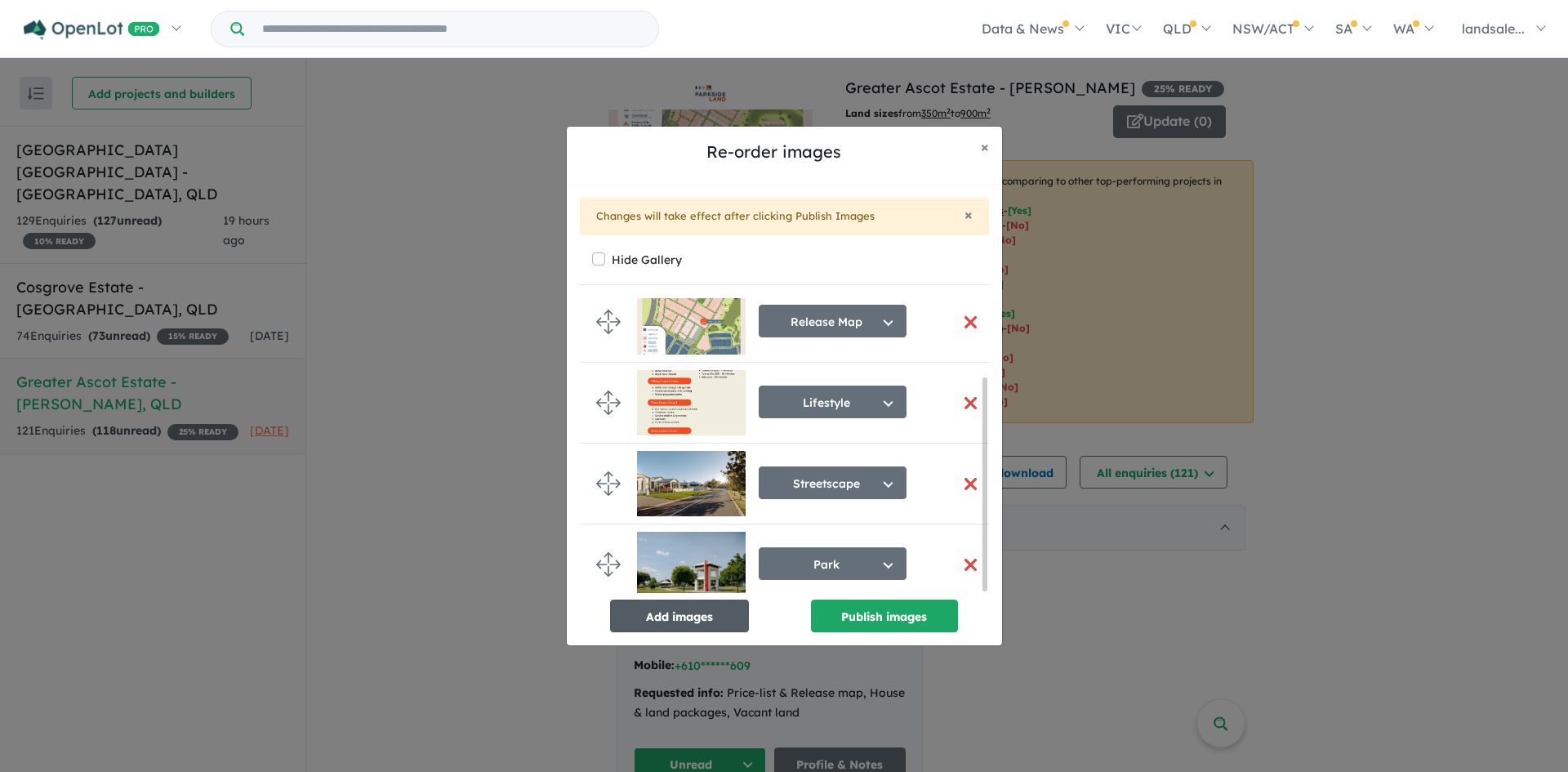
click at [676, 612] on button "Add images" at bounding box center [679, 616] width 139 height 33
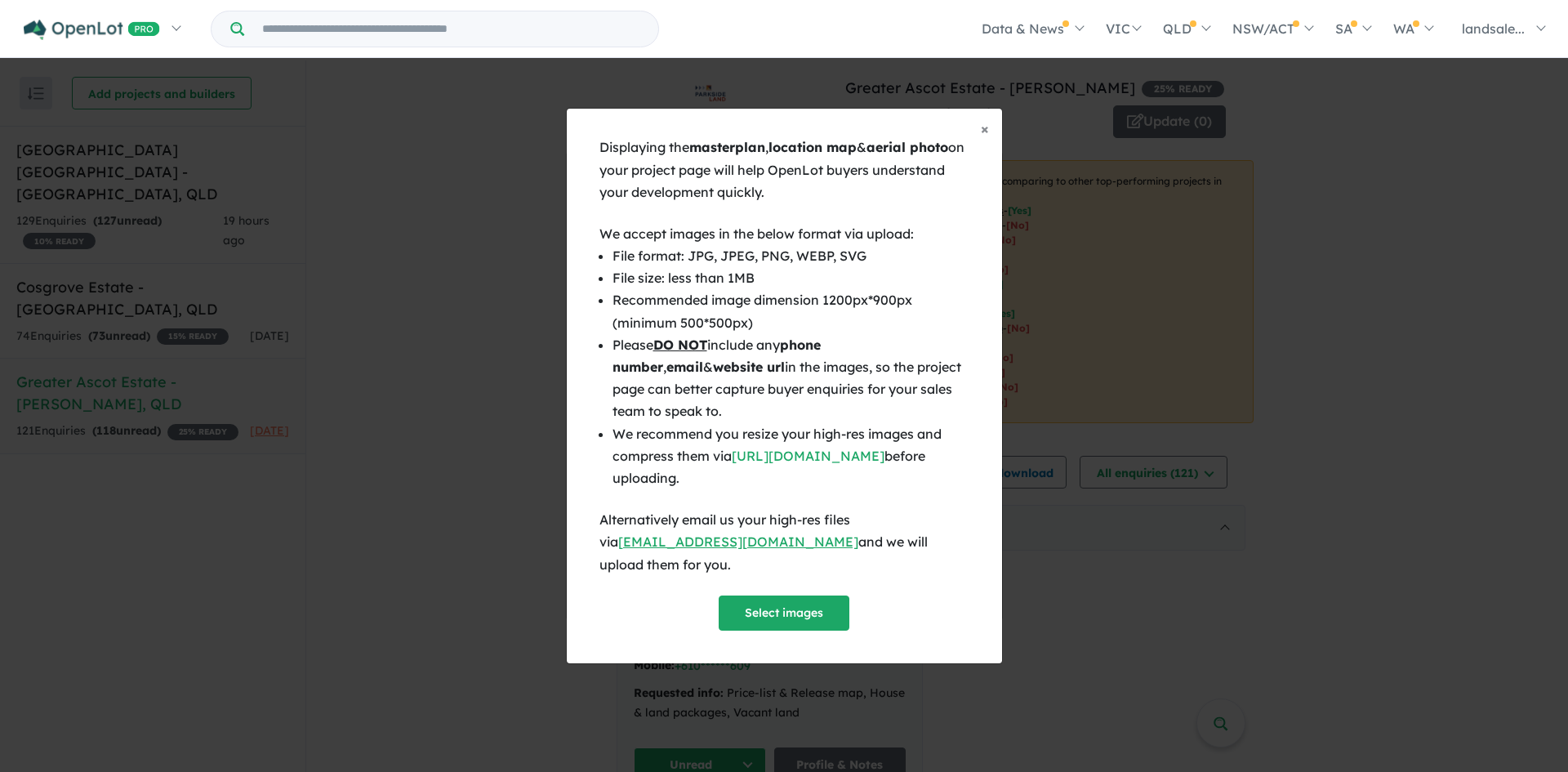
scroll to position [106, 0]
click at [782, 595] on button "Select images" at bounding box center [783, 613] width 130 height 35
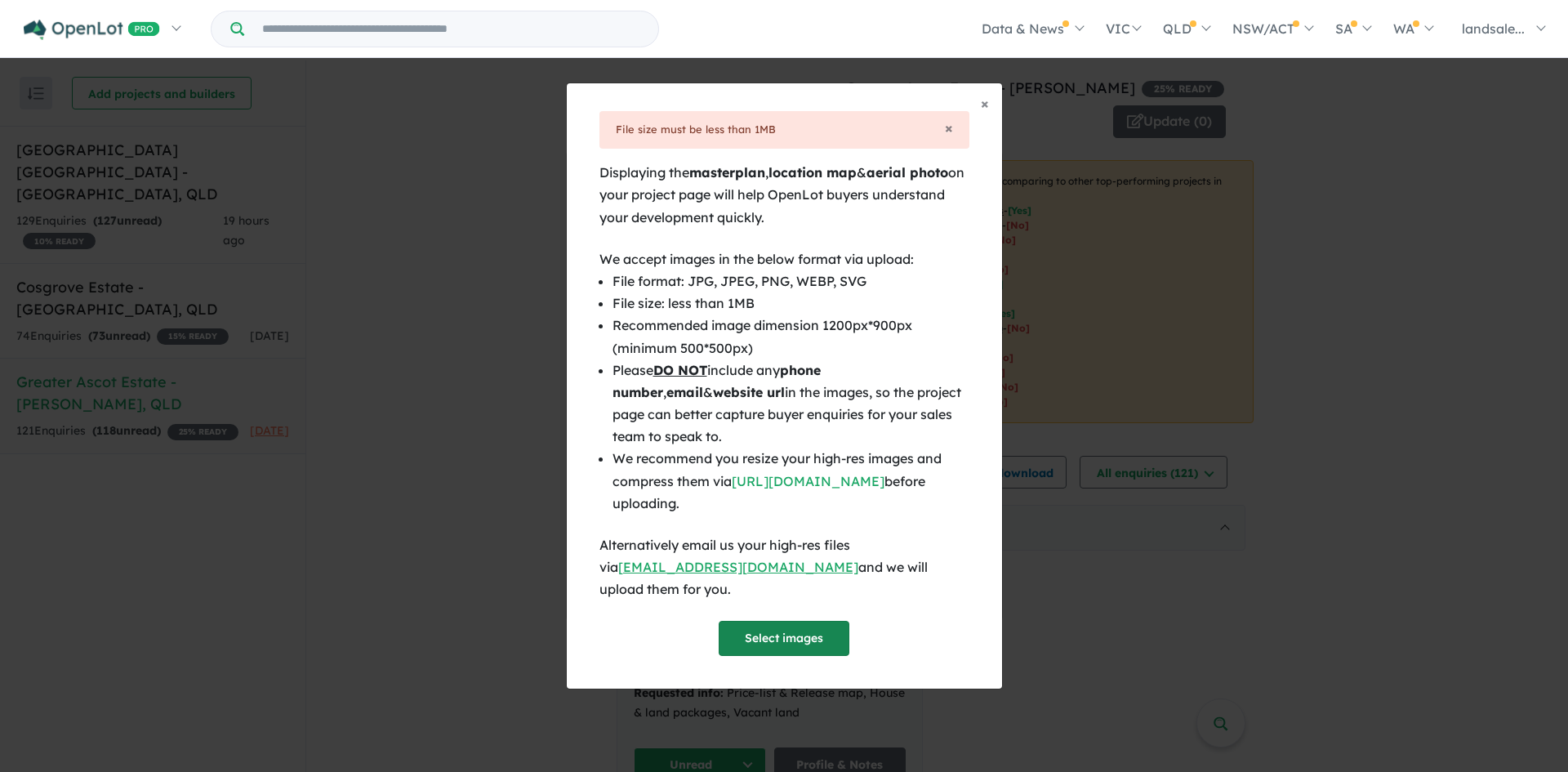
click at [777, 623] on button "Select images" at bounding box center [783, 639] width 130 height 35
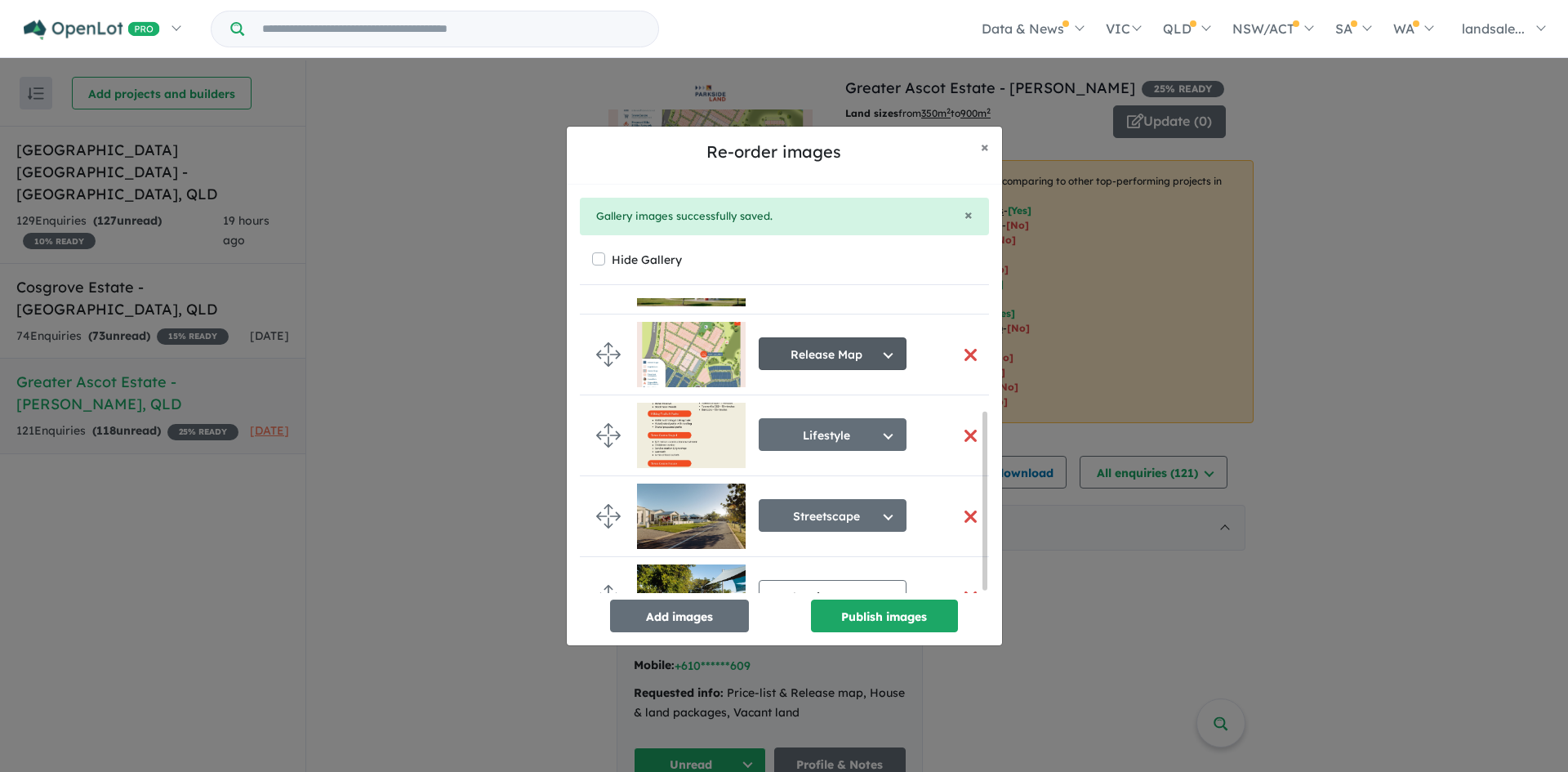
scroll to position [191, 0]
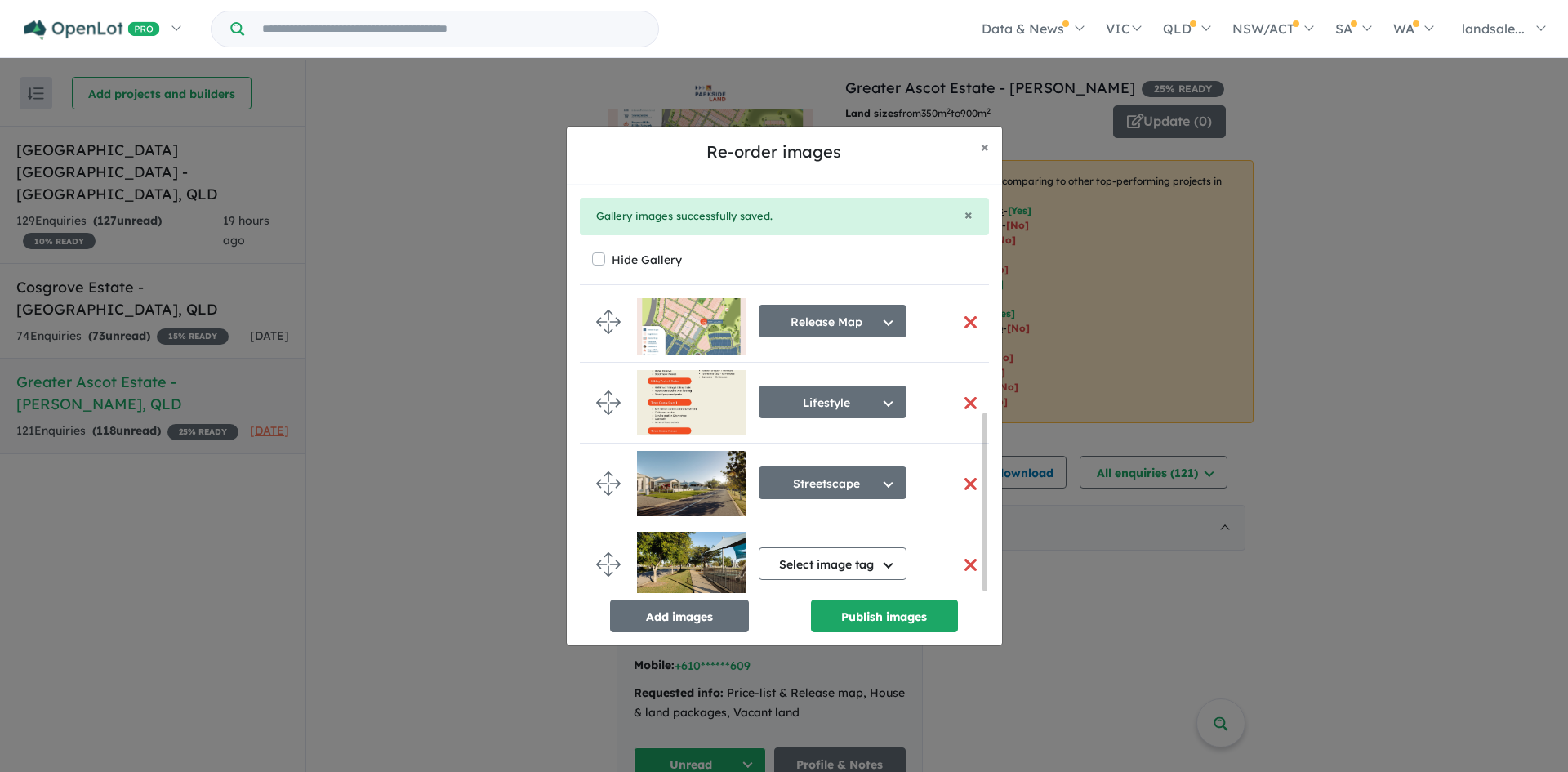
click at [959, 557] on button "button" at bounding box center [970, 565] width 35 height 35
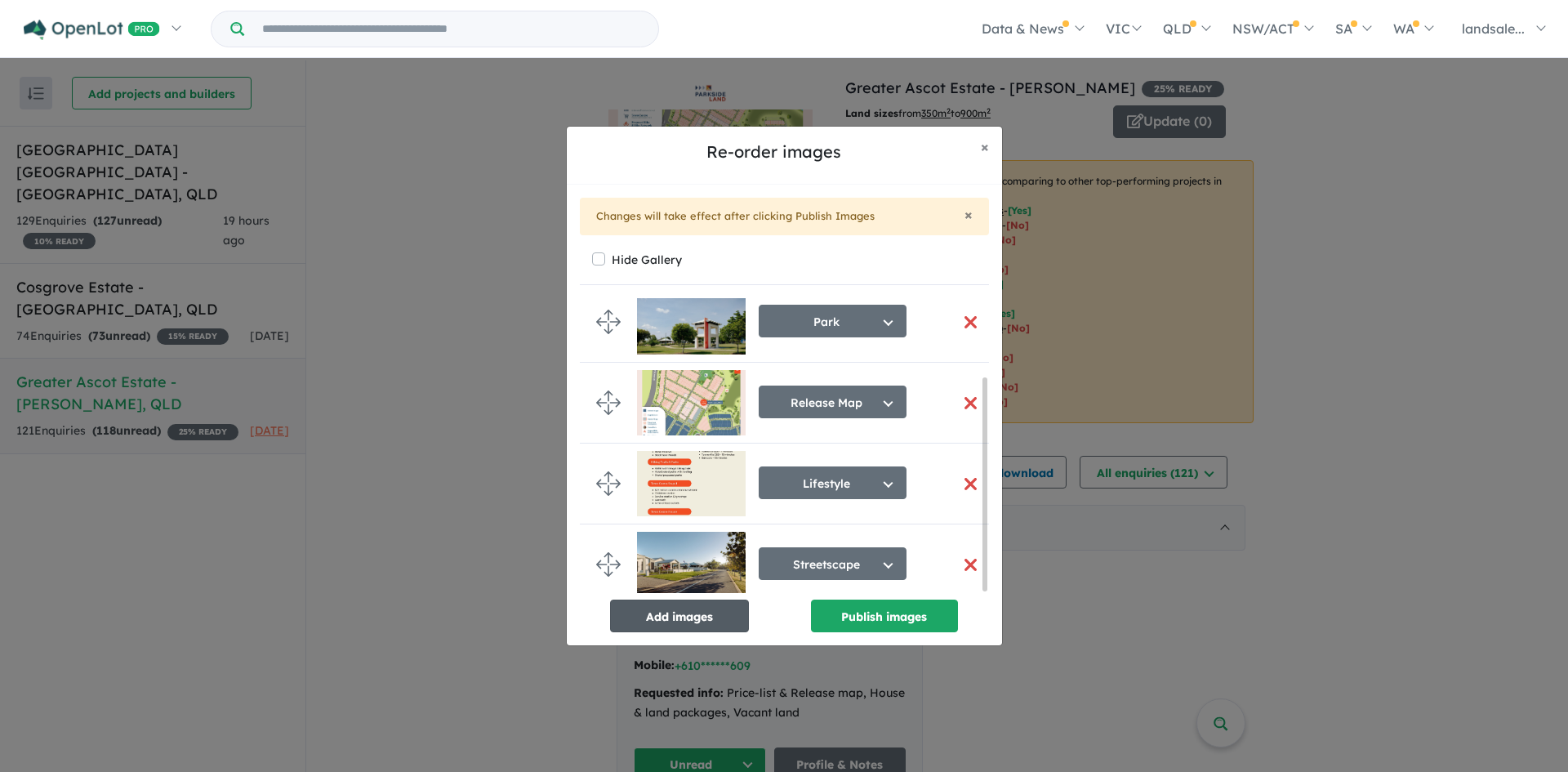
click at [686, 614] on button "Add images" at bounding box center [679, 616] width 139 height 33
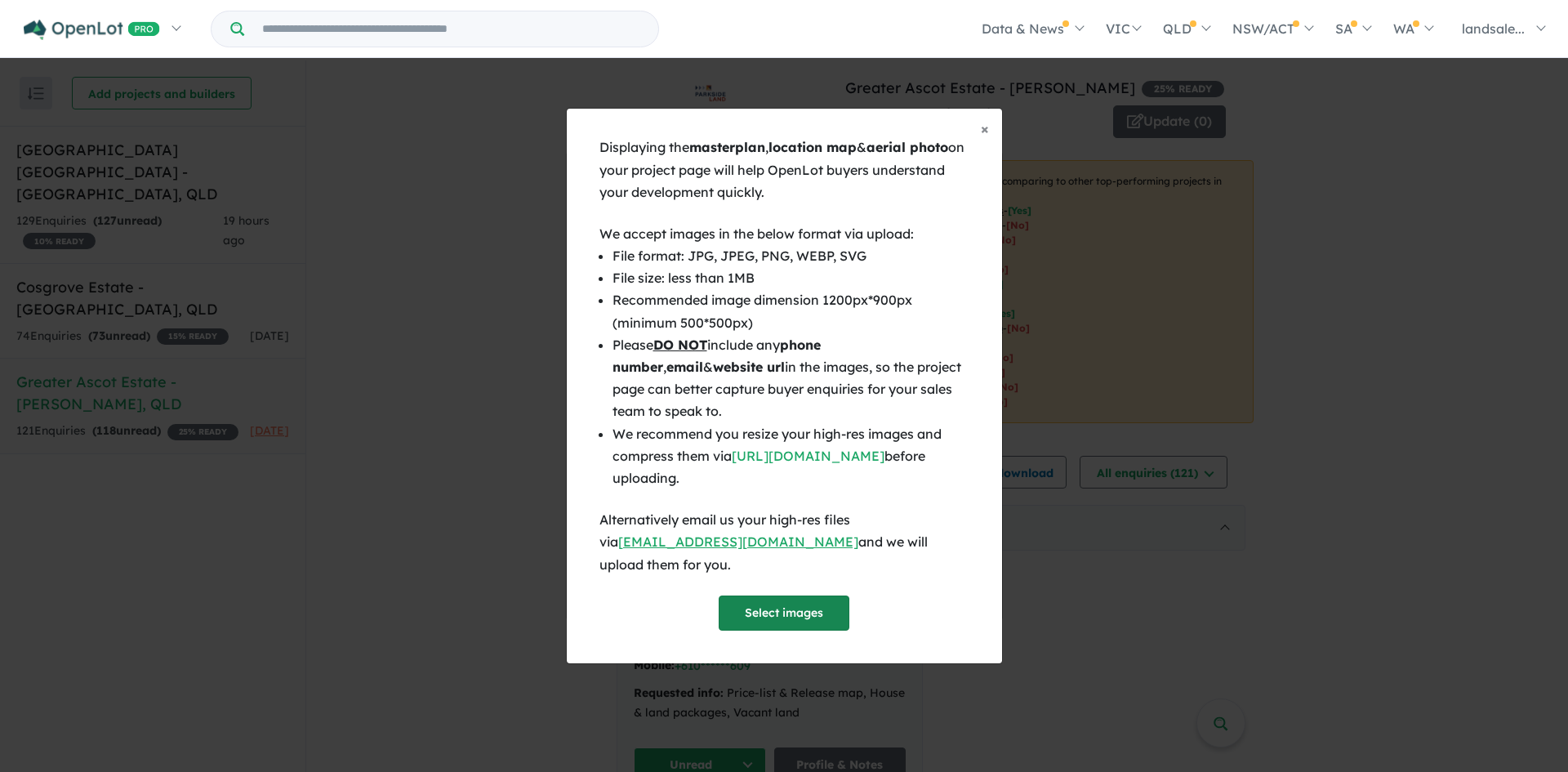
click at [809, 597] on button "Select images" at bounding box center [783, 613] width 130 height 35
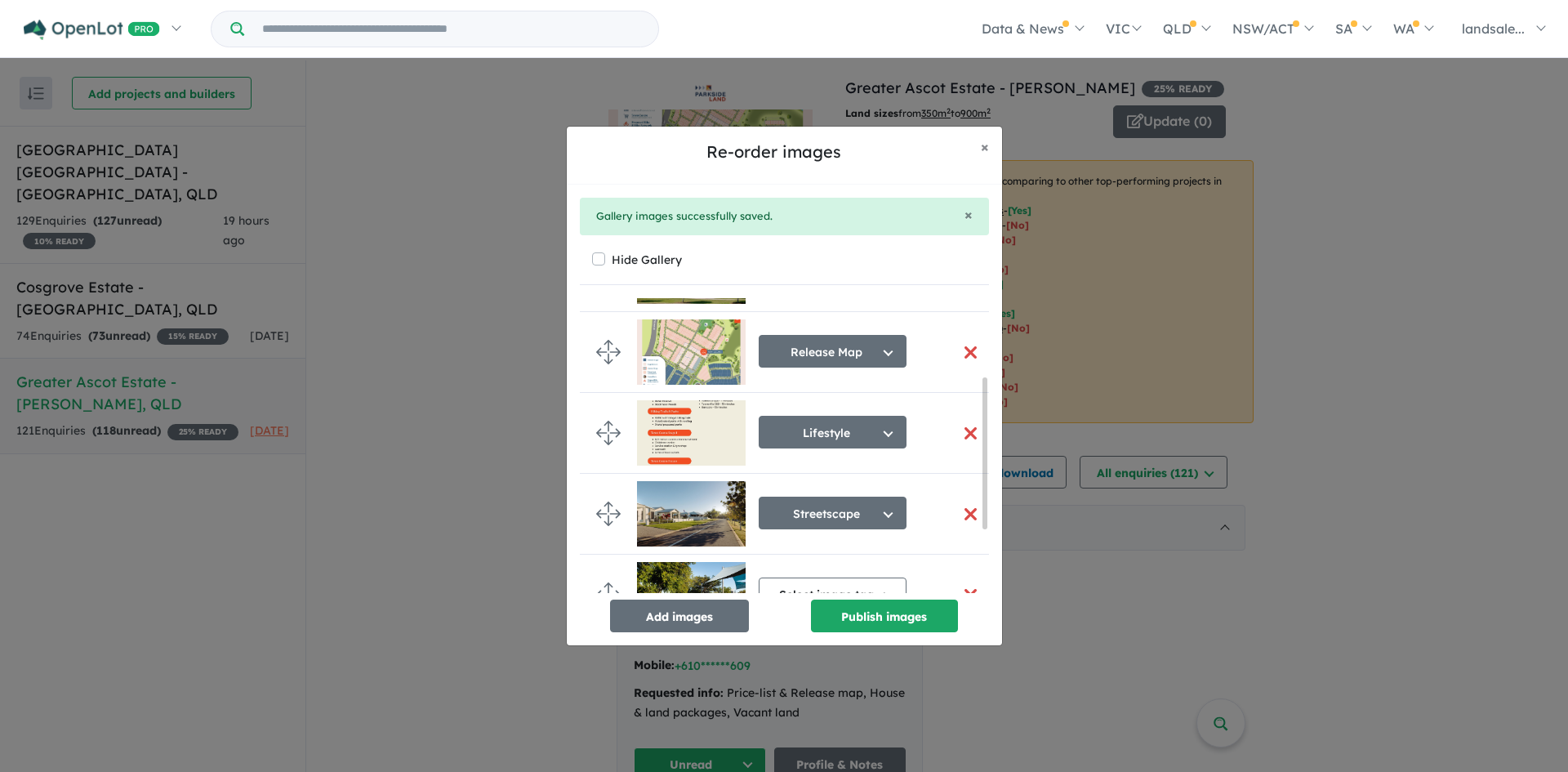
scroll to position [272, 0]
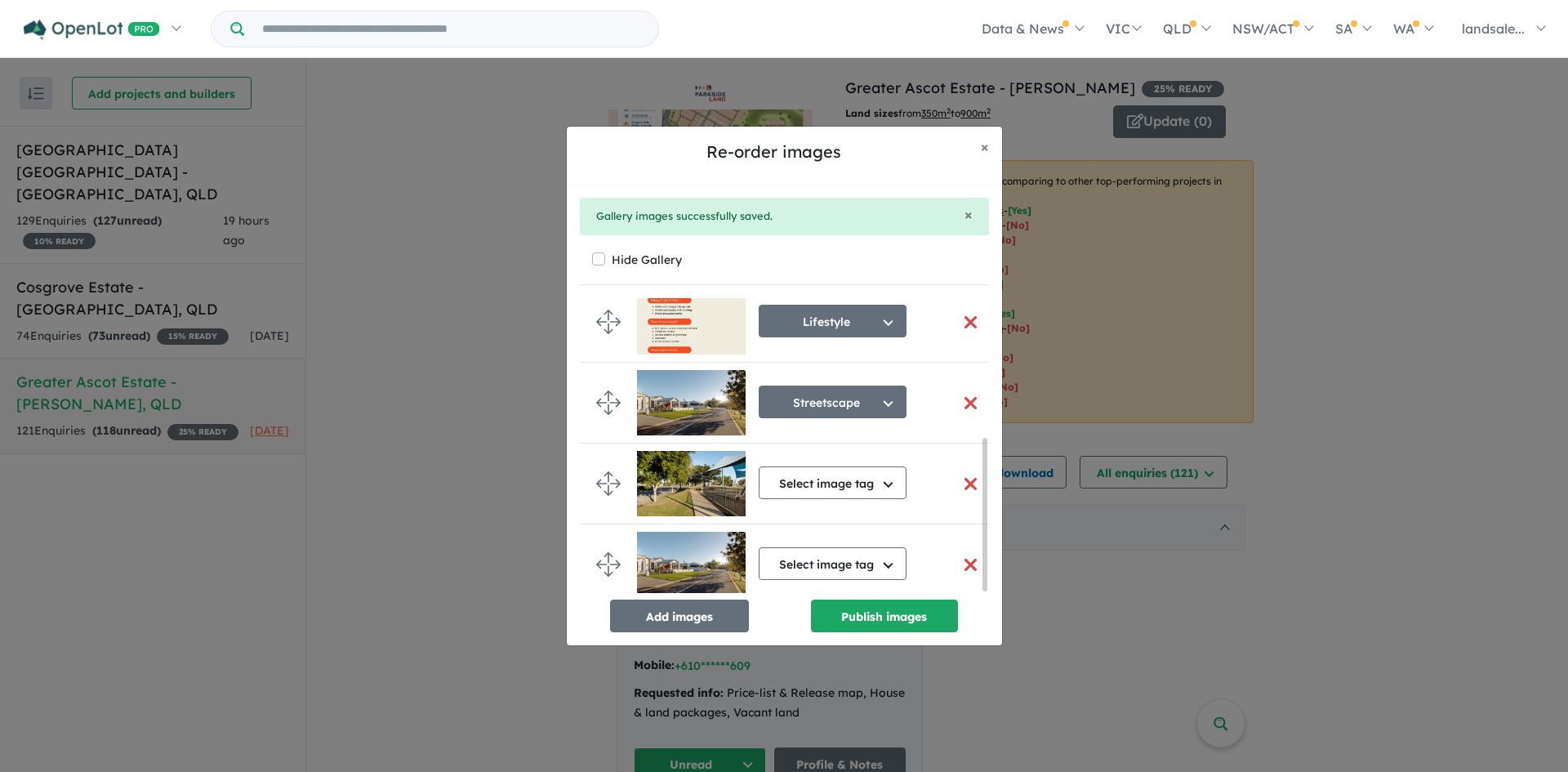
click at [964, 478] on button "button" at bounding box center [970, 484] width 35 height 35
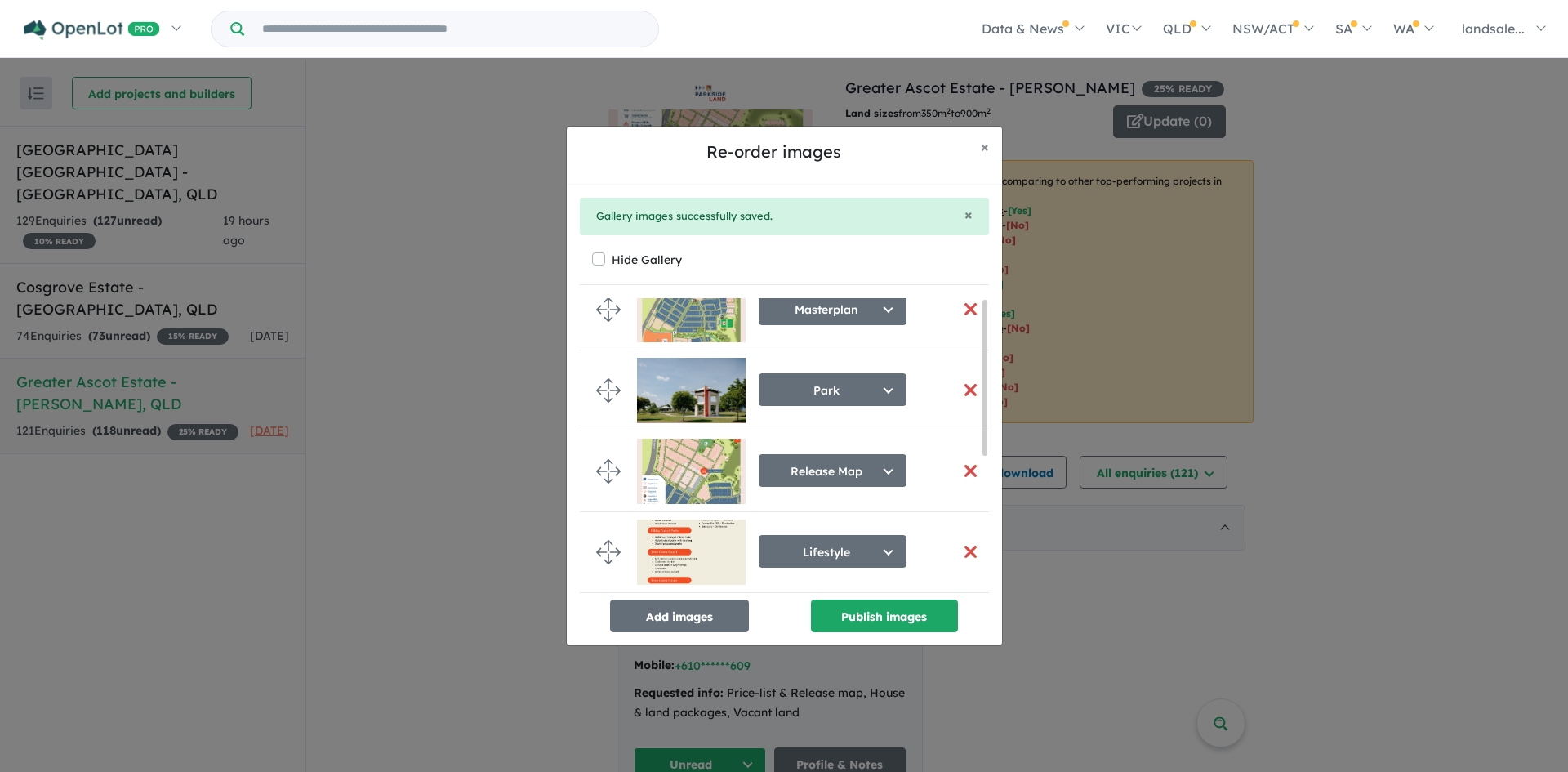
scroll to position [0, 0]
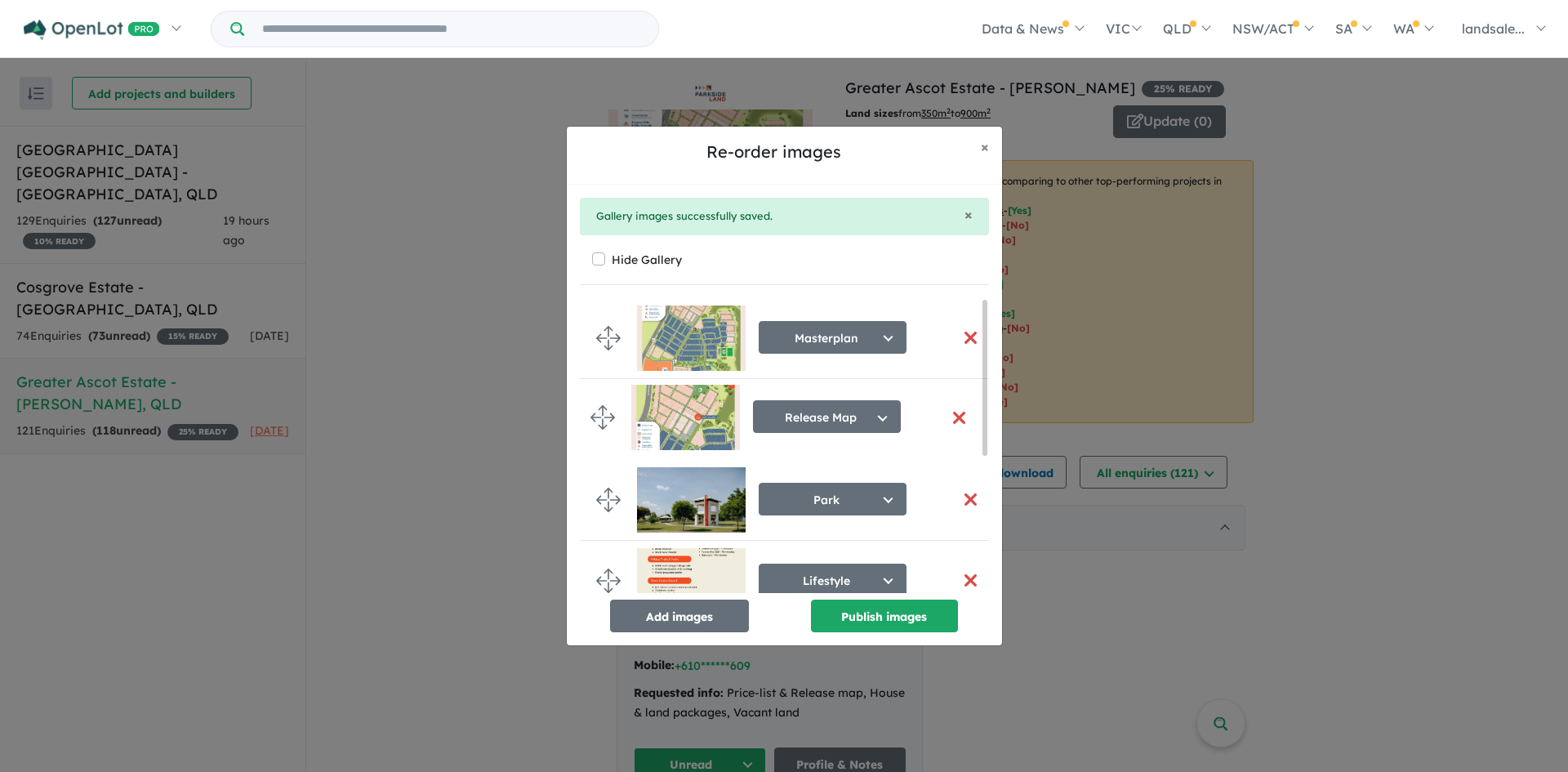
drag, startPoint x: 607, startPoint y: 479, endPoint x: 602, endPoint y: 414, distance: 65.2
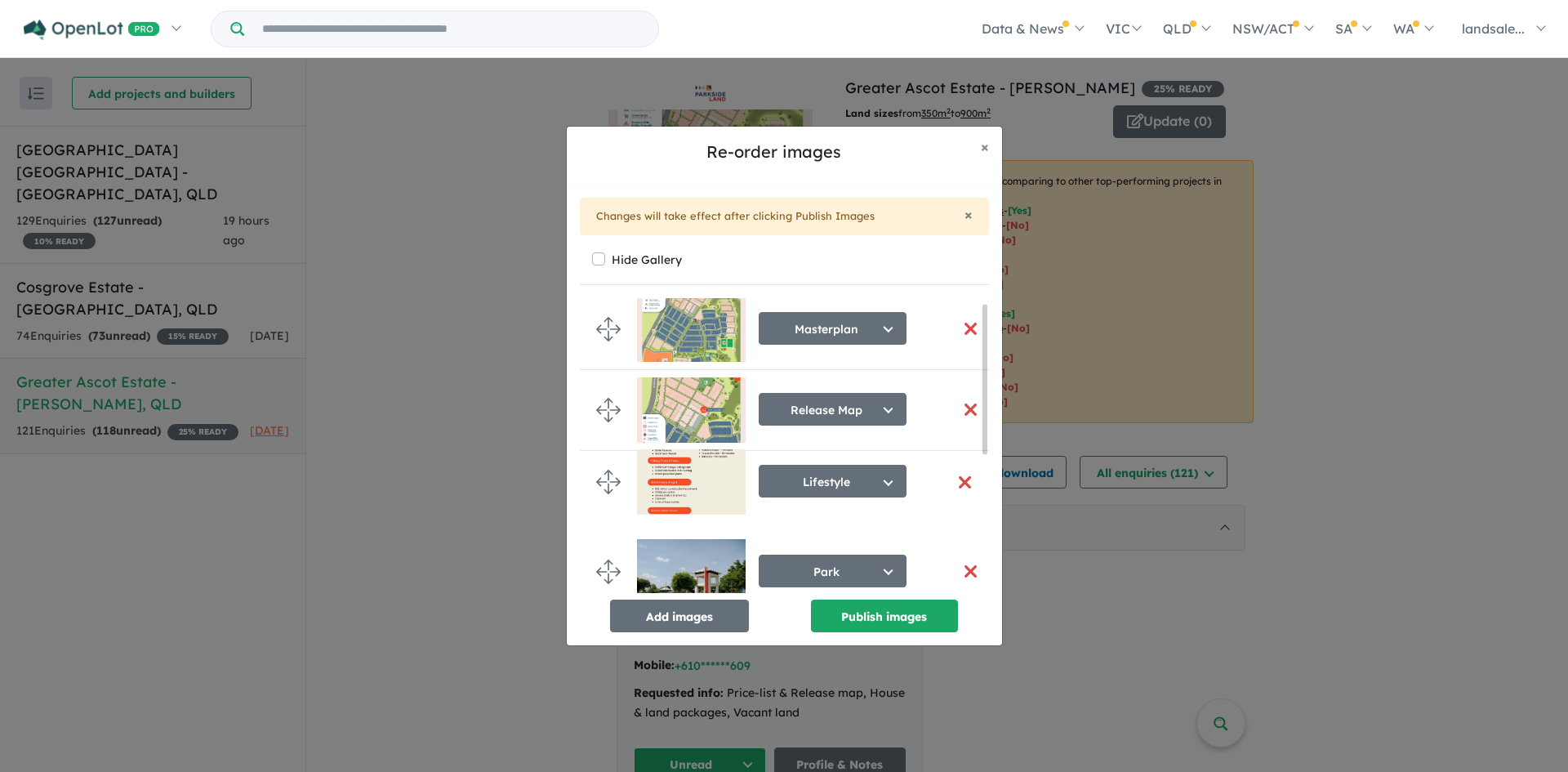
drag, startPoint x: 605, startPoint y: 578, endPoint x: 605, endPoint y: 479, distance: 99.0
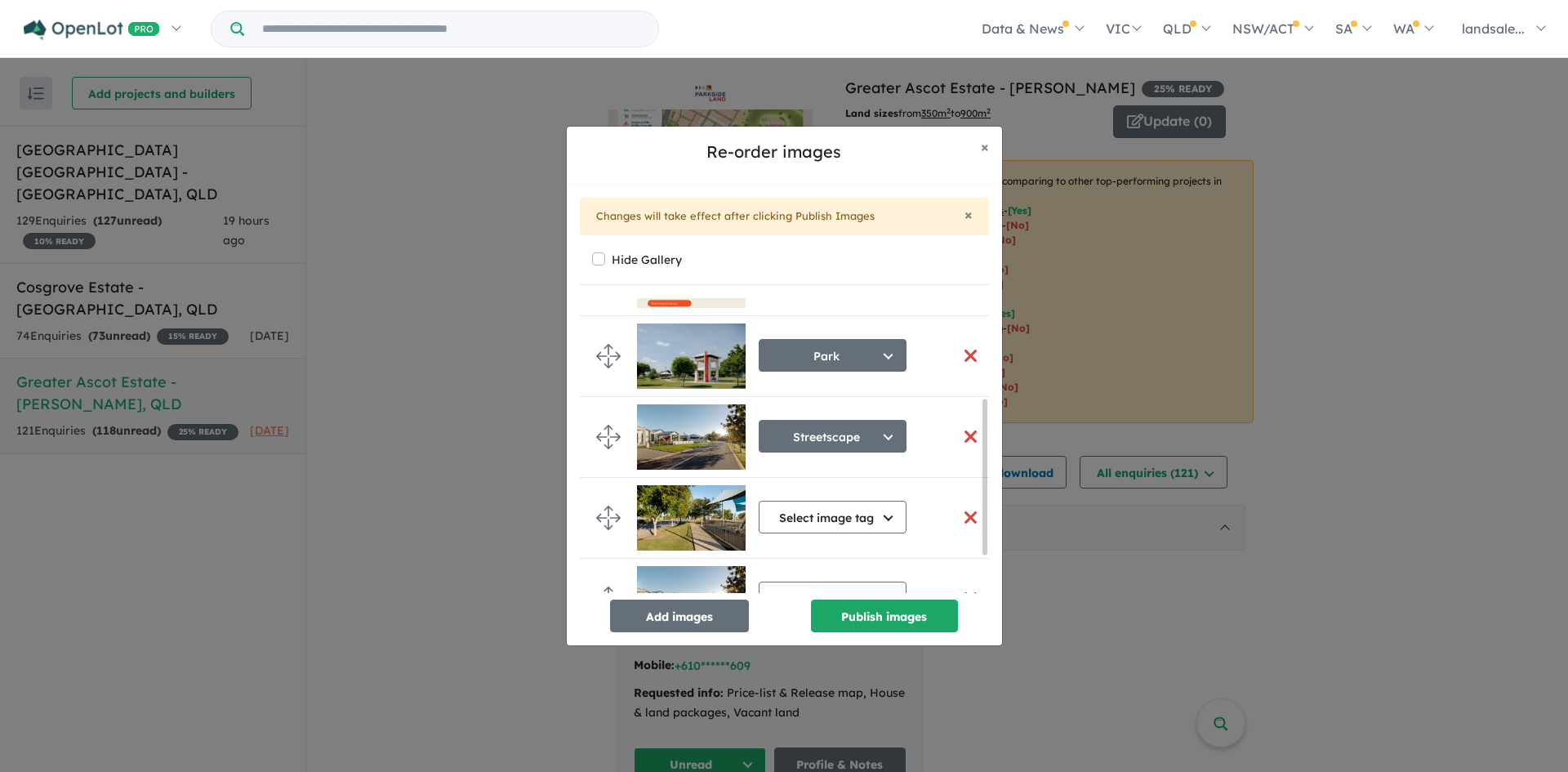
scroll to position [264, 0]
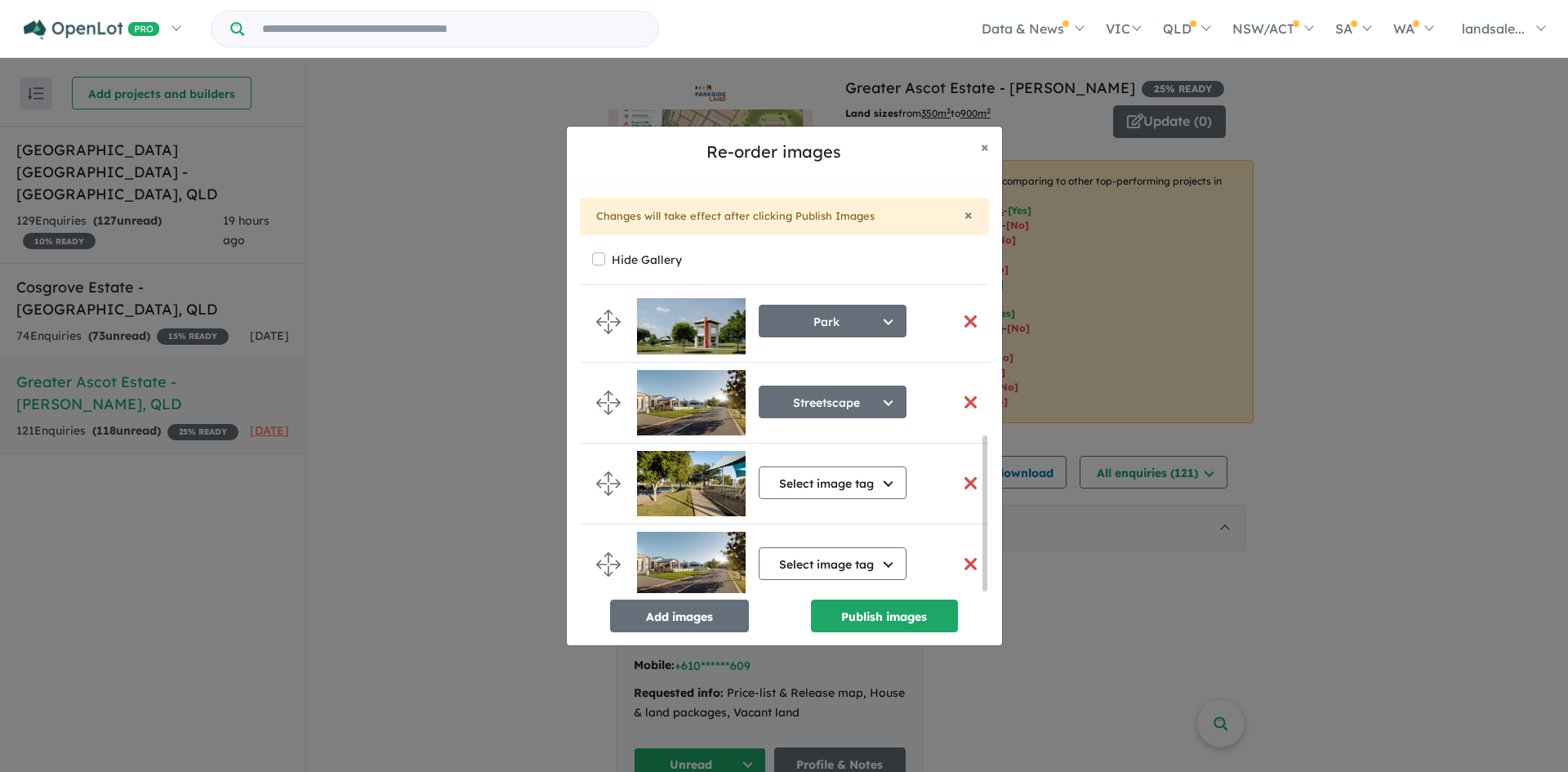
click at [964, 474] on button "button" at bounding box center [970, 484] width 35 height 35
click at [895, 555] on button "Select image tag" at bounding box center [832, 563] width 148 height 33
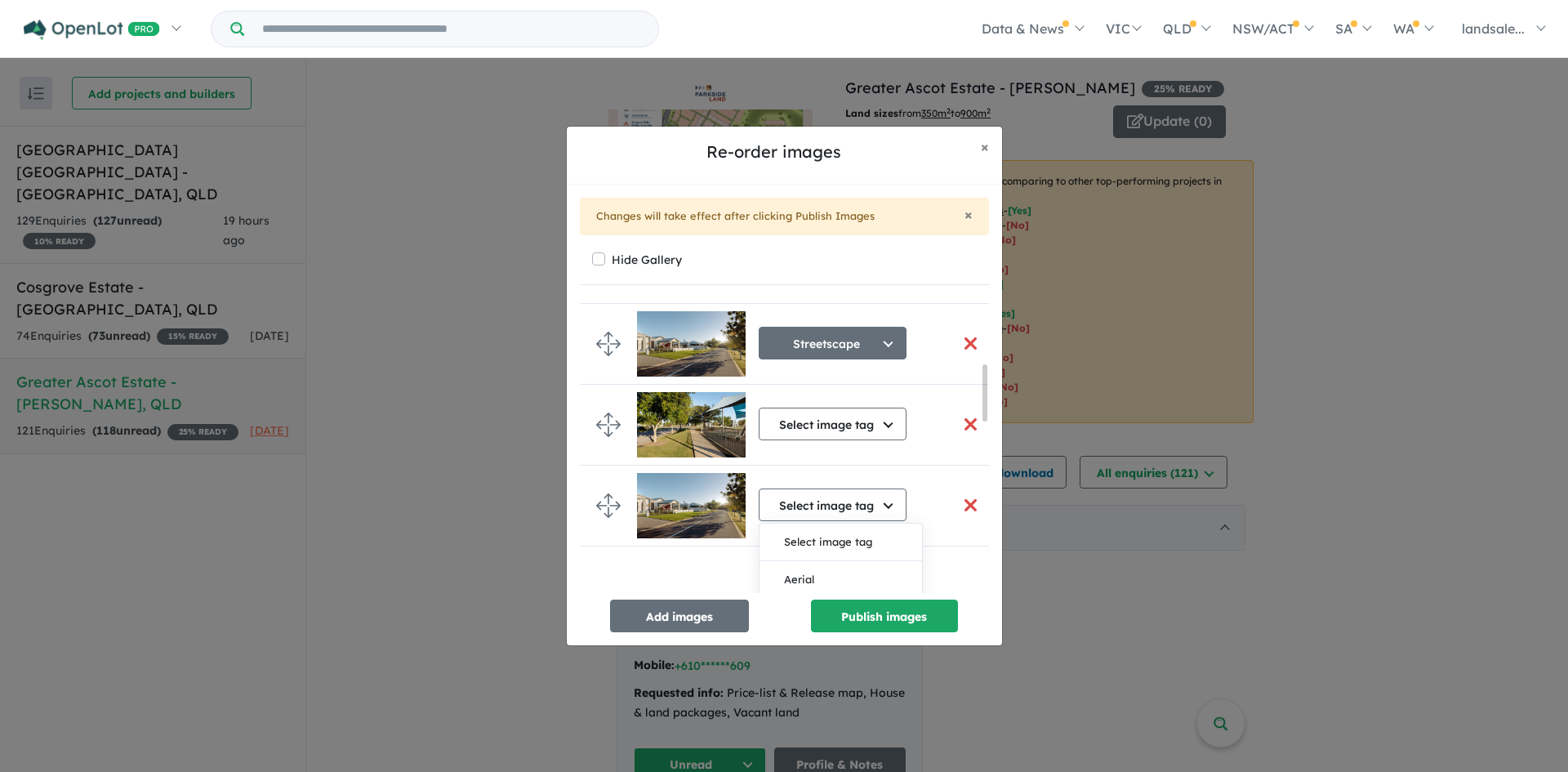
scroll to position [346, 0]
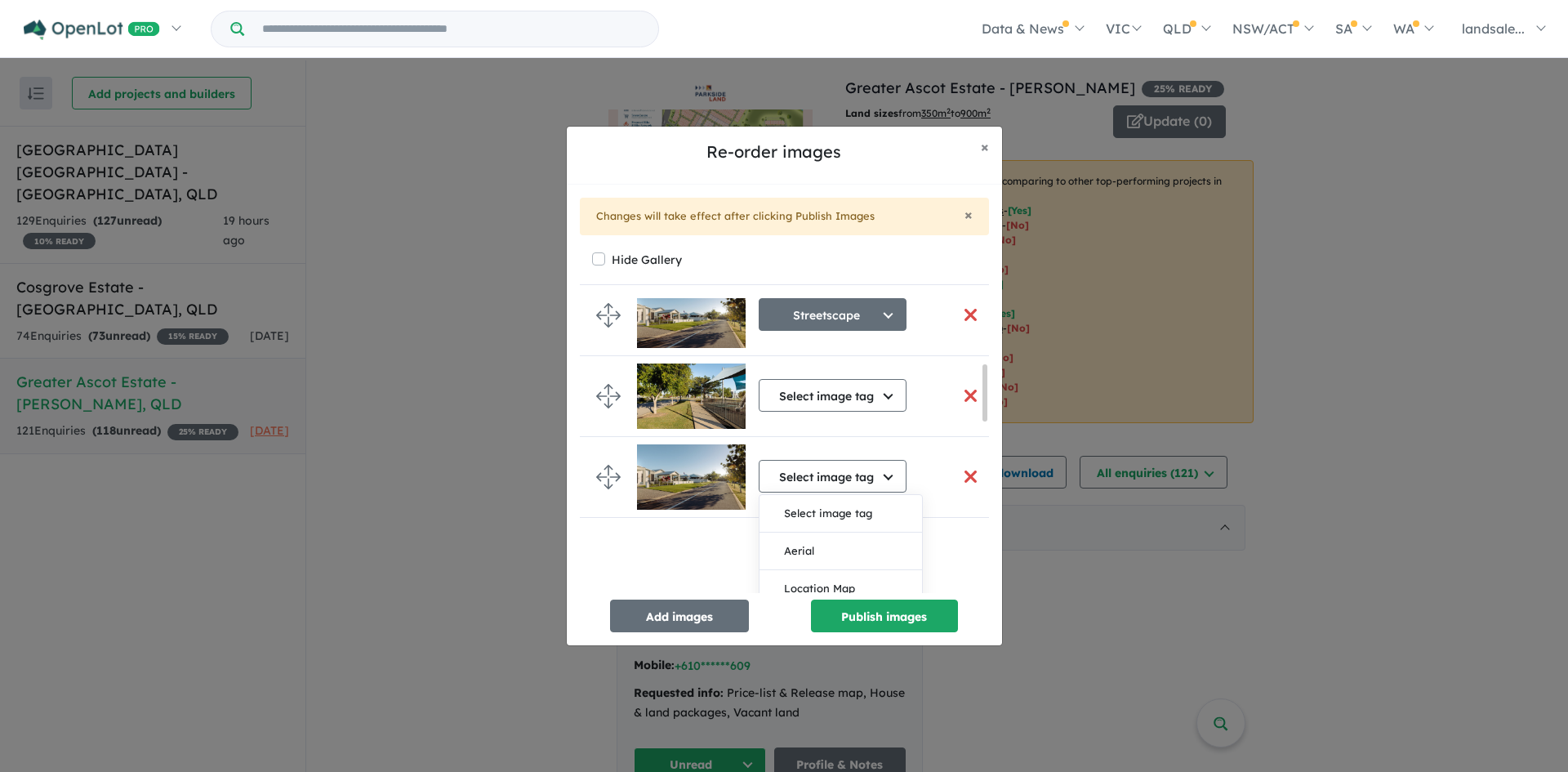
click at [963, 470] on button "button" at bounding box center [970, 477] width 35 height 35
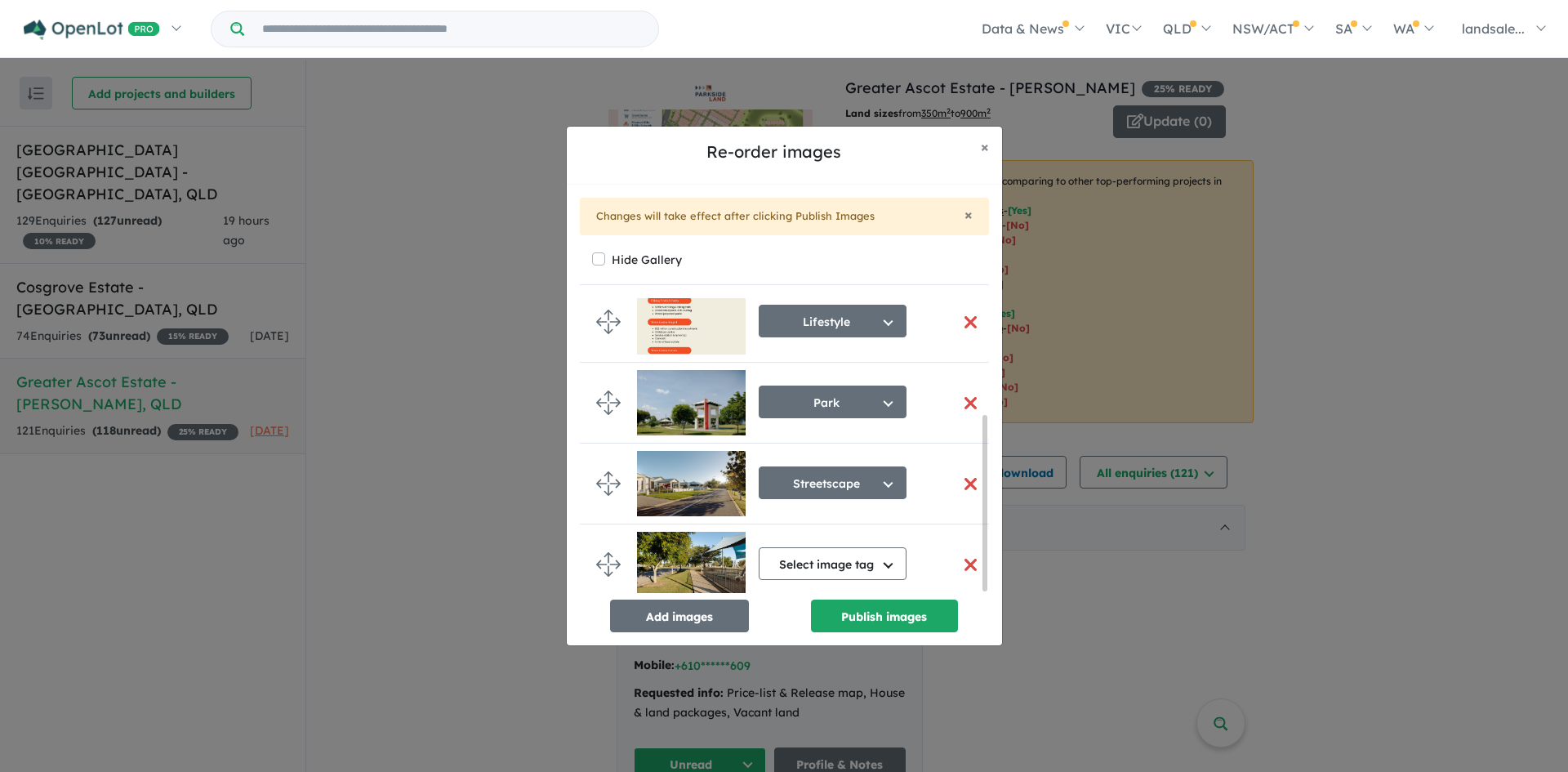
click at [968, 557] on button "button" at bounding box center [970, 565] width 35 height 35
click at [867, 561] on button "Select image tag" at bounding box center [832, 563] width 148 height 33
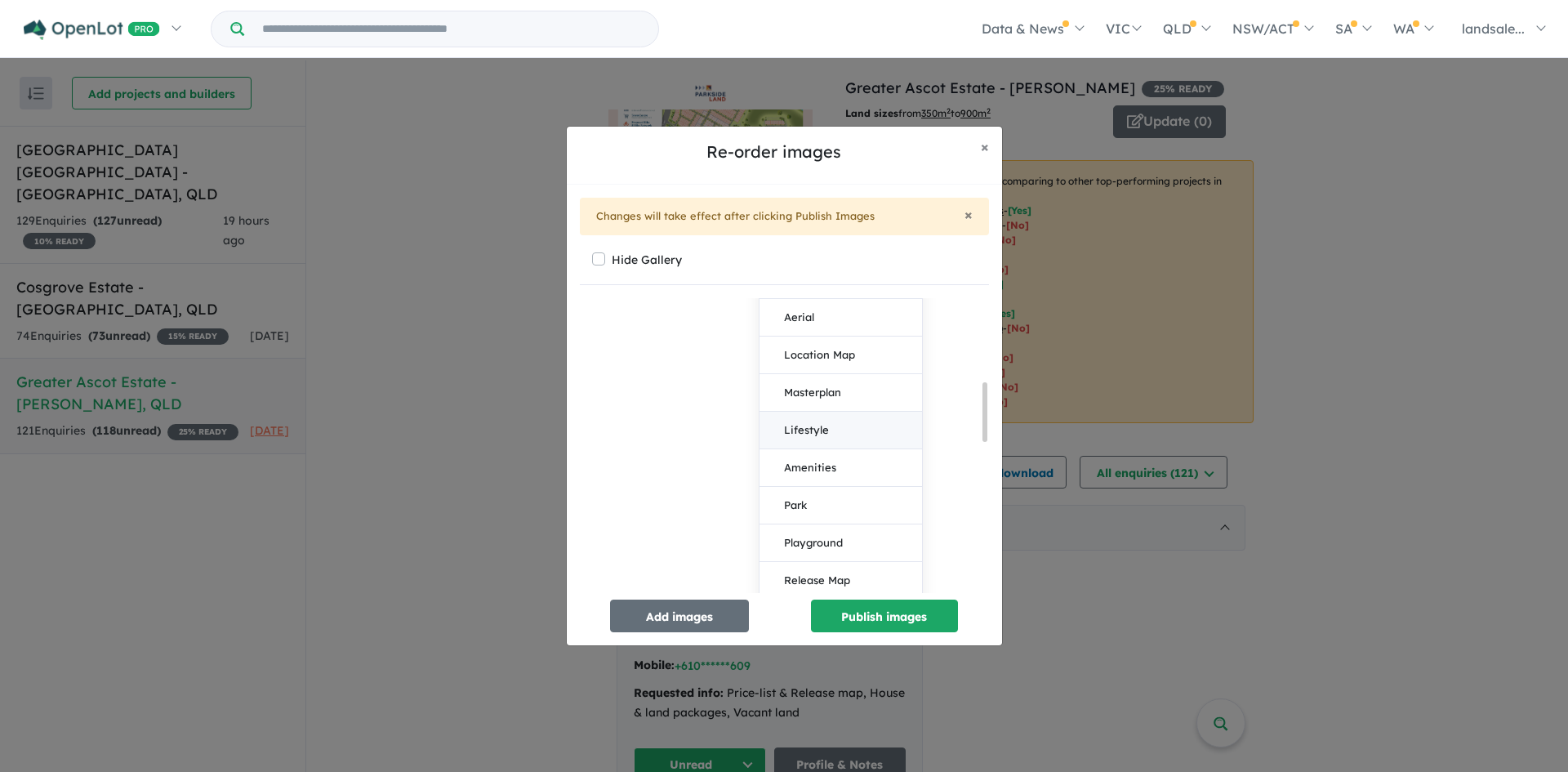
scroll to position [524, 0]
click at [826, 452] on button "Amenities" at bounding box center [840, 456] width 162 height 37
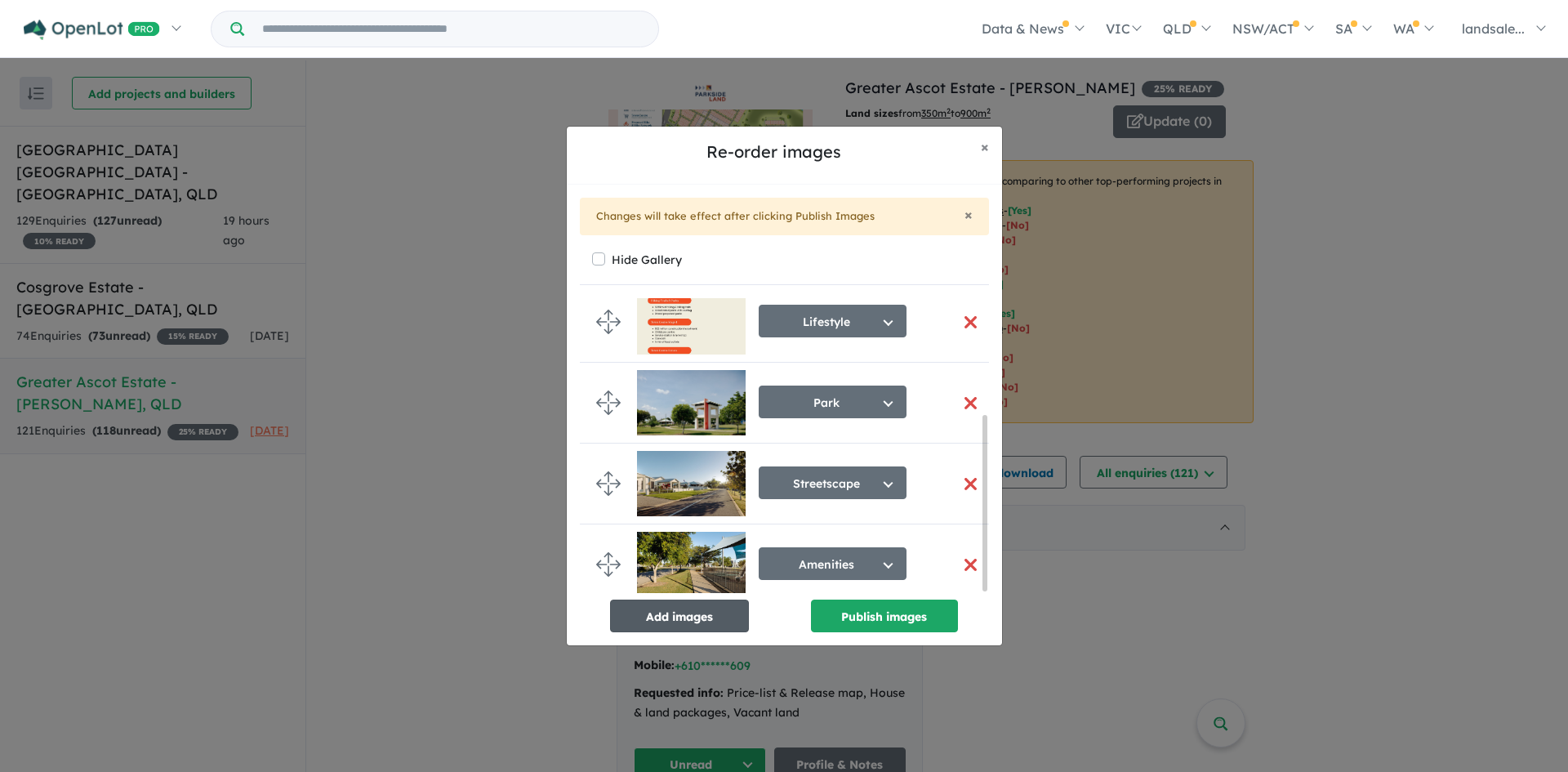
click at [686, 606] on button "Add images" at bounding box center [679, 616] width 139 height 33
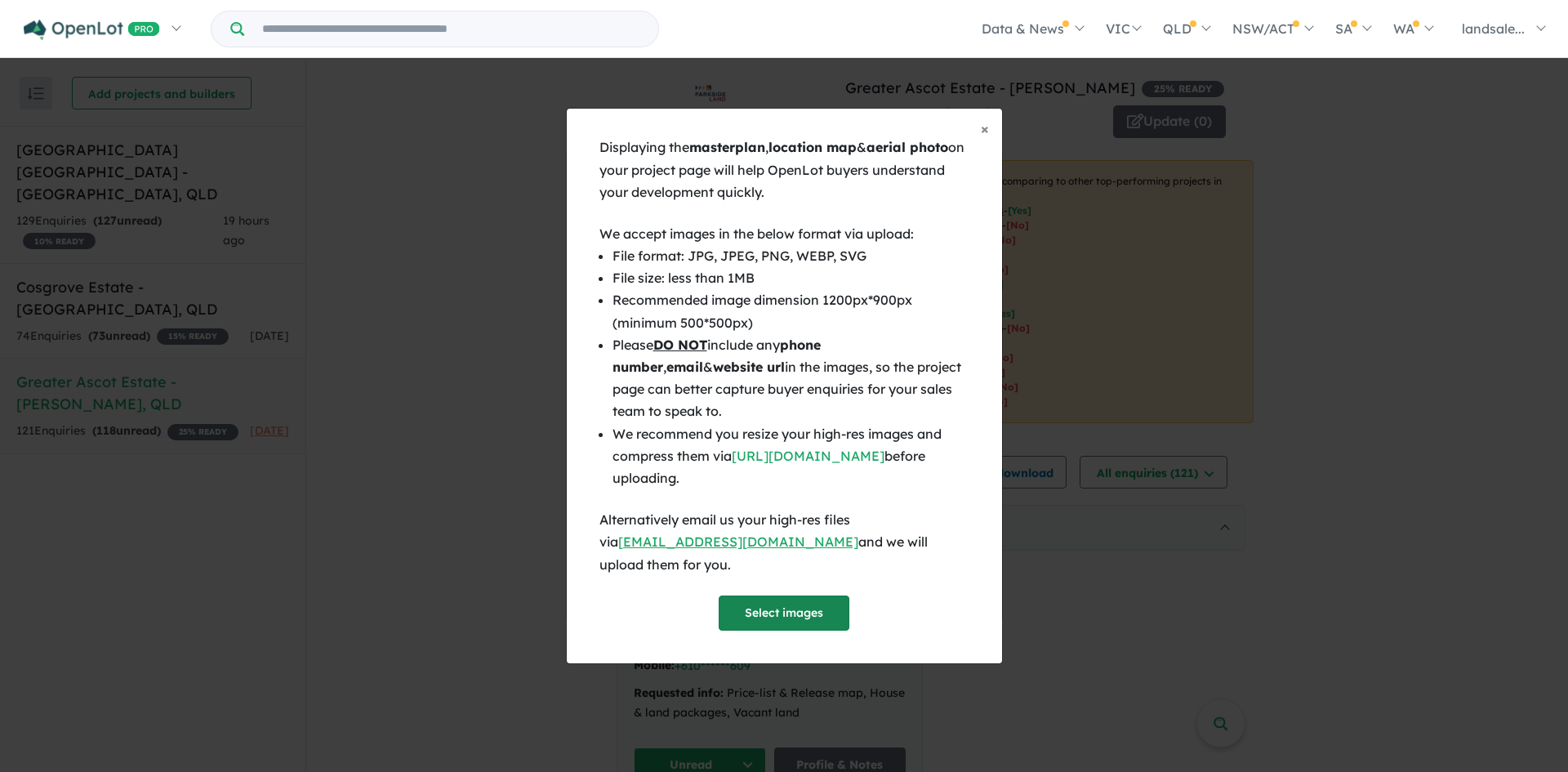
click at [791, 600] on button "Select images" at bounding box center [783, 613] width 130 height 35
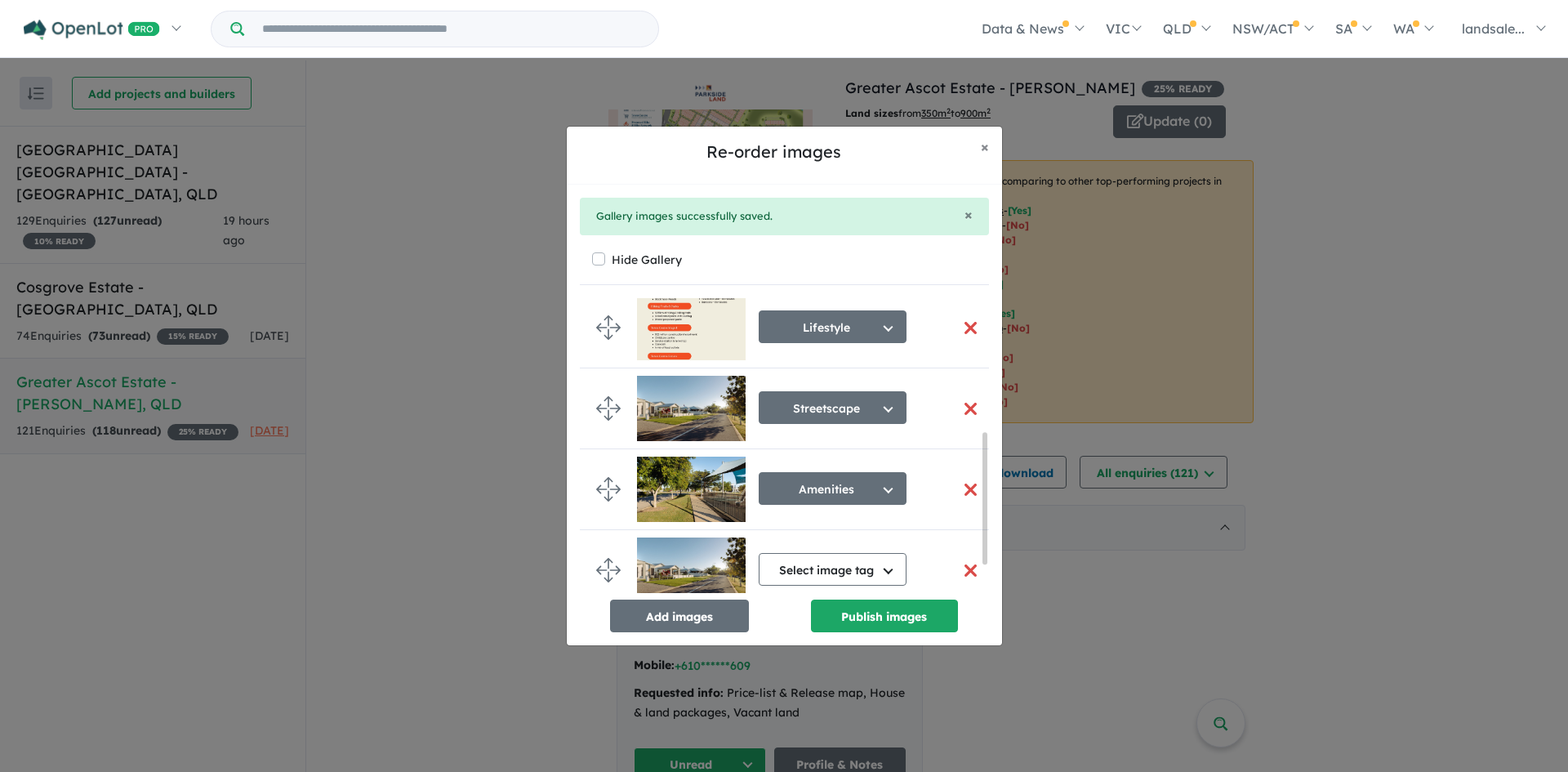
scroll to position [358, 0]
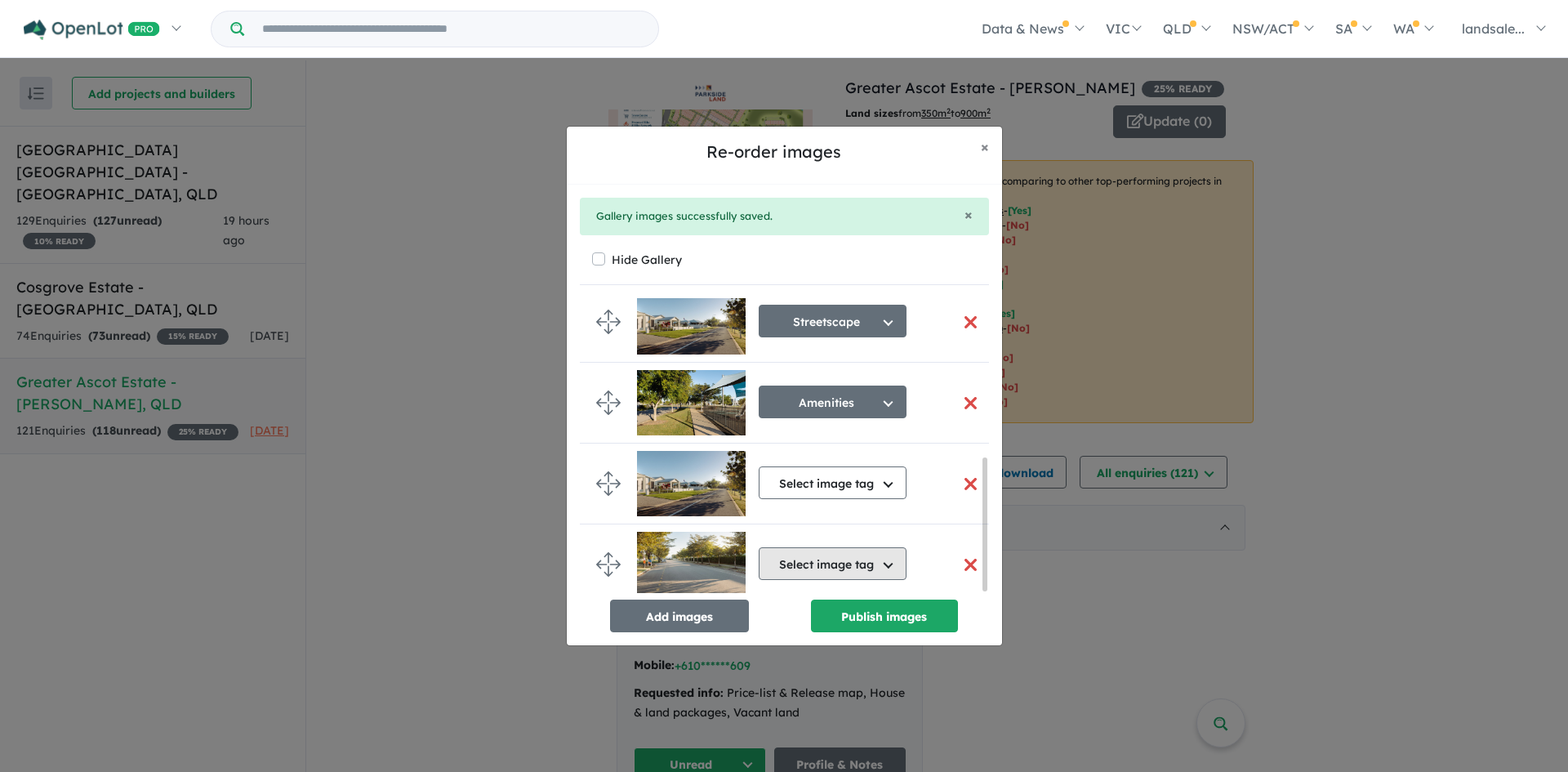
click at [890, 559] on button "Select image tag" at bounding box center [832, 563] width 148 height 33
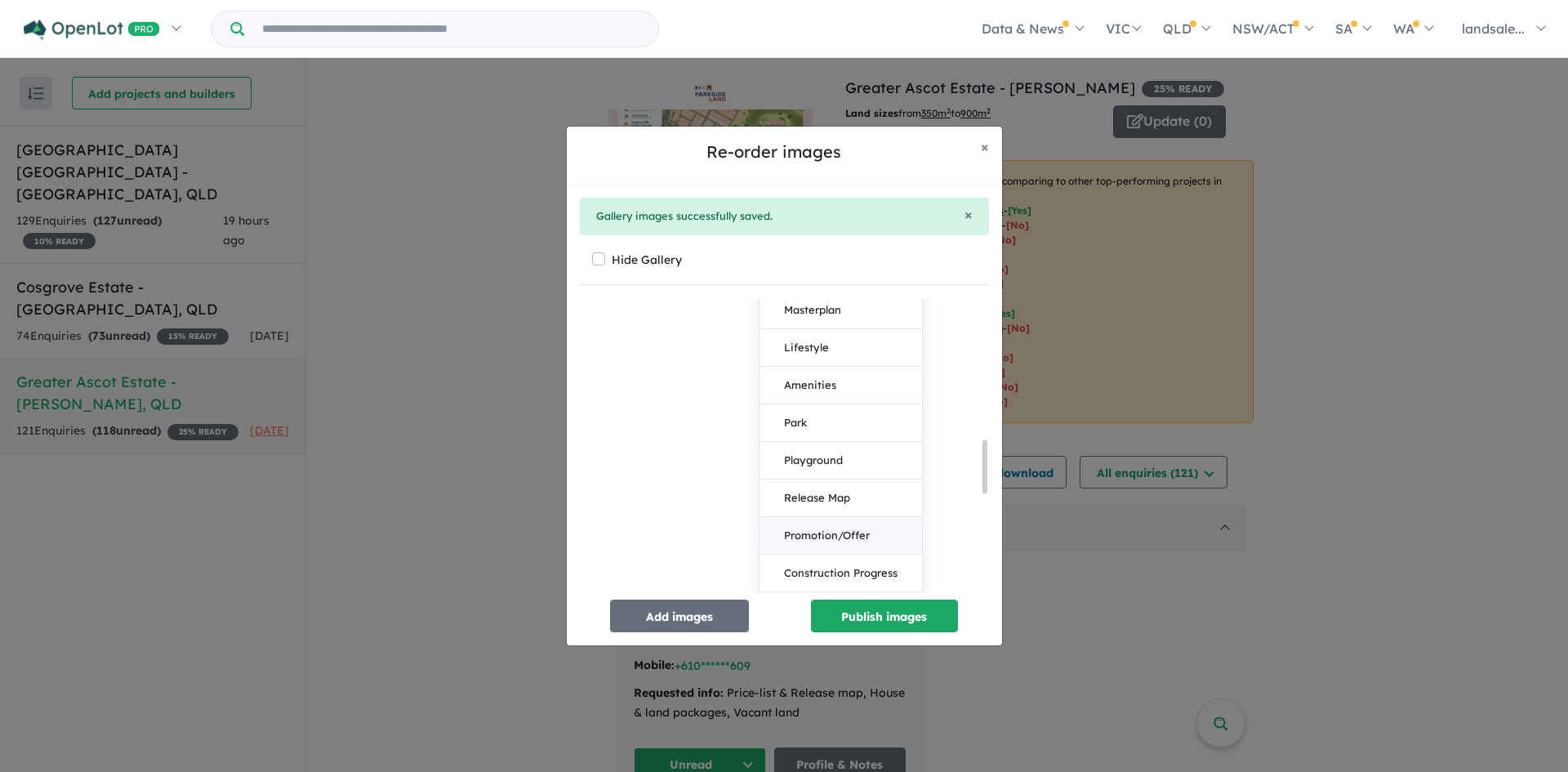
scroll to position [860, 0]
click at [829, 534] on button "Streetscape" at bounding box center [840, 545] width 162 height 37
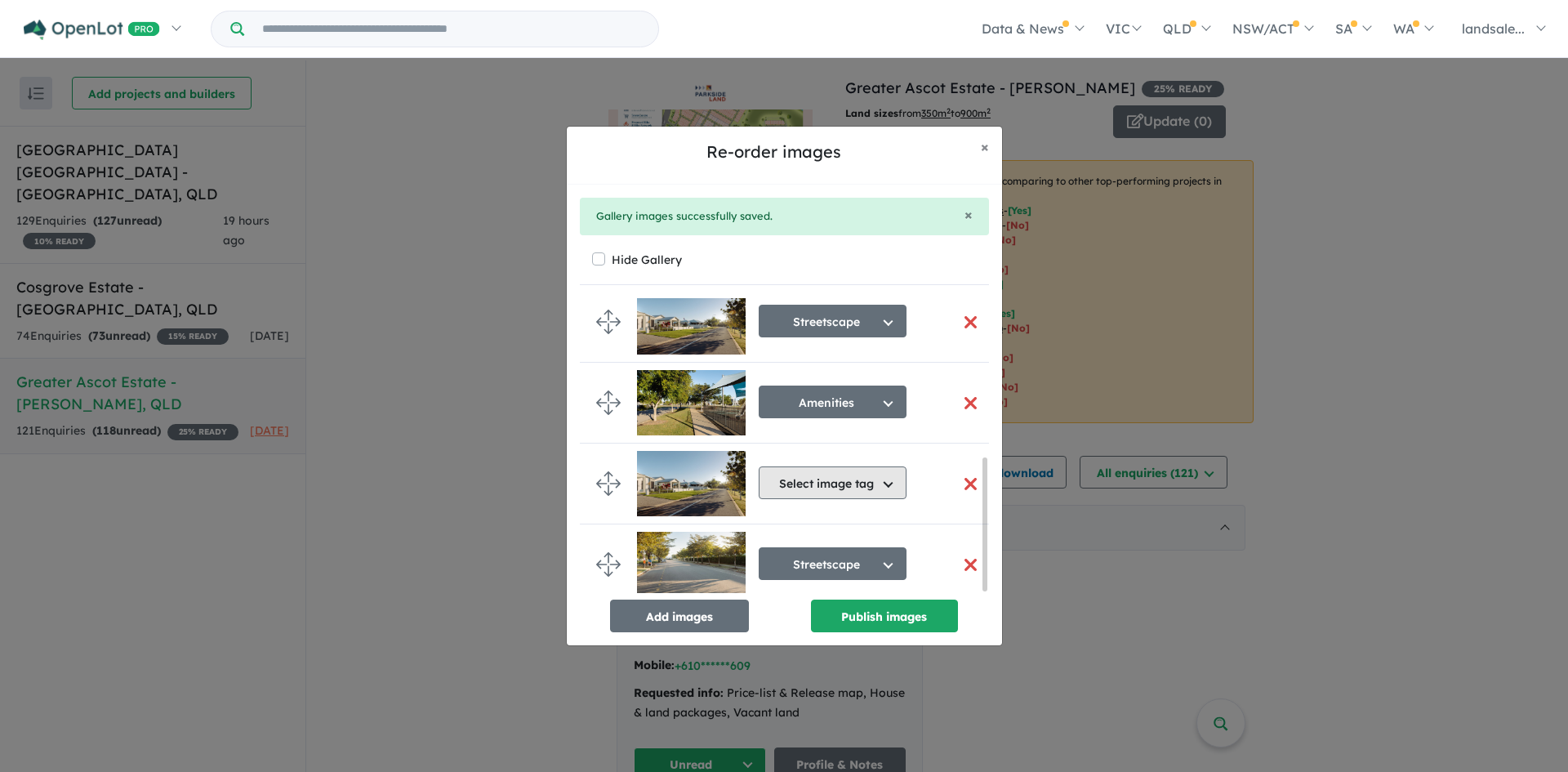
click at [887, 475] on button "Select image tag" at bounding box center [832, 483] width 148 height 33
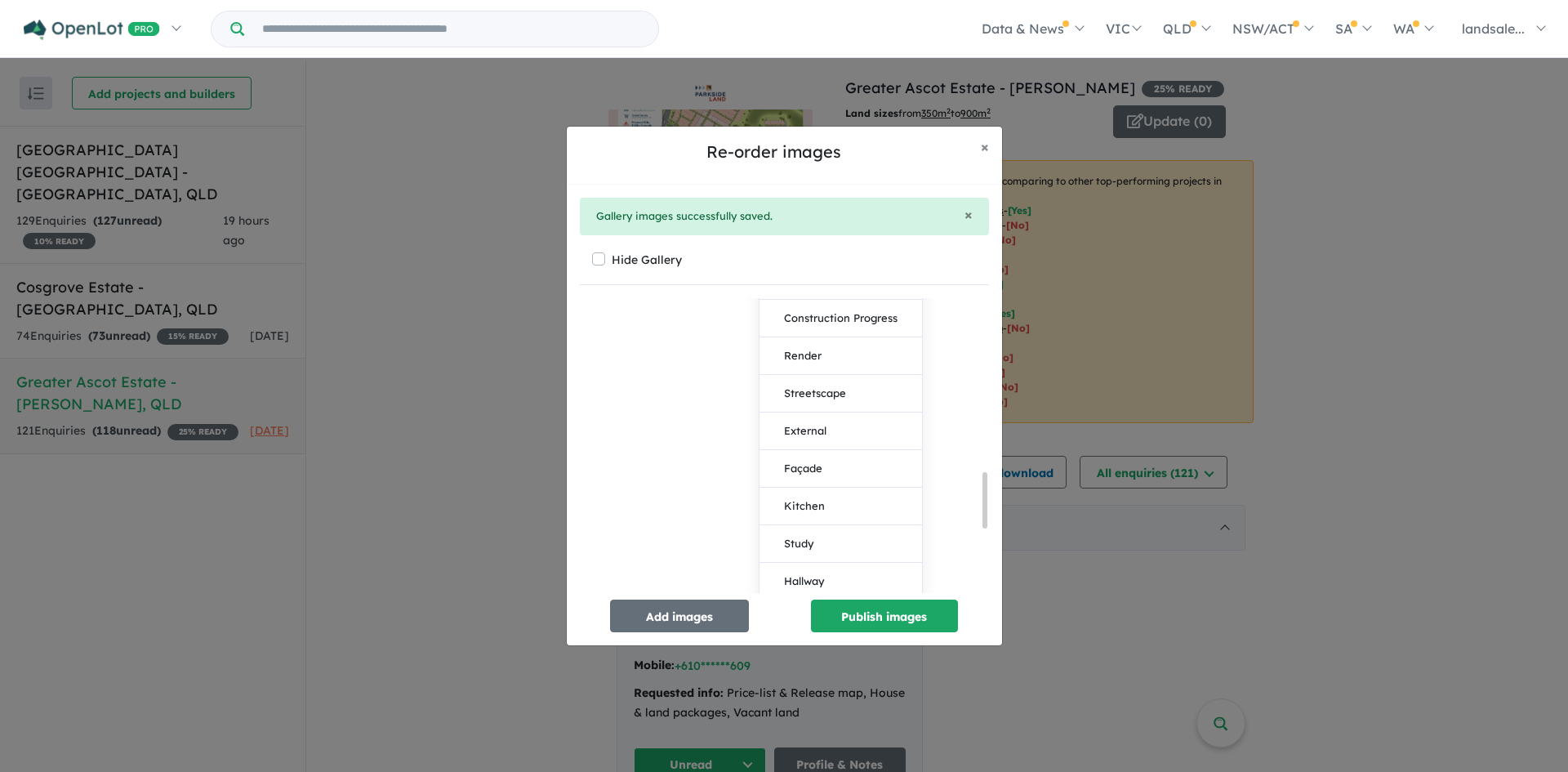
click at [819, 397] on button "Streetscape" at bounding box center [840, 394] width 162 height 37
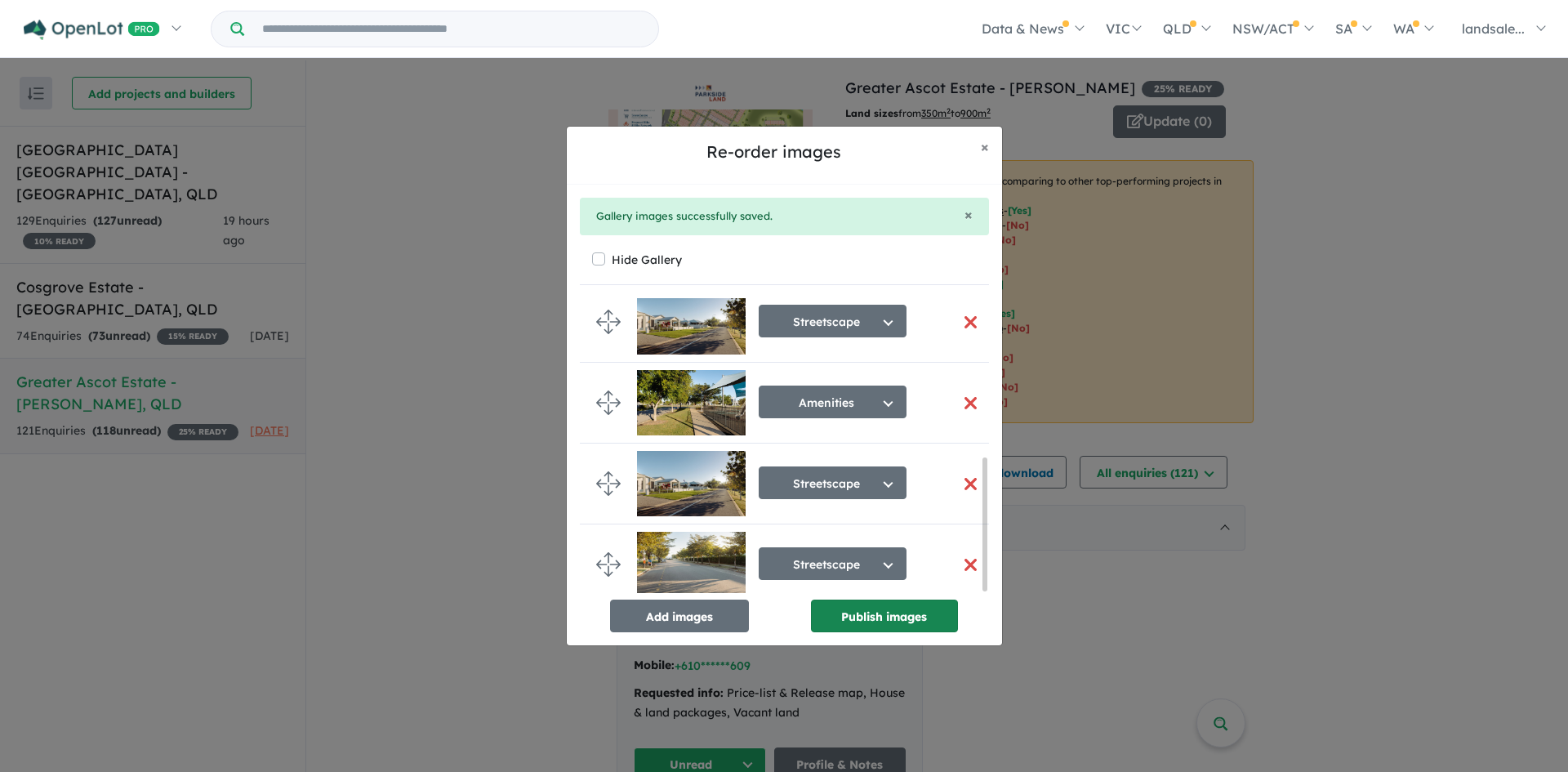
click at [877, 612] on button "Publish images" at bounding box center [884, 616] width 147 height 33
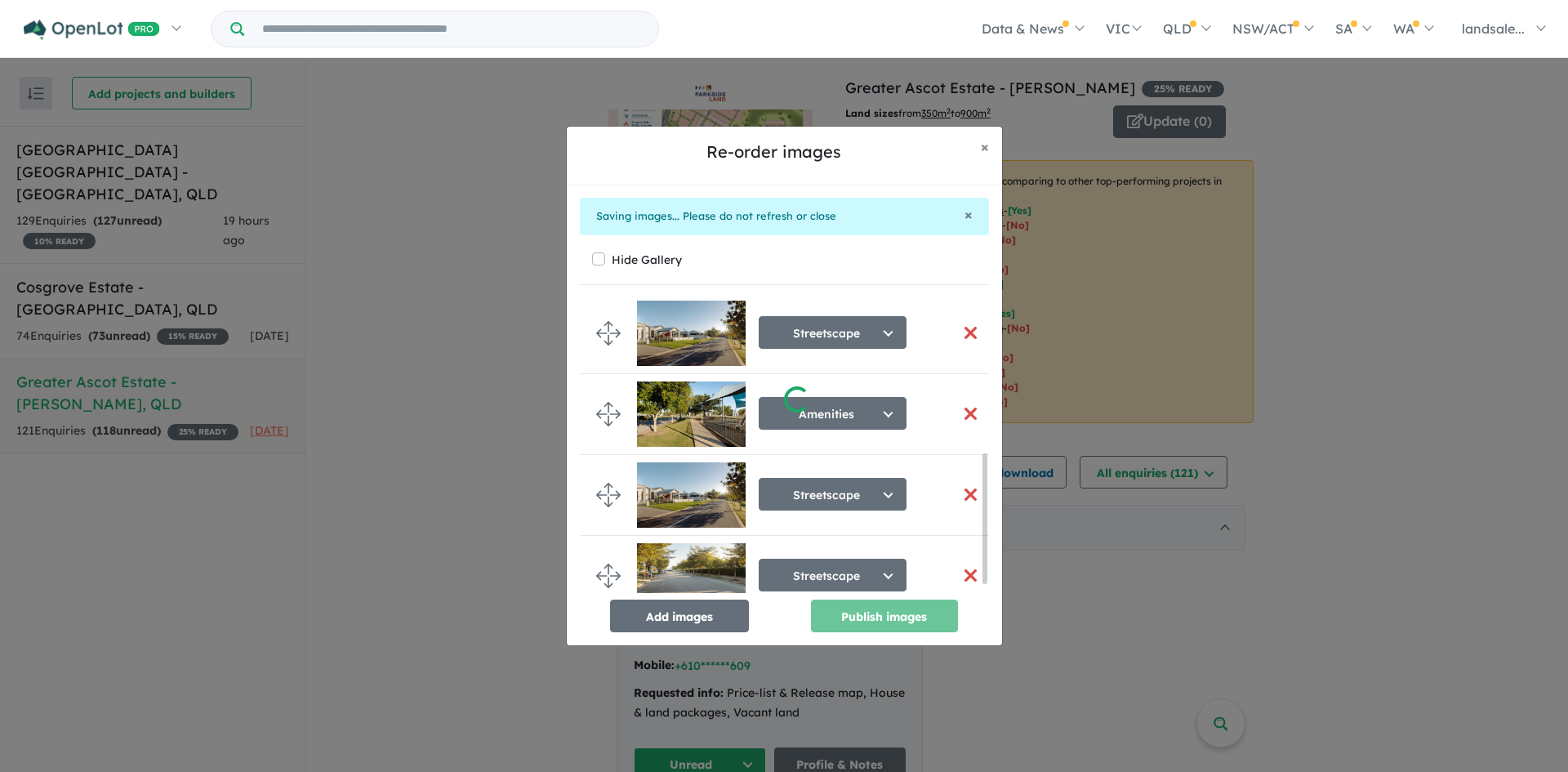
scroll to position [352, 0]
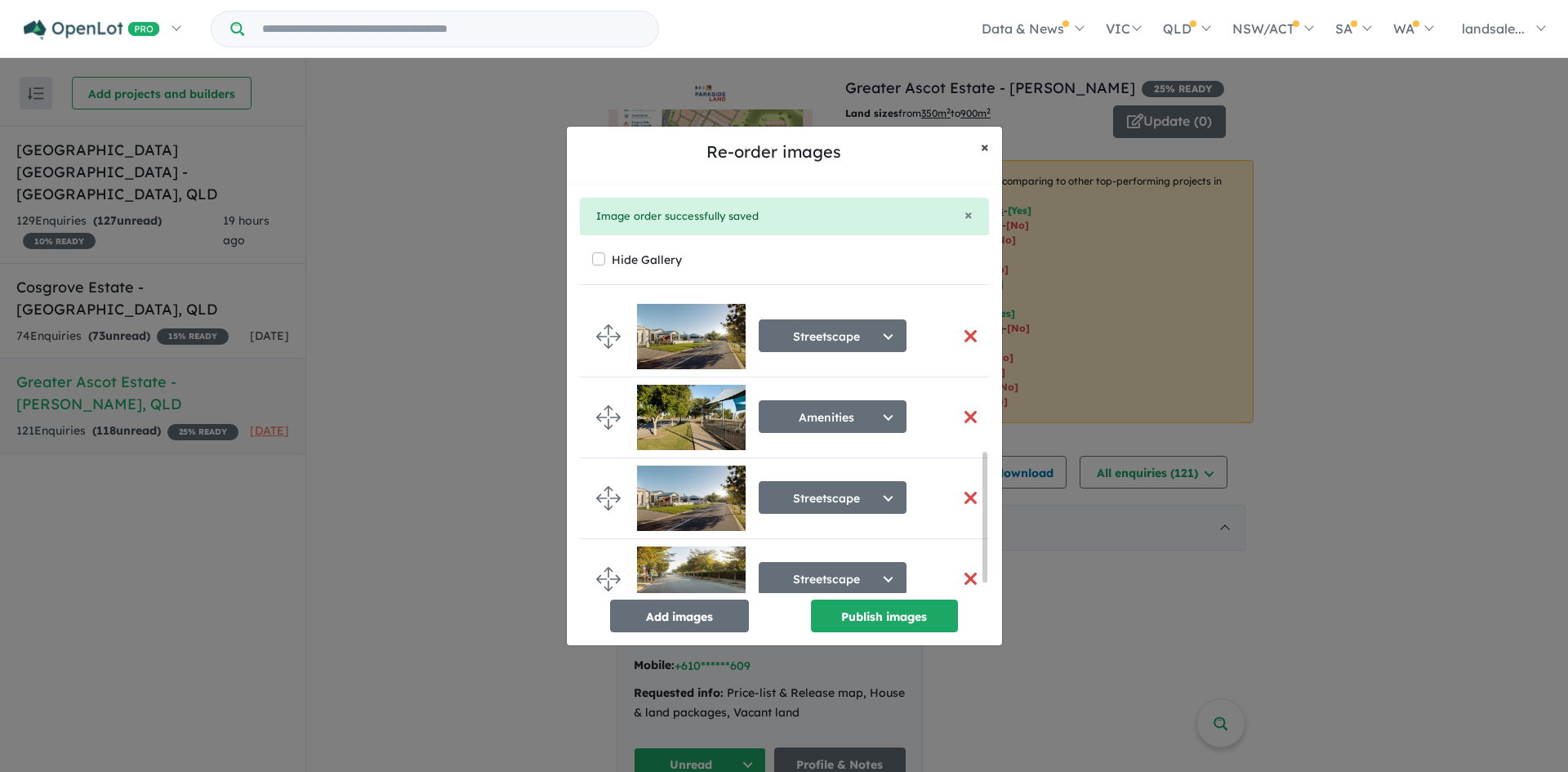
click at [983, 146] on span "×" at bounding box center [984, 146] width 8 height 19
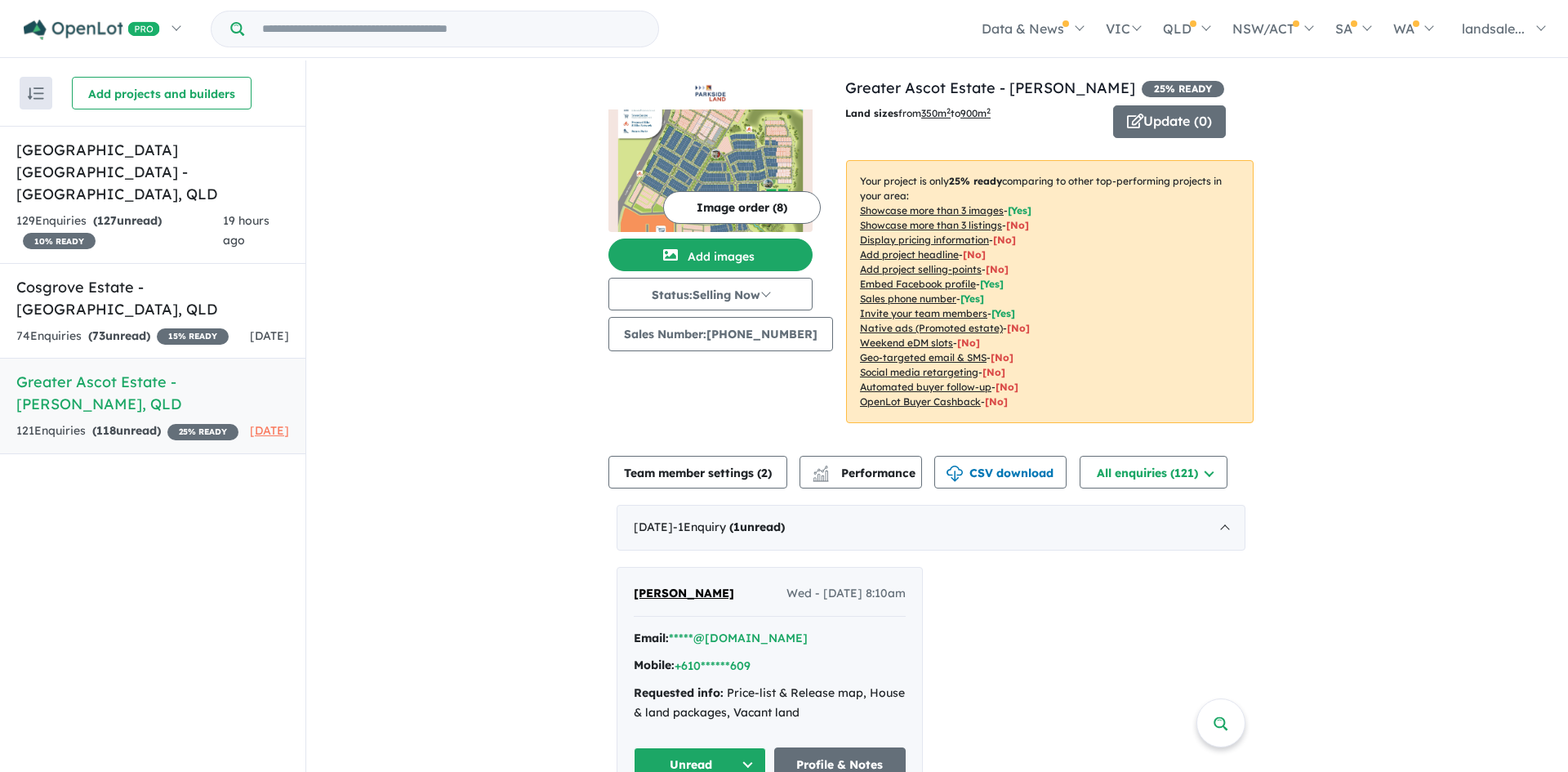
scroll to position [349, 0]
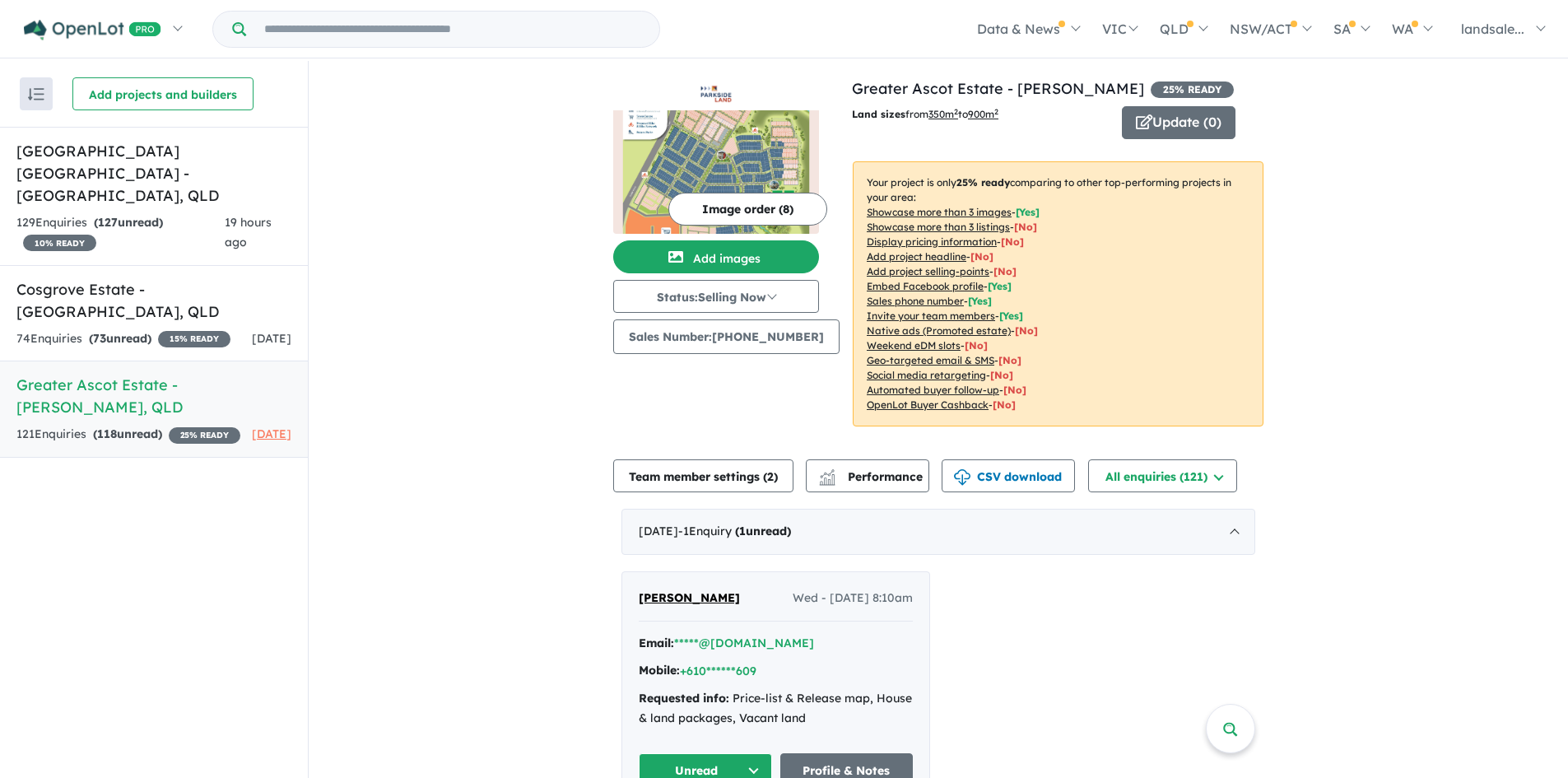
click at [727, 203] on button "Image order ( 8 )" at bounding box center [748, 208] width 159 height 33
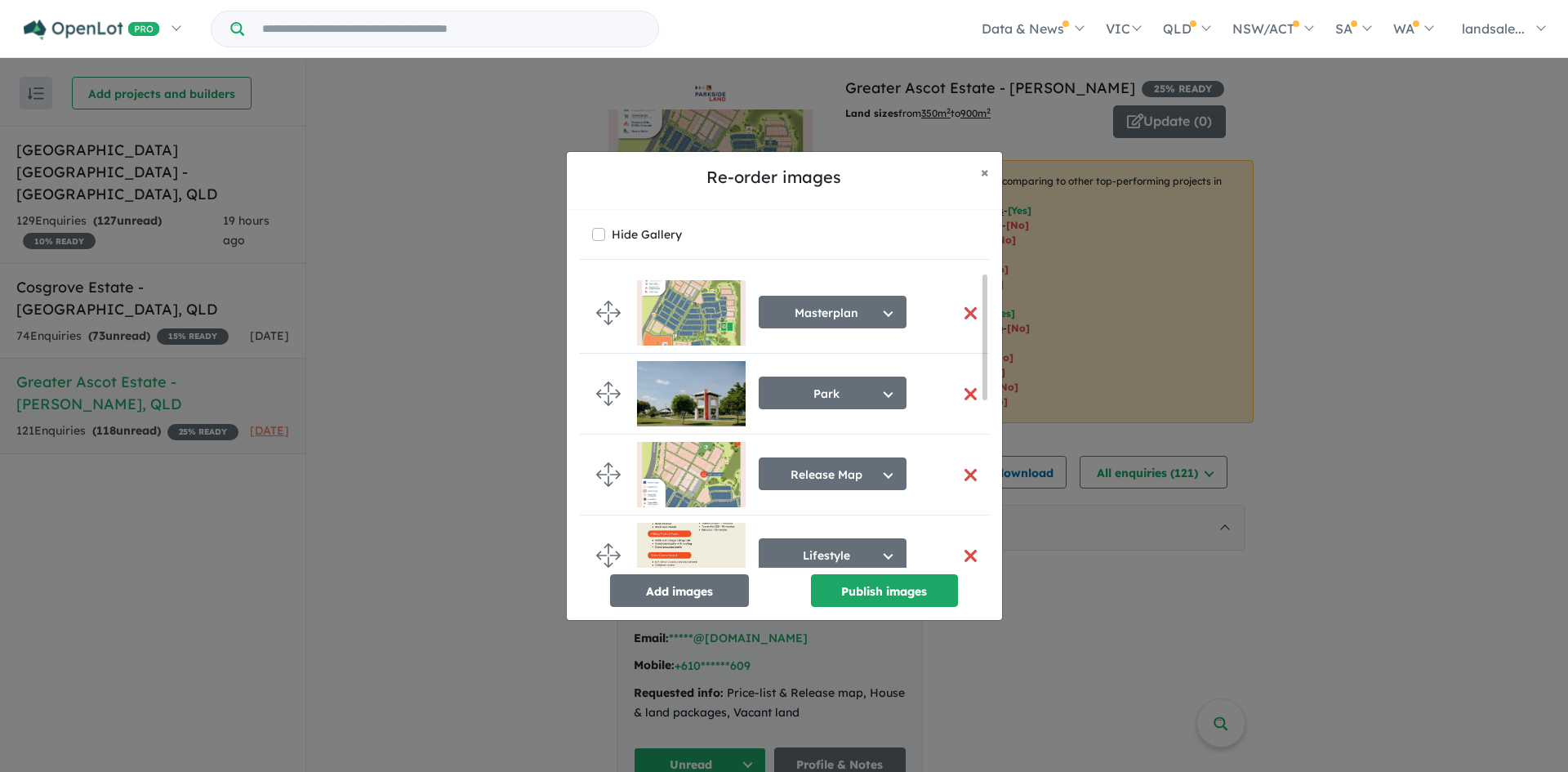
click at [965, 310] on button "button" at bounding box center [970, 313] width 35 height 35
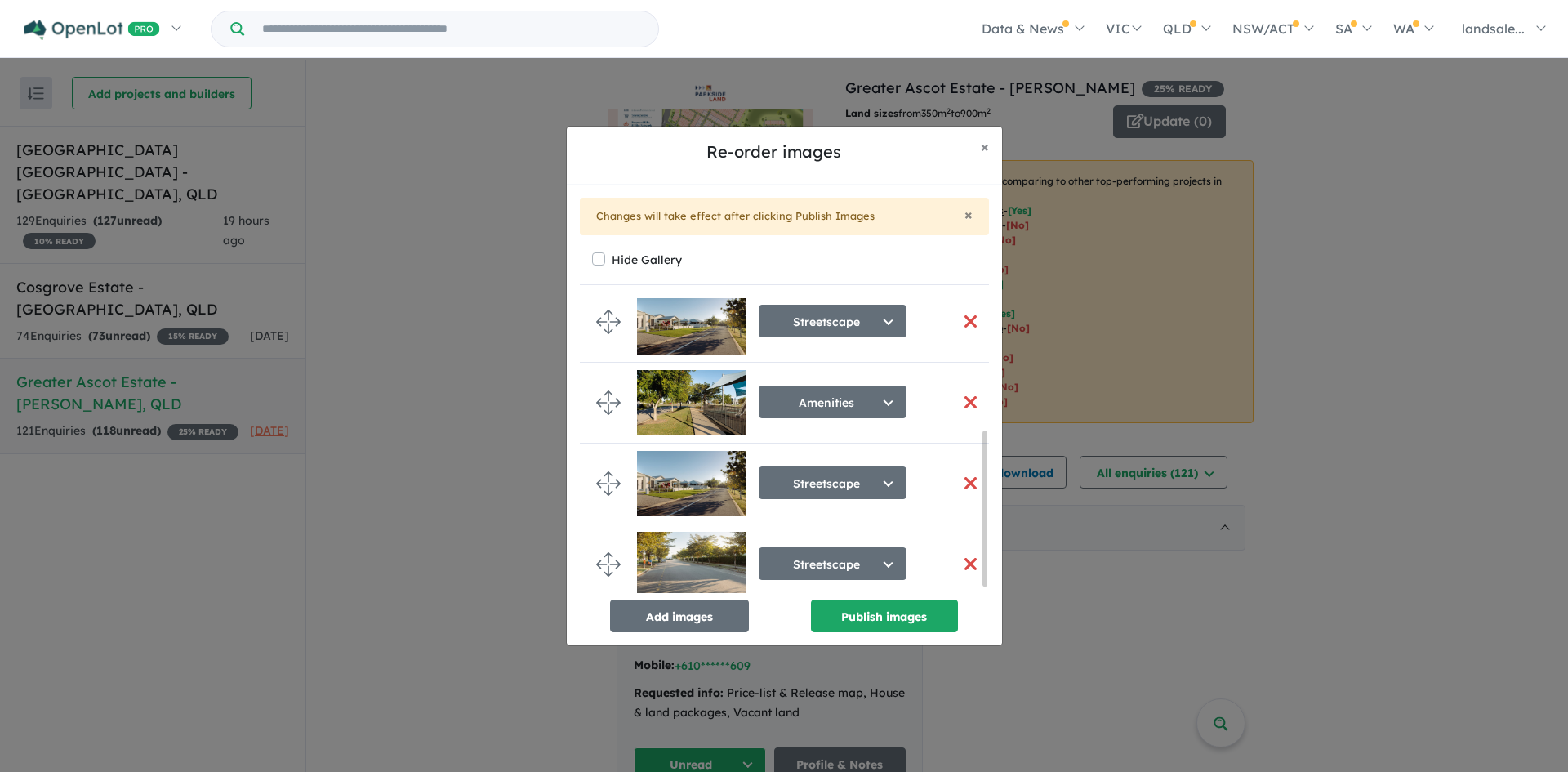
scroll to position [264, 0]
click at [968, 394] on button "button" at bounding box center [970, 403] width 35 height 35
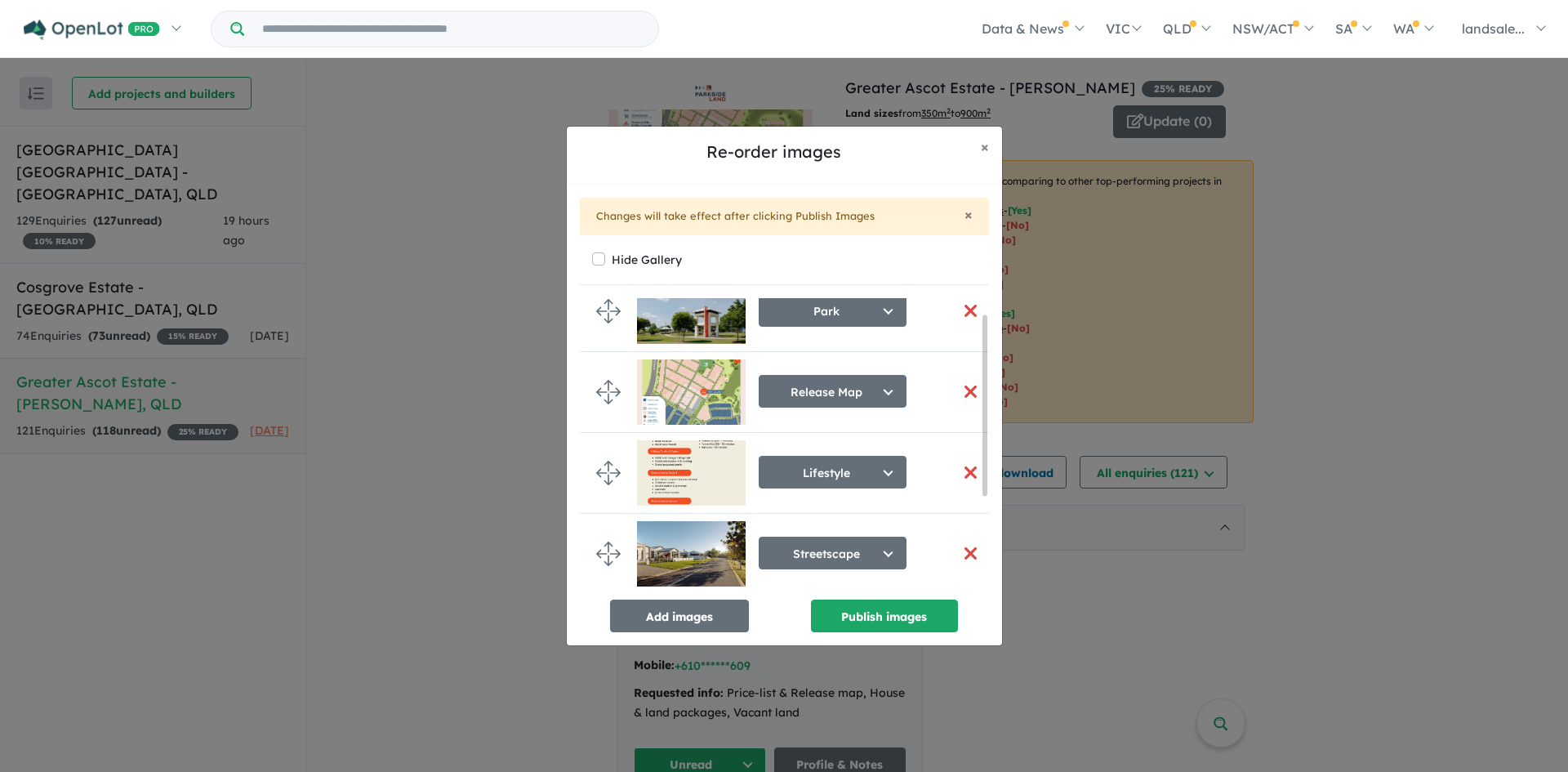
scroll to position [0, 0]
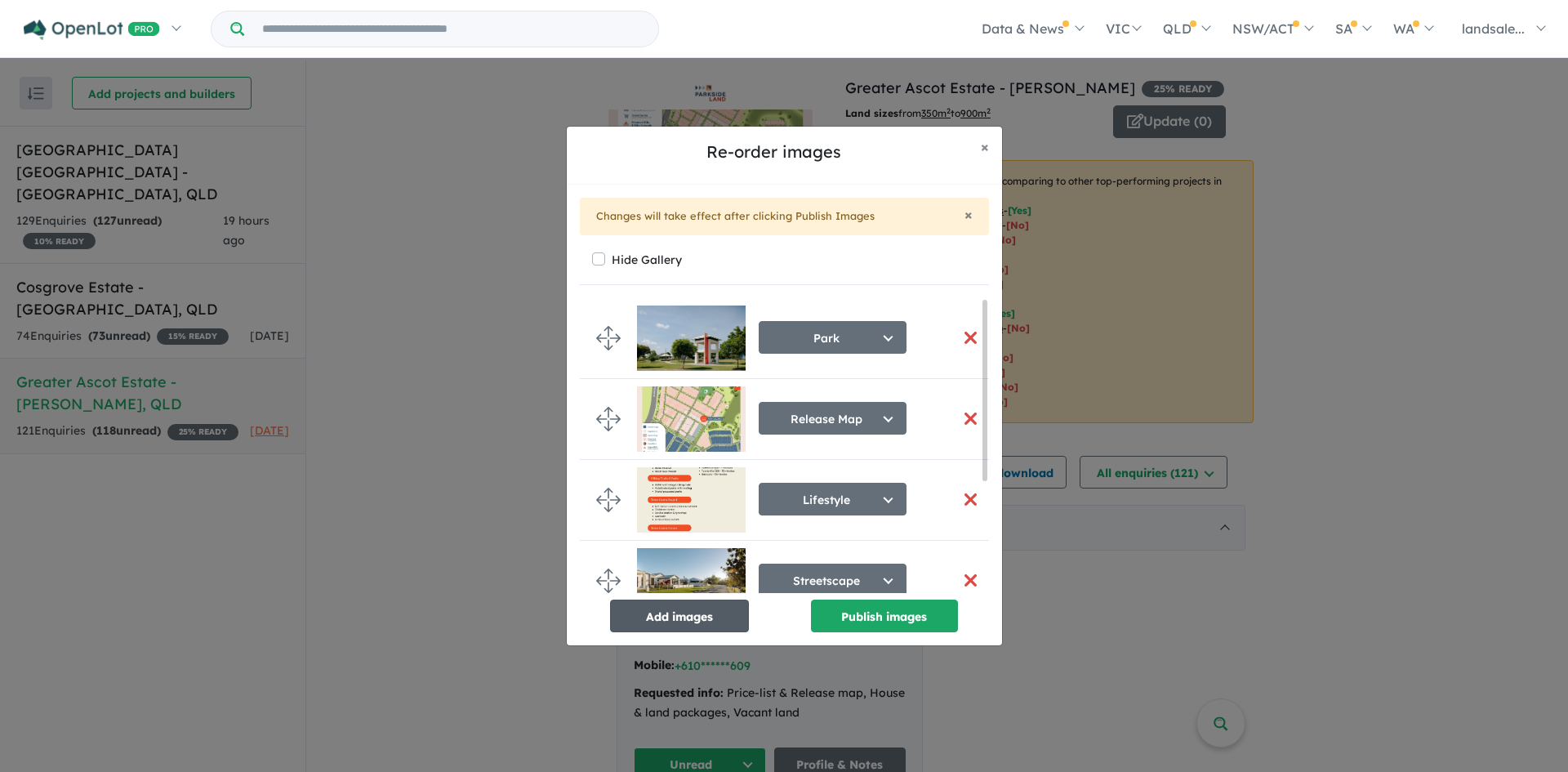
click at [694, 610] on button "Add images" at bounding box center [679, 616] width 139 height 33
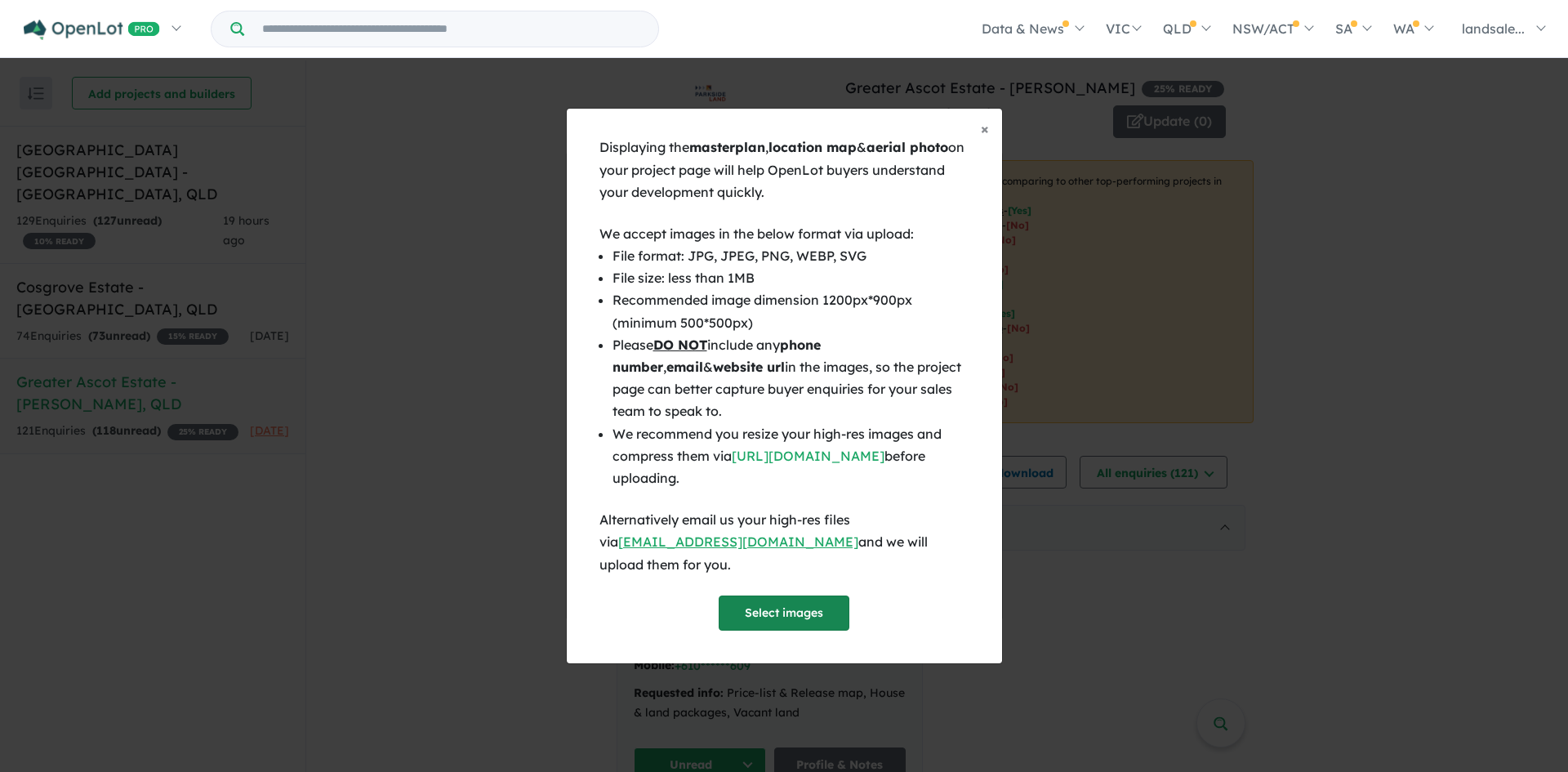
click at [792, 595] on button "Select images" at bounding box center [783, 613] width 130 height 35
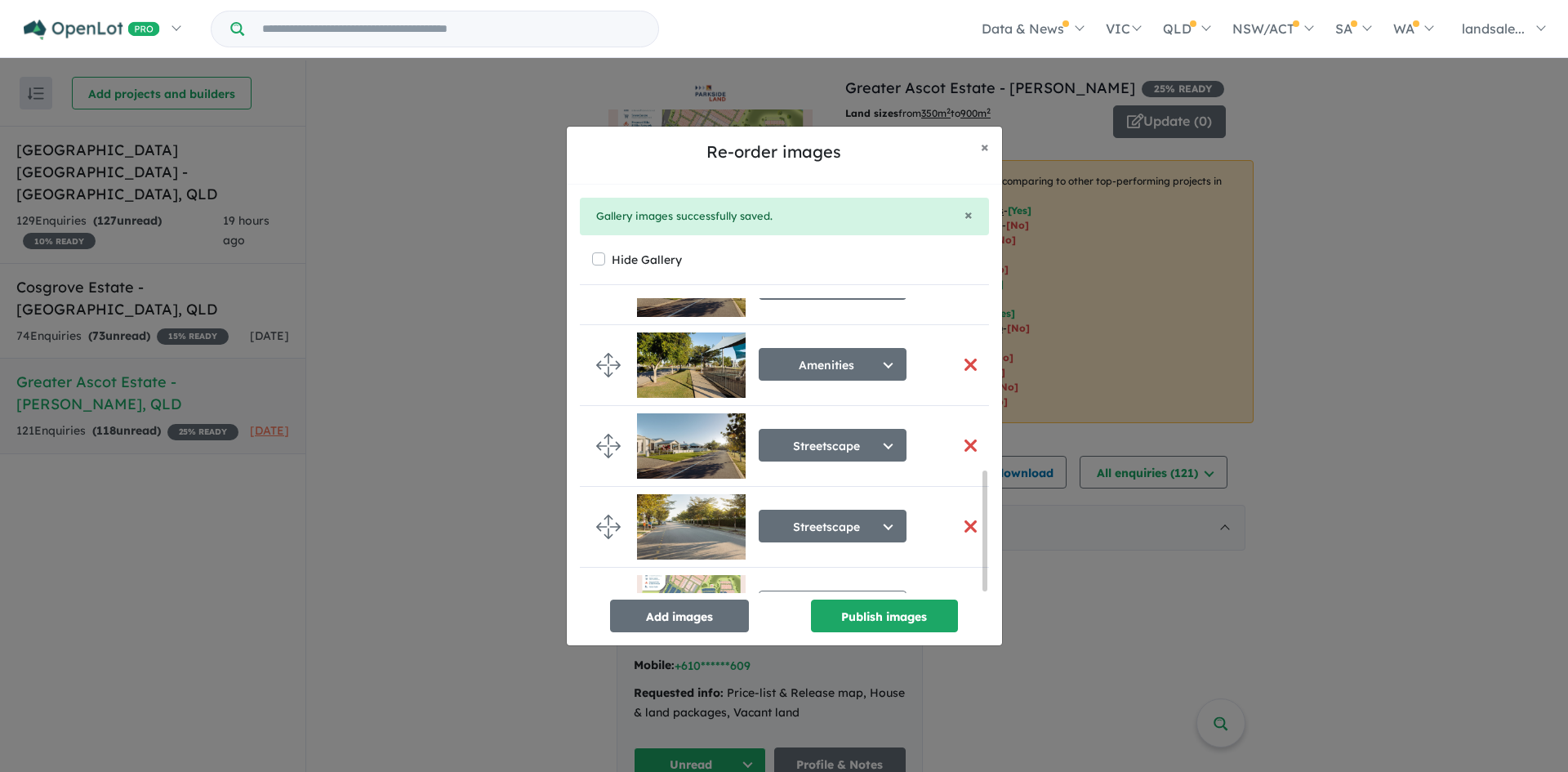
scroll to position [427, 0]
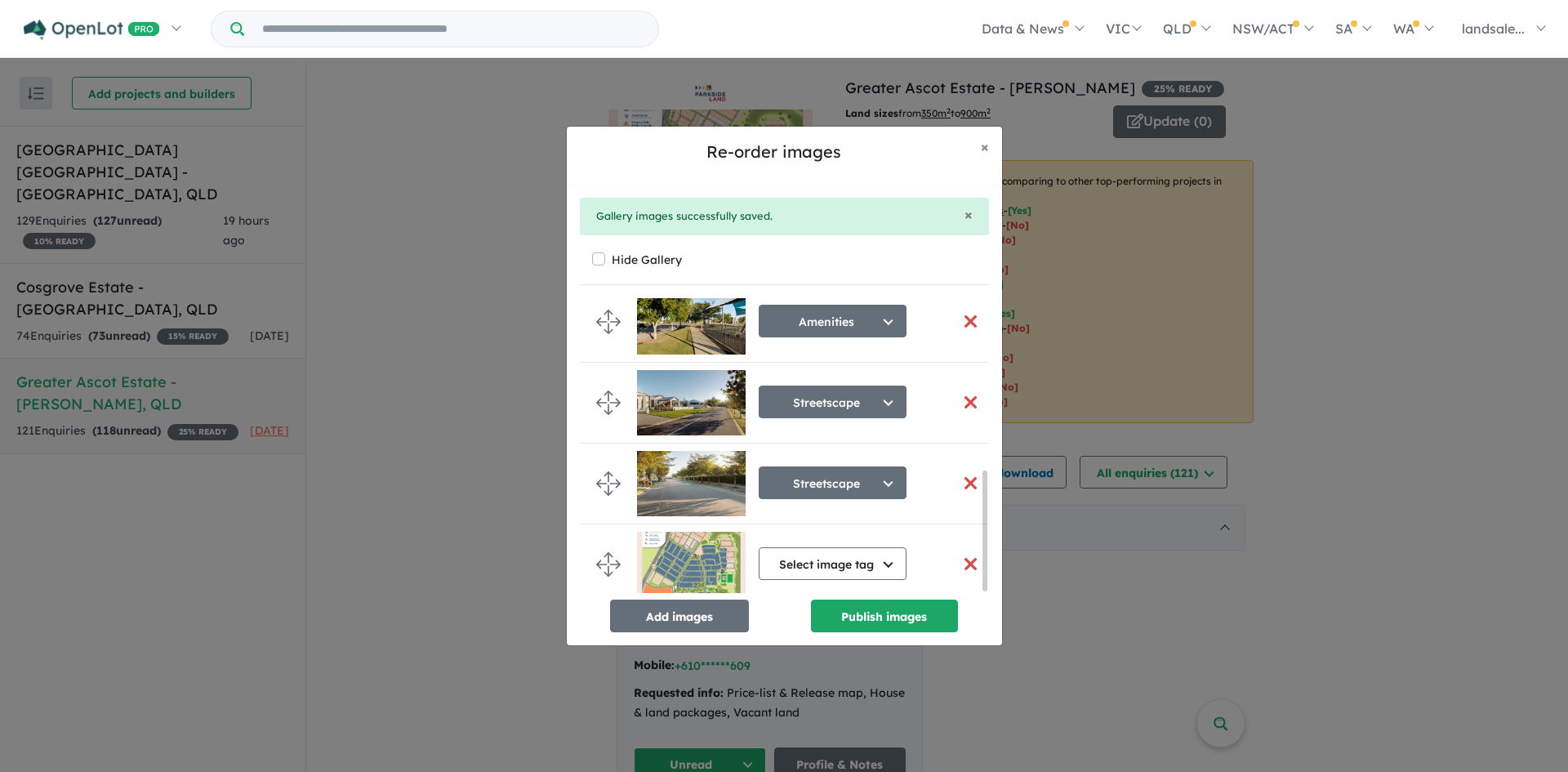
click at [966, 555] on button "button" at bounding box center [970, 564] width 35 height 35
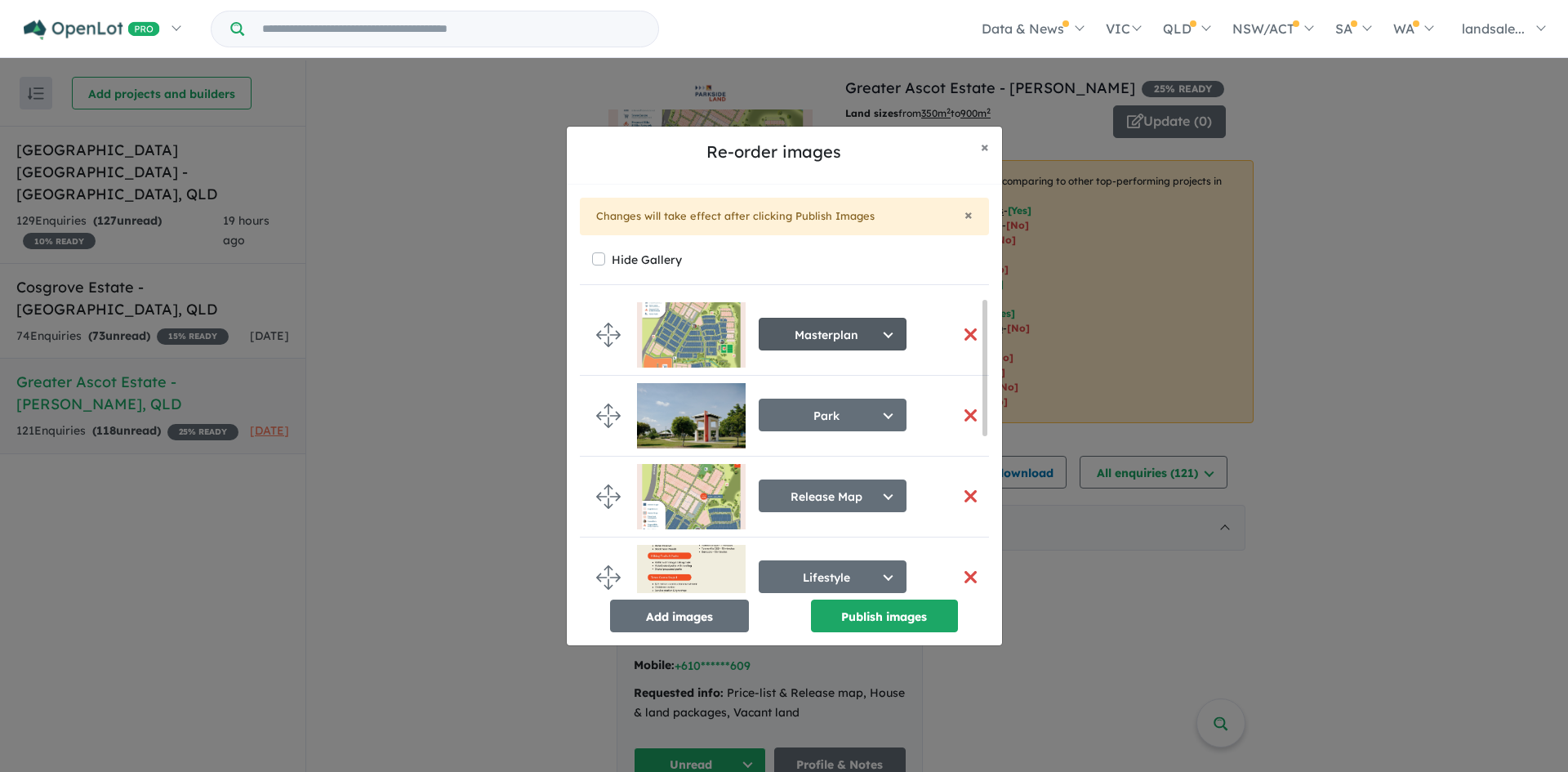
scroll to position [0, 0]
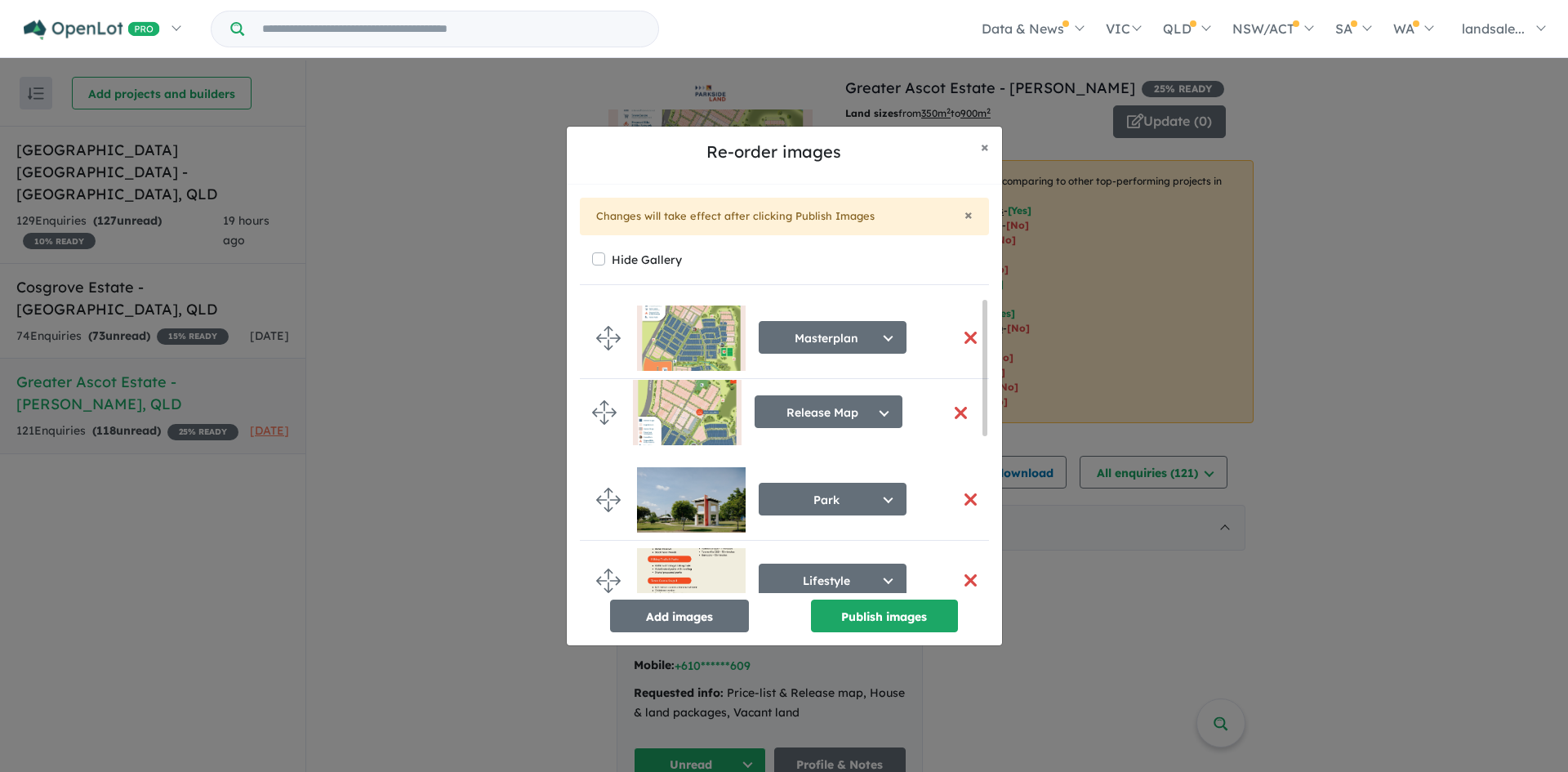
drag, startPoint x: 606, startPoint y: 495, endPoint x: 602, endPoint y: 407, distance: 88.1
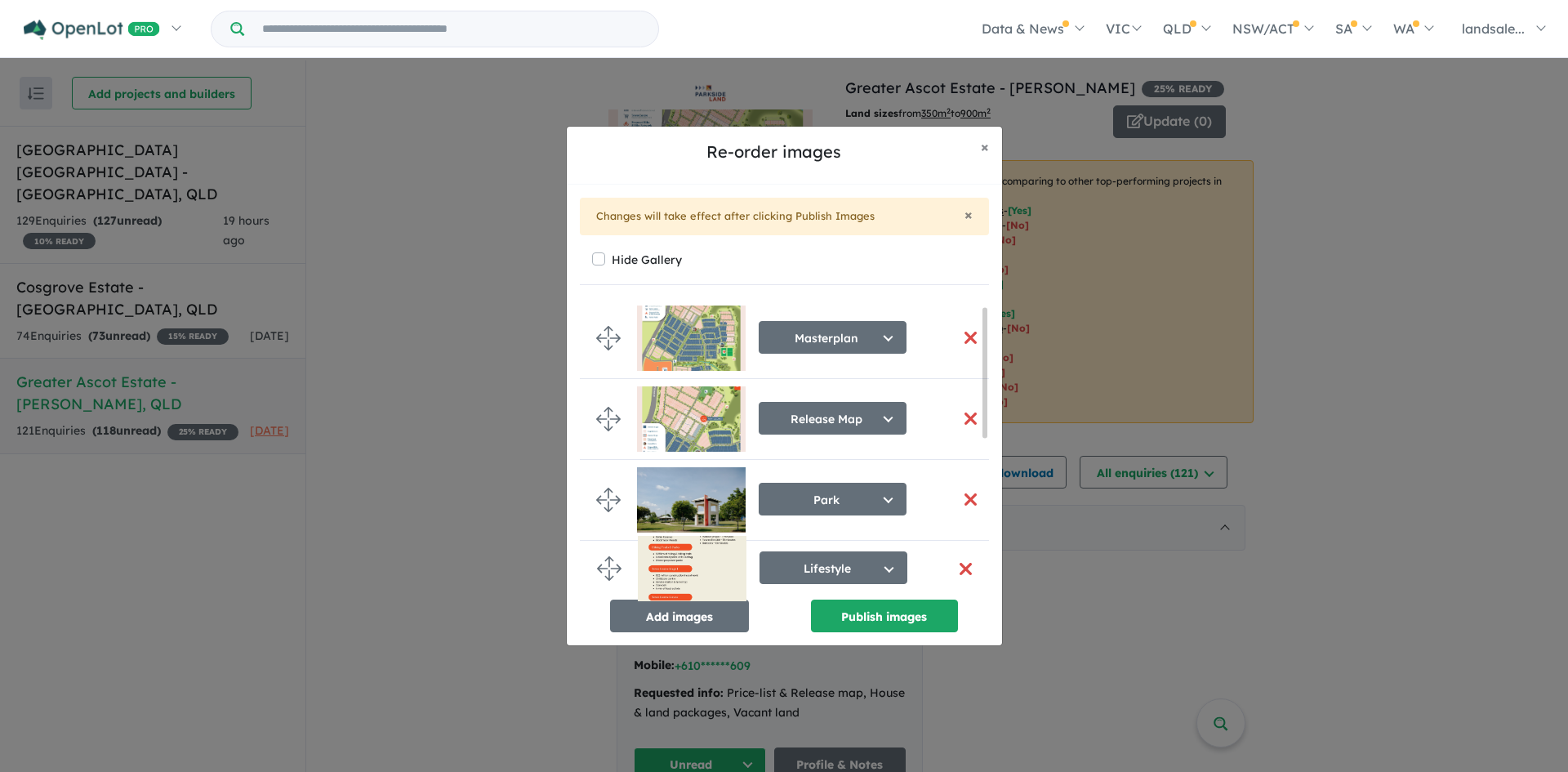
scroll to position [20, 0]
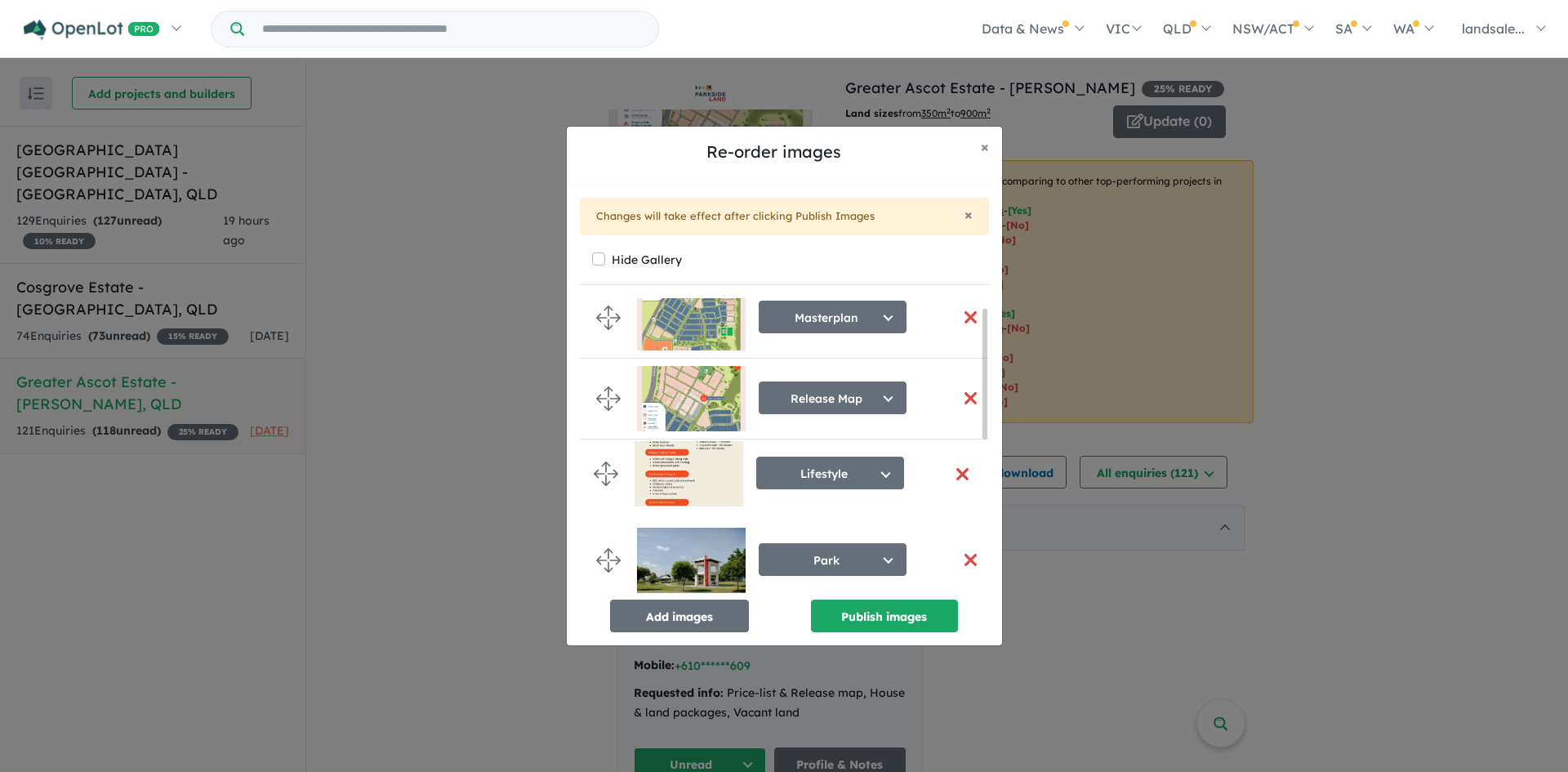
drag, startPoint x: 605, startPoint y: 577, endPoint x: 602, endPoint y: 469, distance: 108.0
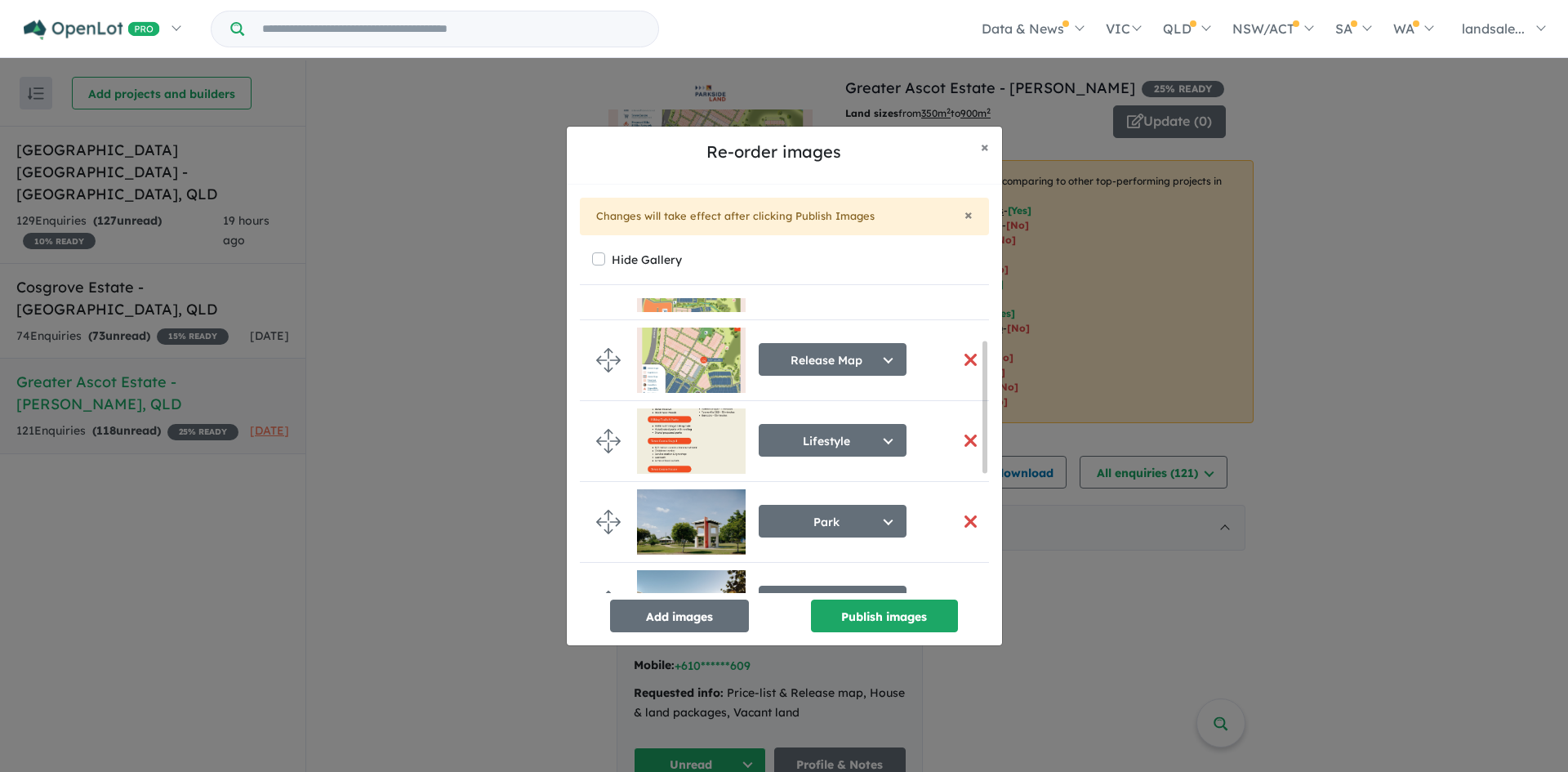
scroll to position [98, 0]
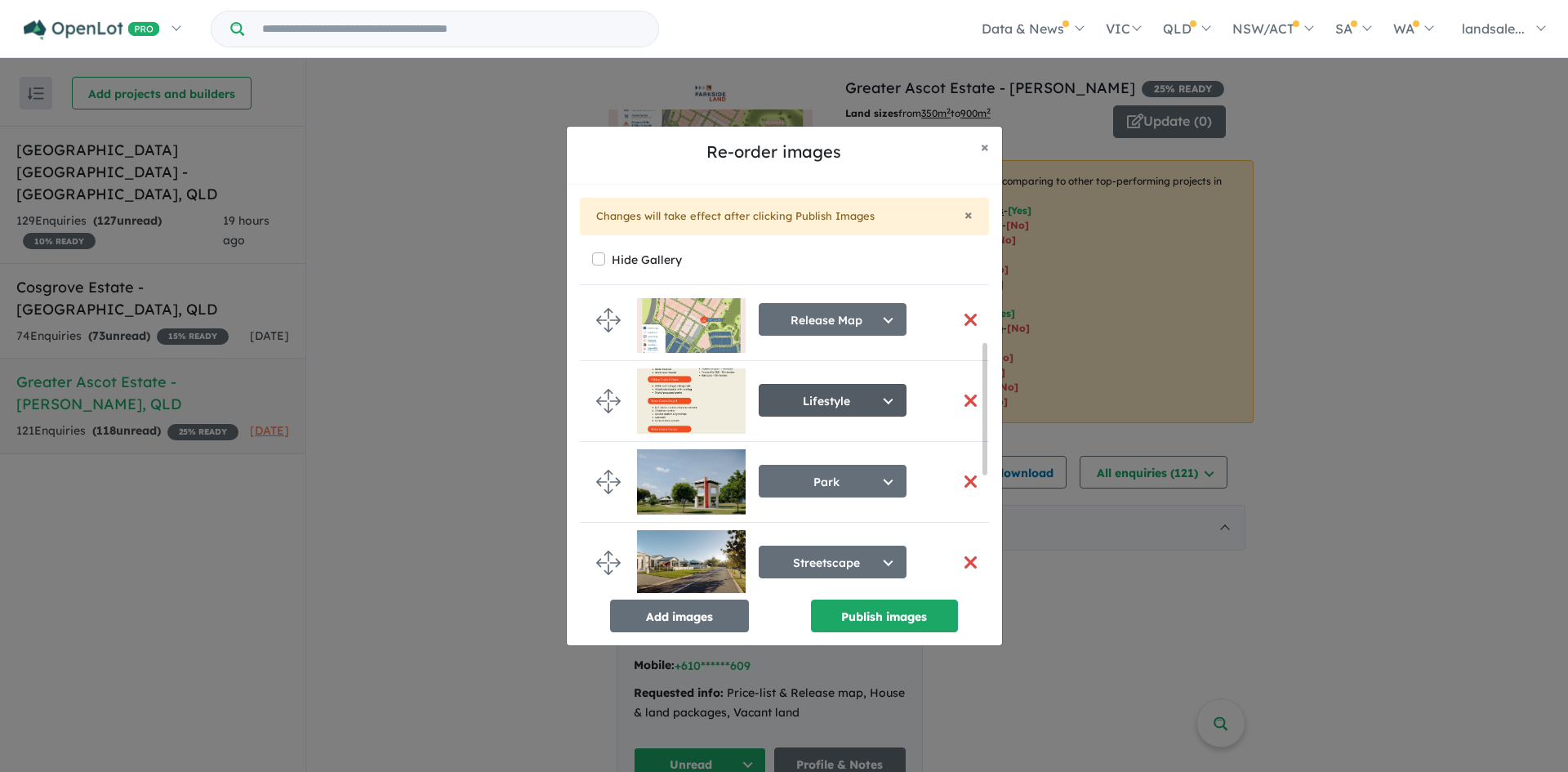
click at [880, 397] on button "Lifestyle" at bounding box center [832, 400] width 148 height 33
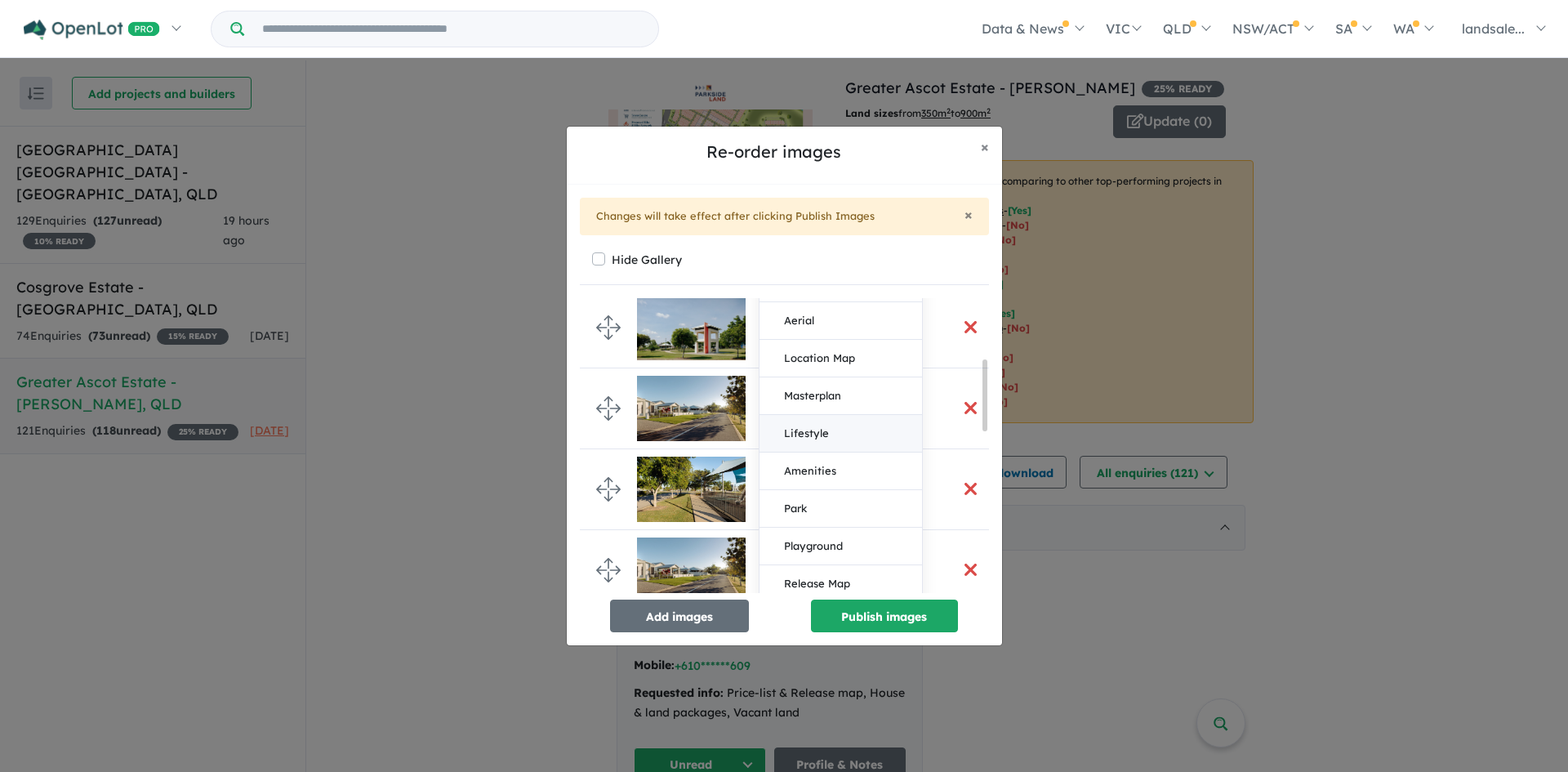
scroll to position [263, 0]
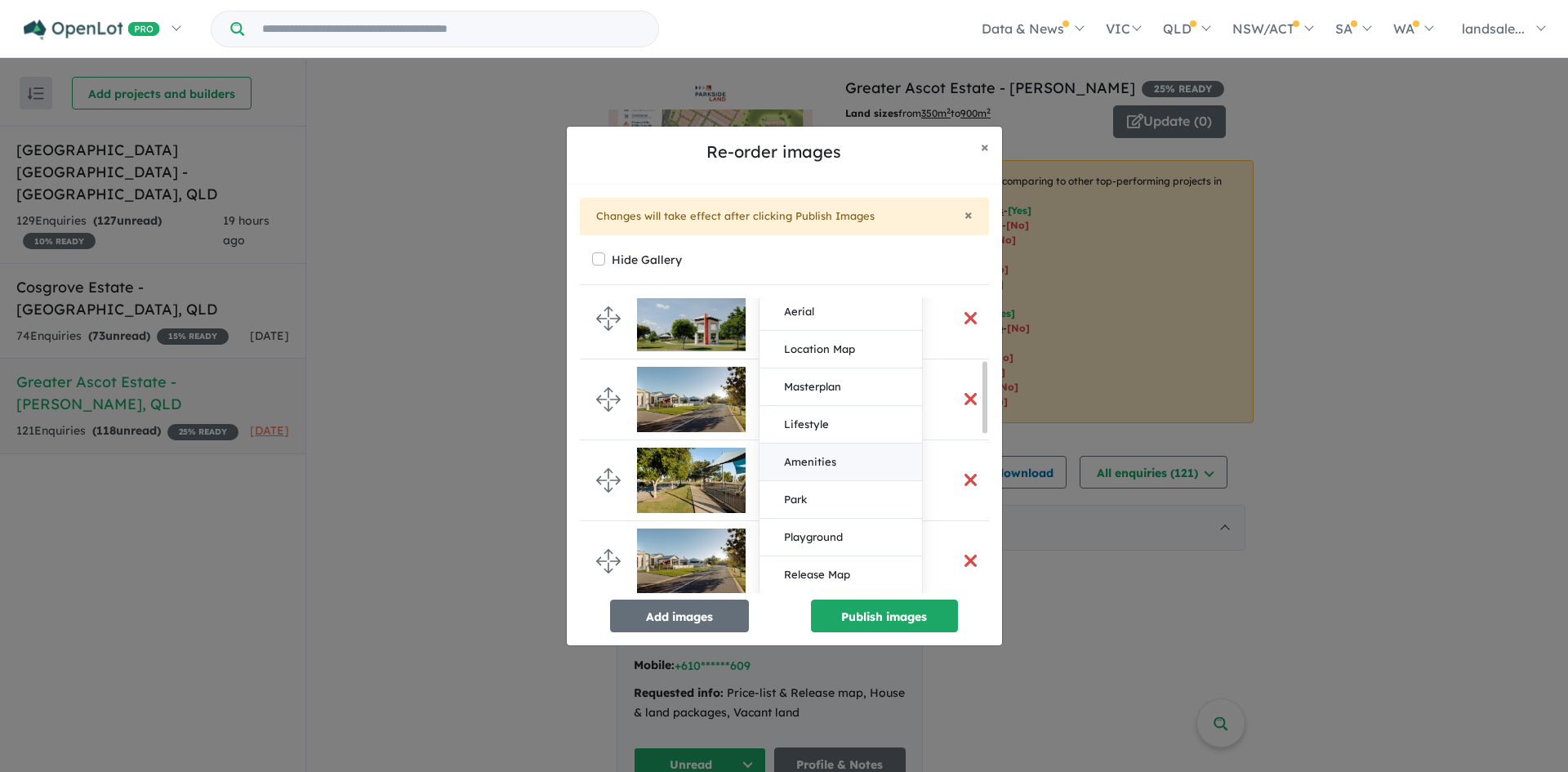
click at [830, 454] on button "Amenities" at bounding box center [840, 462] width 162 height 37
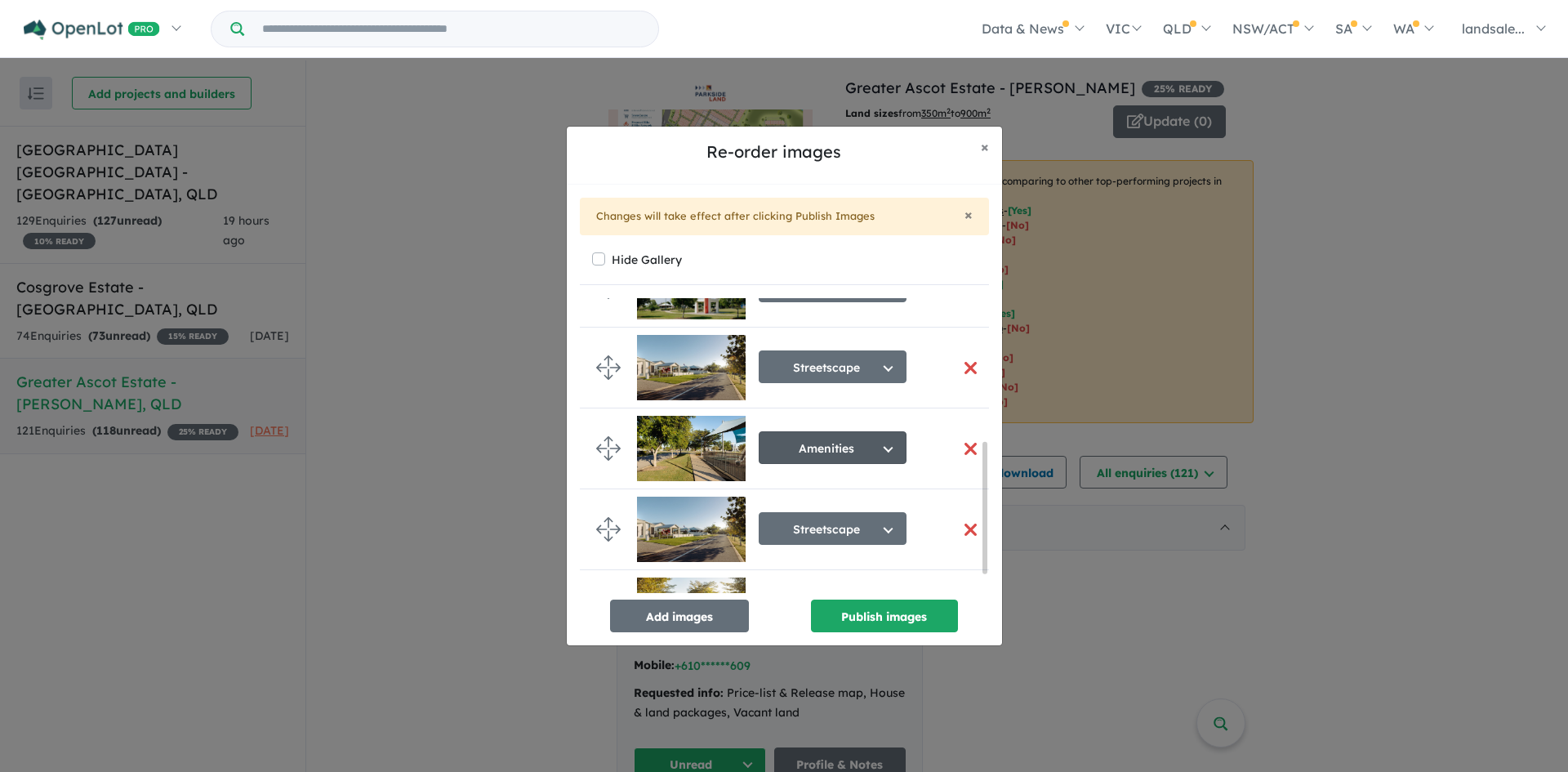
scroll to position [366, 0]
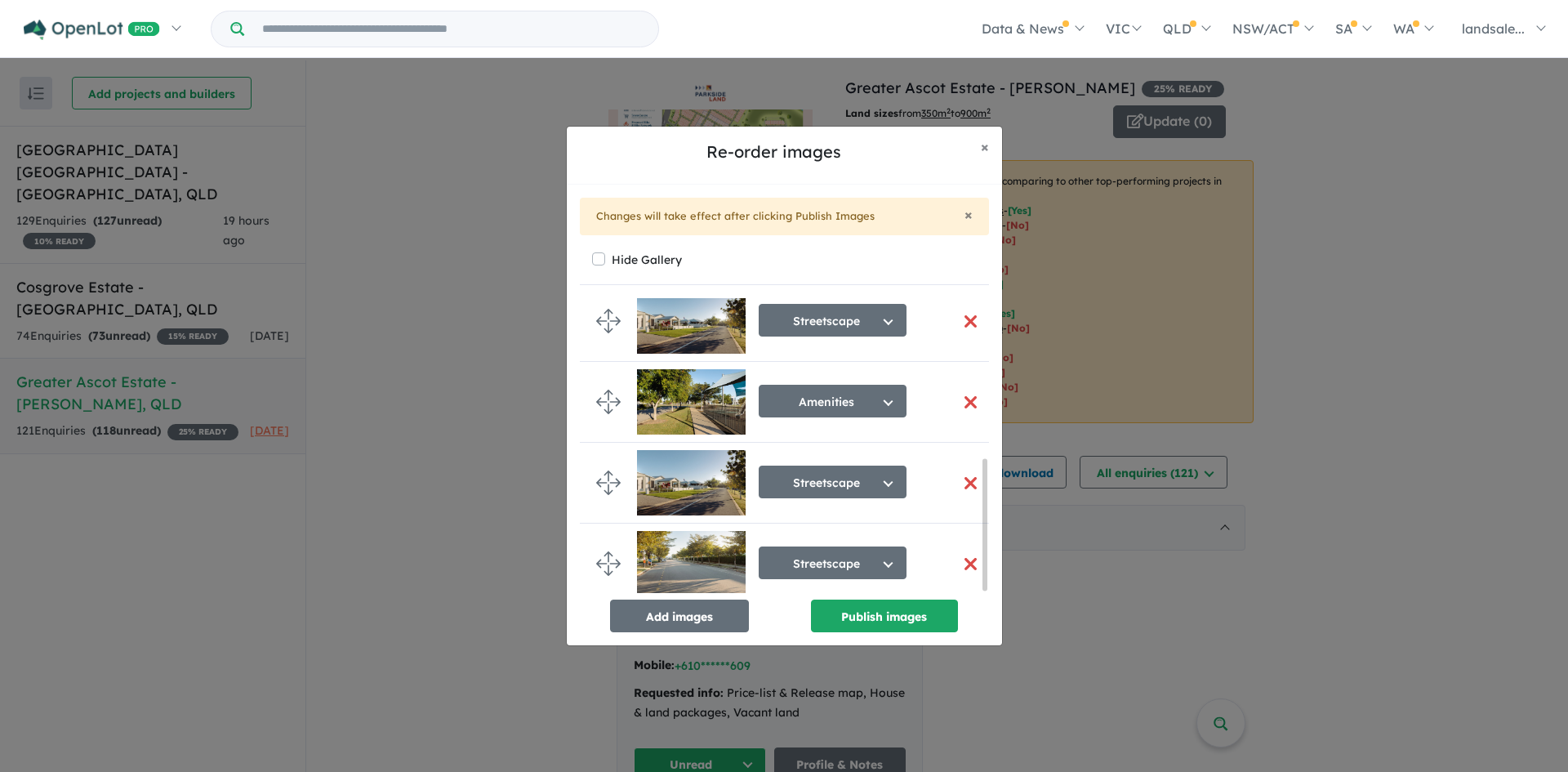
click at [962, 476] on button "button" at bounding box center [970, 484] width 35 height 35
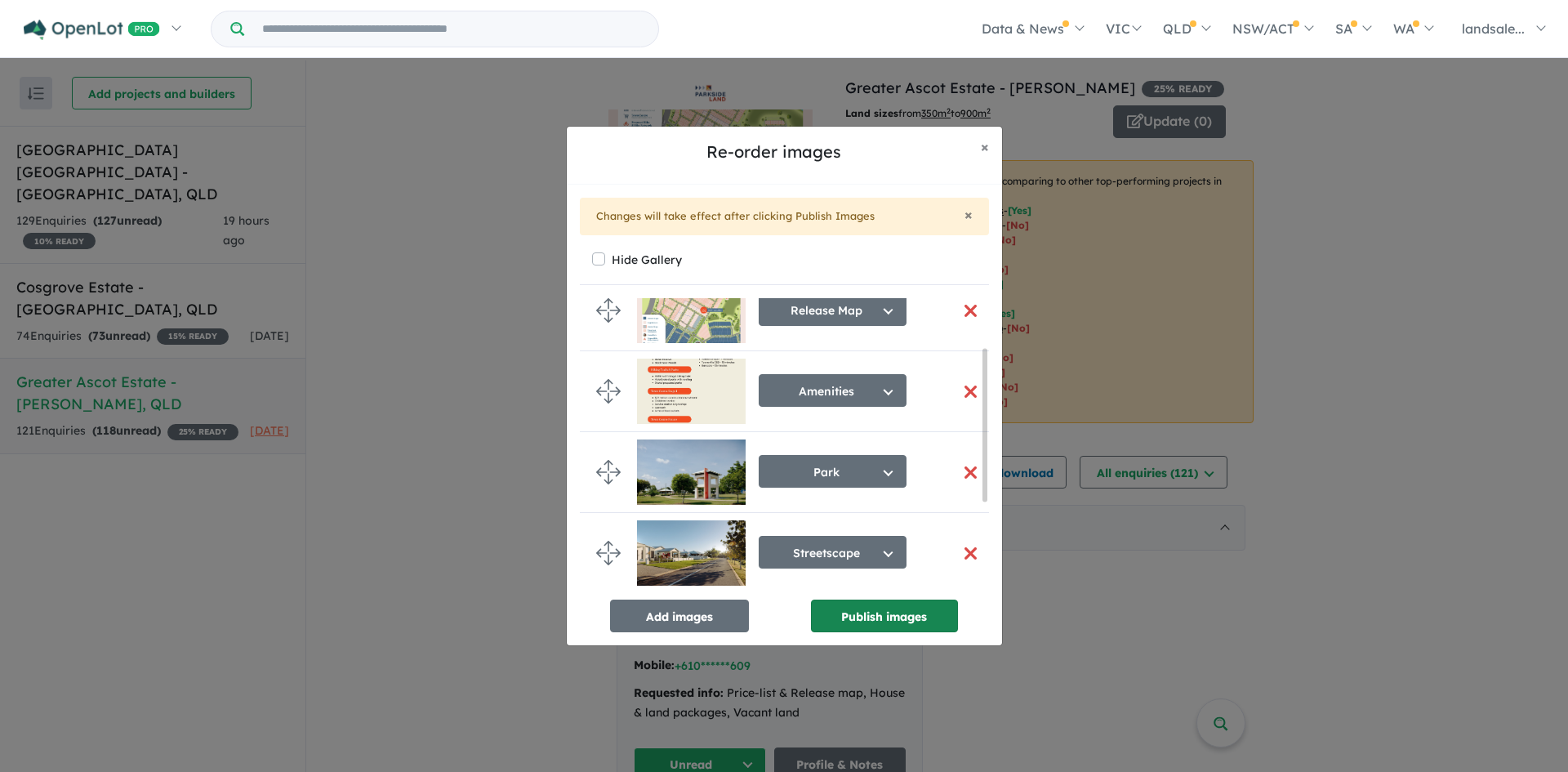
scroll to position [0, 0]
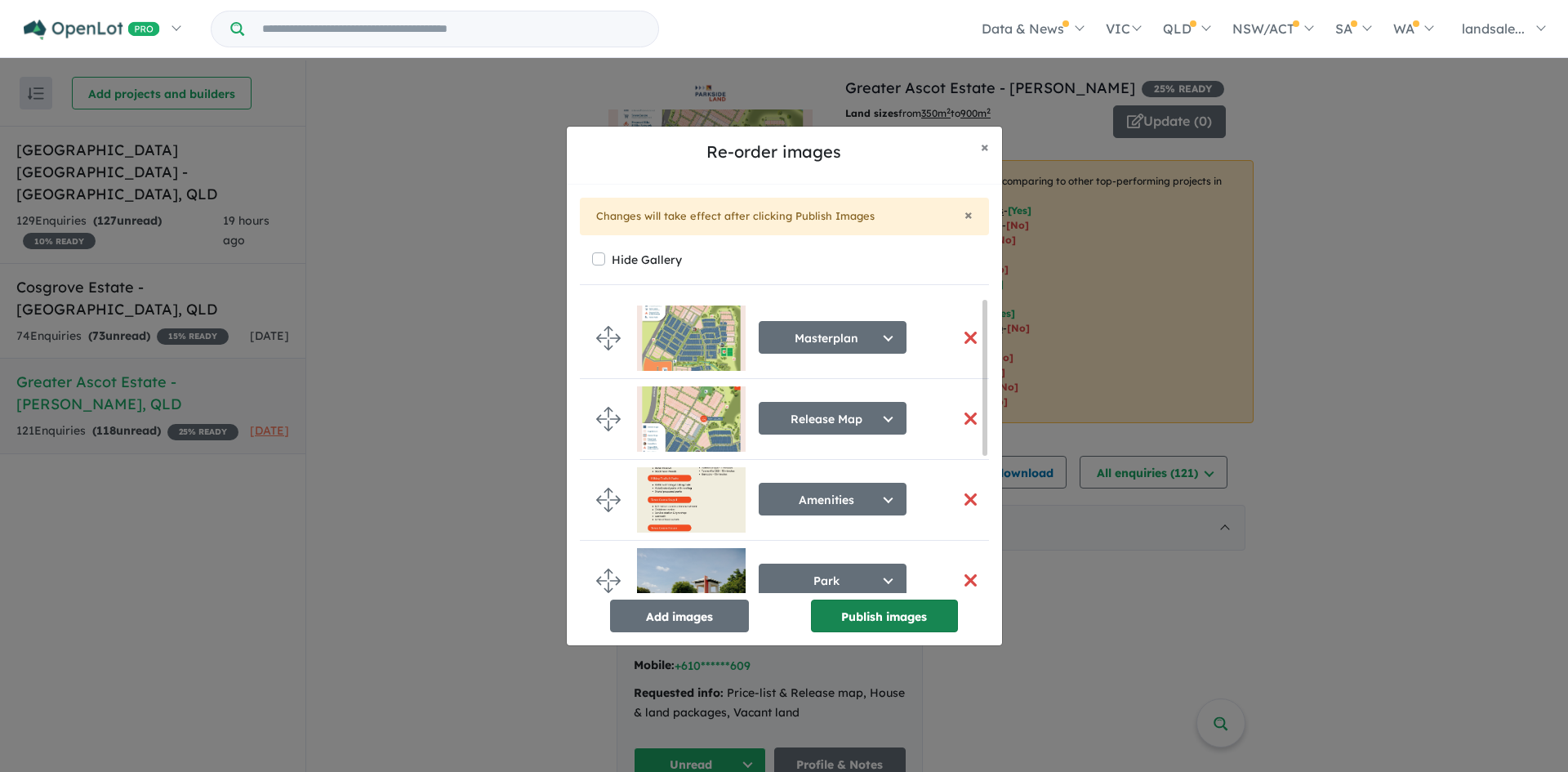
click at [881, 611] on button "Publish images" at bounding box center [884, 616] width 147 height 33
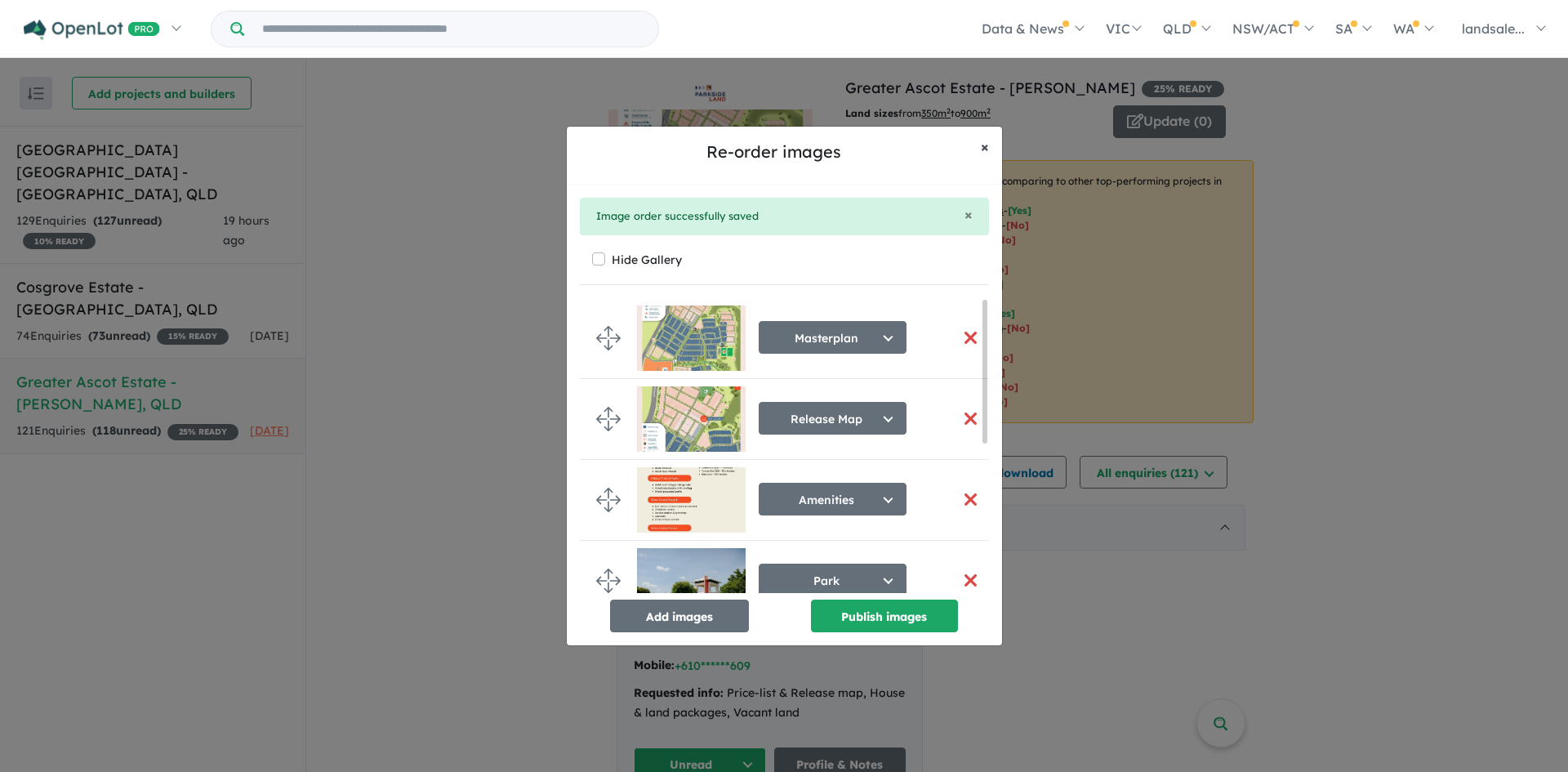
click at [985, 147] on span "×" at bounding box center [984, 146] width 8 height 19
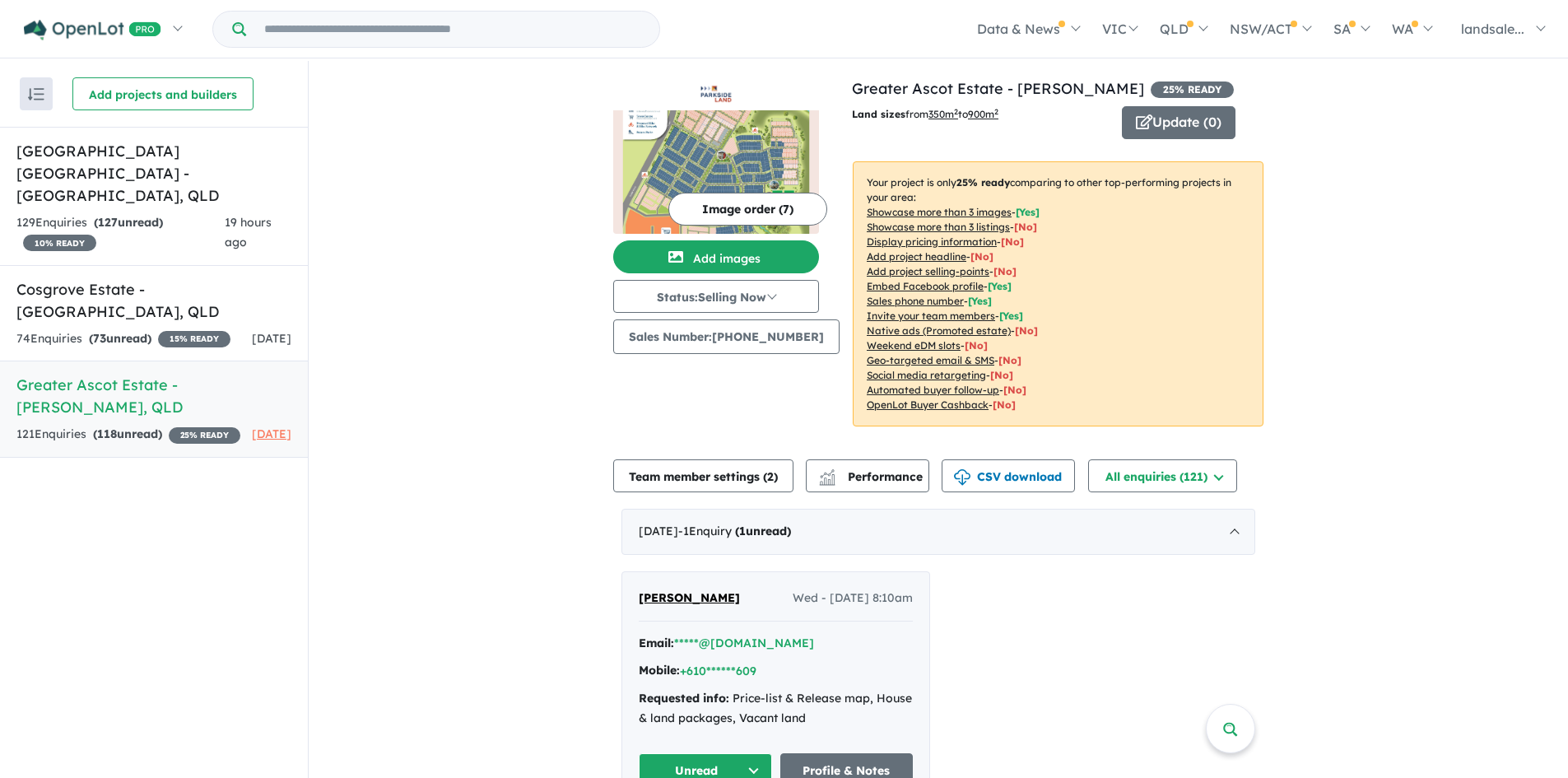
click at [731, 205] on button "Image order ( 7 )" at bounding box center [748, 208] width 159 height 33
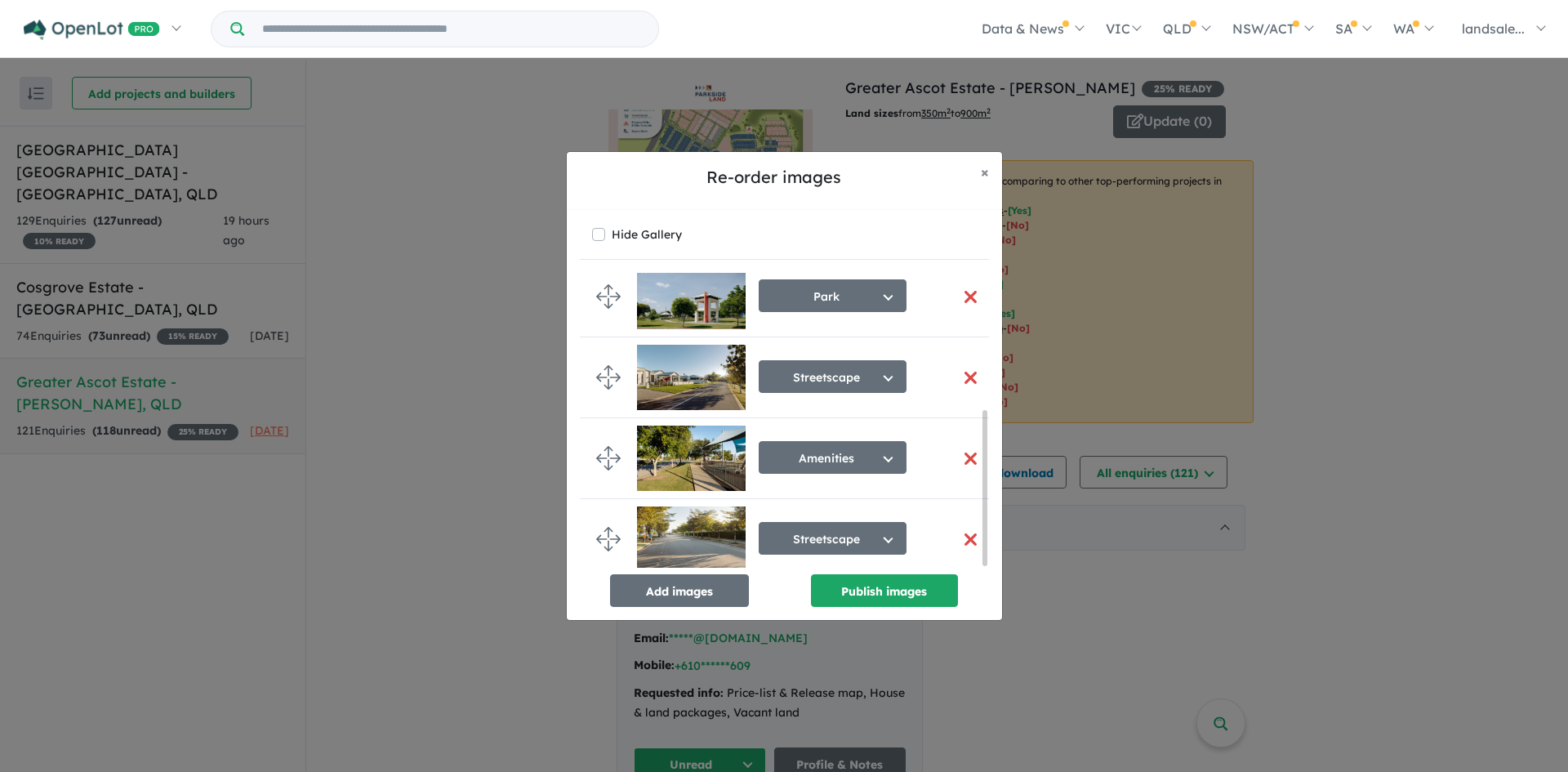
scroll to position [264, 0]
click at [985, 169] on span "×" at bounding box center [984, 171] width 8 height 19
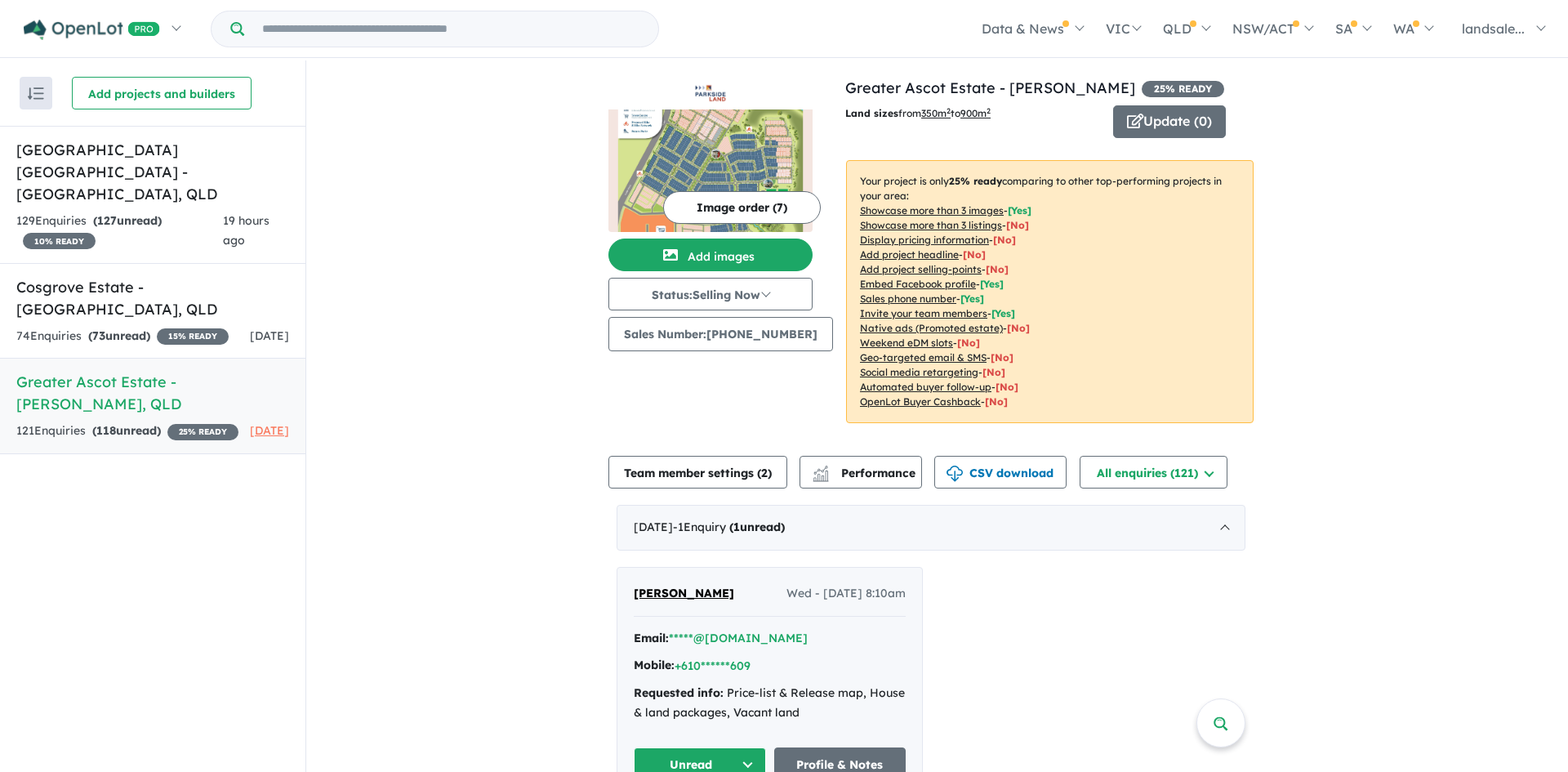
scroll to position [262, 0]
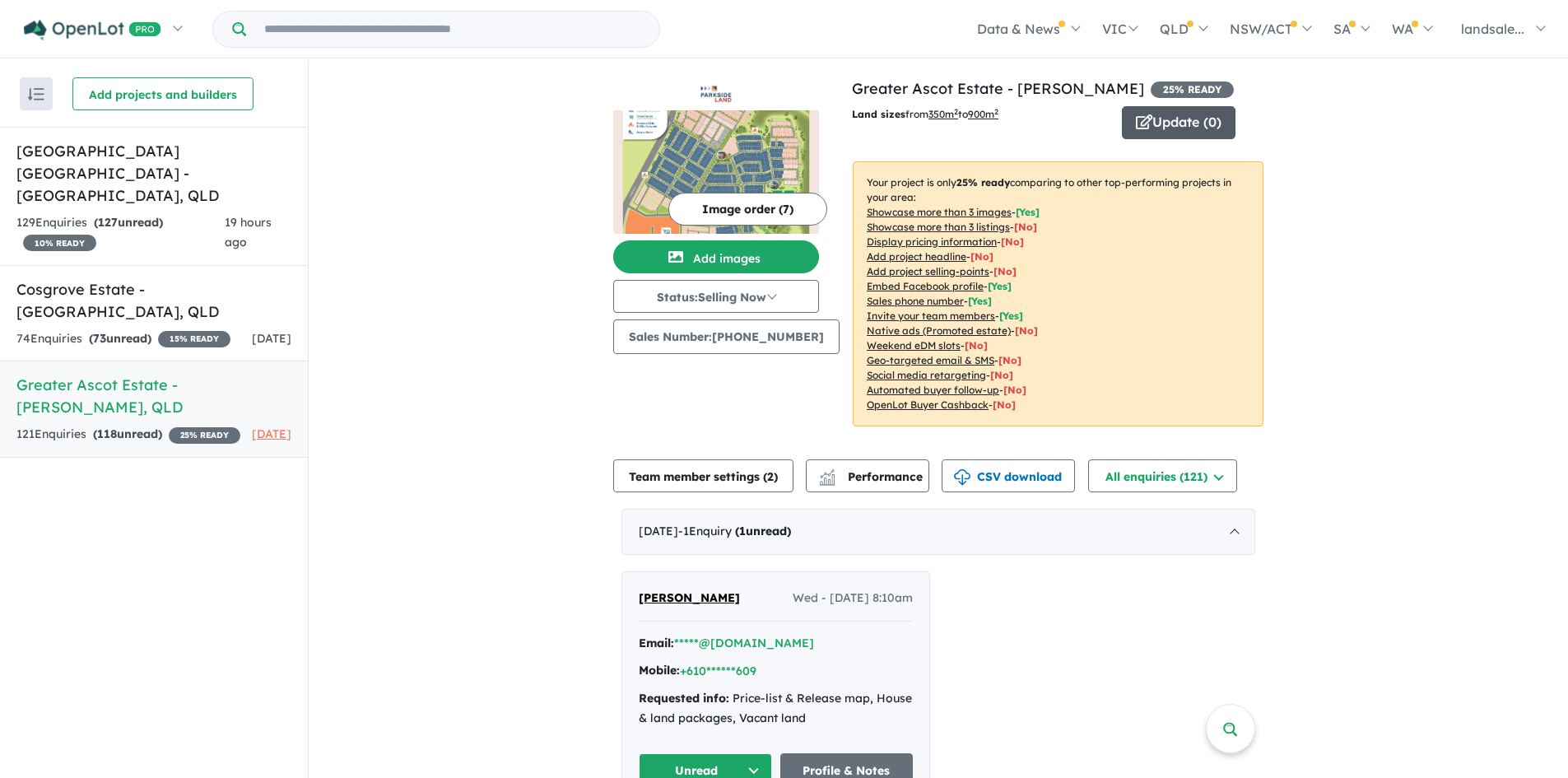
click at [1147, 117] on button "Update ( 0 )" at bounding box center [1178, 123] width 114 height 33
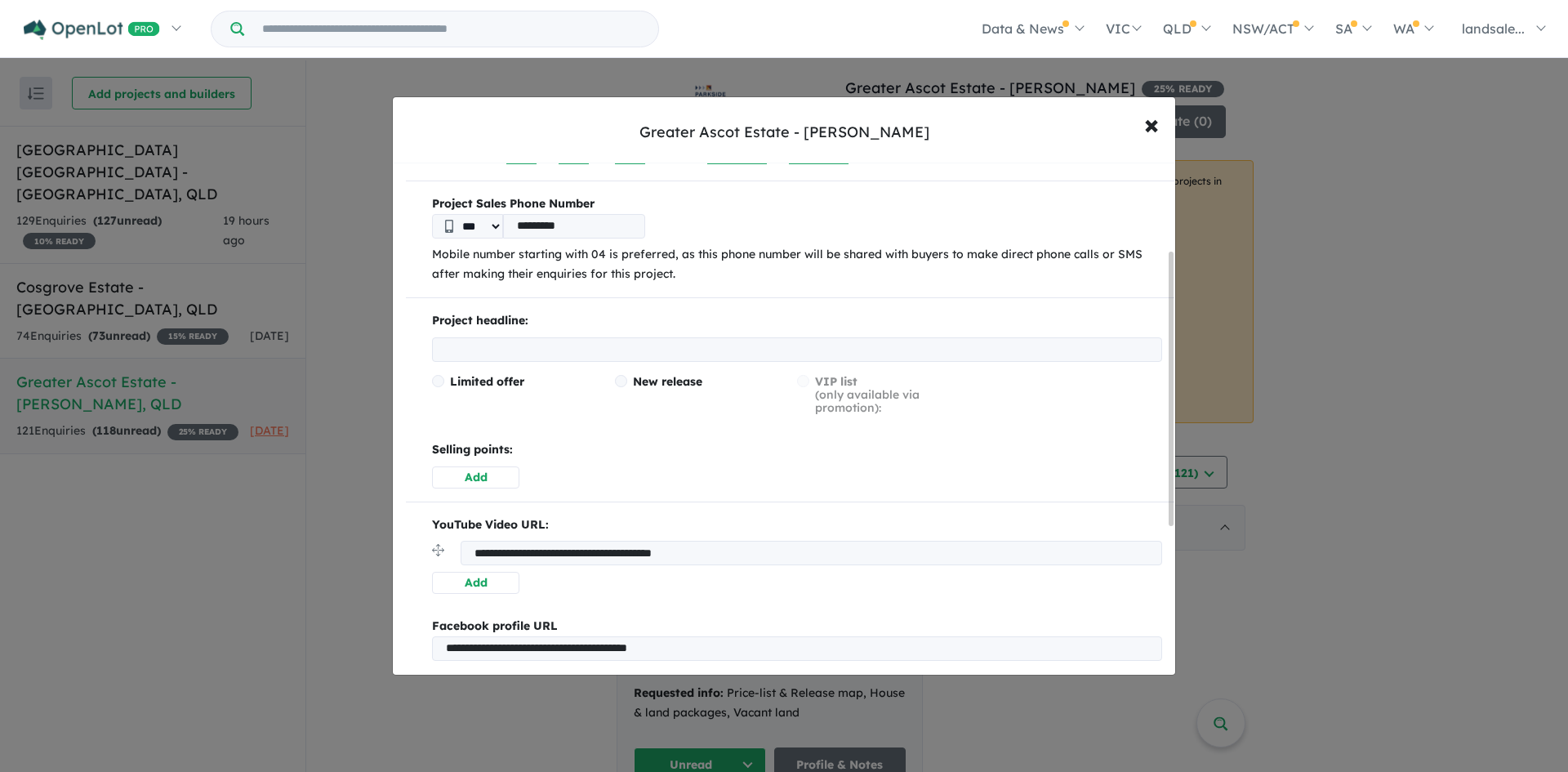
scroll to position [245, 0]
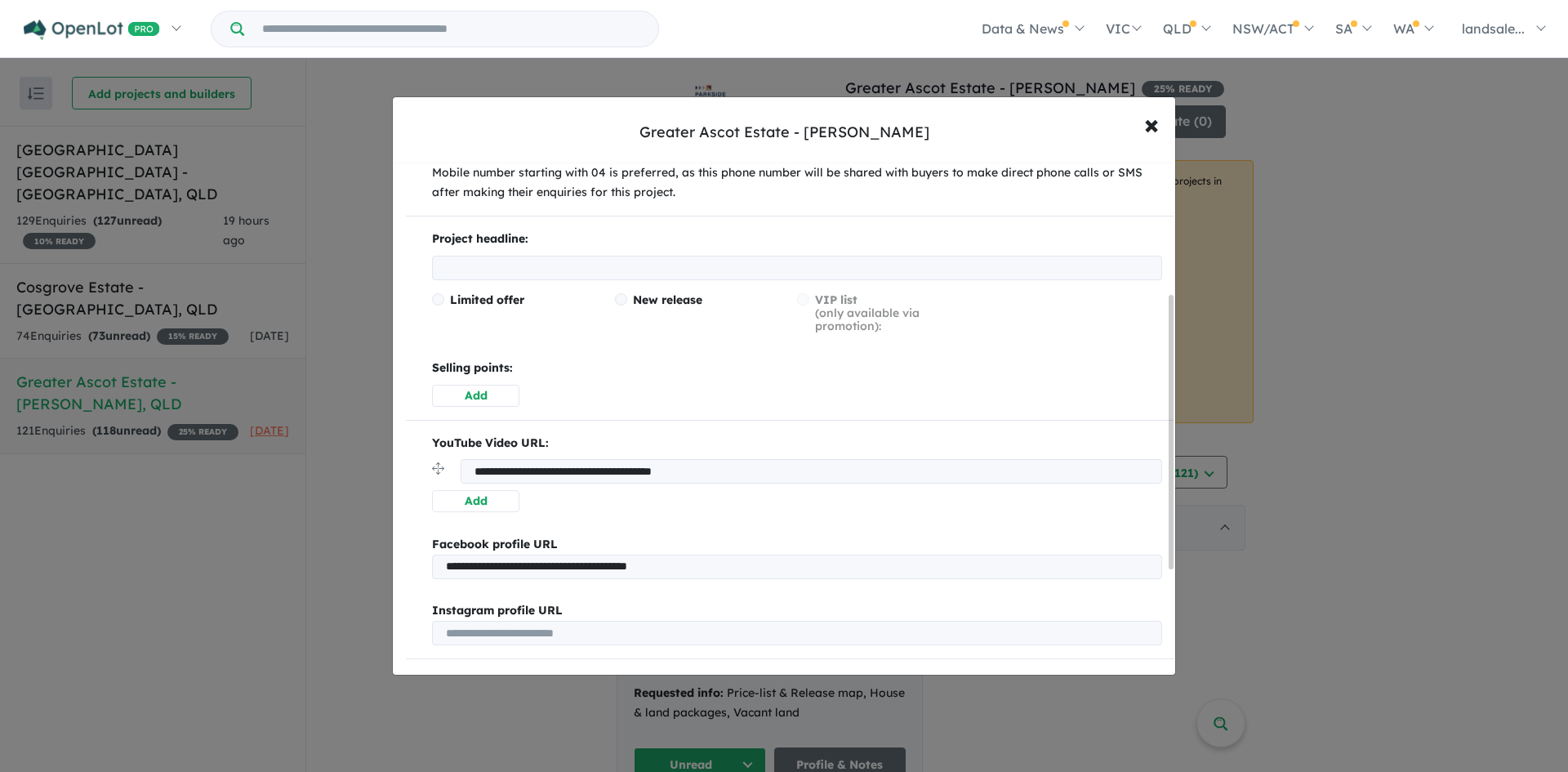
click at [623, 297] on span at bounding box center [621, 300] width 12 height 12
drag, startPoint x: 620, startPoint y: 294, endPoint x: 627, endPoint y: 299, distance: 8.6
click at [620, 295] on span at bounding box center [621, 300] width 12 height 12
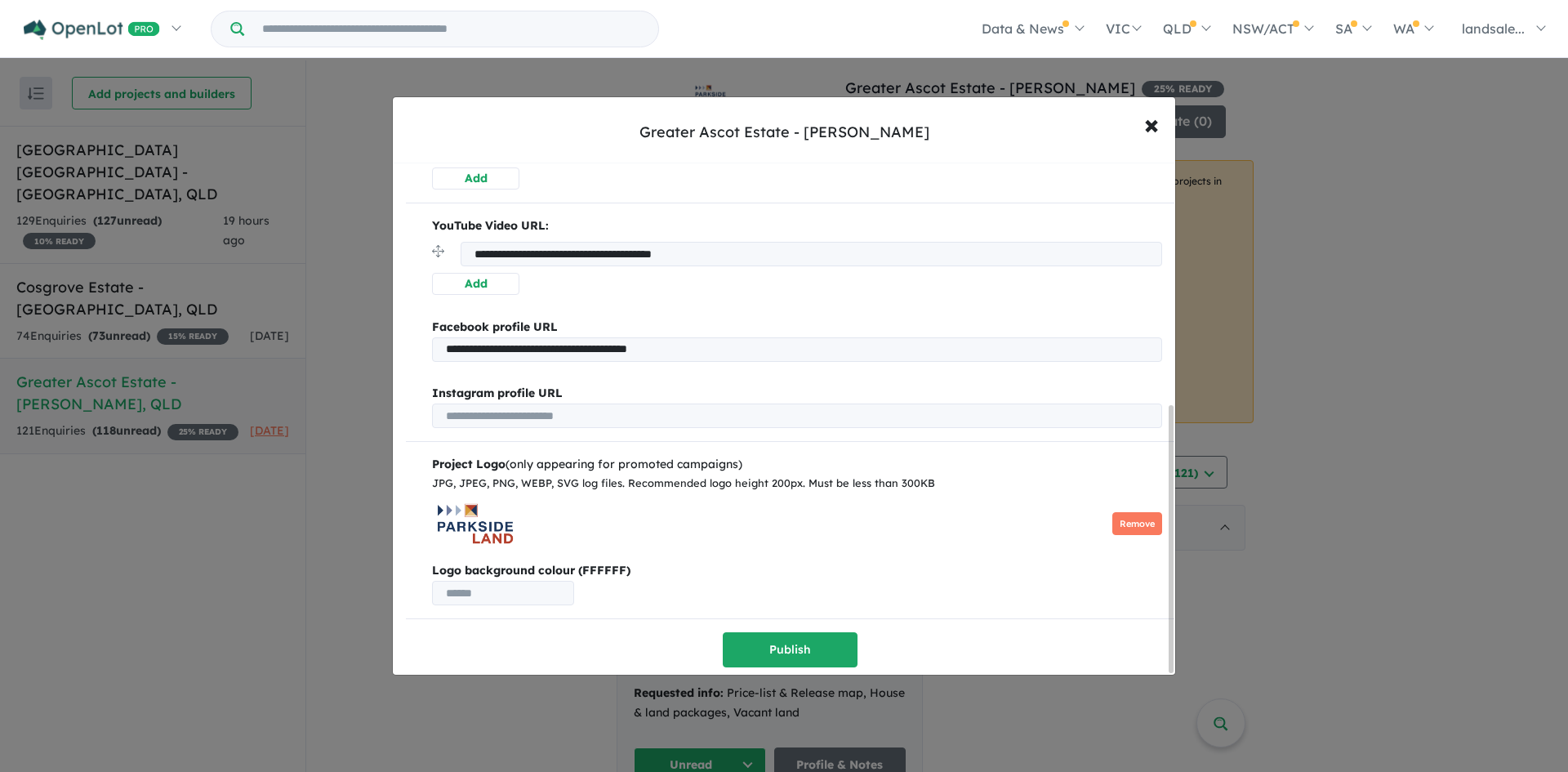
scroll to position [467, 0]
click at [1154, 126] on span "×" at bounding box center [1151, 124] width 15 height 35
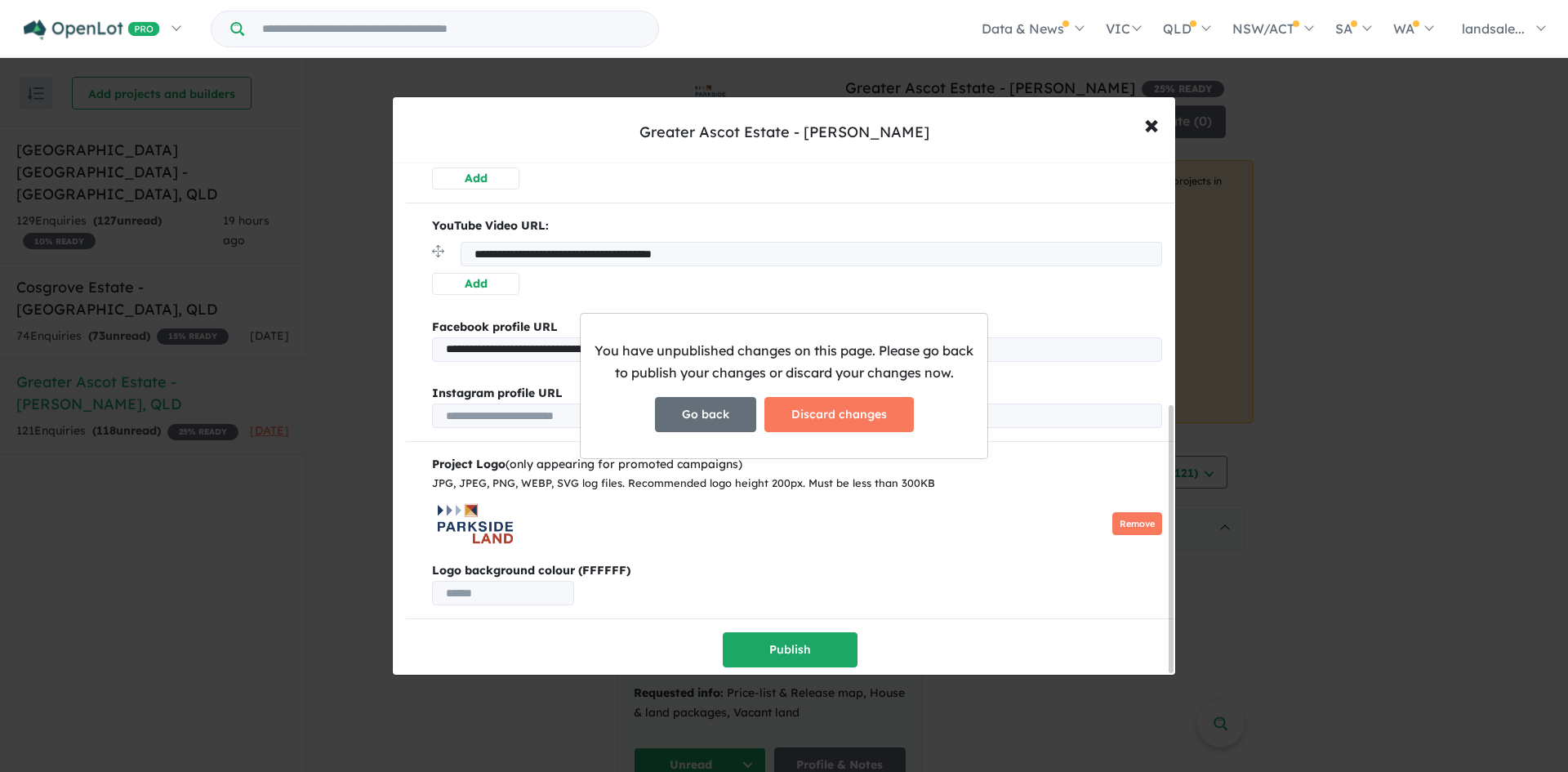
click at [721, 406] on button "Go back" at bounding box center [705, 414] width 101 height 35
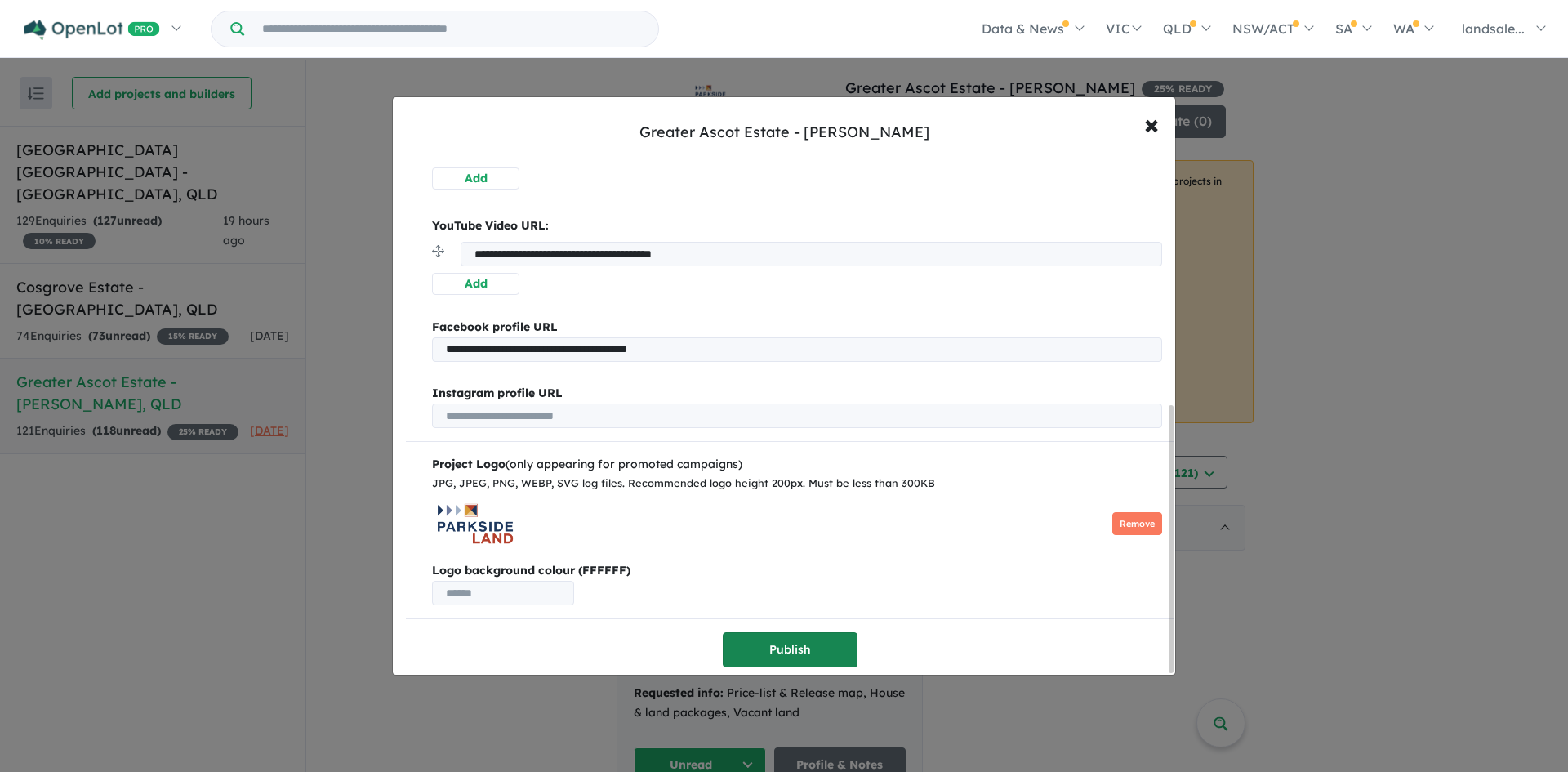
click at [781, 642] on button "Publish" at bounding box center [790, 650] width 135 height 35
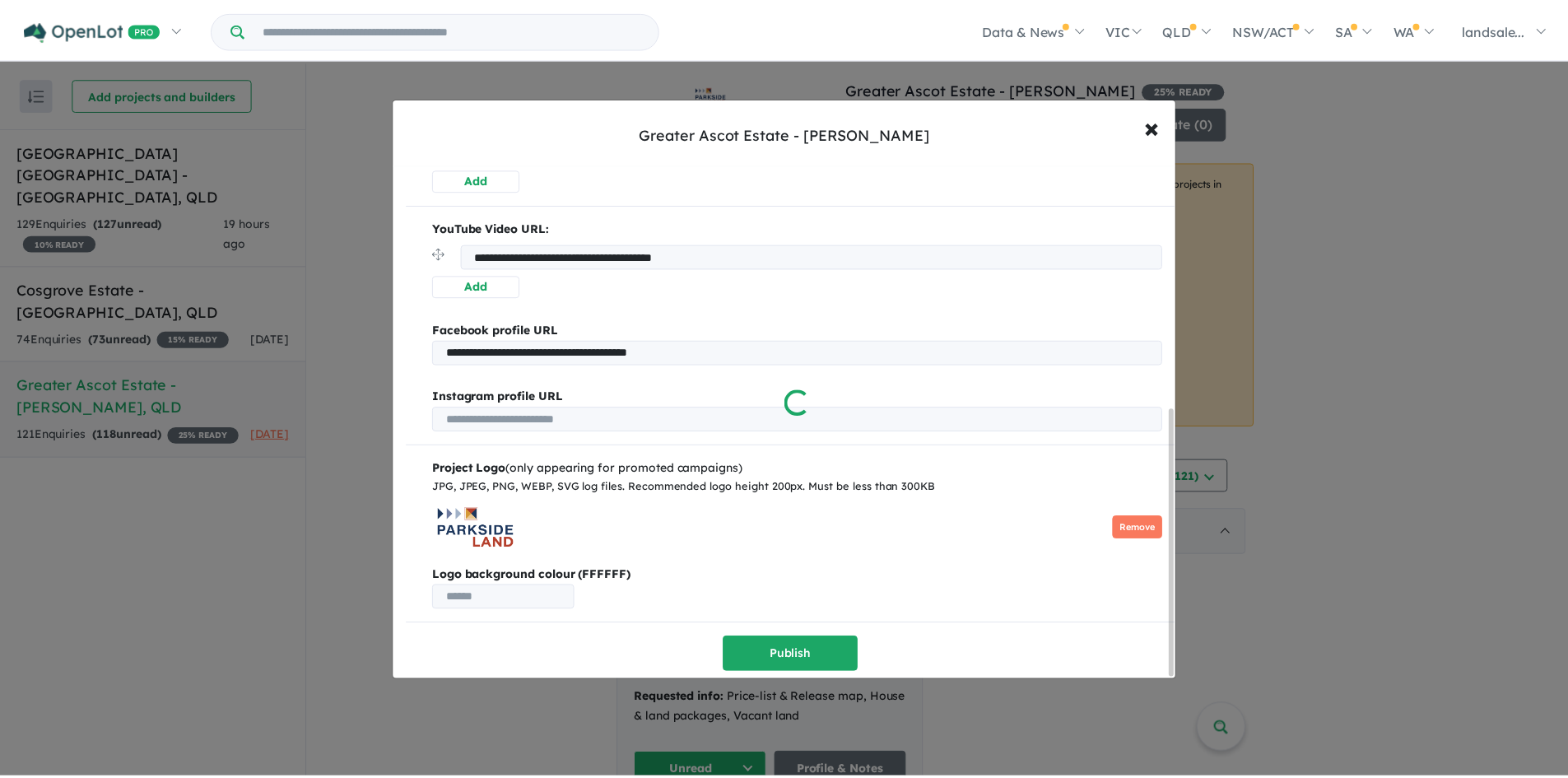
scroll to position [0, 0]
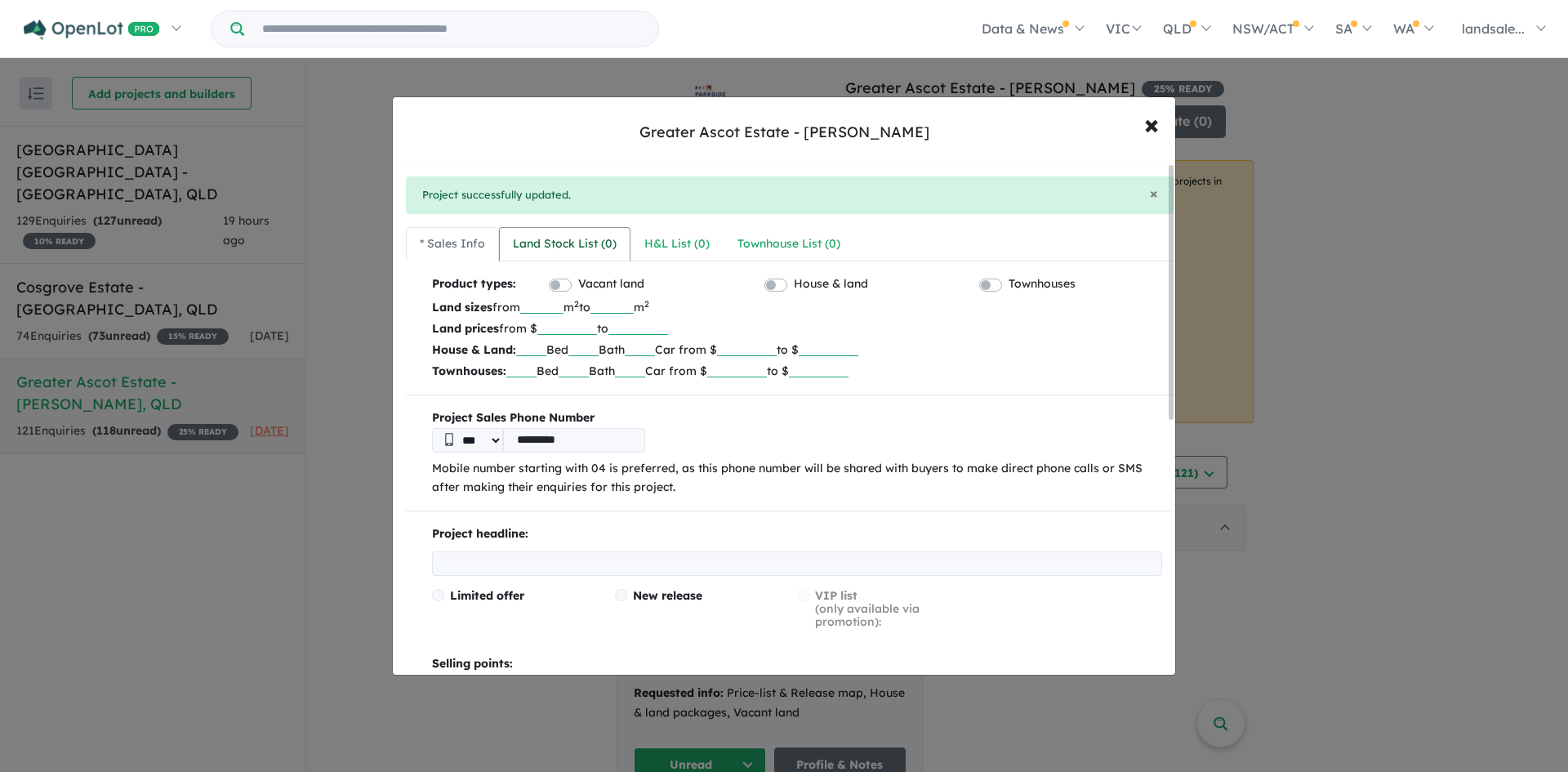
click at [584, 245] on div "Land Stock List ( 0 )" at bounding box center [564, 244] width 104 height 20
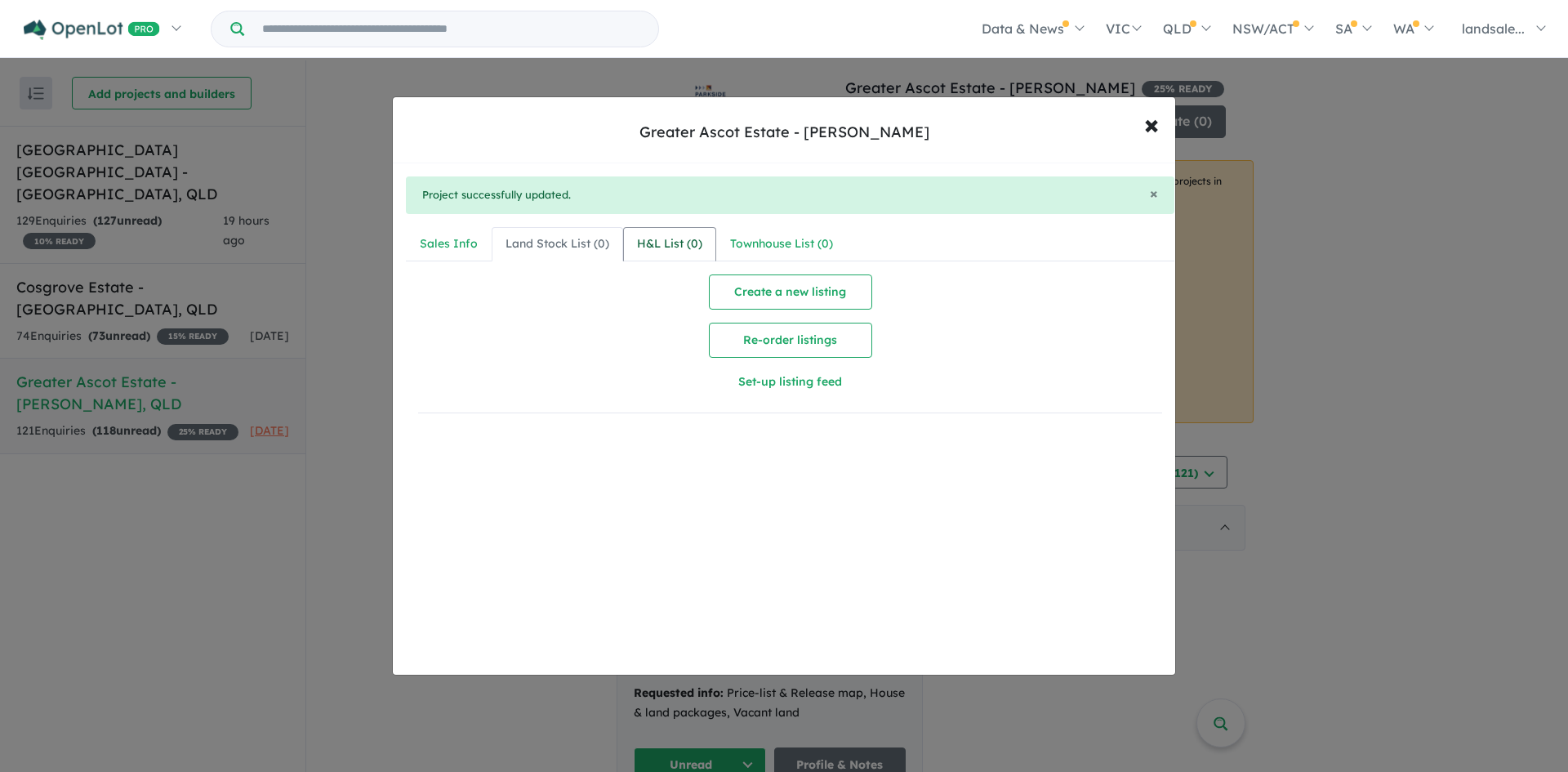
click at [670, 232] on link "H&L List ( 0 )" at bounding box center [669, 244] width 93 height 35
click at [450, 235] on div "Sales Info" at bounding box center [448, 244] width 58 height 20
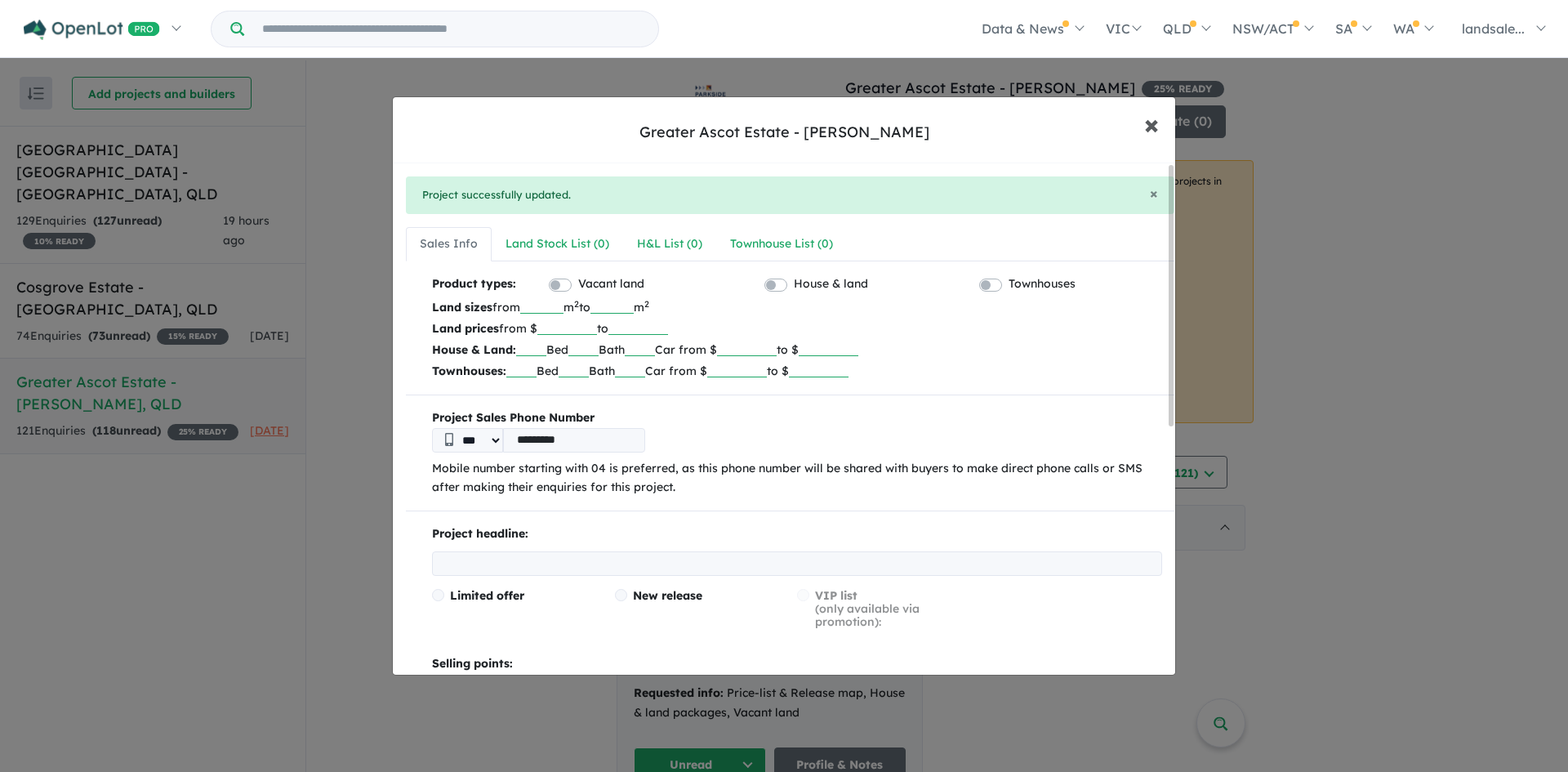
click at [1149, 121] on span "×" at bounding box center [1151, 124] width 15 height 35
